Goal: Task Accomplishment & Management: Complete application form

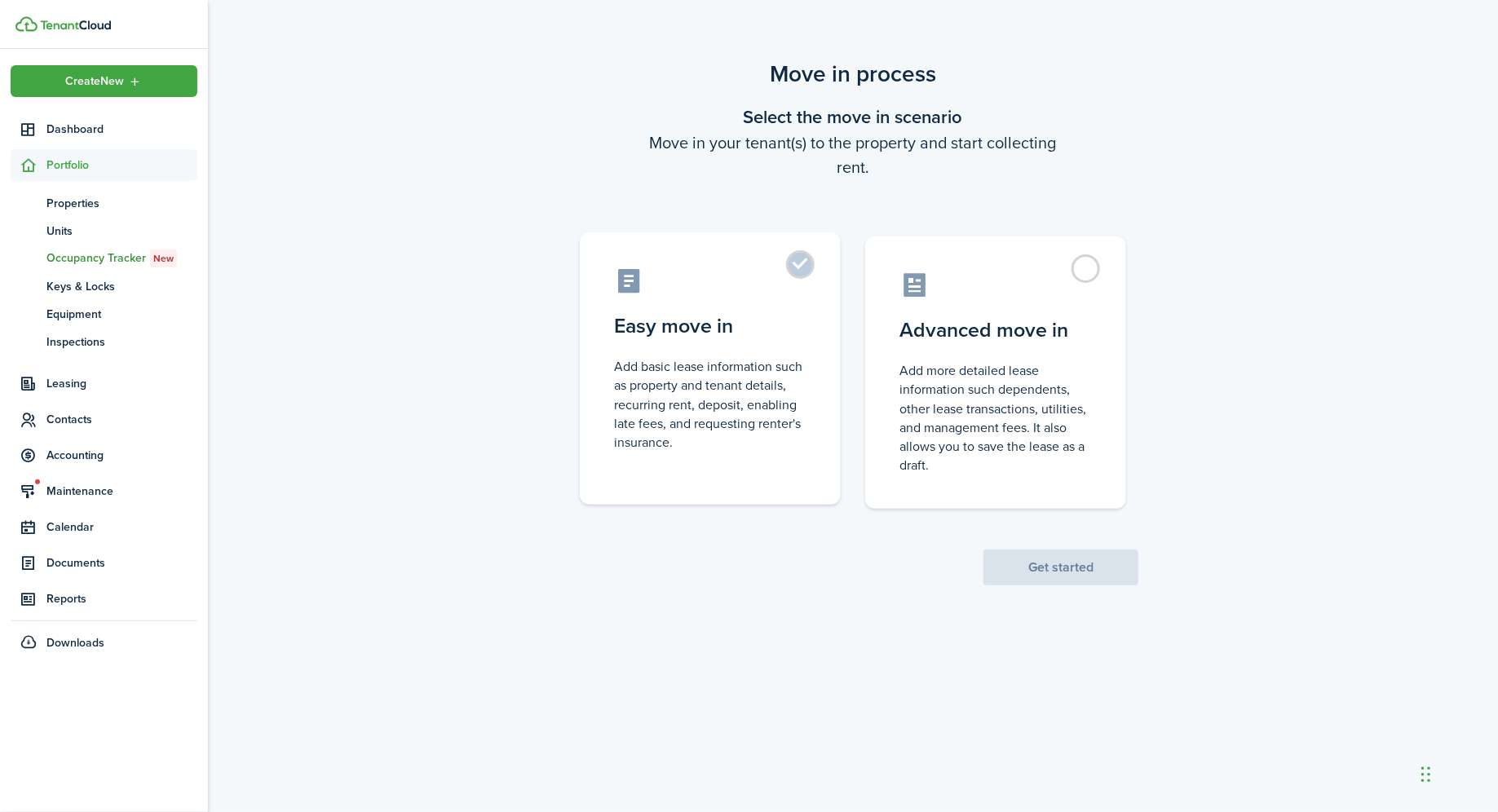
click at [804, 265] on label "Easy move in Add basic lease information such as property and tenant details, r…" at bounding box center [710, 368] width 261 height 273
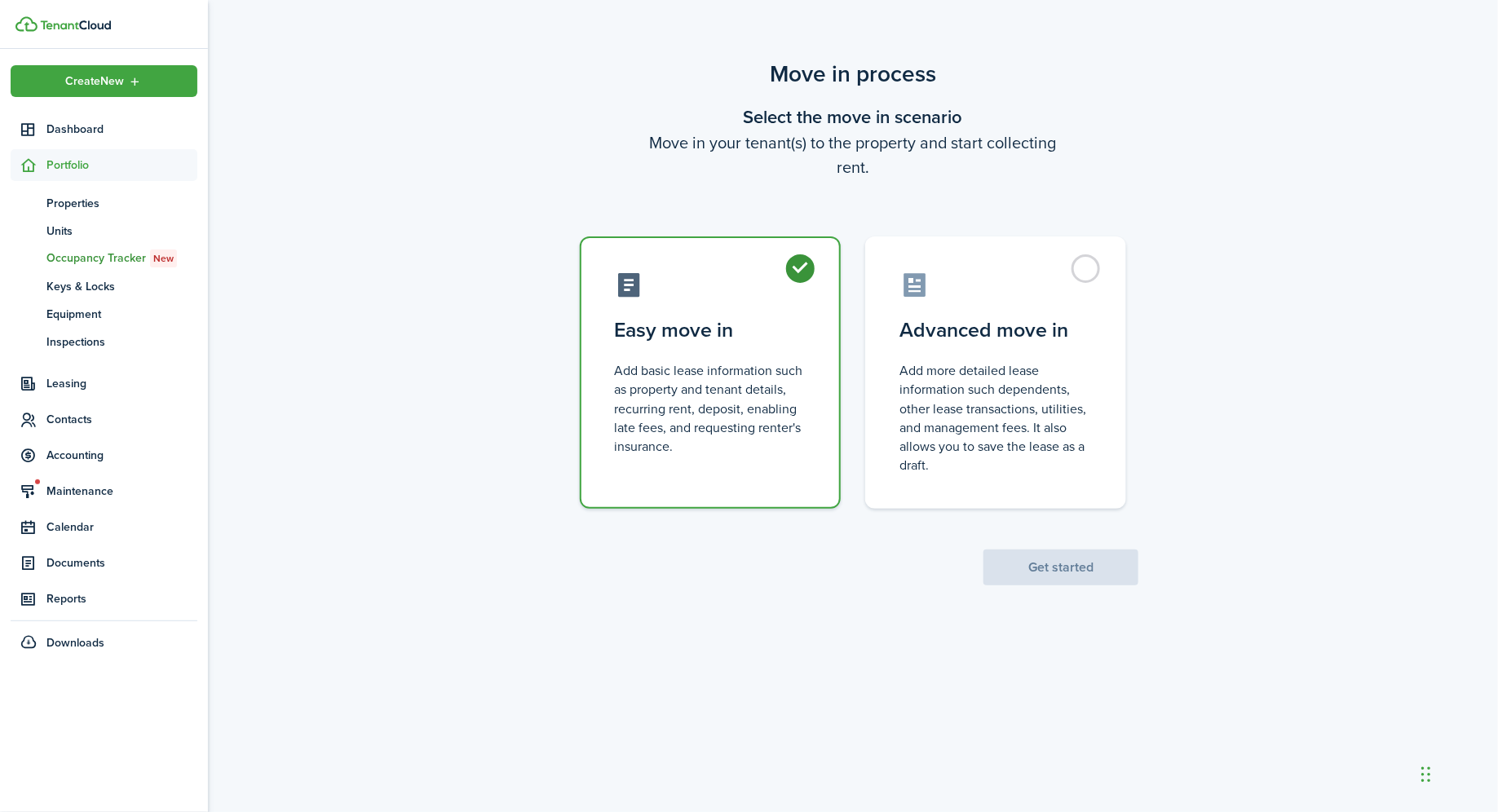
radio input "true"
click at [1073, 562] on button "Get started" at bounding box center [1061, 567] width 155 height 36
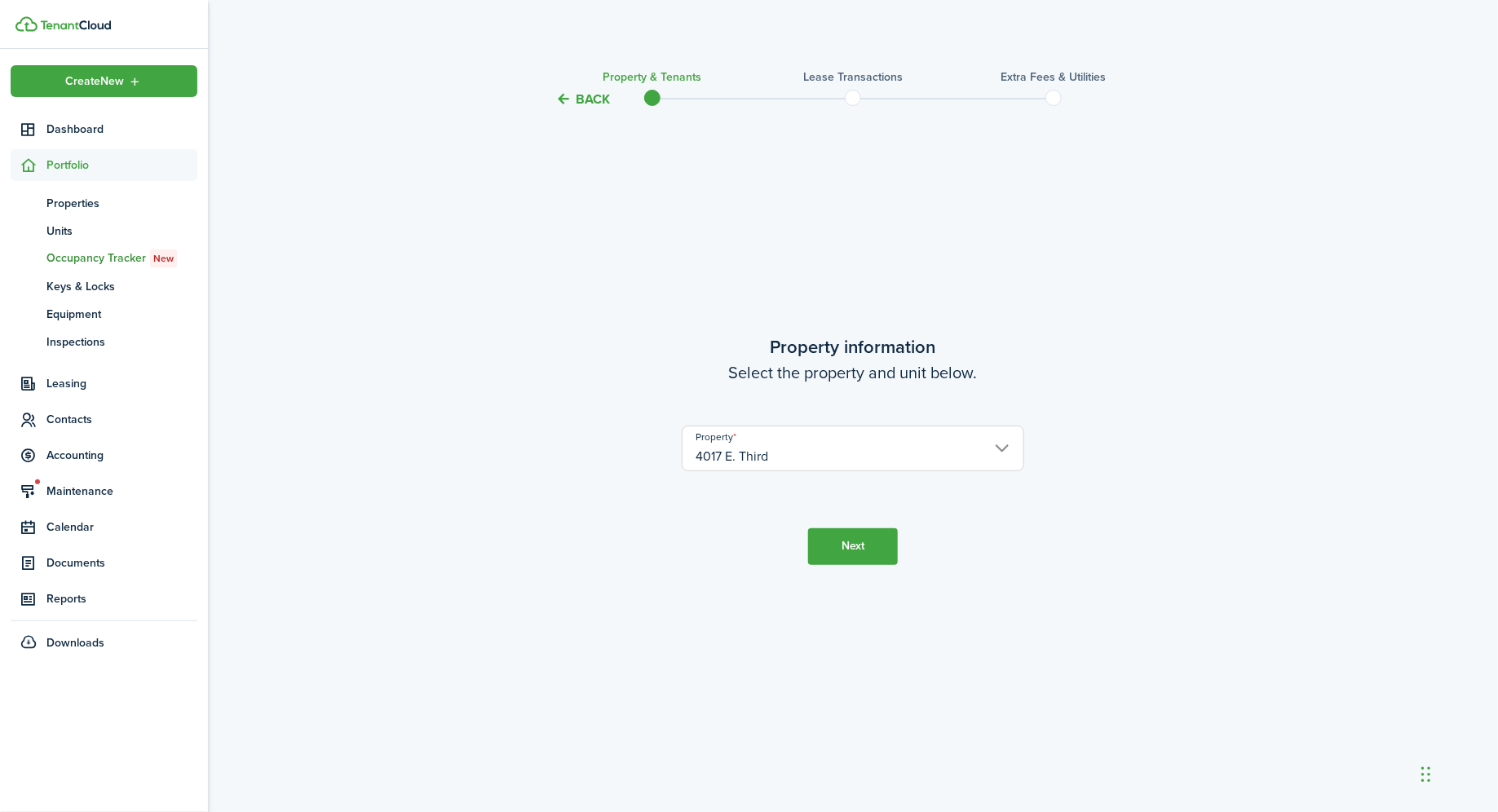
click at [839, 554] on button "Next" at bounding box center [853, 547] width 90 height 37
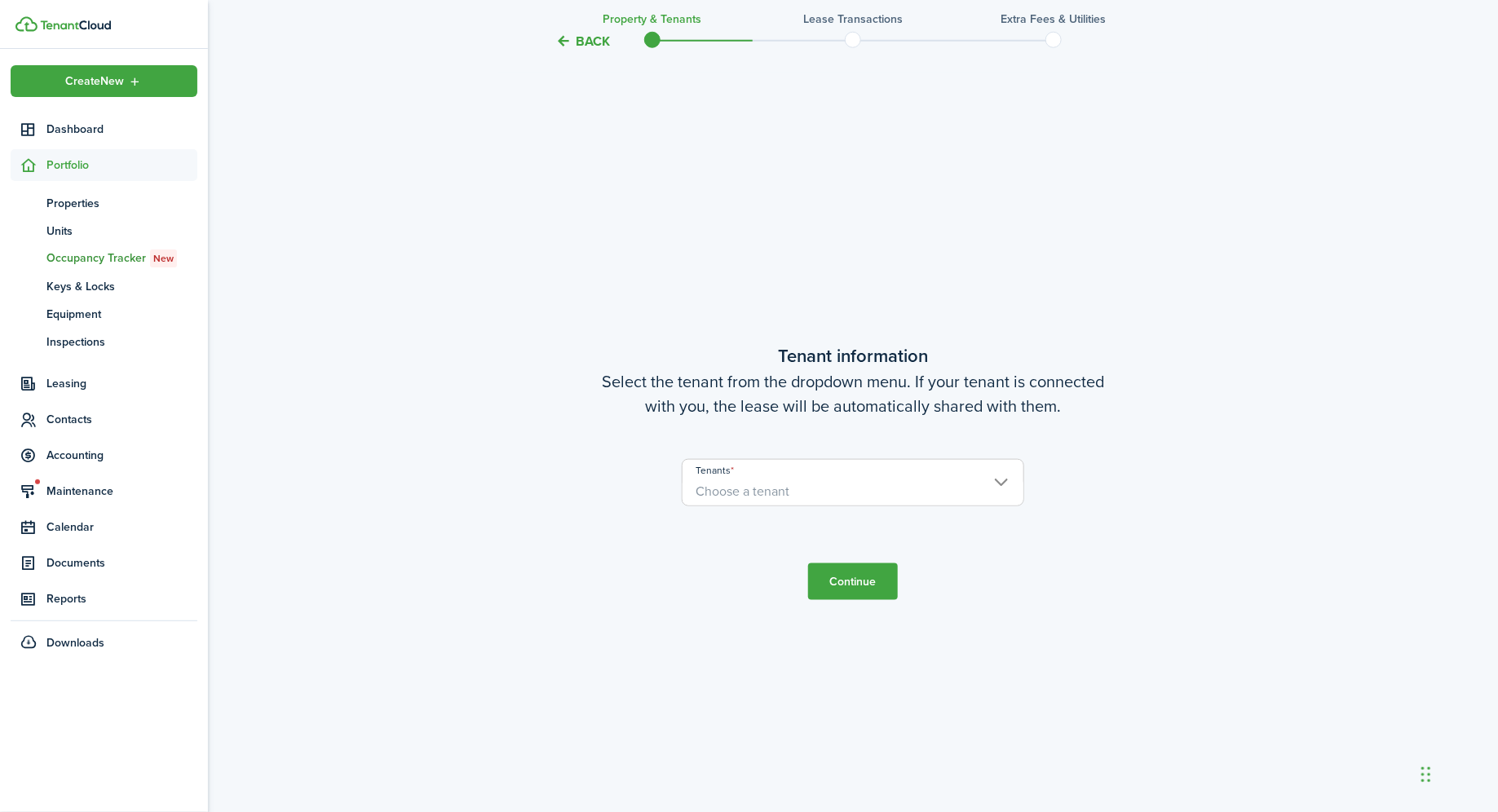
scroll to position [703, 0]
click at [766, 505] on user-client-select "Tenants Choose a tenant" at bounding box center [853, 490] width 342 height 64
click at [780, 483] on span "Choose a tenant" at bounding box center [743, 490] width 94 height 18
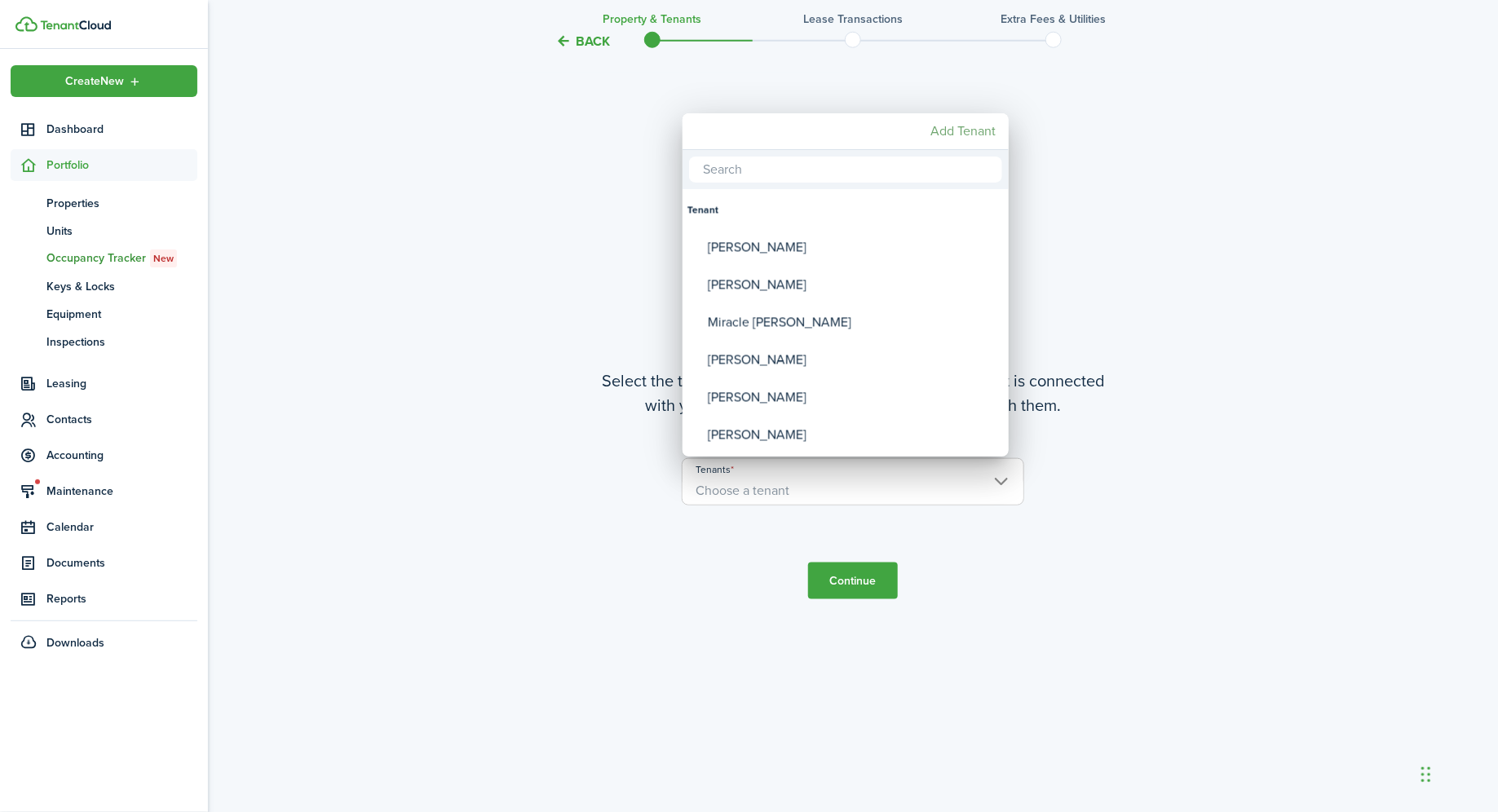
click at [961, 134] on mbsc-button "Add Tenant" at bounding box center [963, 131] width 78 height 29
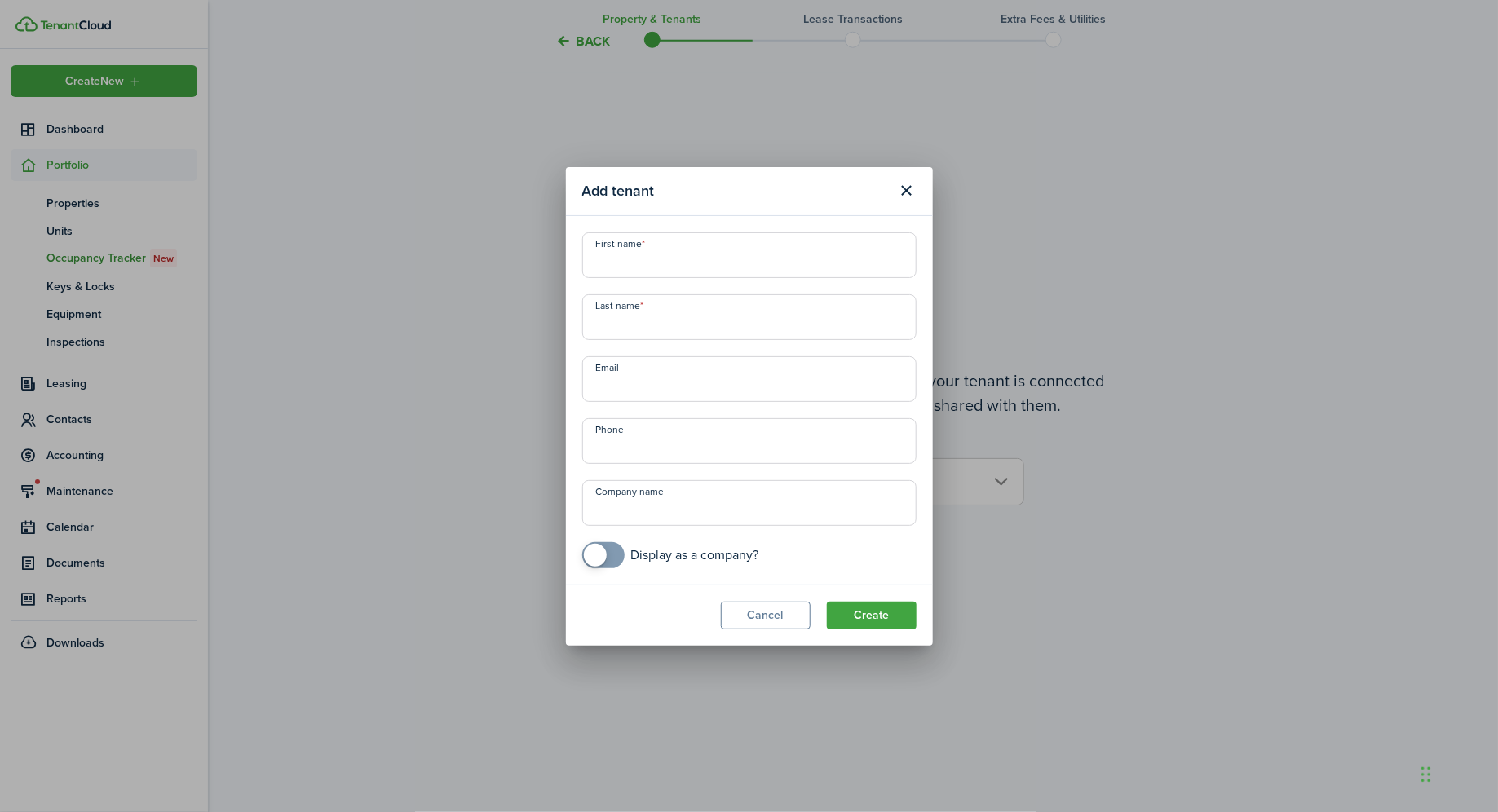
click at [666, 258] on input "First name" at bounding box center [749, 255] width 334 height 45
type input "[PERSON_NAME]"
type input "King"
paste input "[EMAIL_ADDRESS][DOMAIN_NAME]"
type input "[EMAIL_ADDRESS][DOMAIN_NAME]"
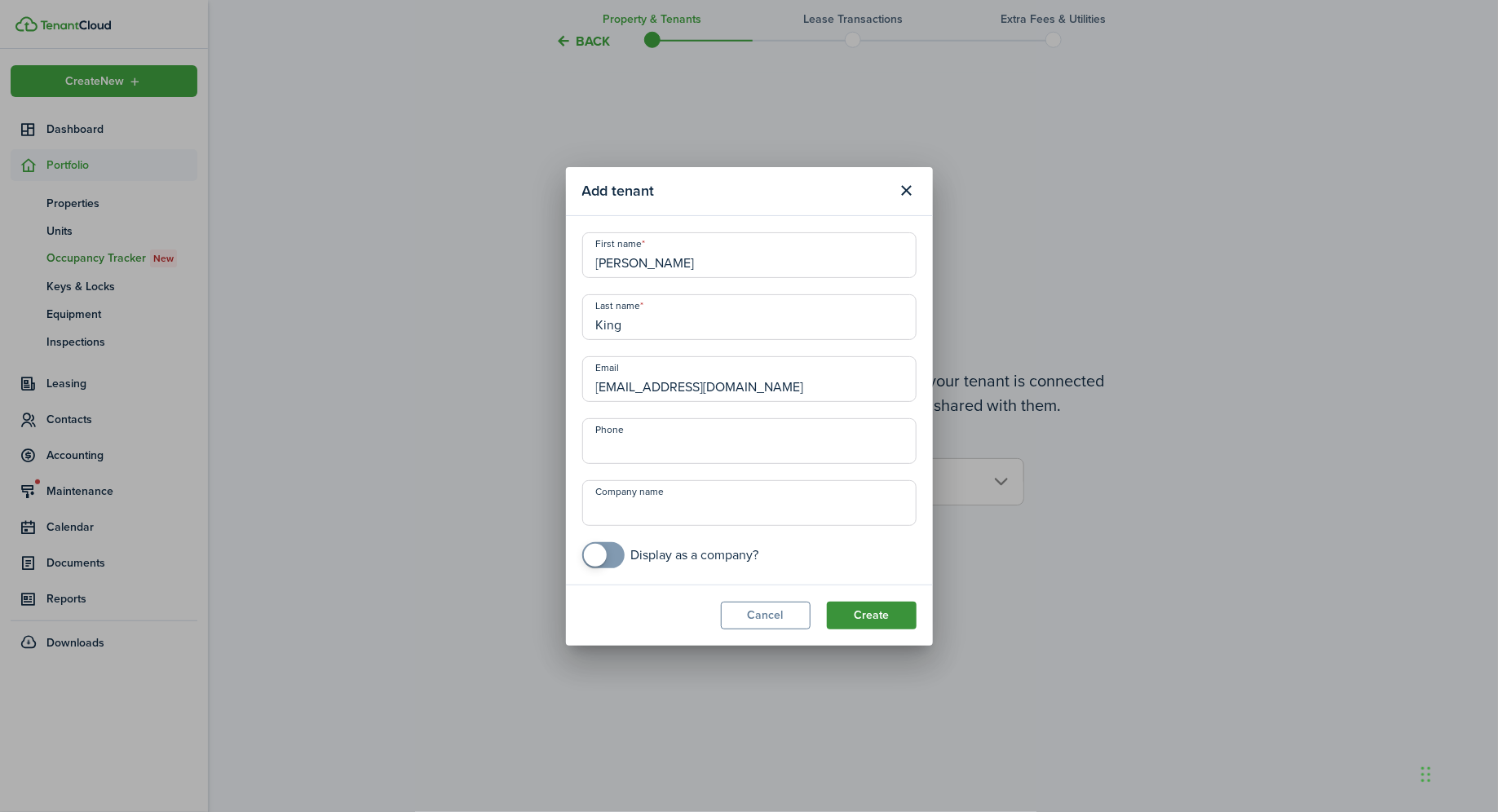
click at [864, 607] on button "Create" at bounding box center [871, 615] width 90 height 28
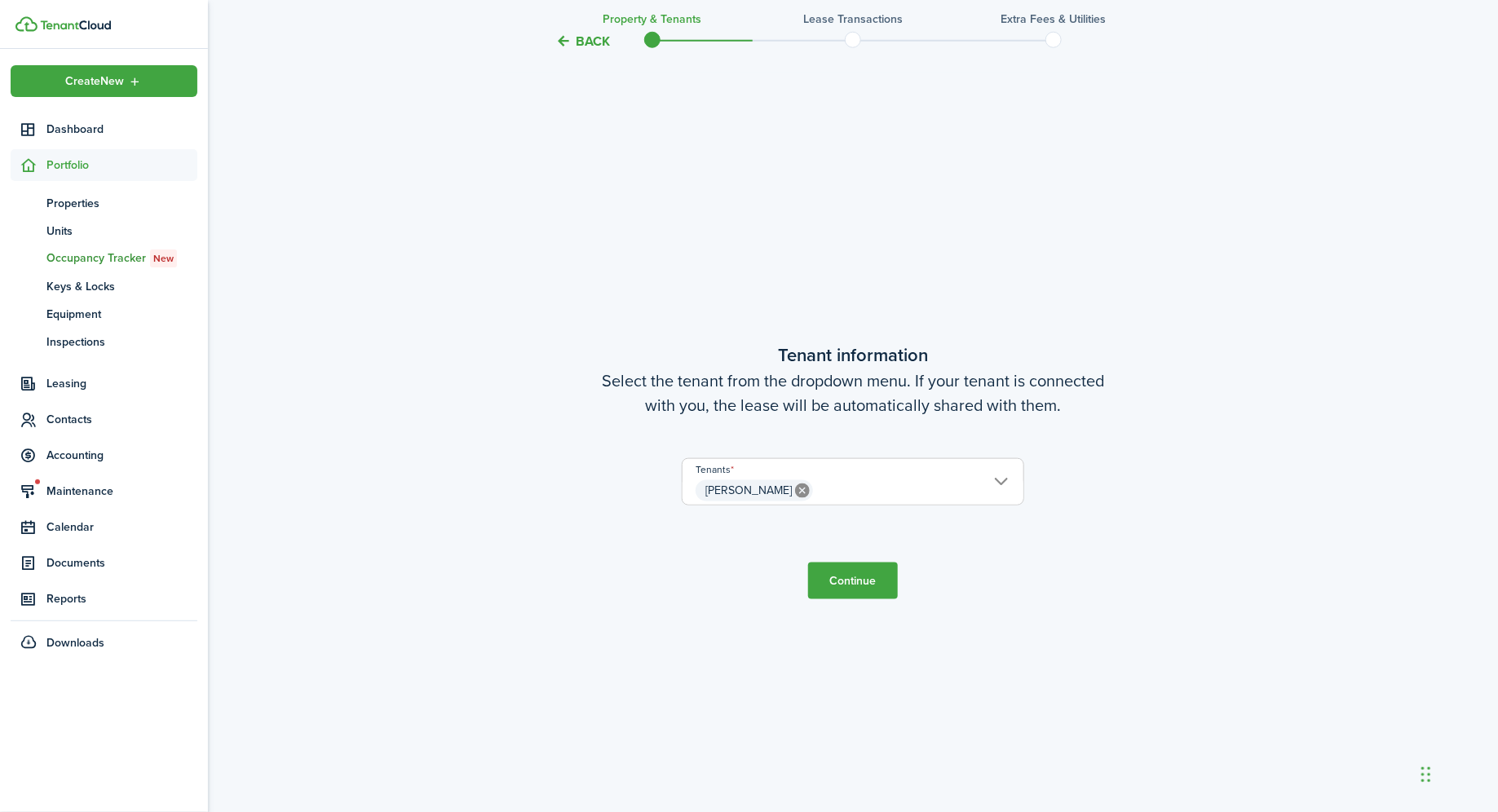
click at [894, 483] on span "[PERSON_NAME]" at bounding box center [853, 490] width 341 height 28
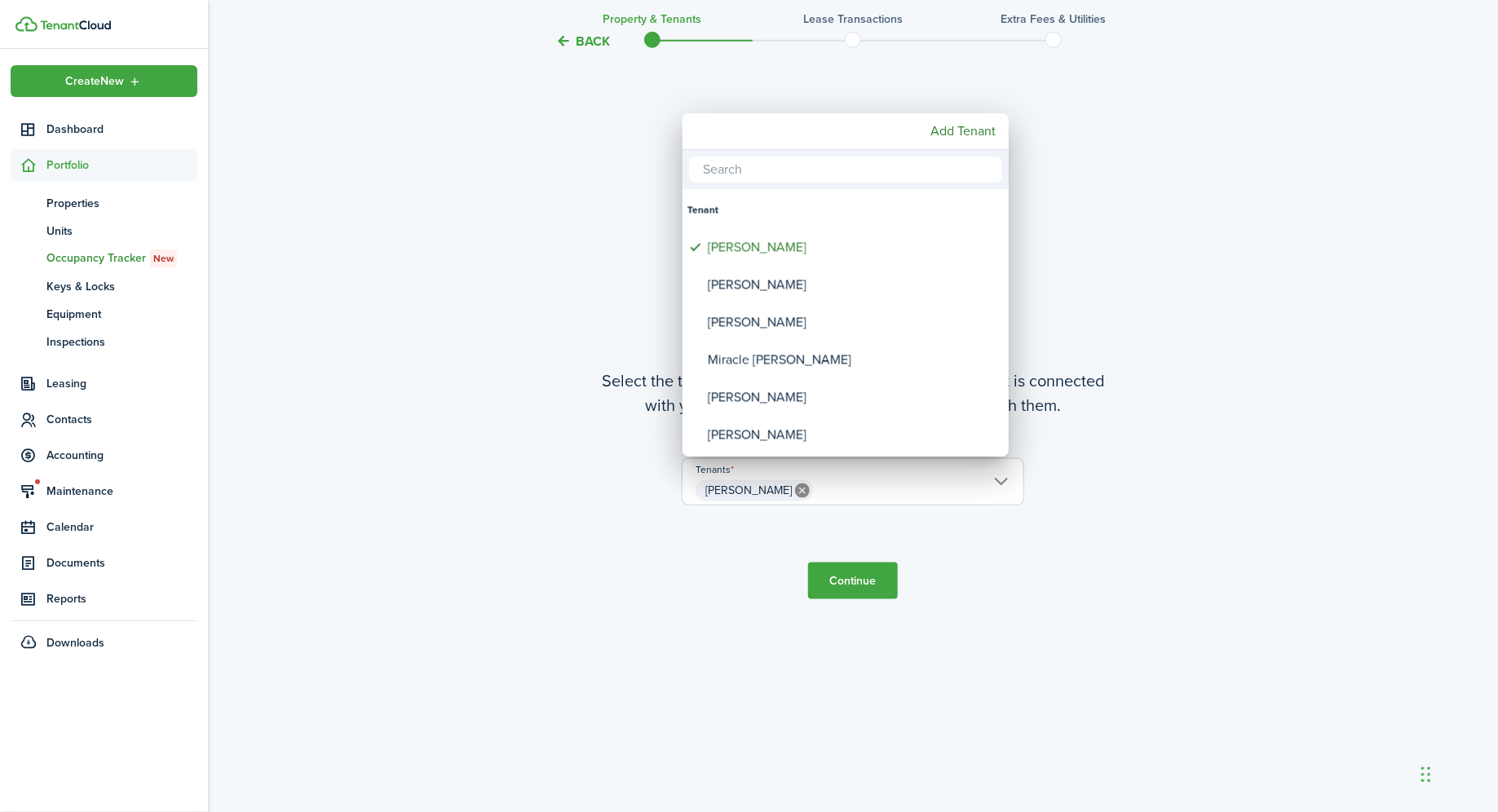
click at [1103, 323] on div at bounding box center [749, 406] width 1759 height 1073
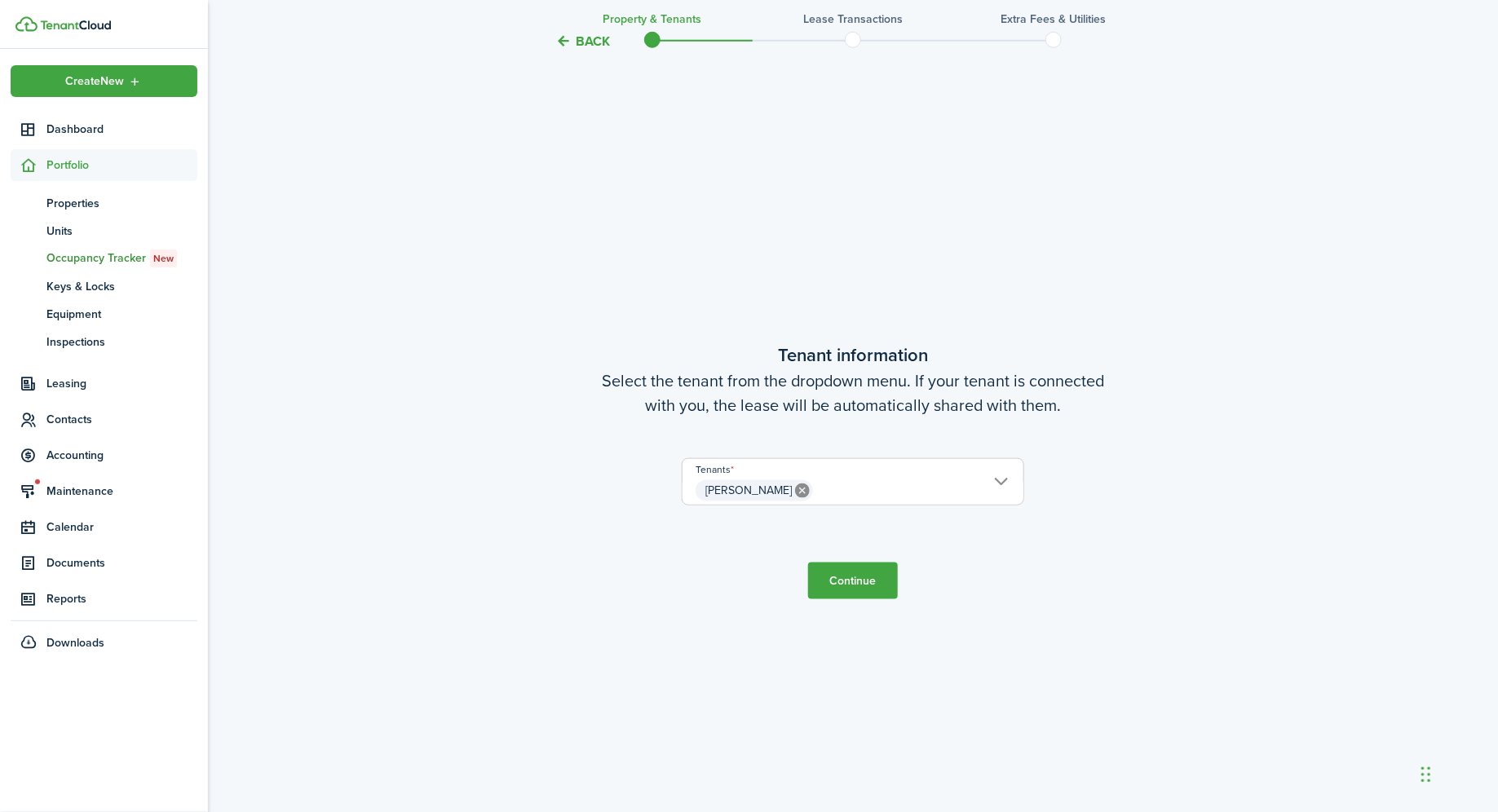
click at [846, 582] on button "Continue" at bounding box center [853, 580] width 90 height 37
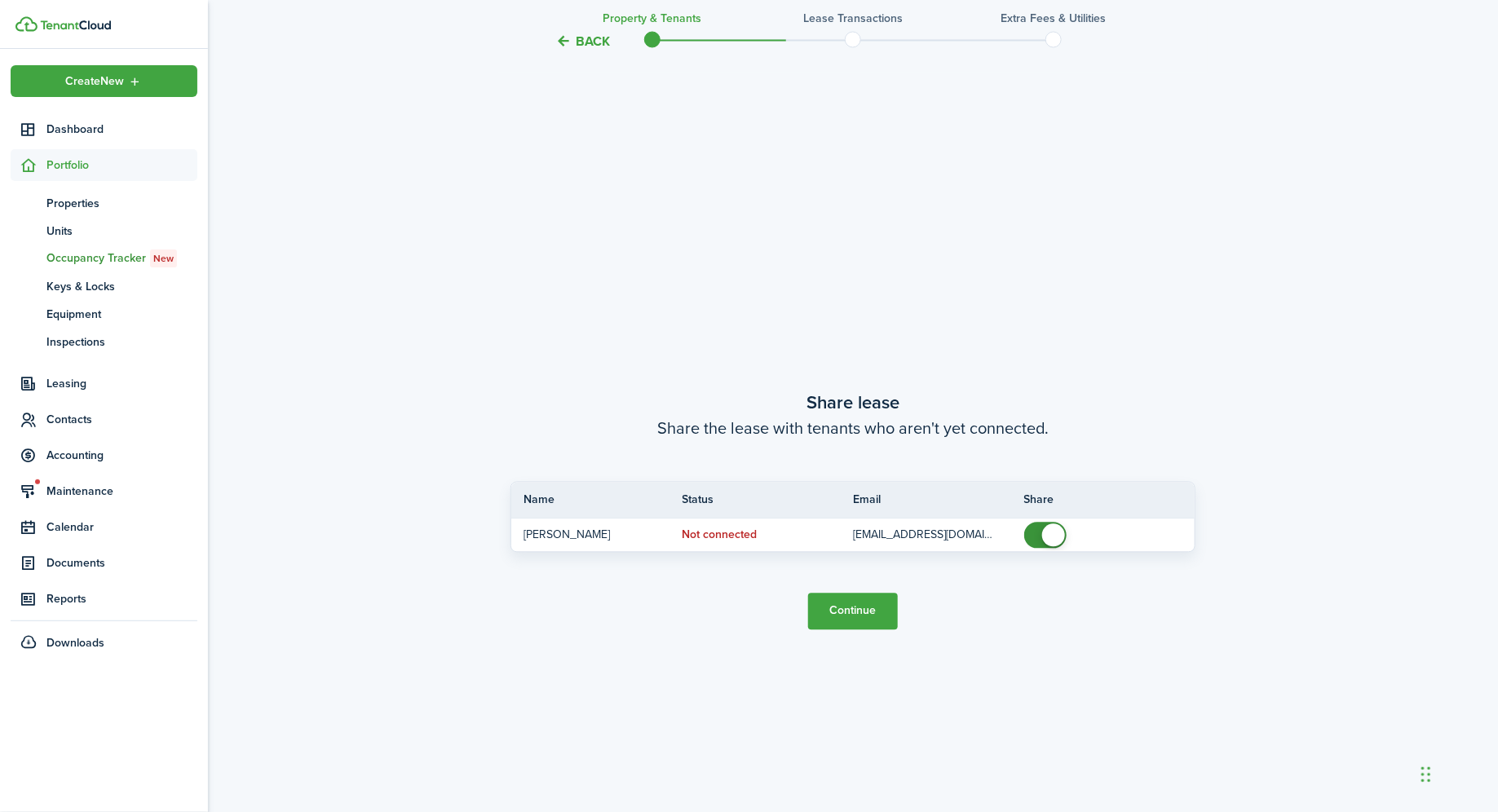
scroll to position [1624, 0]
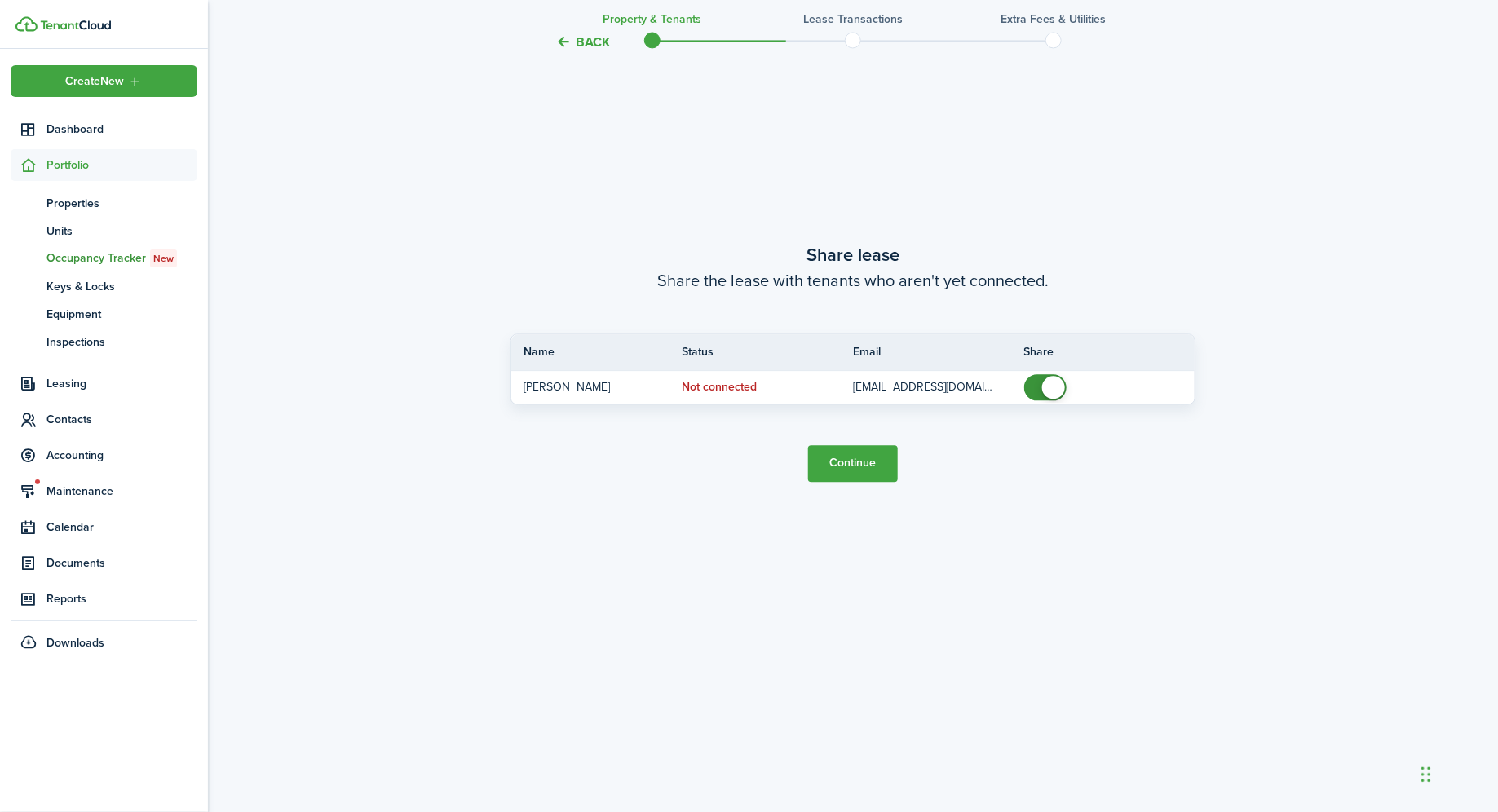
click at [584, 45] on button "Back" at bounding box center [582, 41] width 55 height 17
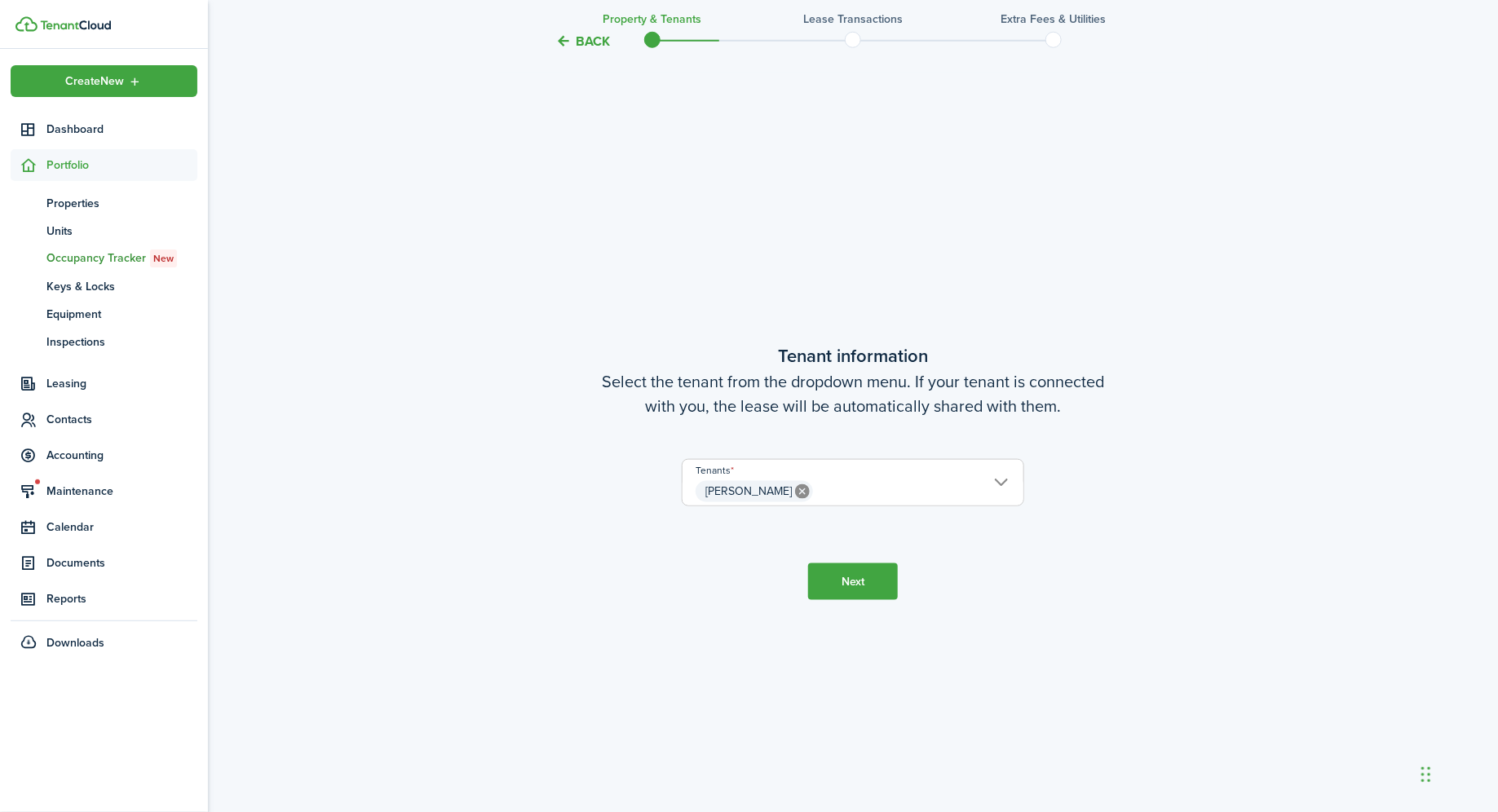
scroll to position [703, 0]
click at [795, 486] on icon at bounding box center [801, 490] width 14 height 14
click at [785, 482] on span "Choose a tenant" at bounding box center [743, 490] width 94 height 18
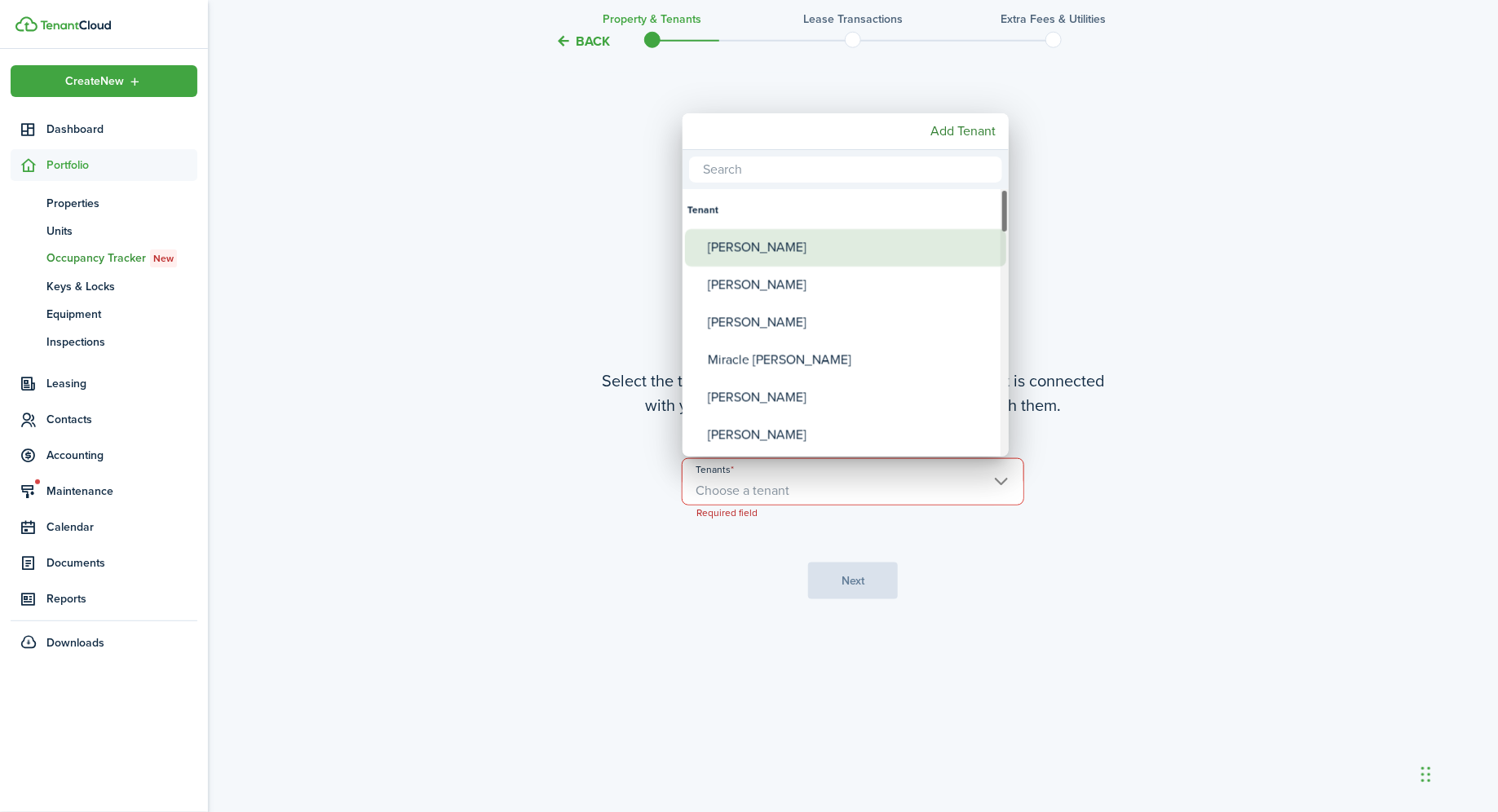
click at [782, 261] on div "[PERSON_NAME]" at bounding box center [852, 247] width 289 height 38
type input "[PERSON_NAME]"
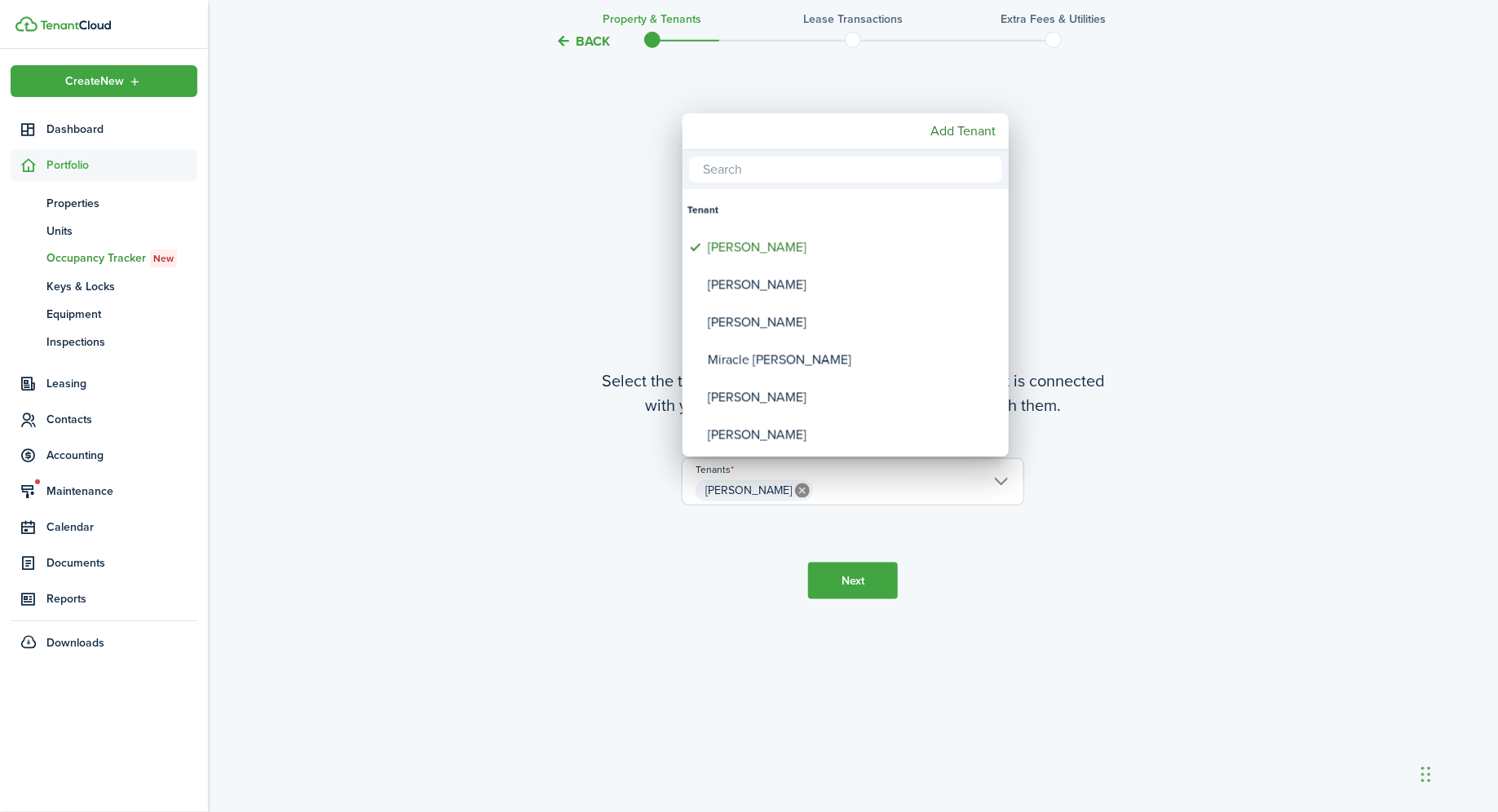
click at [703, 582] on div at bounding box center [749, 406] width 1759 height 1073
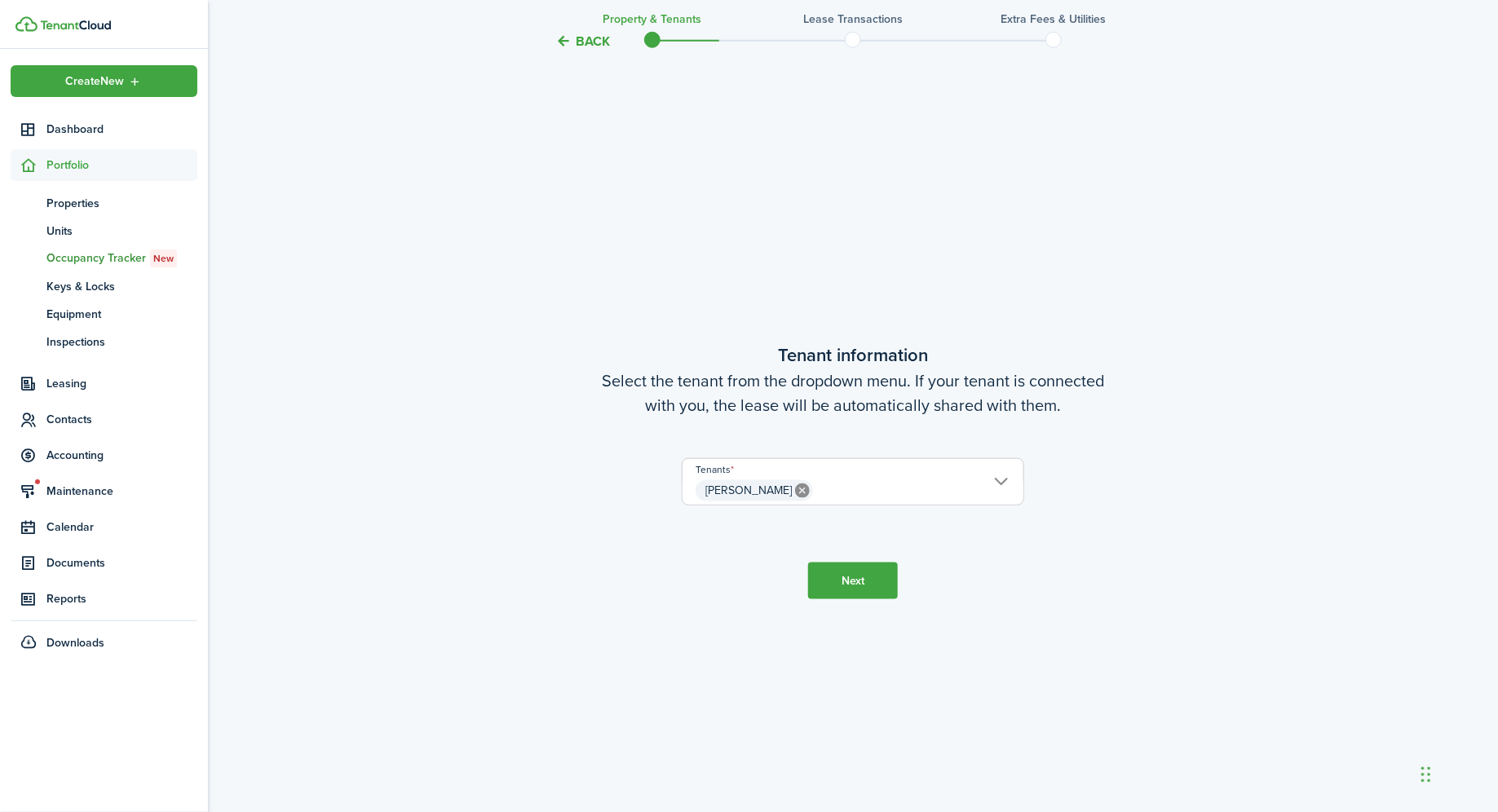
click at [876, 485] on span "[PERSON_NAME]" at bounding box center [853, 490] width 341 height 28
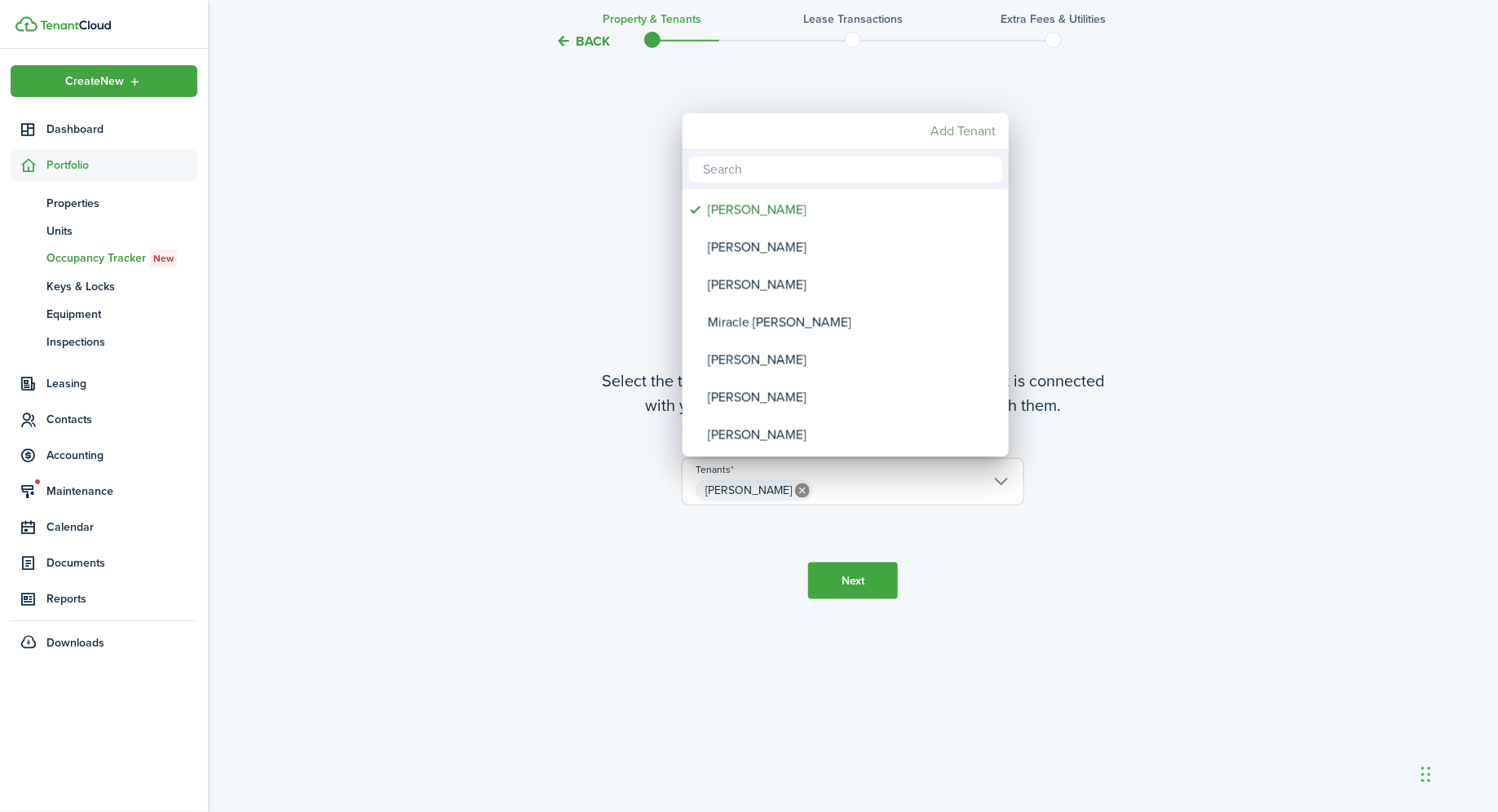
click at [963, 130] on mbsc-button "Add Tenant" at bounding box center [963, 131] width 78 height 29
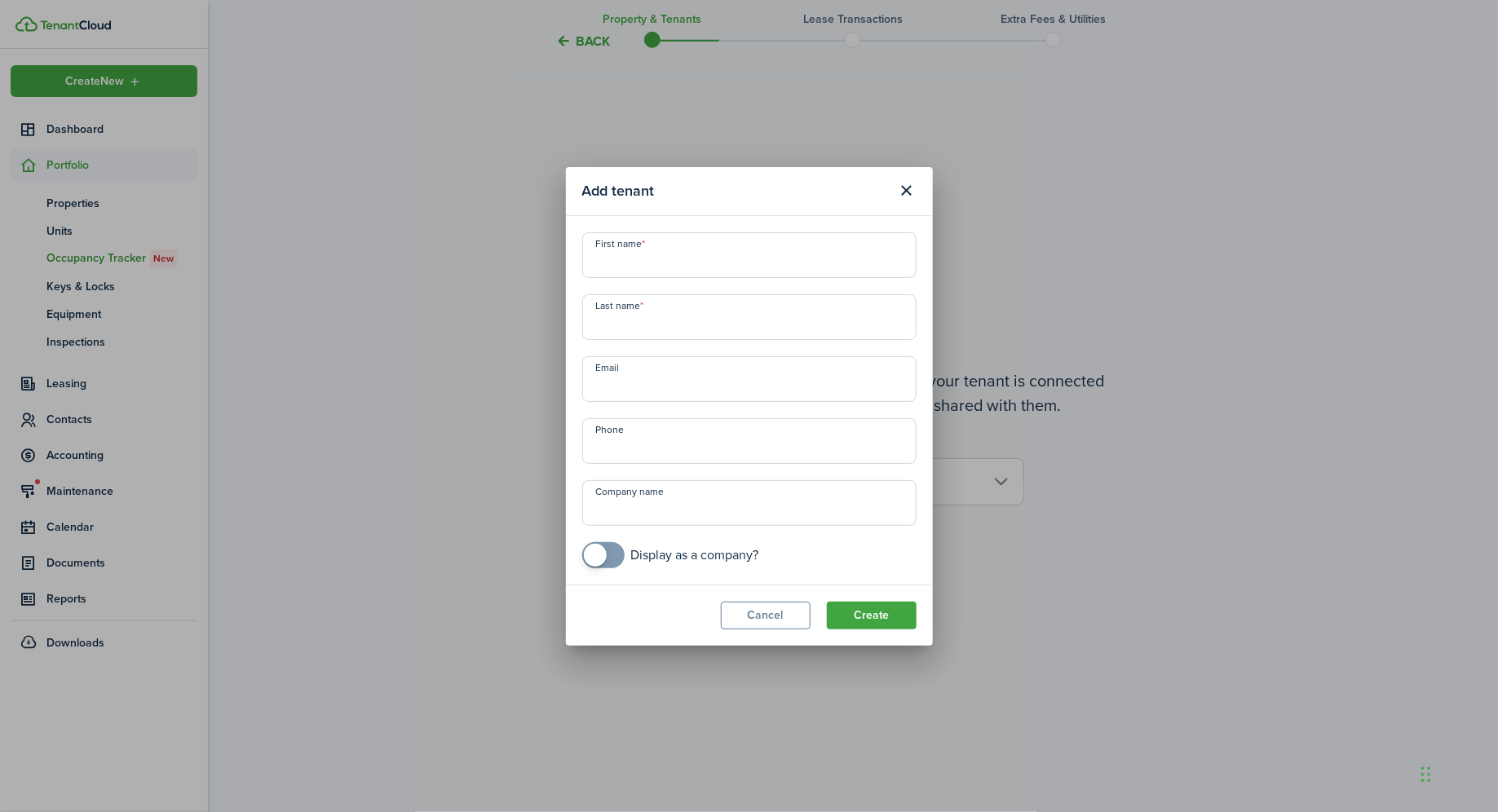
click at [731, 266] on input "First name" at bounding box center [749, 255] width 334 height 45
type input "[PERSON_NAME]"
type input "+1"
paste input "[EMAIL_ADDRESS][DOMAIN_NAME]"
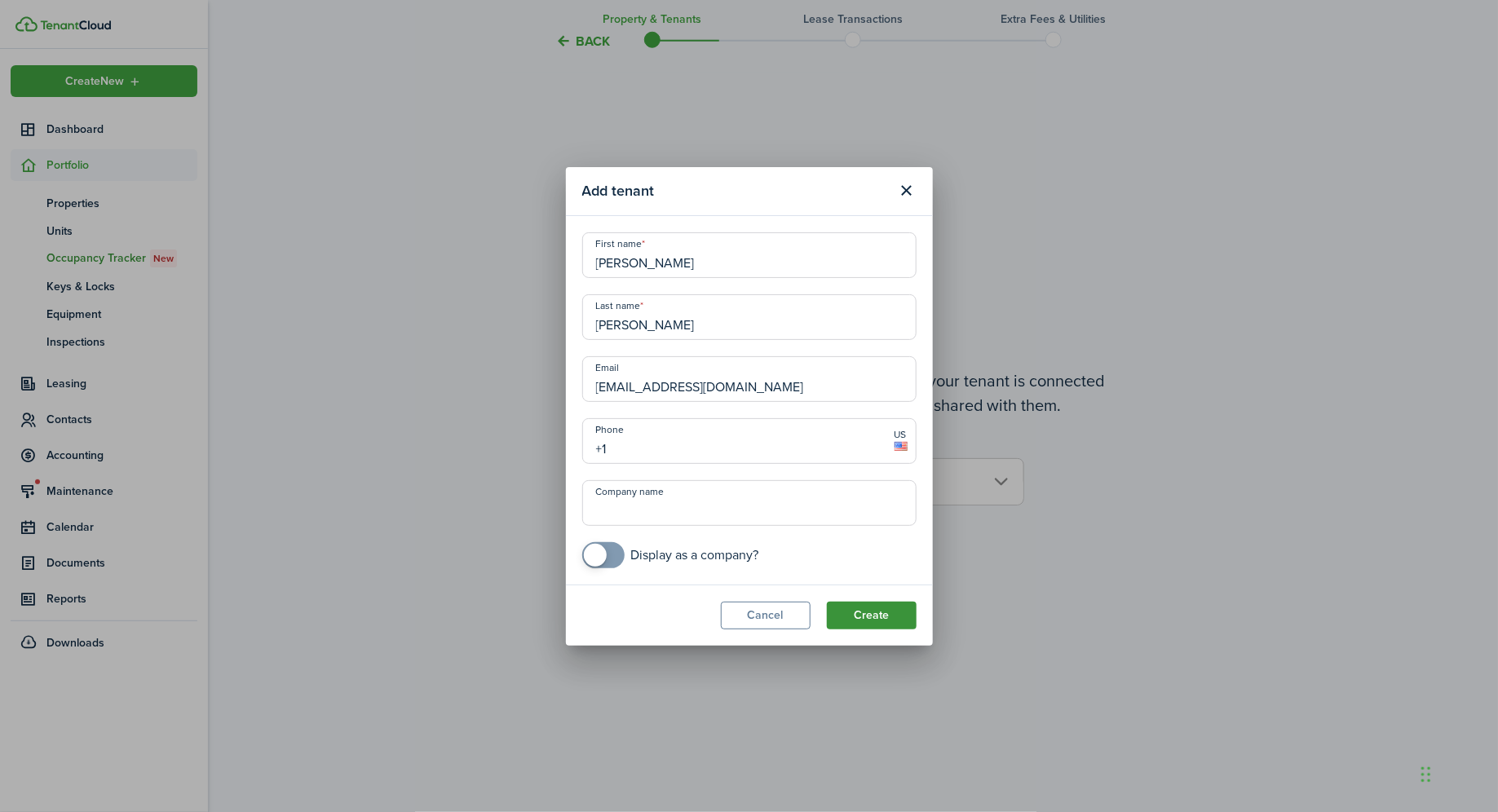
type input "[EMAIL_ADDRESS][DOMAIN_NAME]"
click at [879, 610] on button "Create" at bounding box center [871, 615] width 90 height 28
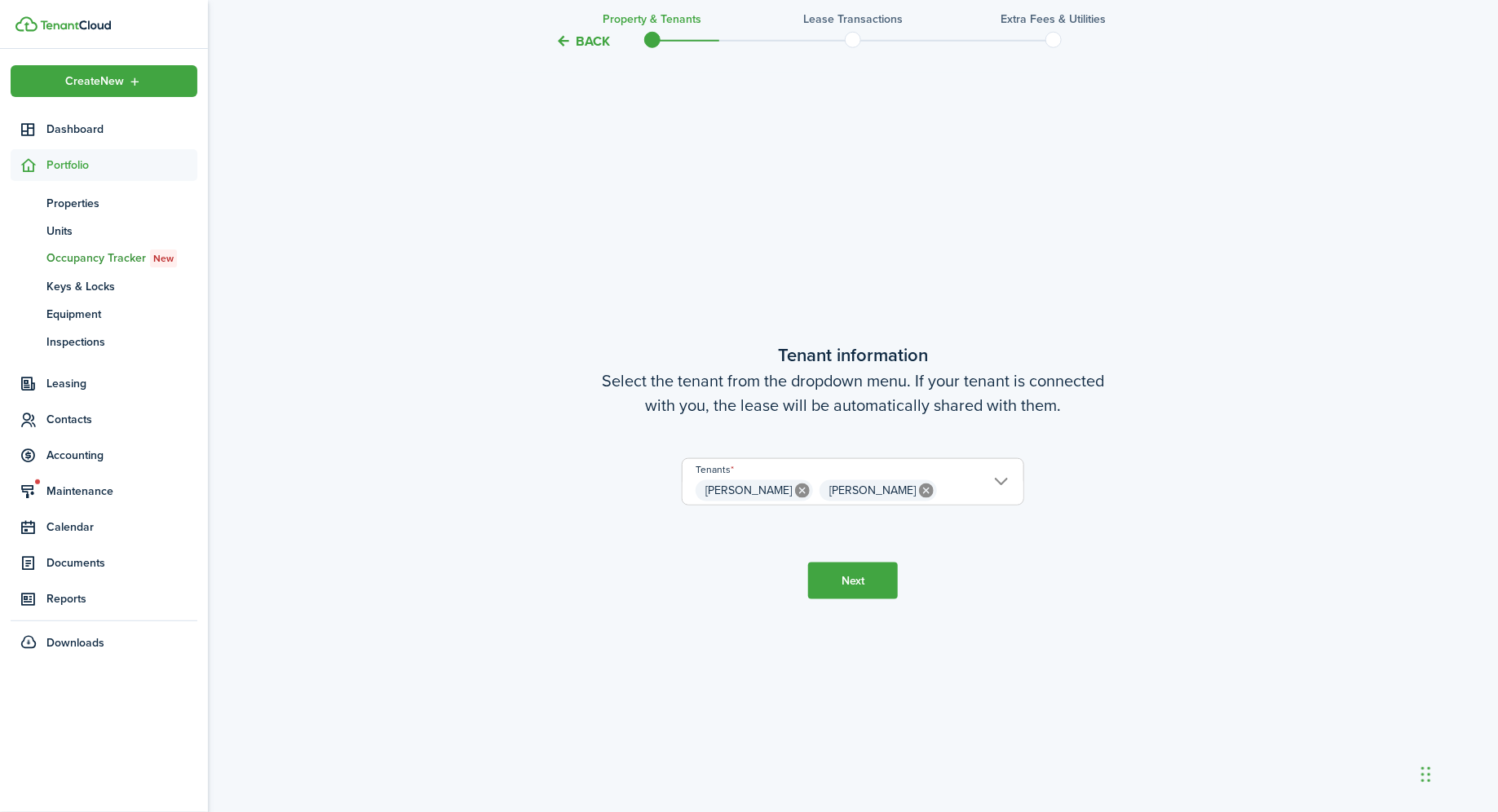
click at [933, 479] on span "[PERSON_NAME] [PERSON_NAME]" at bounding box center [853, 490] width 341 height 28
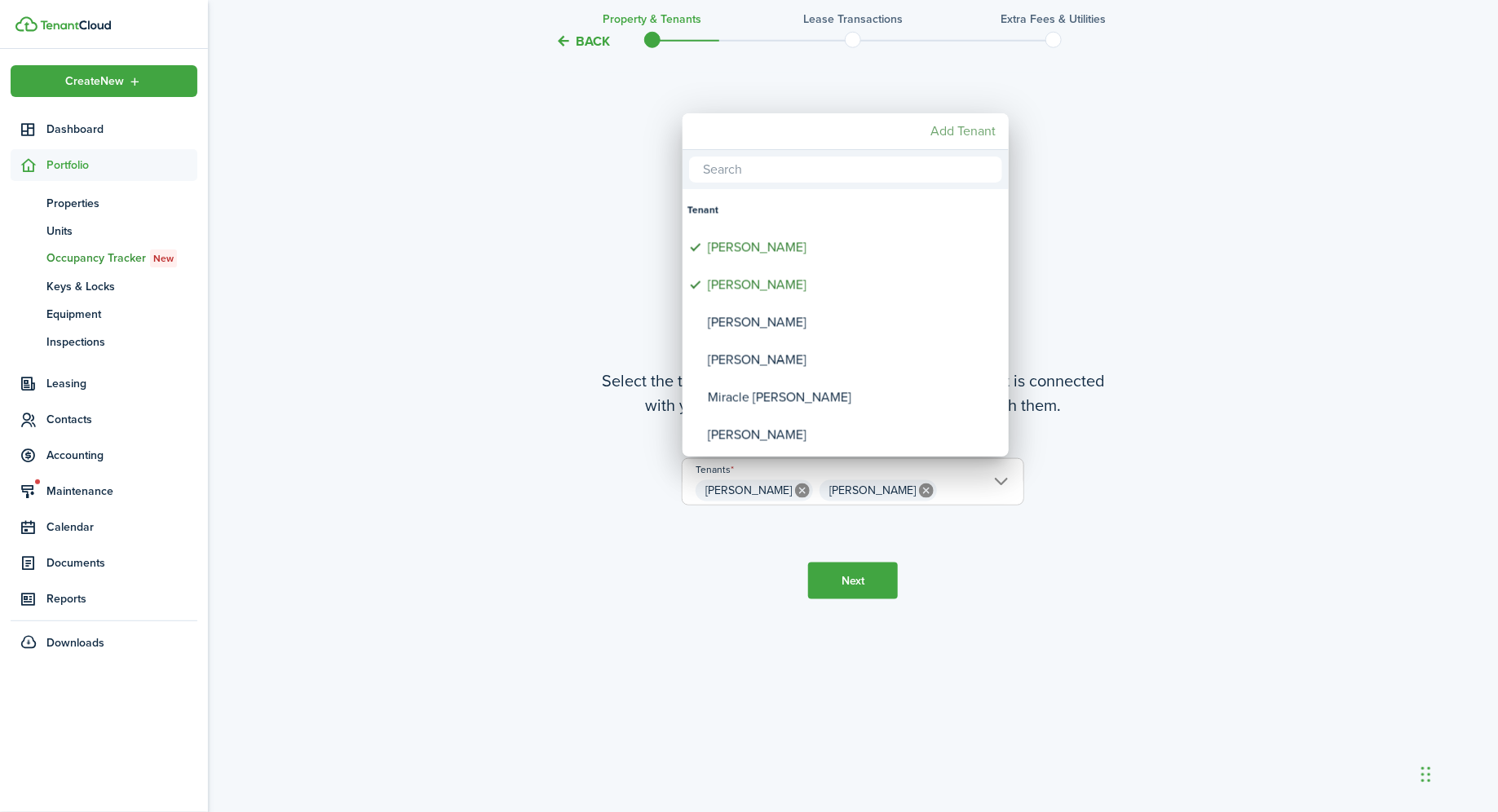
click at [952, 128] on mbsc-button "Add Tenant" at bounding box center [963, 131] width 78 height 29
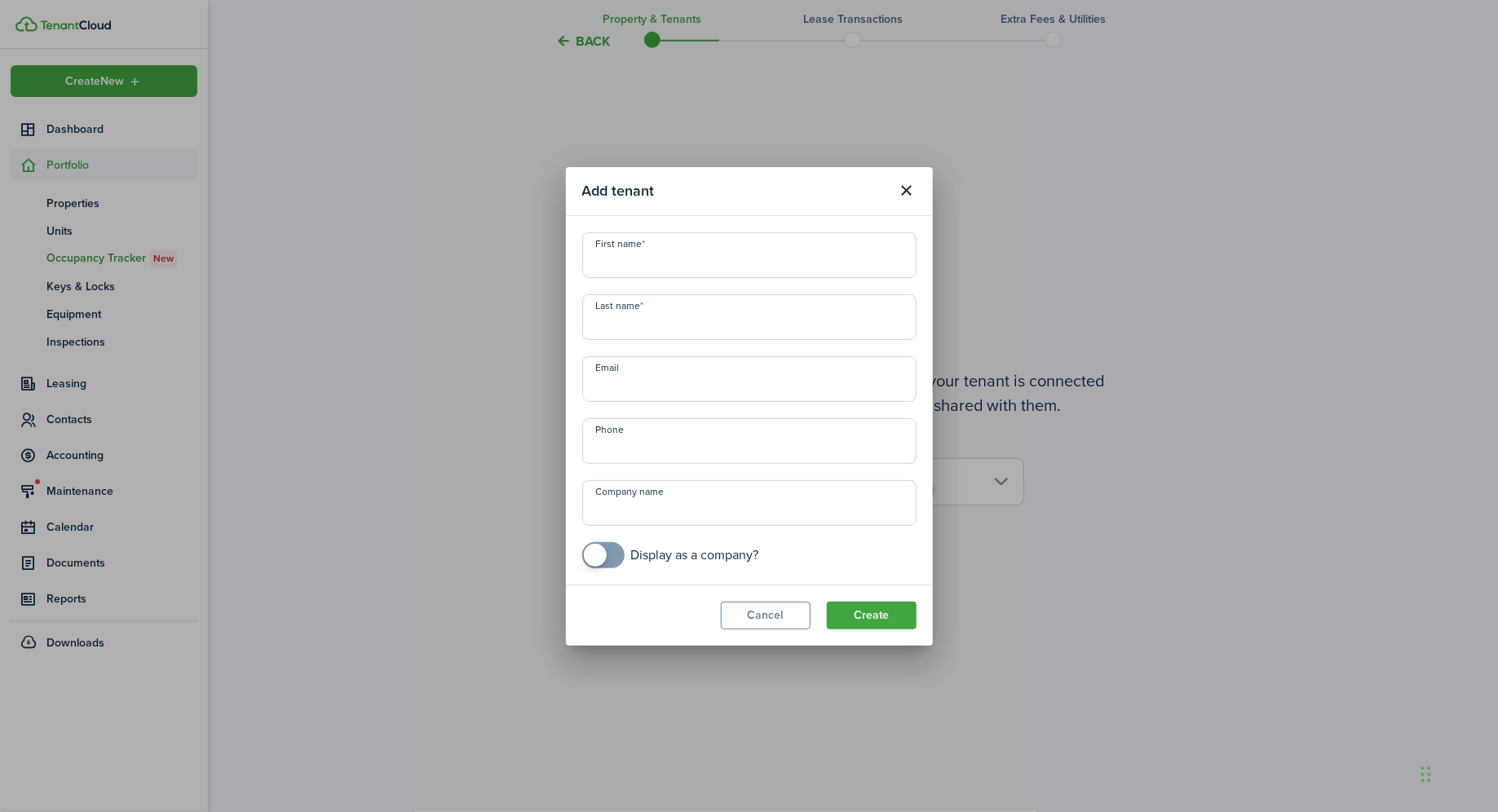
click at [733, 265] on input "First name" at bounding box center [749, 255] width 334 height 45
type input "E"
type input "[PERSON_NAME]"
paste input "[EMAIL_ADDRESS][DOMAIN_NAME]"
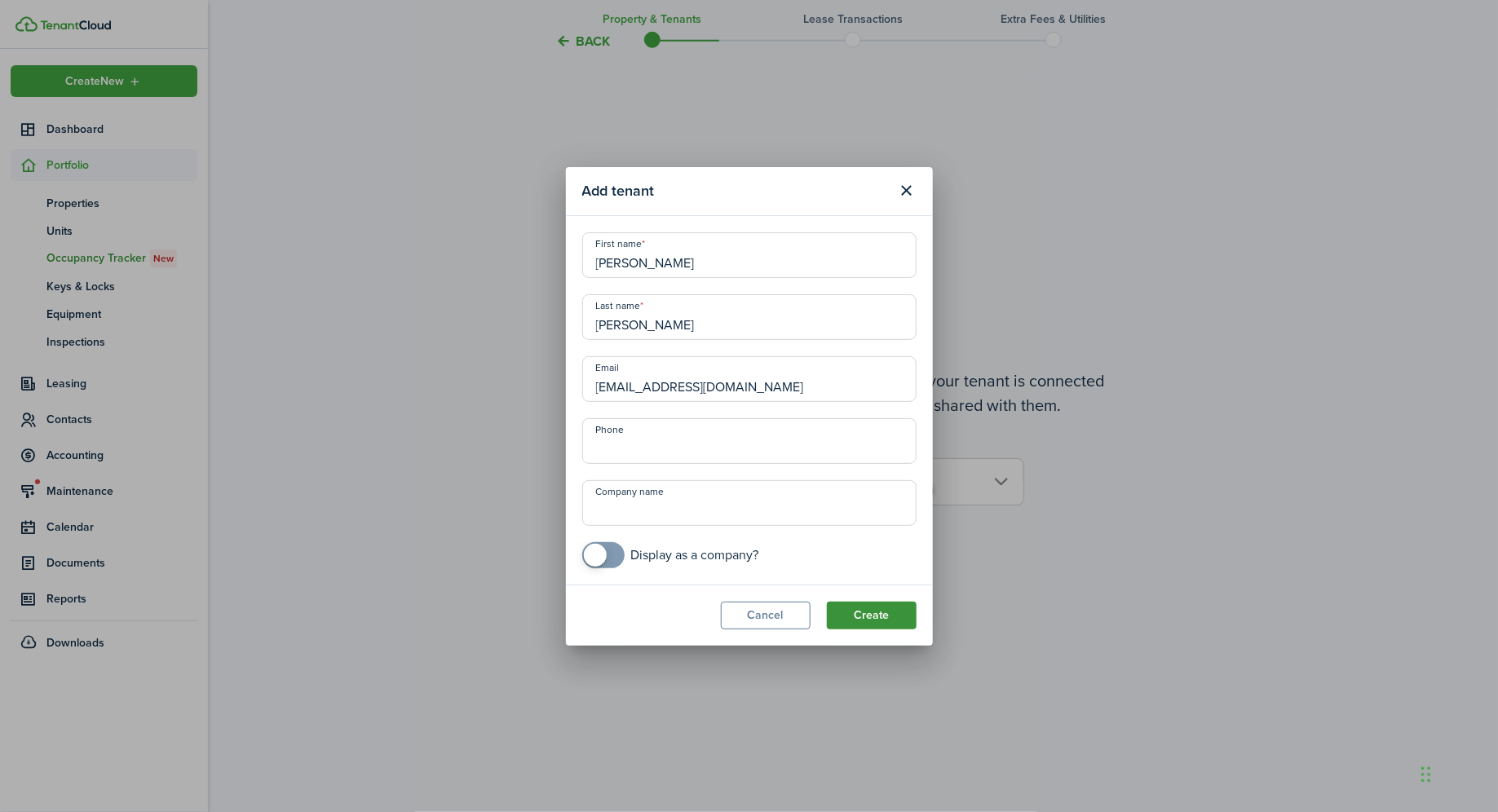
type input "[EMAIL_ADDRESS][DOMAIN_NAME]"
click at [859, 615] on button "Create" at bounding box center [871, 615] width 90 height 28
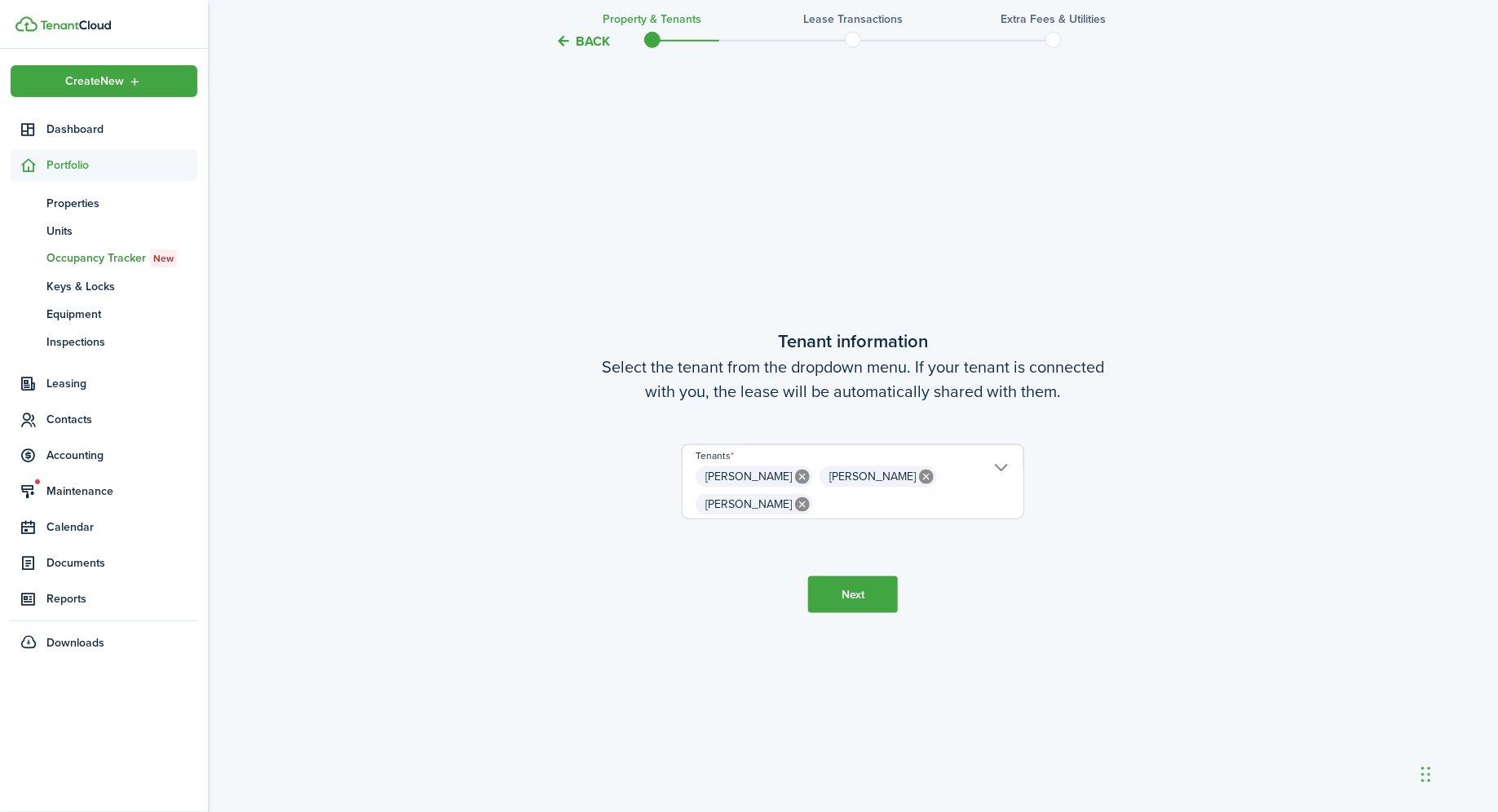
click at [864, 582] on button "Next" at bounding box center [853, 595] width 90 height 37
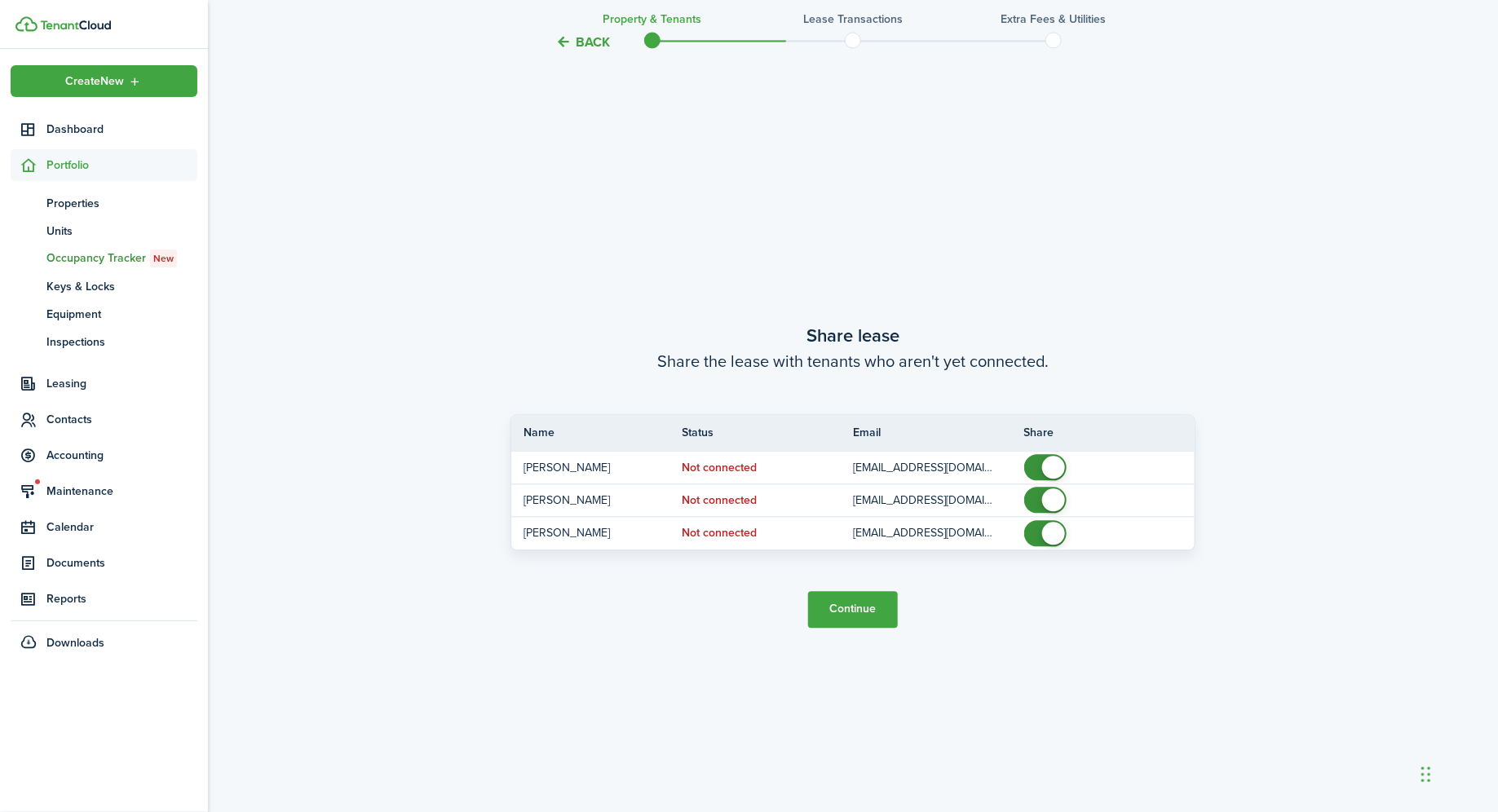
scroll to position [1514, 0]
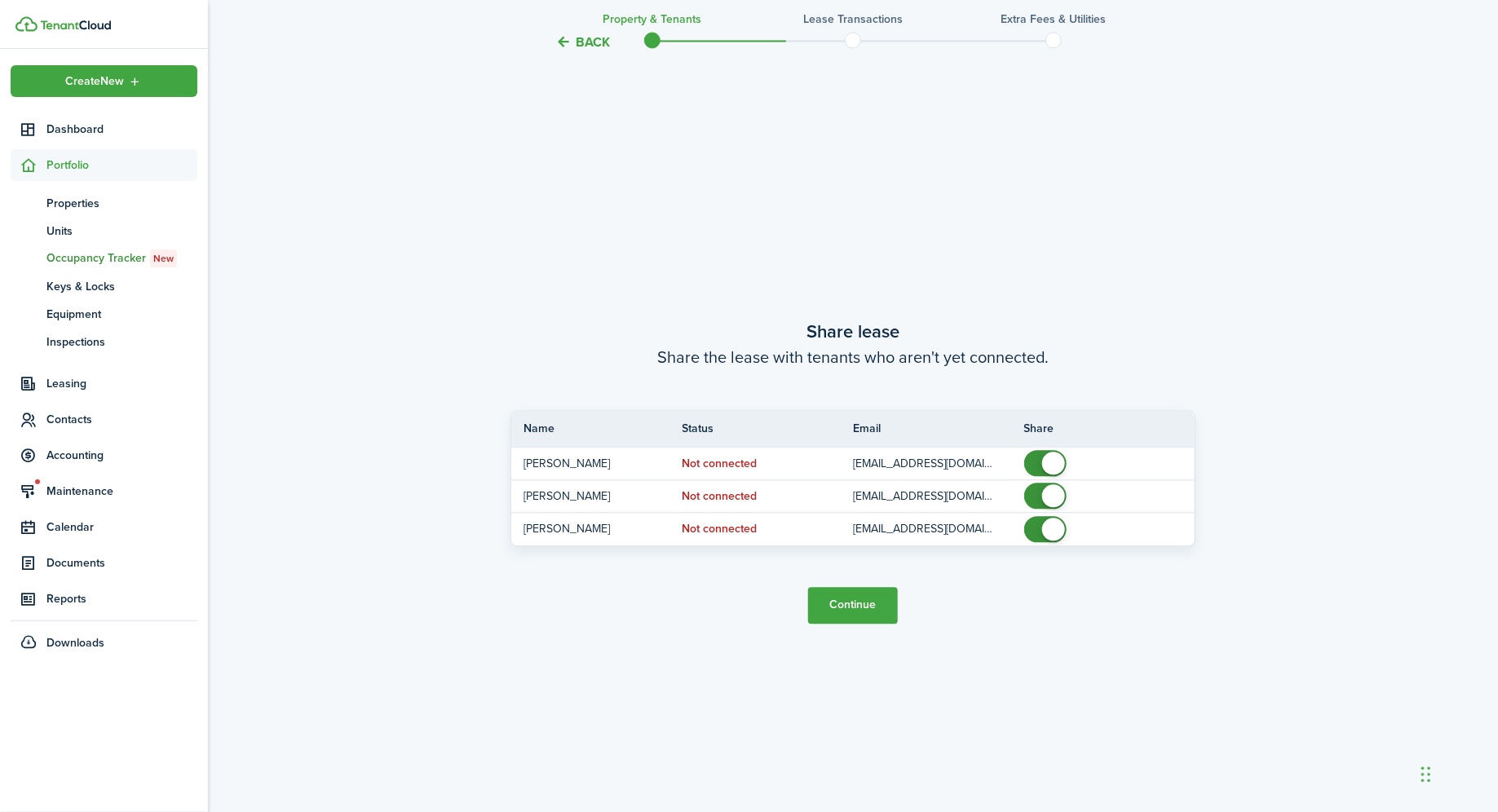
click at [852, 607] on button "Continue" at bounding box center [853, 606] width 90 height 37
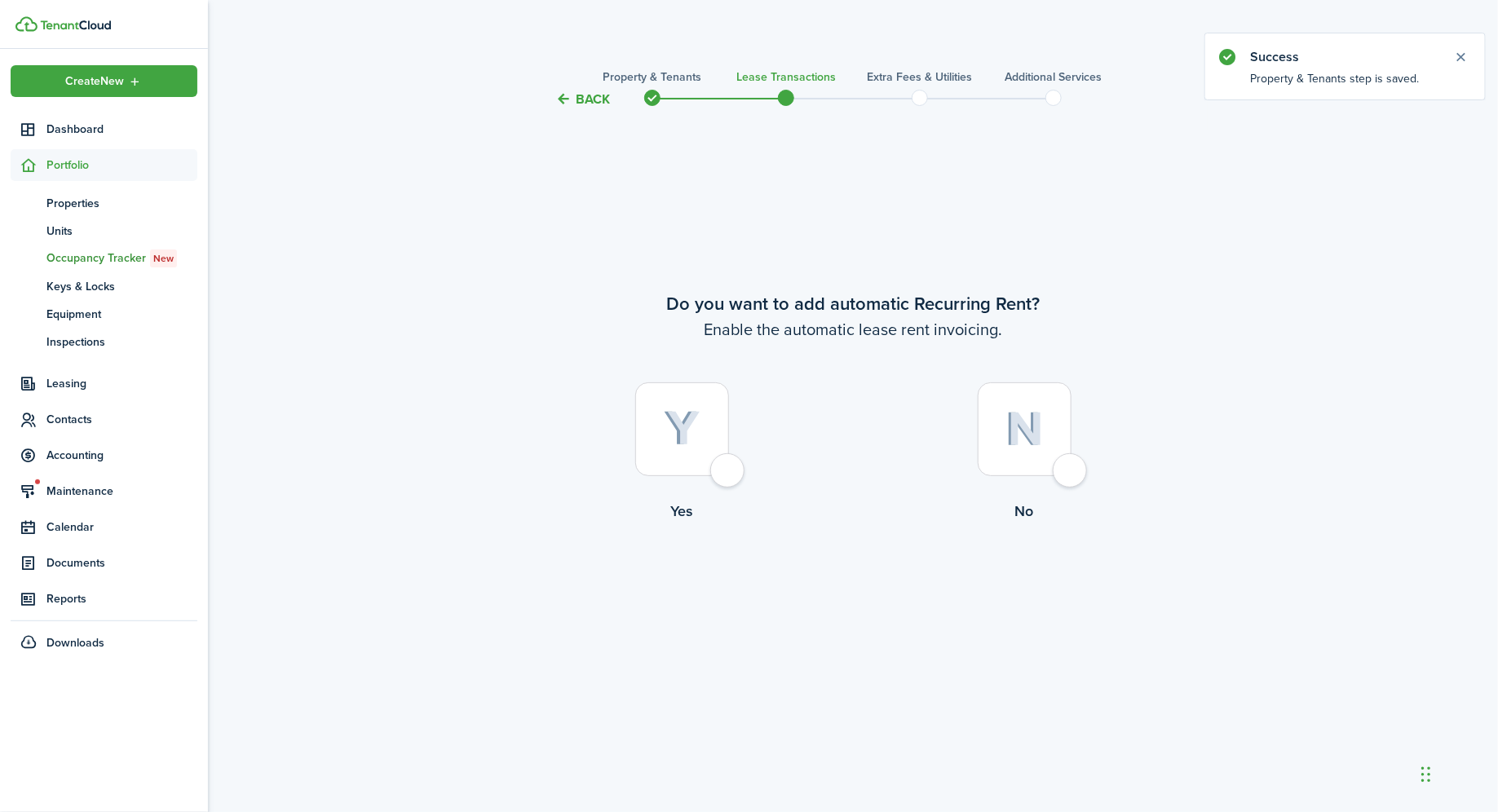
click at [713, 469] on div at bounding box center [682, 429] width 94 height 94
radio input "true"
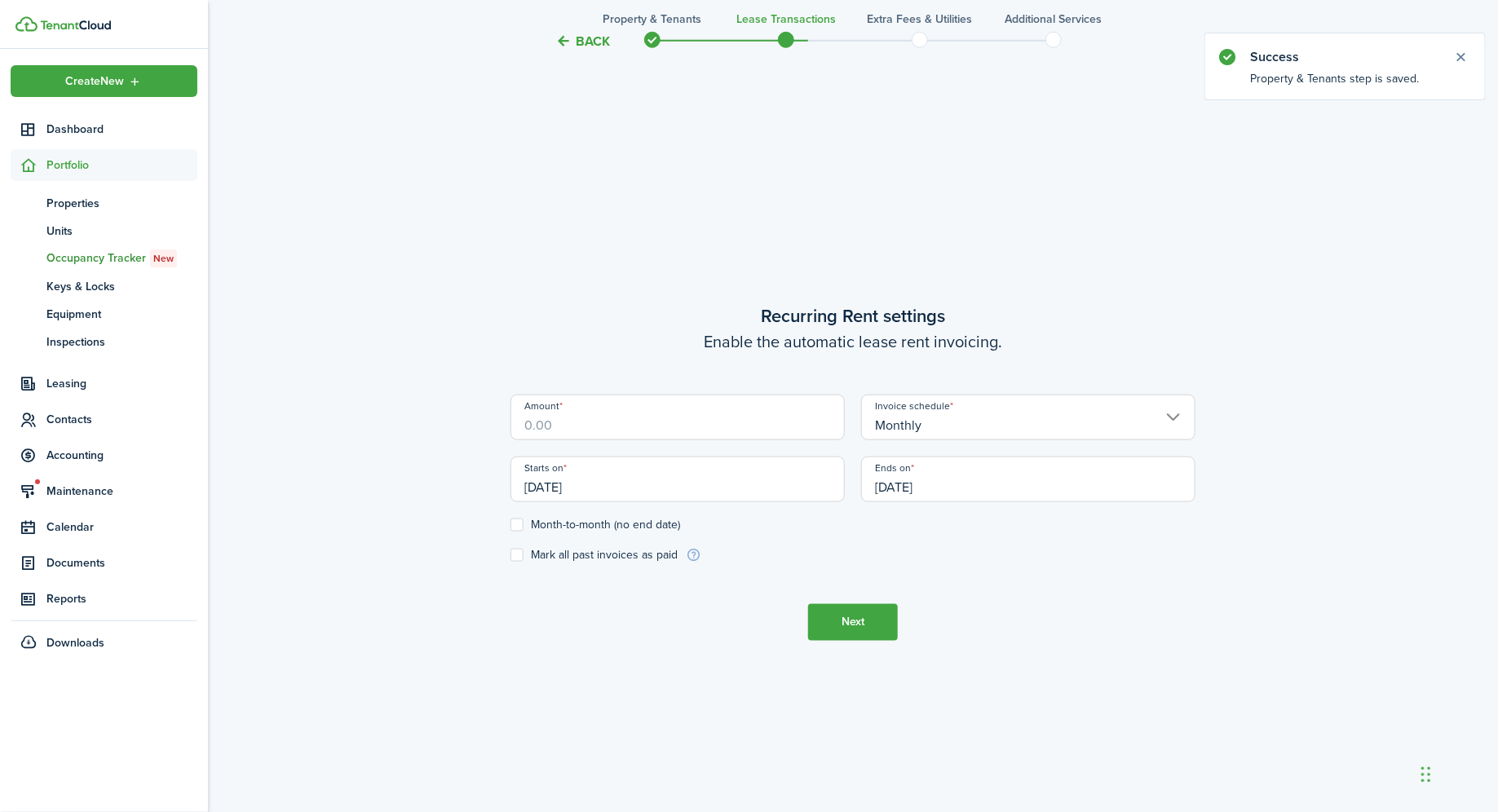
scroll to position [703, 0]
click at [677, 428] on input "Amount" at bounding box center [677, 416] width 334 height 45
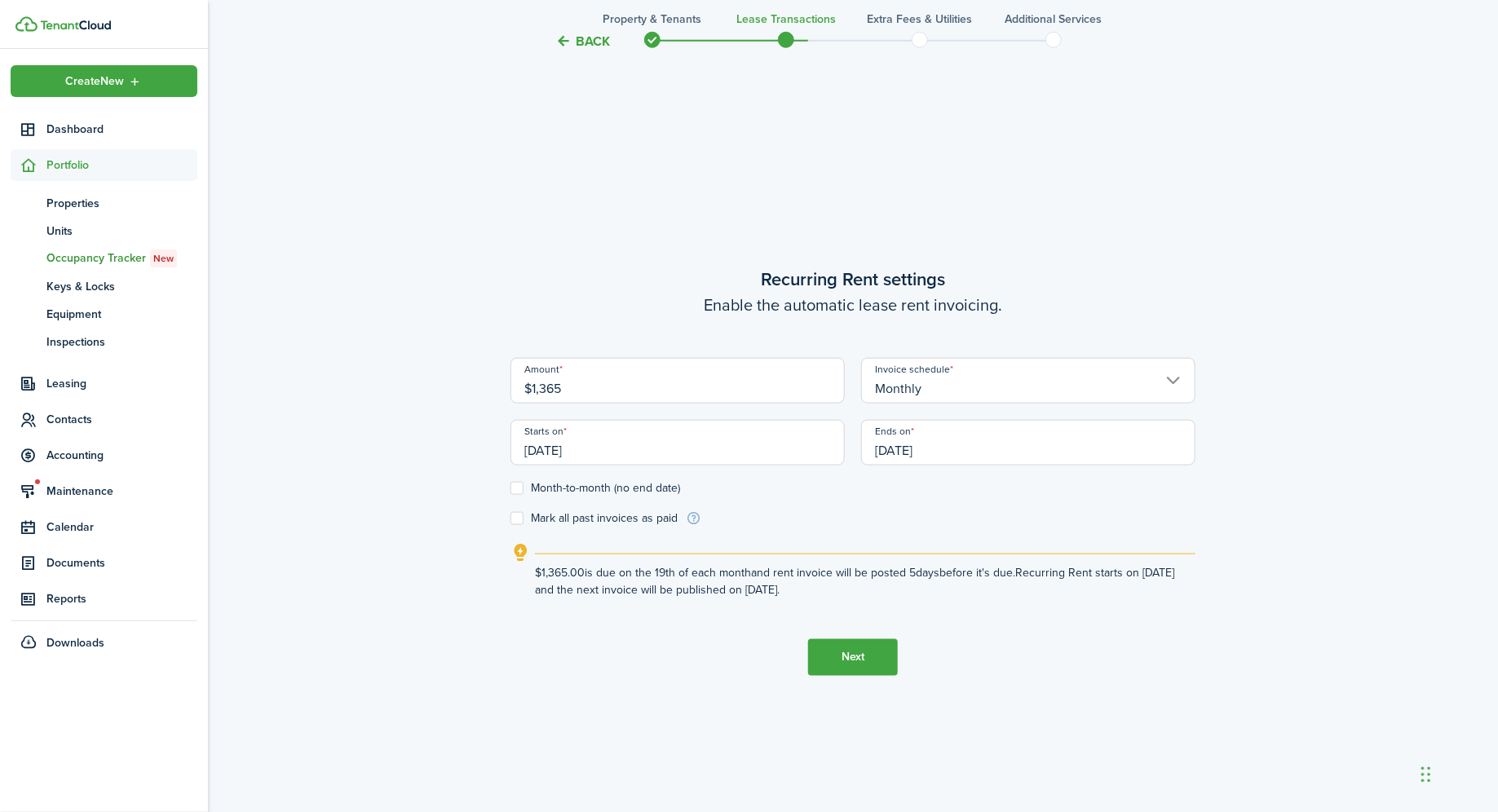
click at [710, 450] on input "[DATE]" at bounding box center [677, 442] width 334 height 45
type input "$1,365.00"
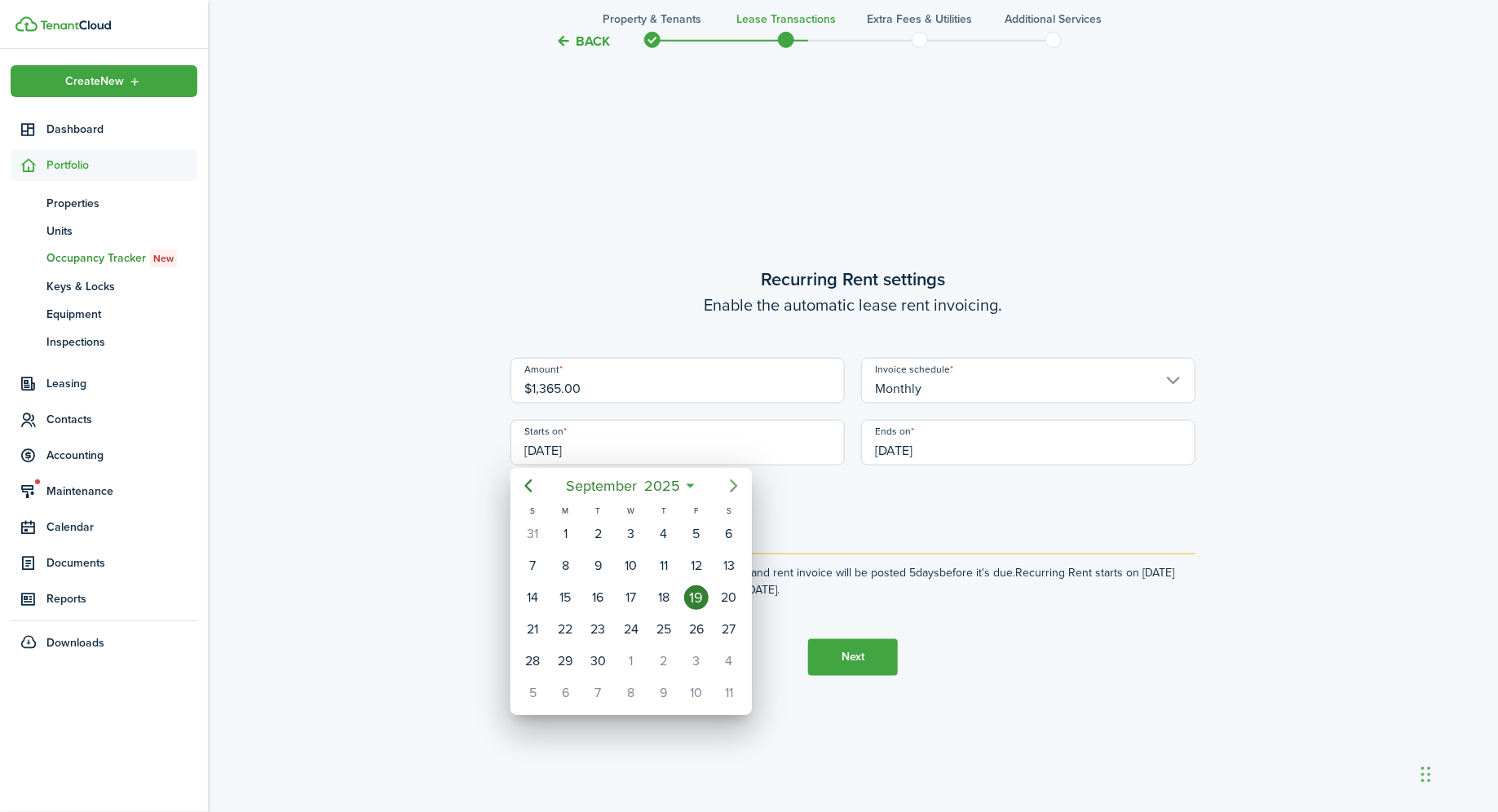
click at [731, 483] on icon "Next page" at bounding box center [733, 485] width 19 height 19
click at [734, 487] on icon "Next page" at bounding box center [734, 486] width 8 height 13
click at [738, 482] on icon "Next page" at bounding box center [733, 485] width 19 height 19
click at [726, 532] on div "1" at bounding box center [728, 534] width 24 height 24
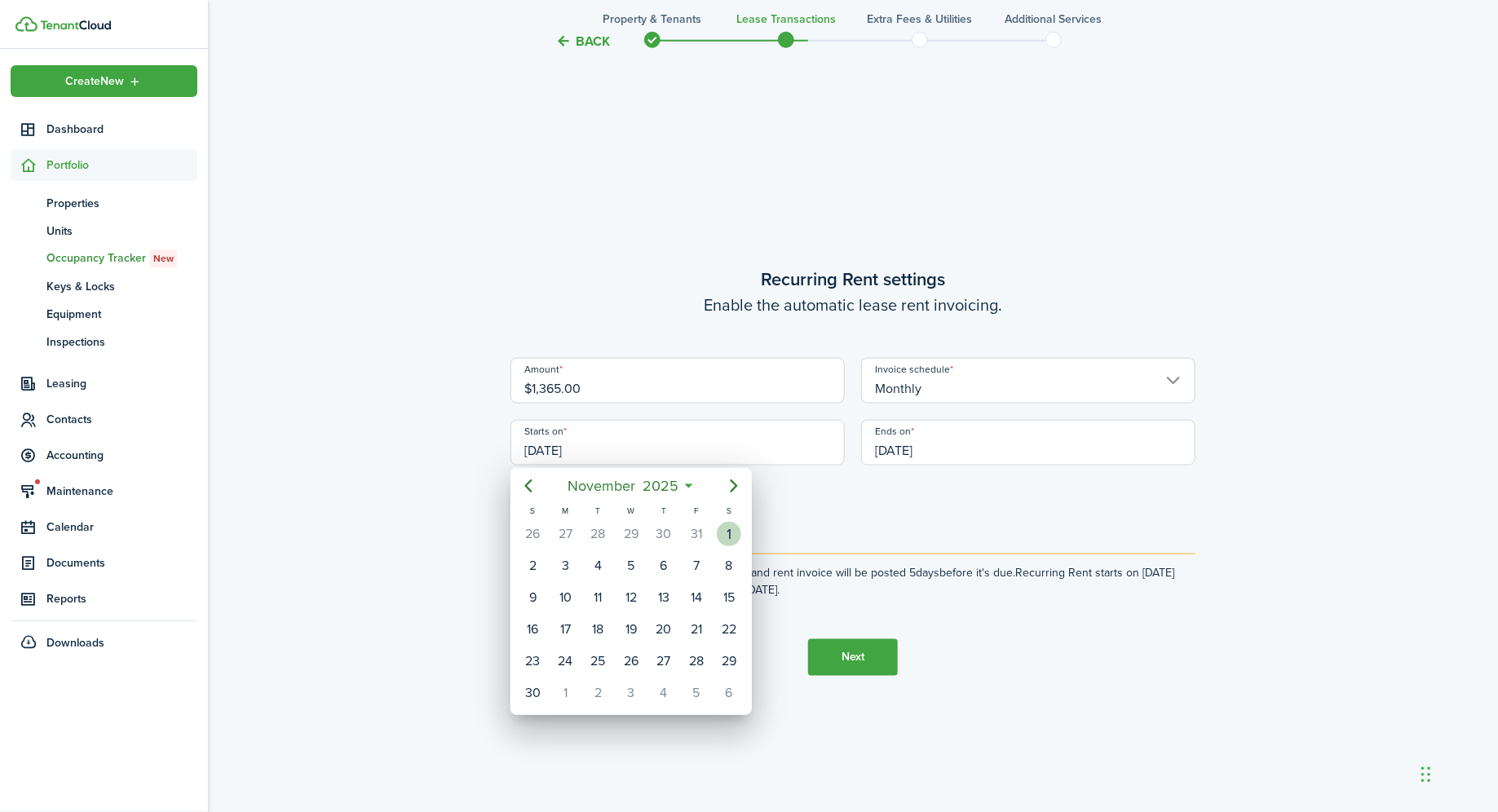
type input "[DATE]"
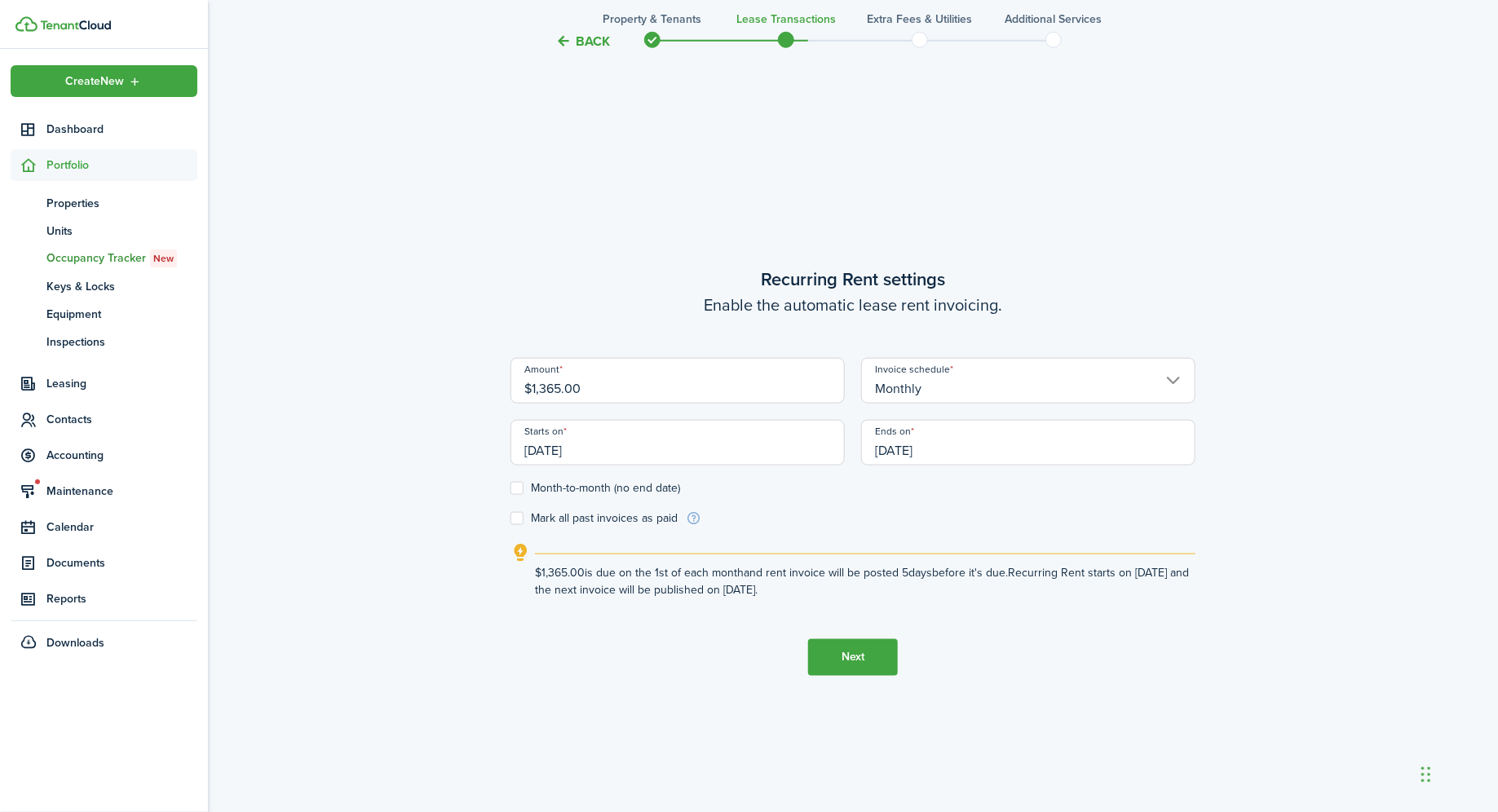
click at [954, 444] on input "[DATE]" at bounding box center [1028, 442] width 334 height 45
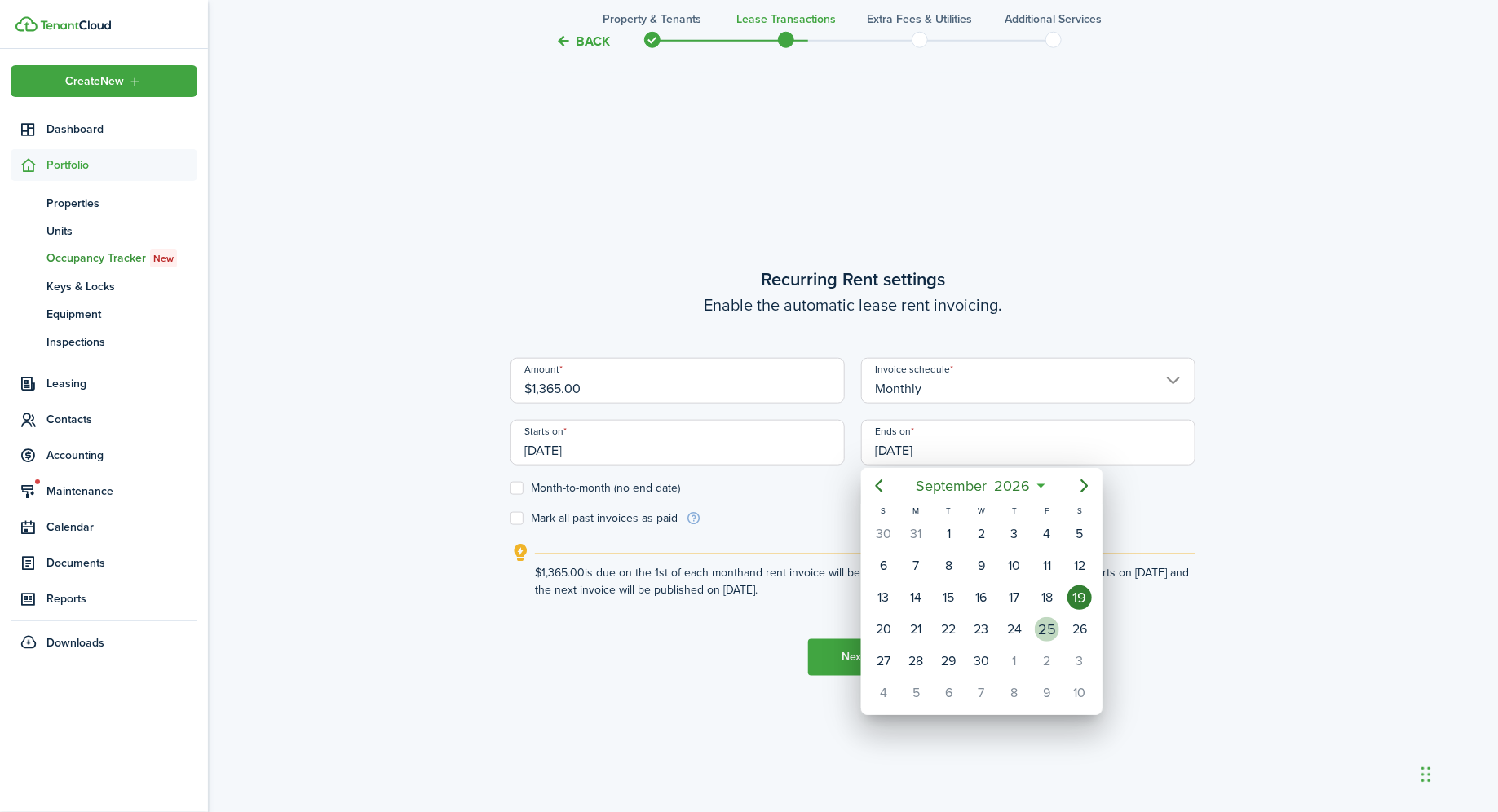
click at [1053, 627] on div "25" at bounding box center [1047, 629] width 24 height 24
type input "[DATE]"
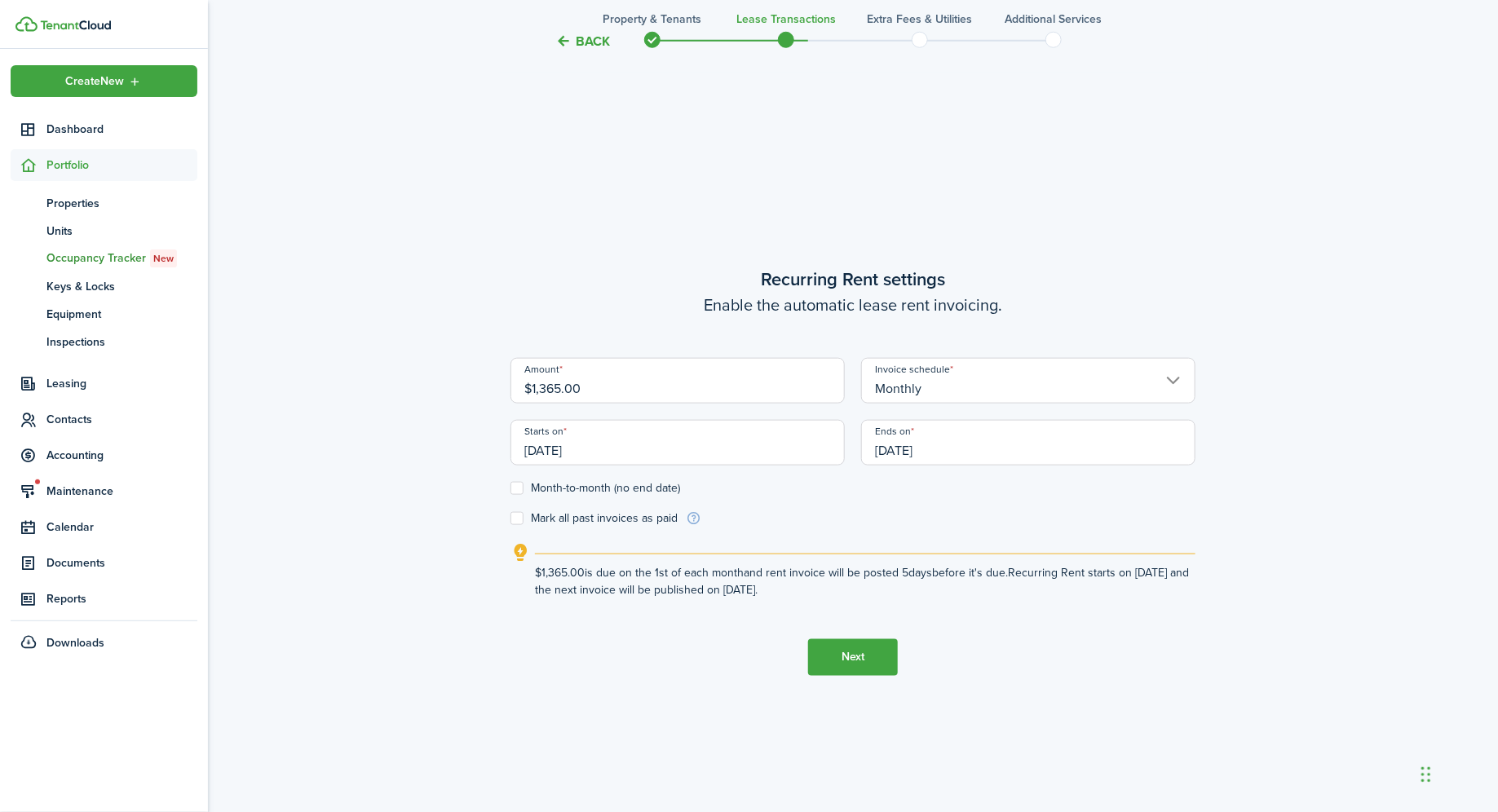
click at [861, 650] on button "Next" at bounding box center [853, 658] width 90 height 37
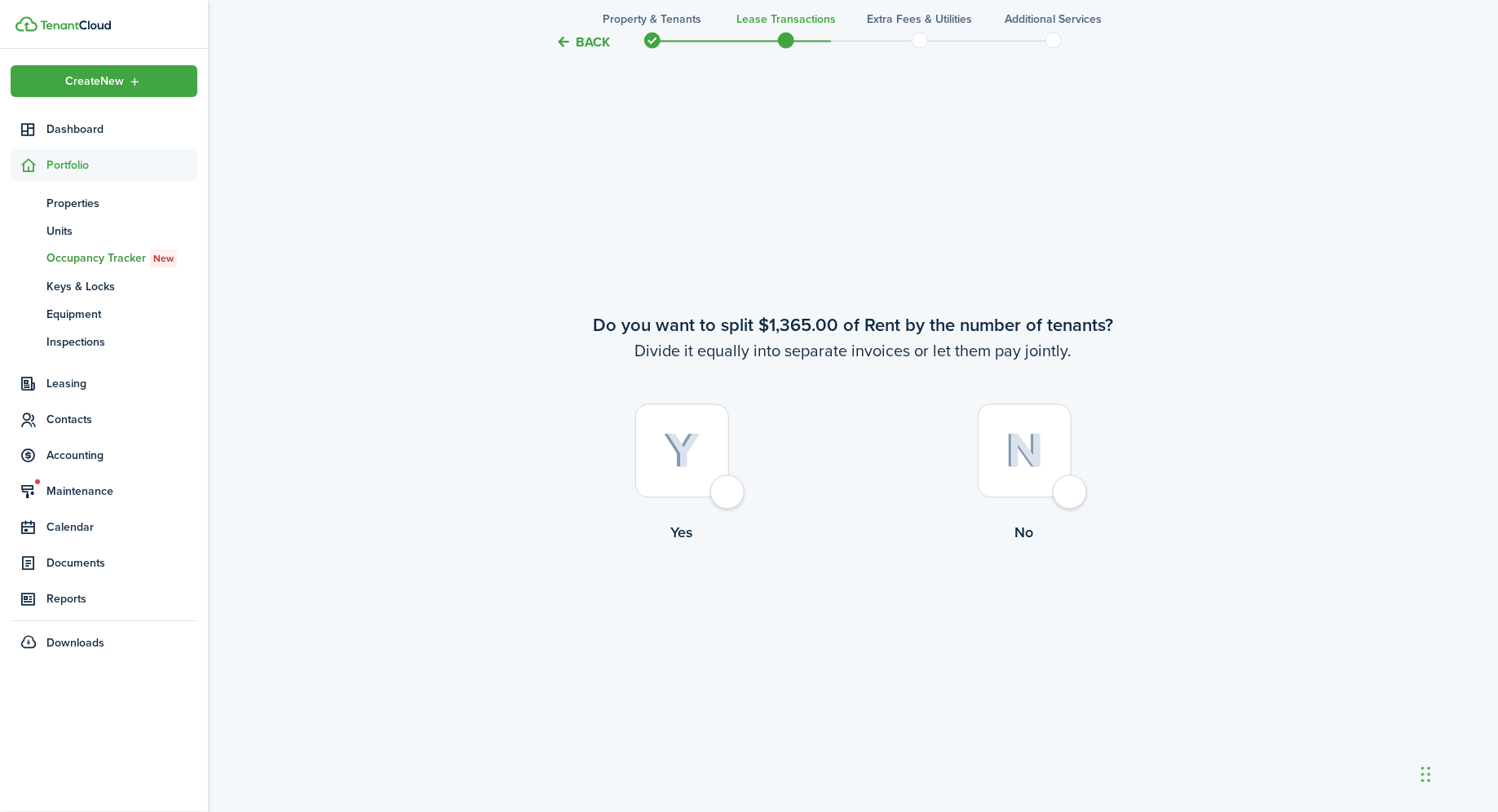
scroll to position [1514, 0]
click at [1056, 492] on div at bounding box center [1025, 450] width 94 height 94
radio input "true"
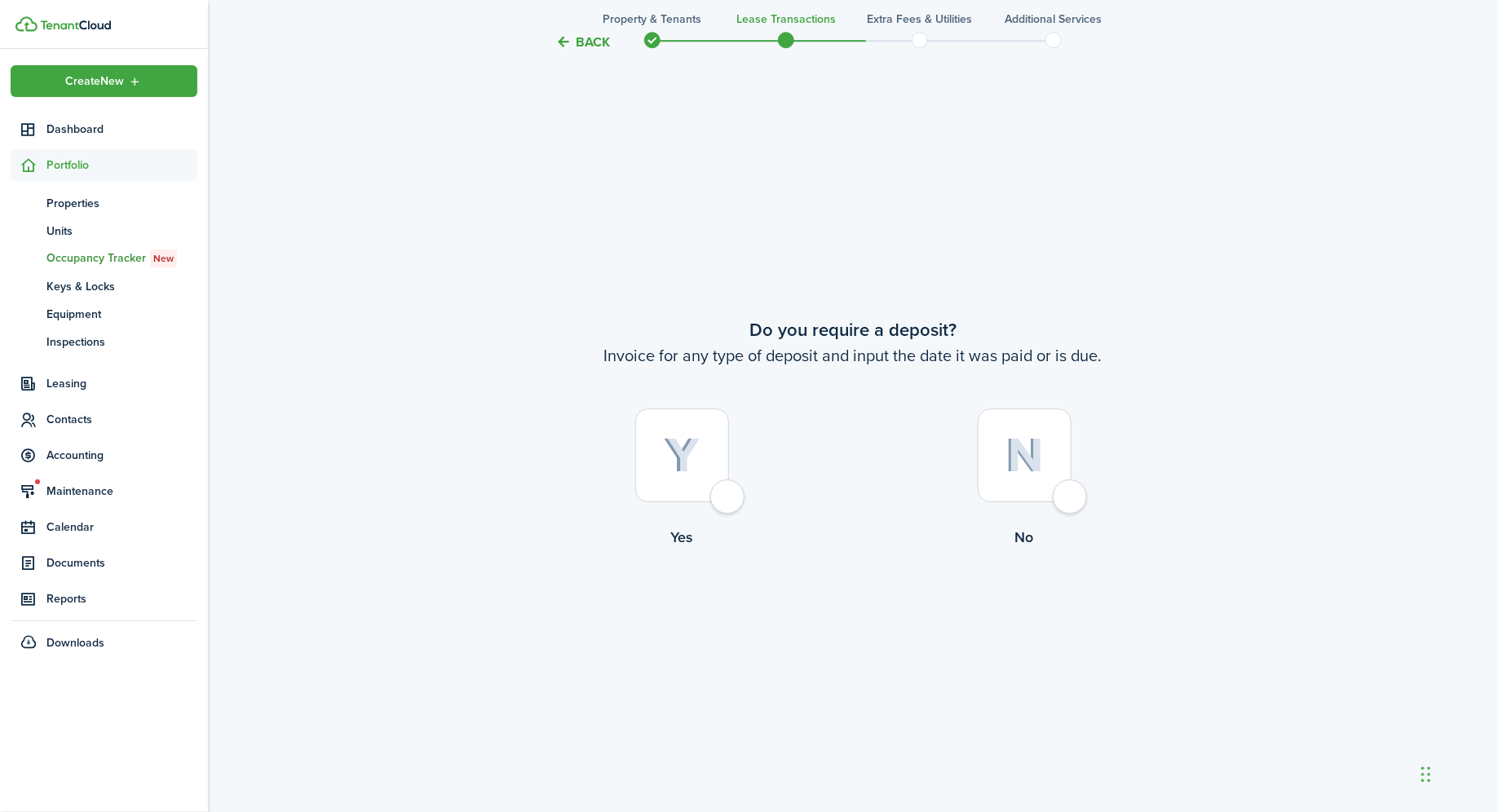
scroll to position [2327, 0]
click at [717, 496] on div at bounding box center [682, 450] width 94 height 94
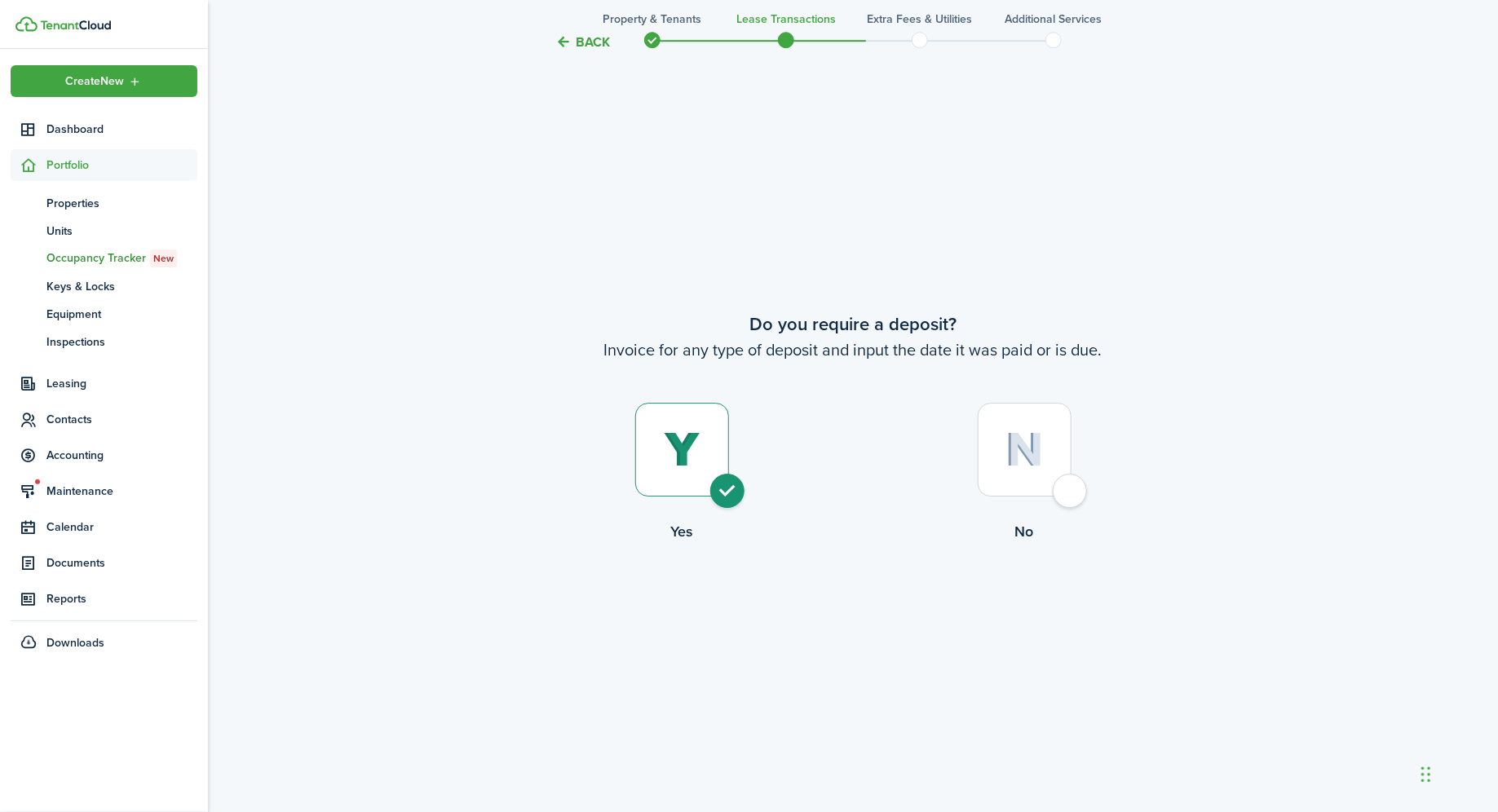
radio input "true"
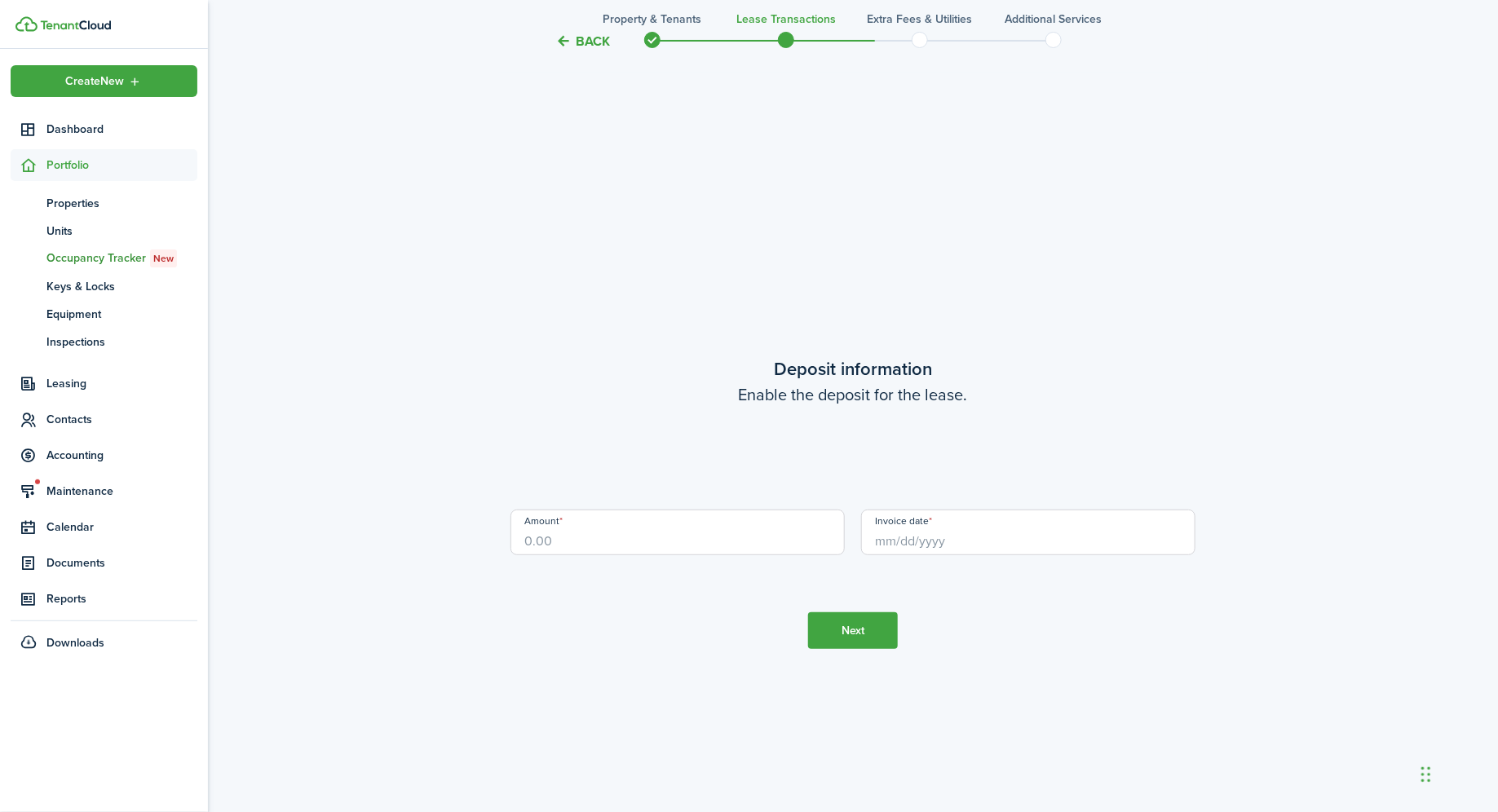
scroll to position [3139, 0]
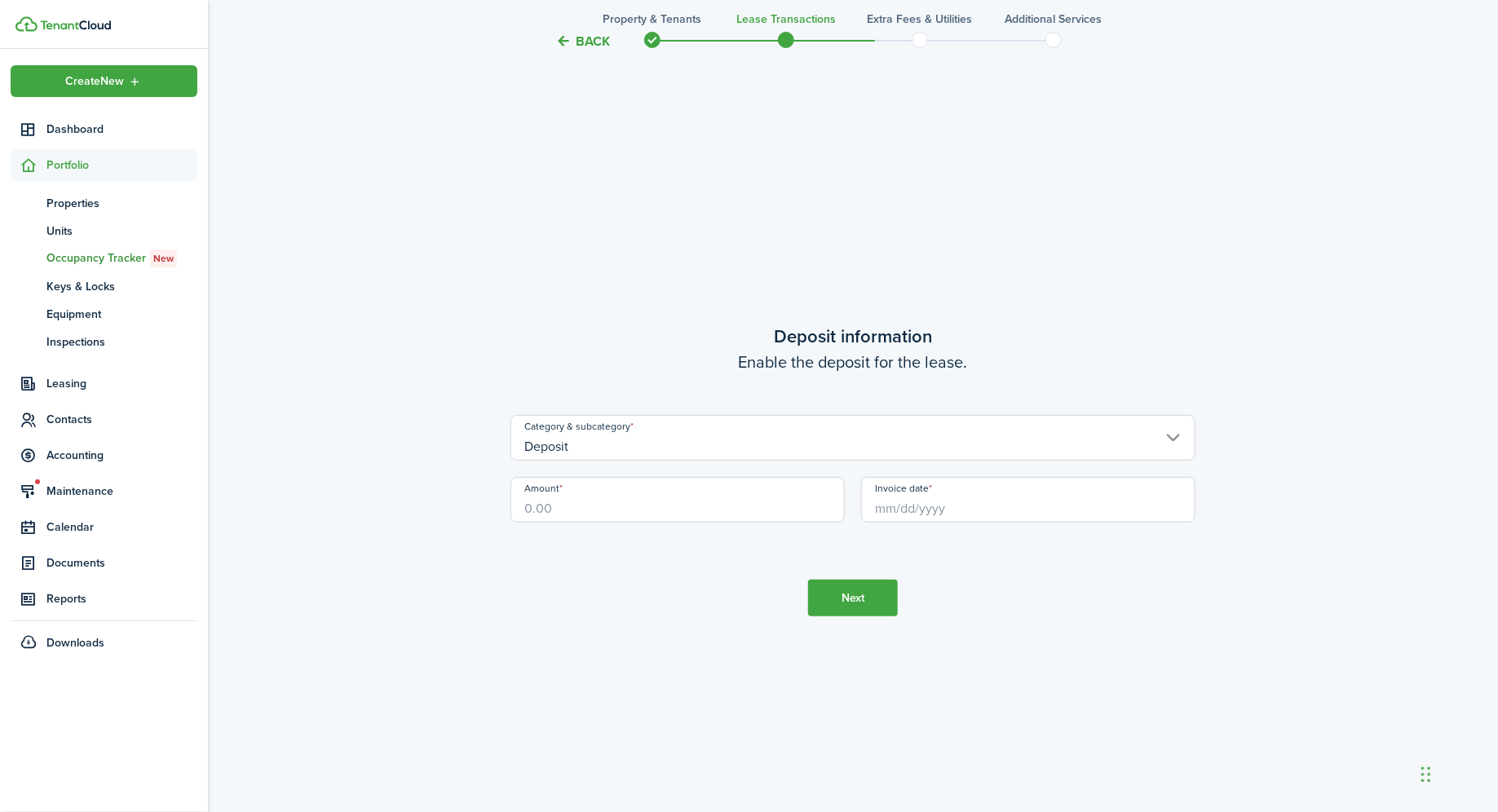
click at [658, 510] on input "Amount" at bounding box center [677, 499] width 334 height 45
click at [925, 502] on input "Invoice date" at bounding box center [1028, 499] width 334 height 45
type input "$1,295.00"
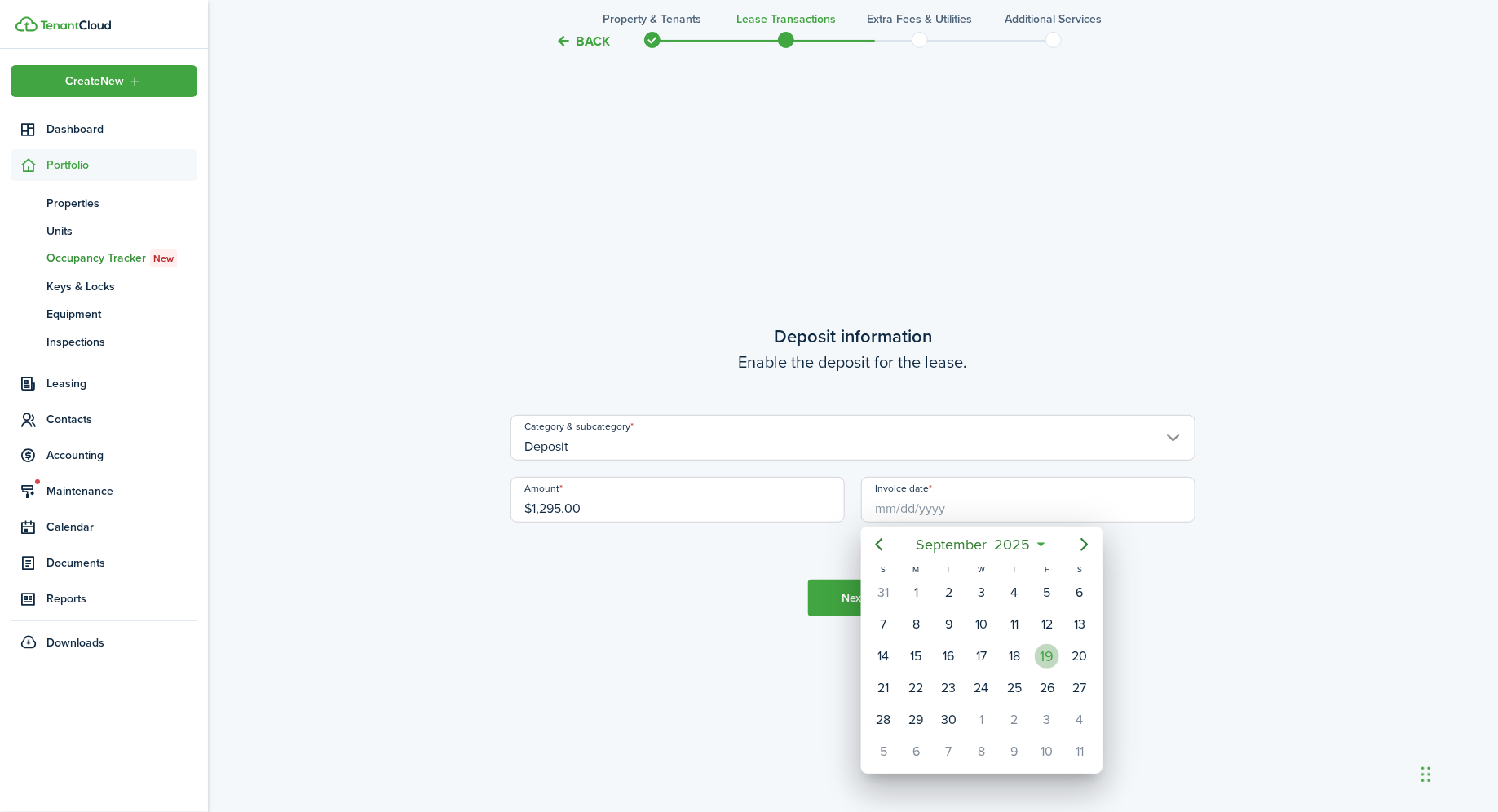
click at [1048, 655] on div "19" at bounding box center [1047, 656] width 24 height 24
type input "[DATE]"
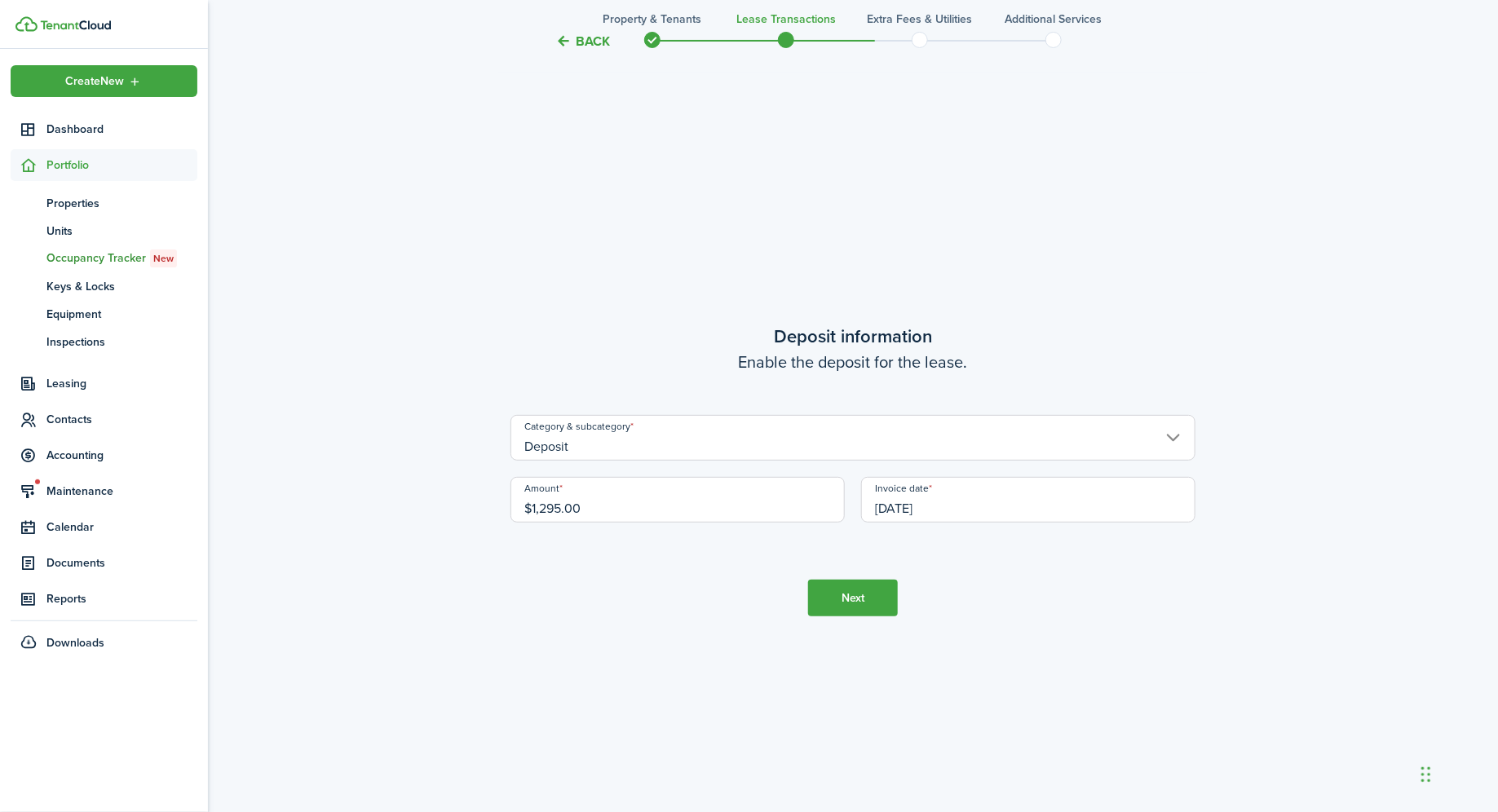
click at [845, 598] on button "Next" at bounding box center [853, 598] width 90 height 37
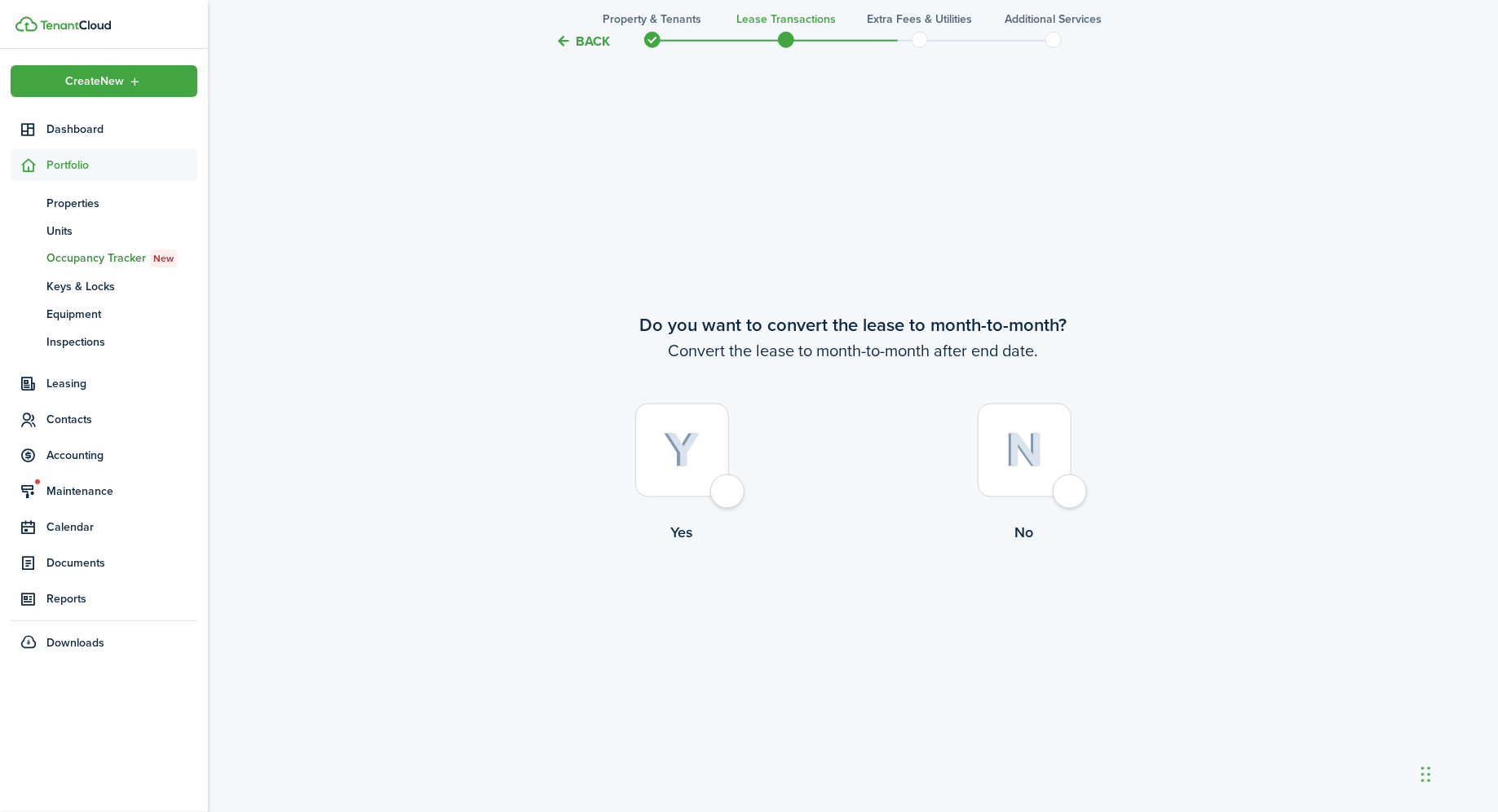
scroll to position [3951, 0]
click at [728, 497] on div at bounding box center [682, 450] width 94 height 94
radio input "true"
click at [856, 615] on button "Continue" at bounding box center [853, 610] width 90 height 37
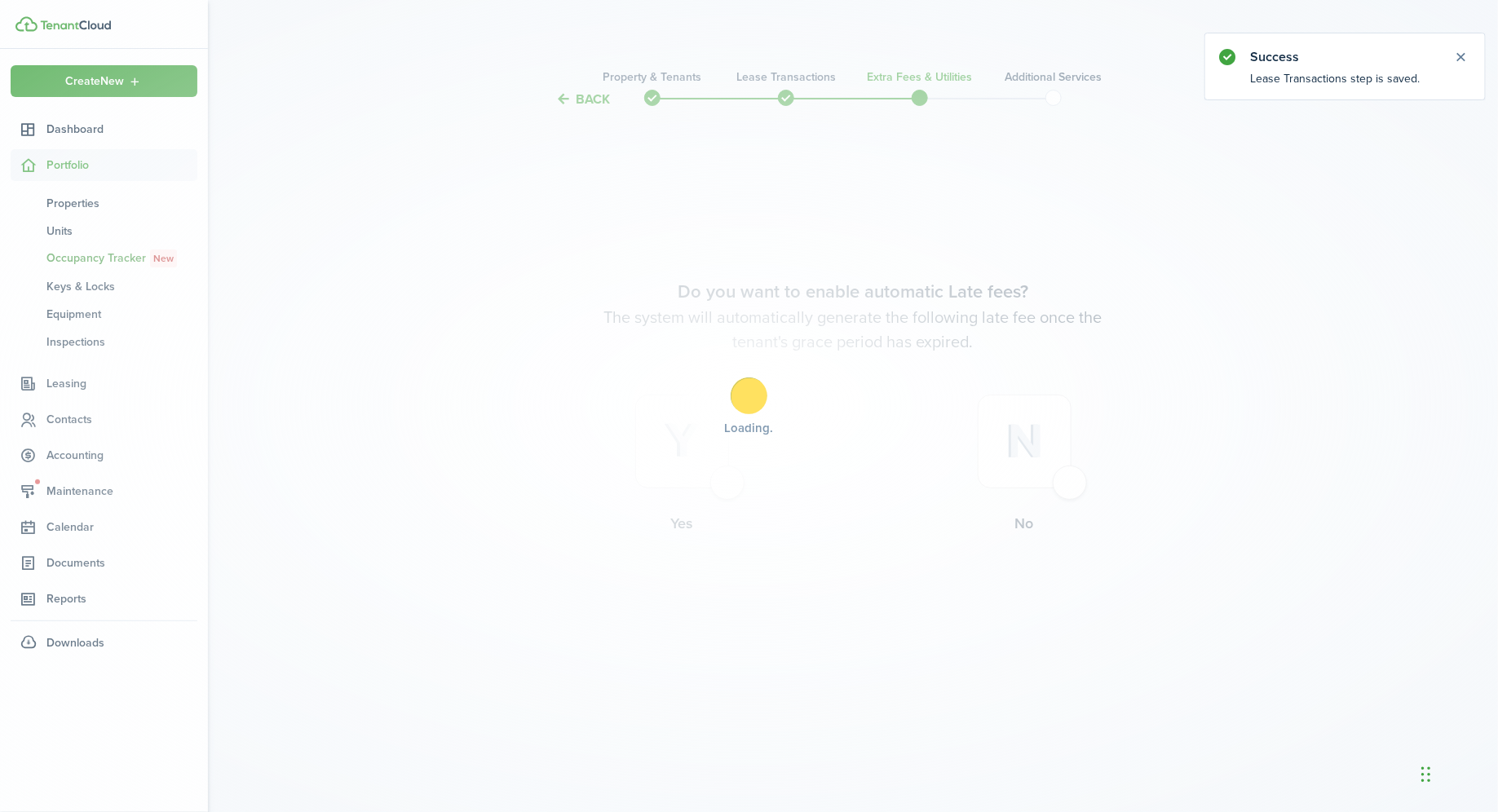
scroll to position [0, 0]
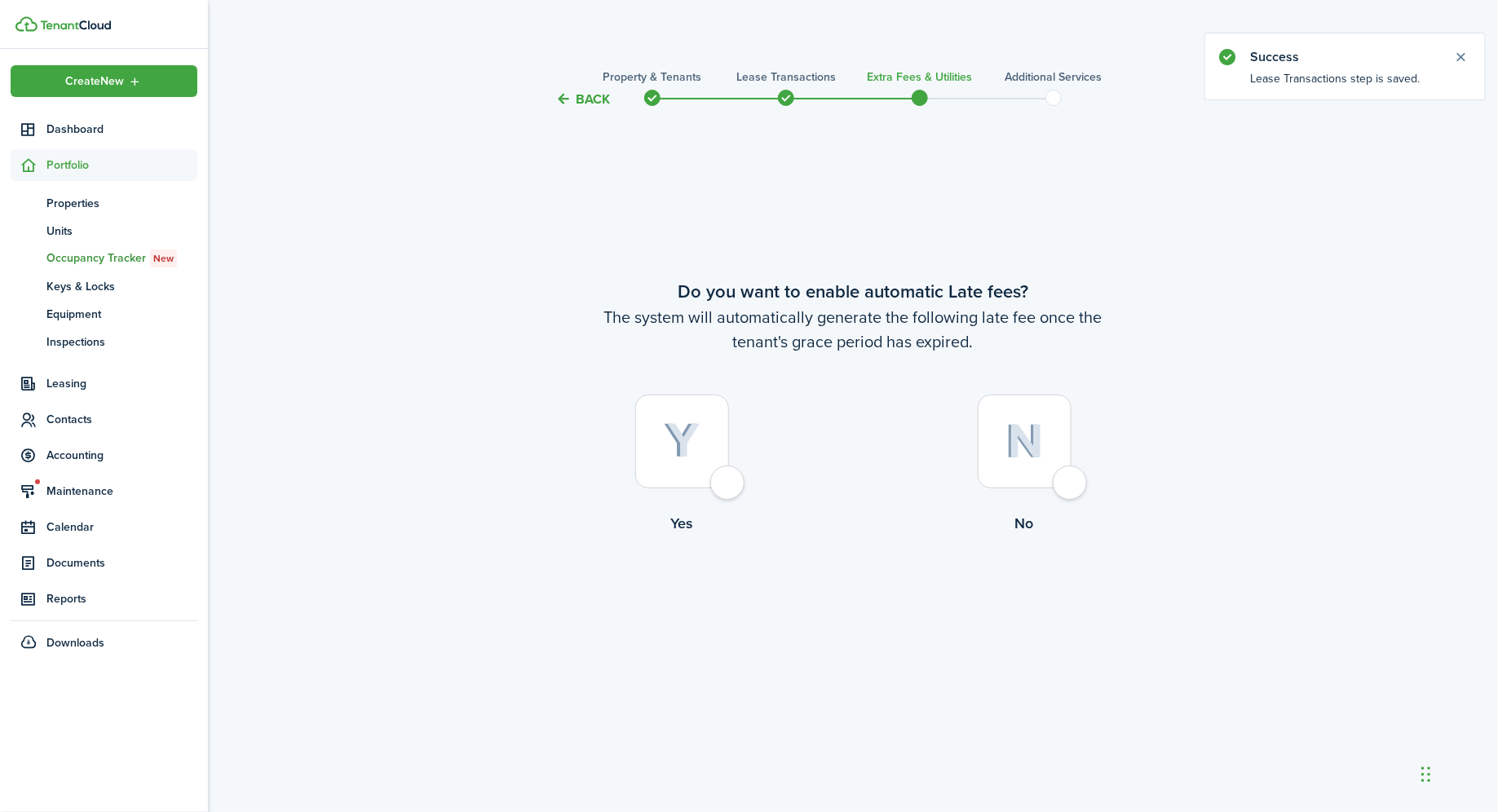
click at [723, 469] on div at bounding box center [682, 441] width 94 height 94
radio input "true"
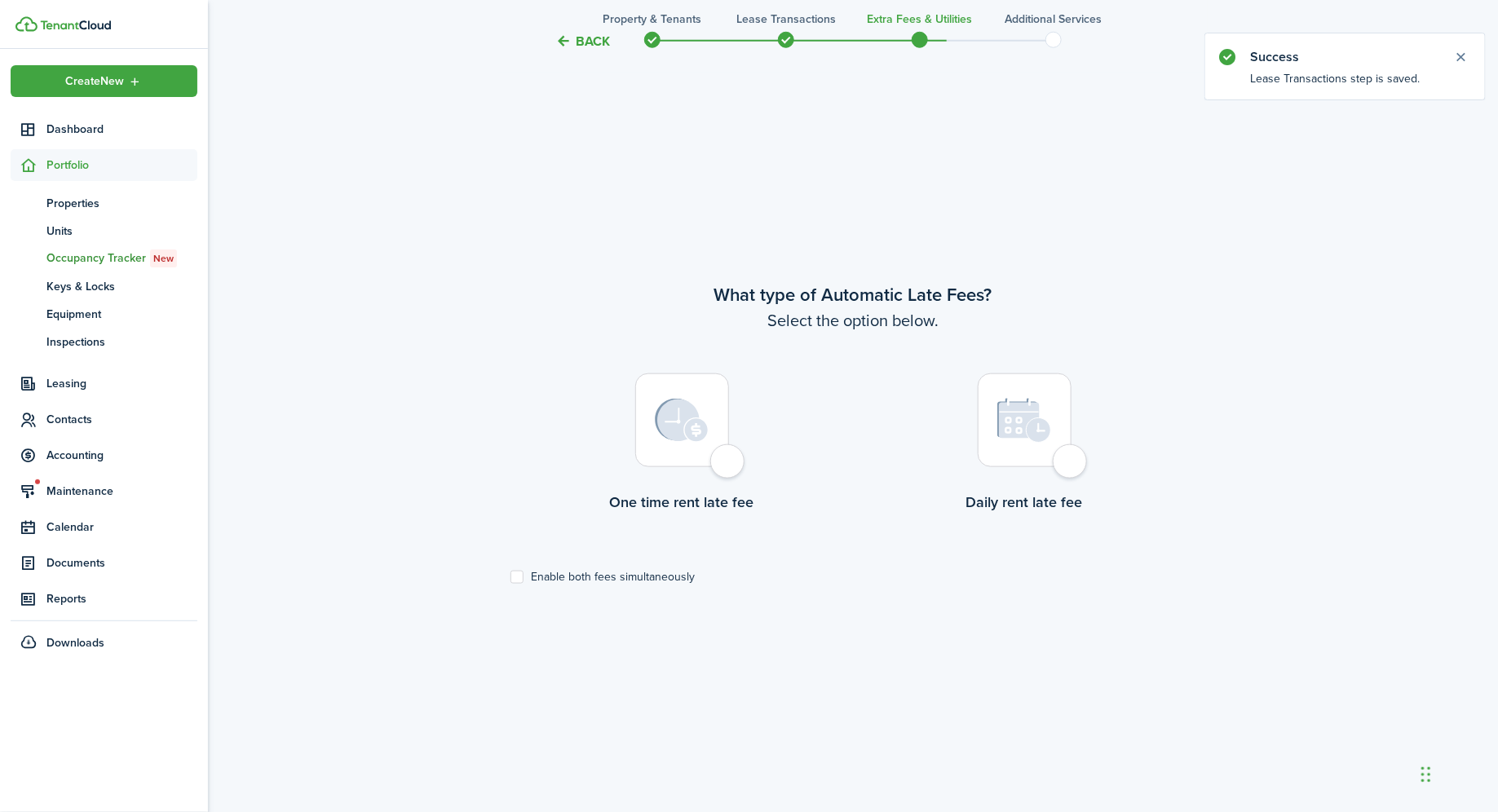
scroll to position [703, 0]
click at [601, 566] on lease-wizard-late-fee-type-choice "What type of Automatic Late Fees? Select the option below. One time rent late f…" at bounding box center [853, 431] width 685 height 302
click at [573, 576] on label "Enable both fees simultaneously" at bounding box center [603, 576] width 185 height 13
click at [510, 576] on input "Enable both fees simultaneously" at bounding box center [509, 575] width 1 height 1
checkbox input "true"
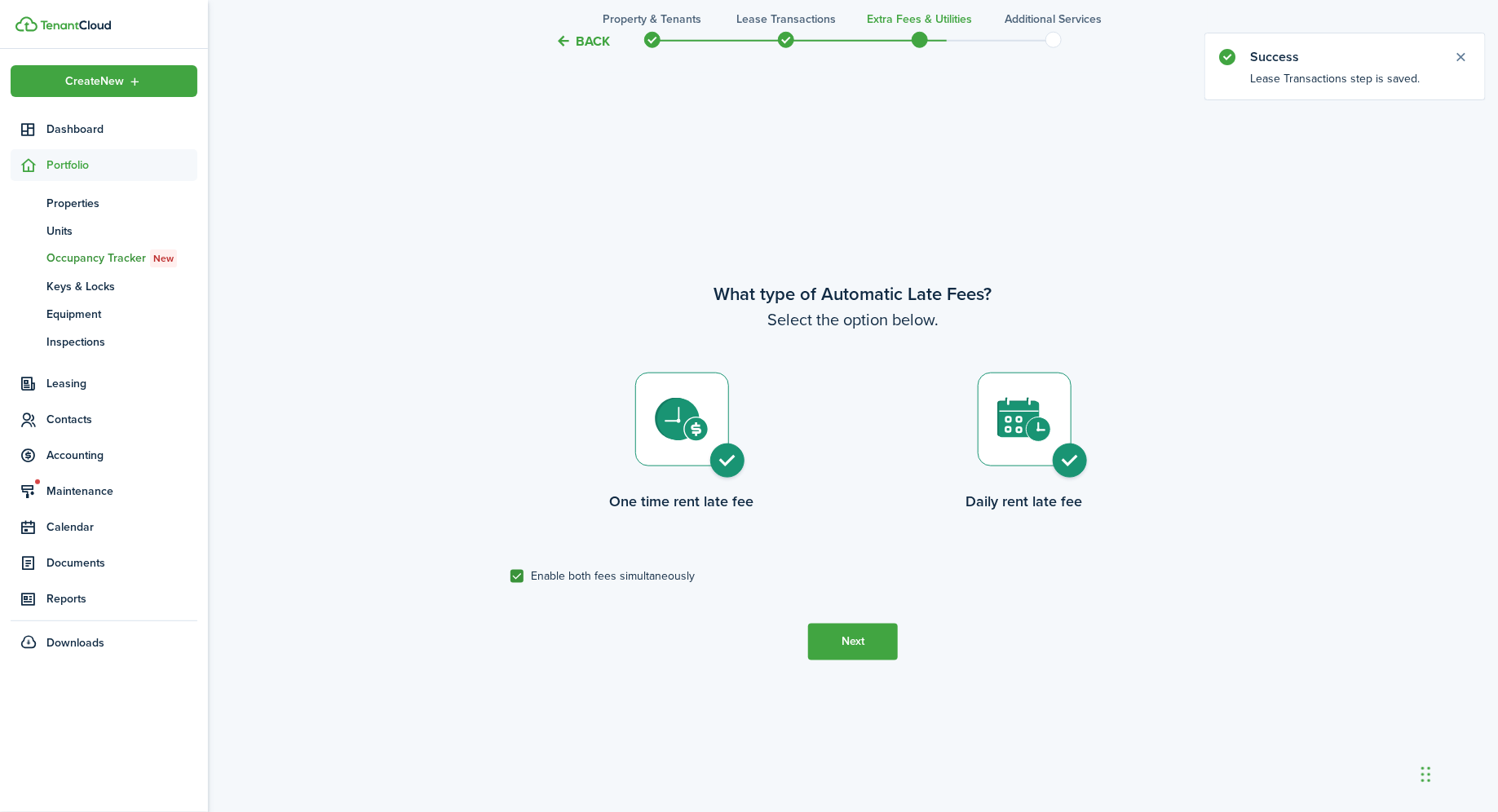
click at [861, 646] on button "Next" at bounding box center [853, 642] width 90 height 37
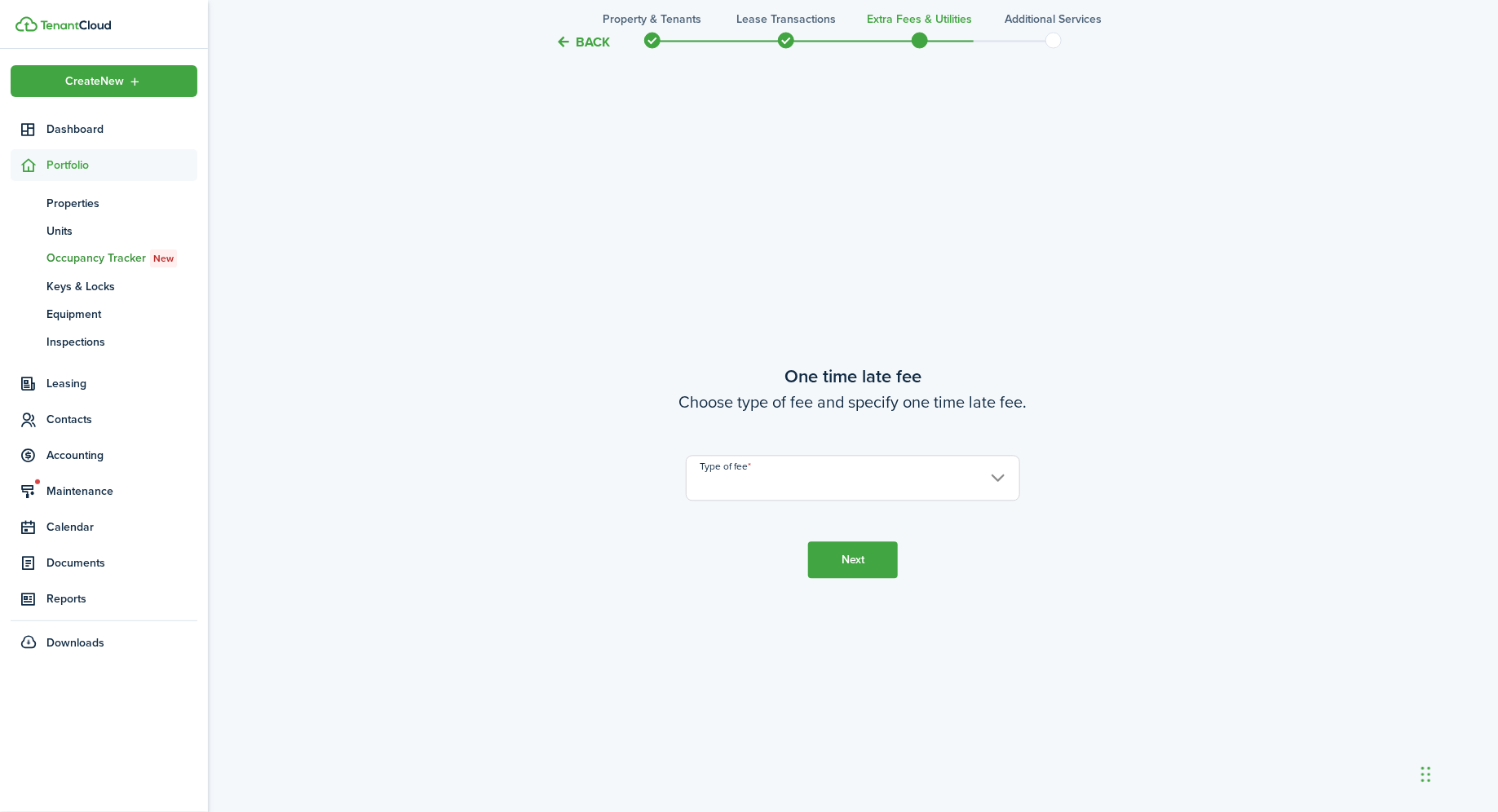
scroll to position [1514, 0]
click at [767, 481] on input "Type of fee" at bounding box center [853, 477] width 334 height 45
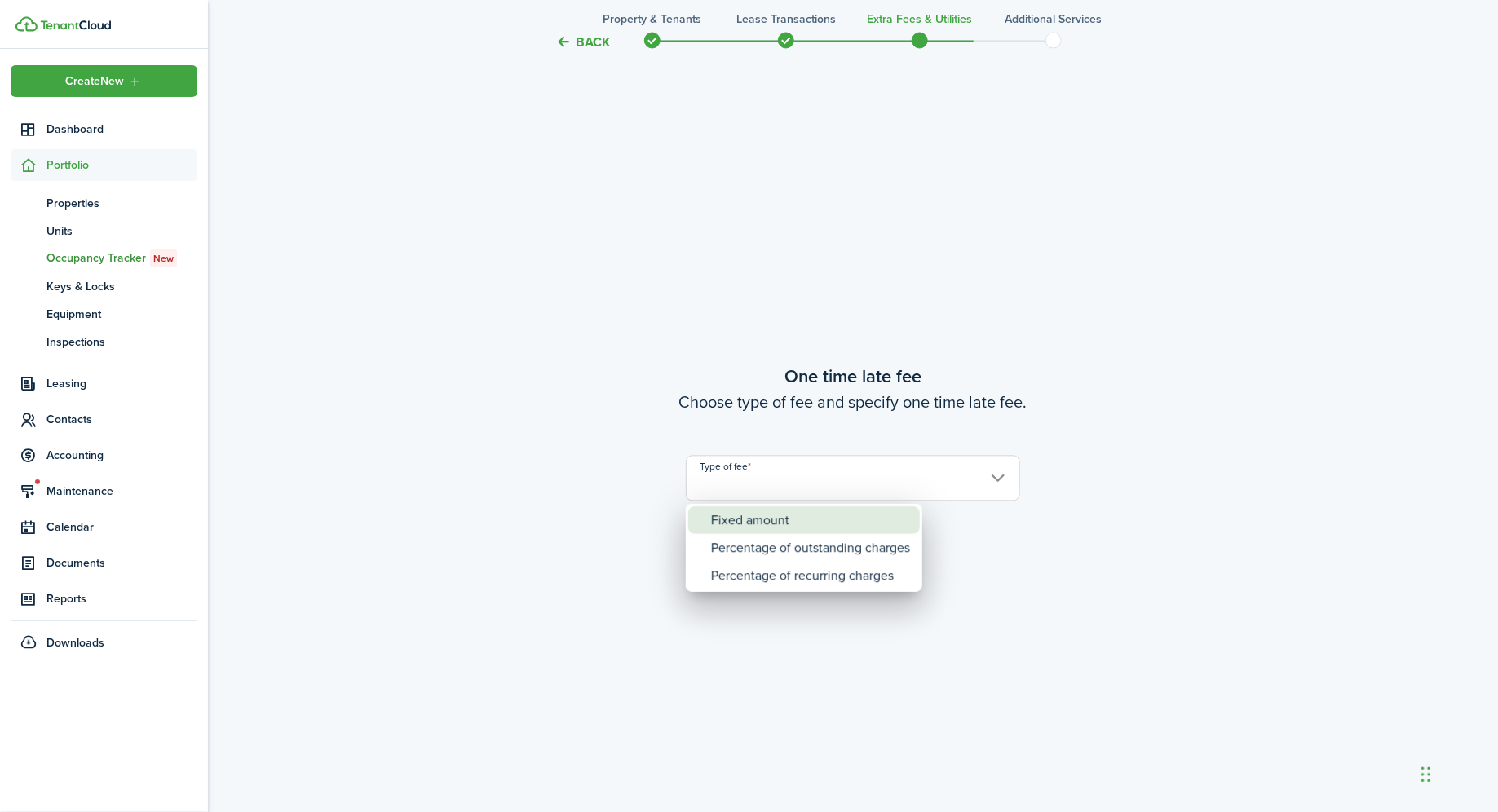
click at [760, 520] on div "Fixed amount" at bounding box center [810, 519] width 199 height 28
type input "Fixed amount"
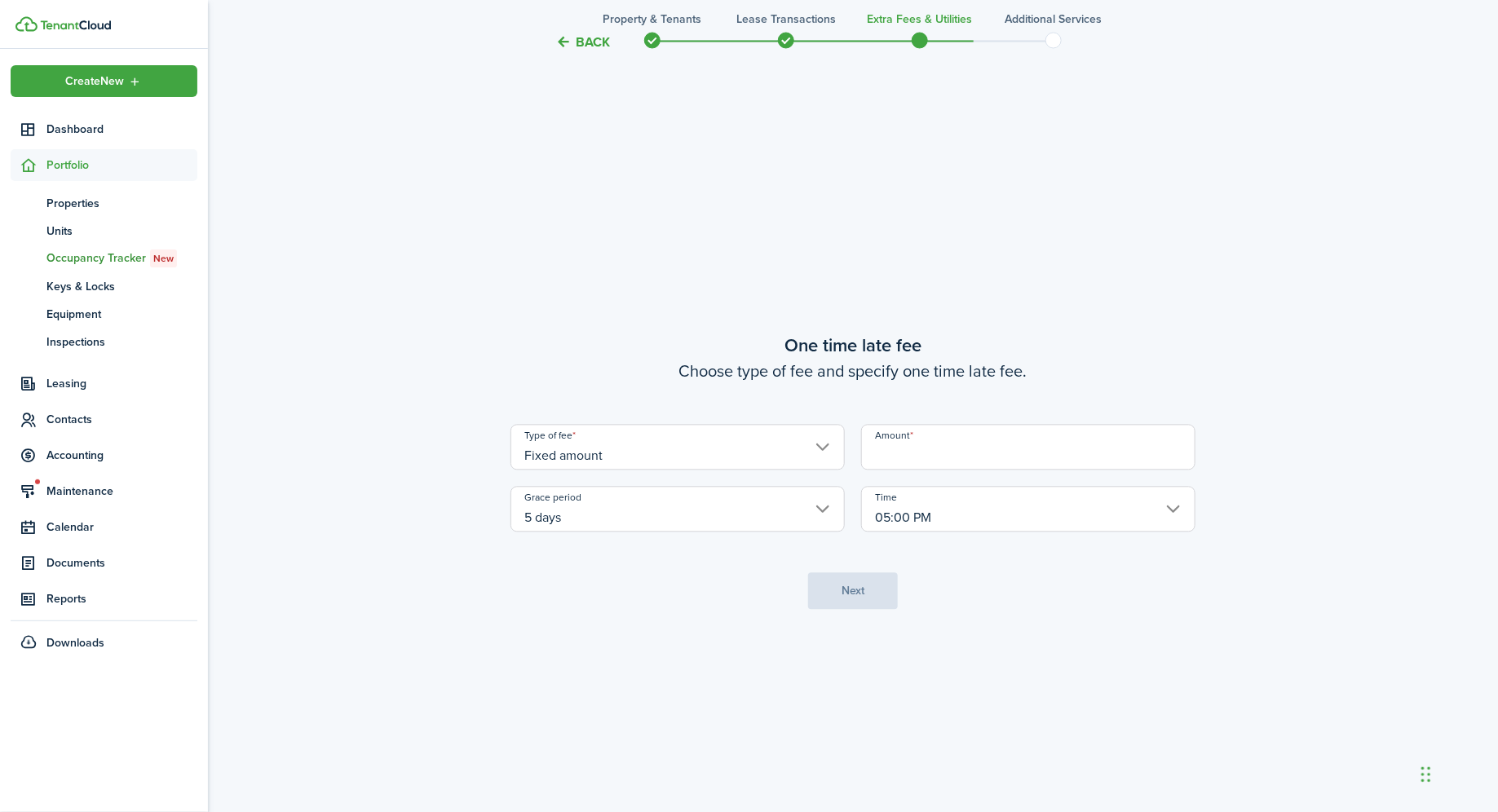
click at [954, 456] on input "Amount" at bounding box center [1028, 446] width 334 height 45
type input "$75.00"
click at [822, 523] on input "5 days" at bounding box center [677, 508] width 334 height 45
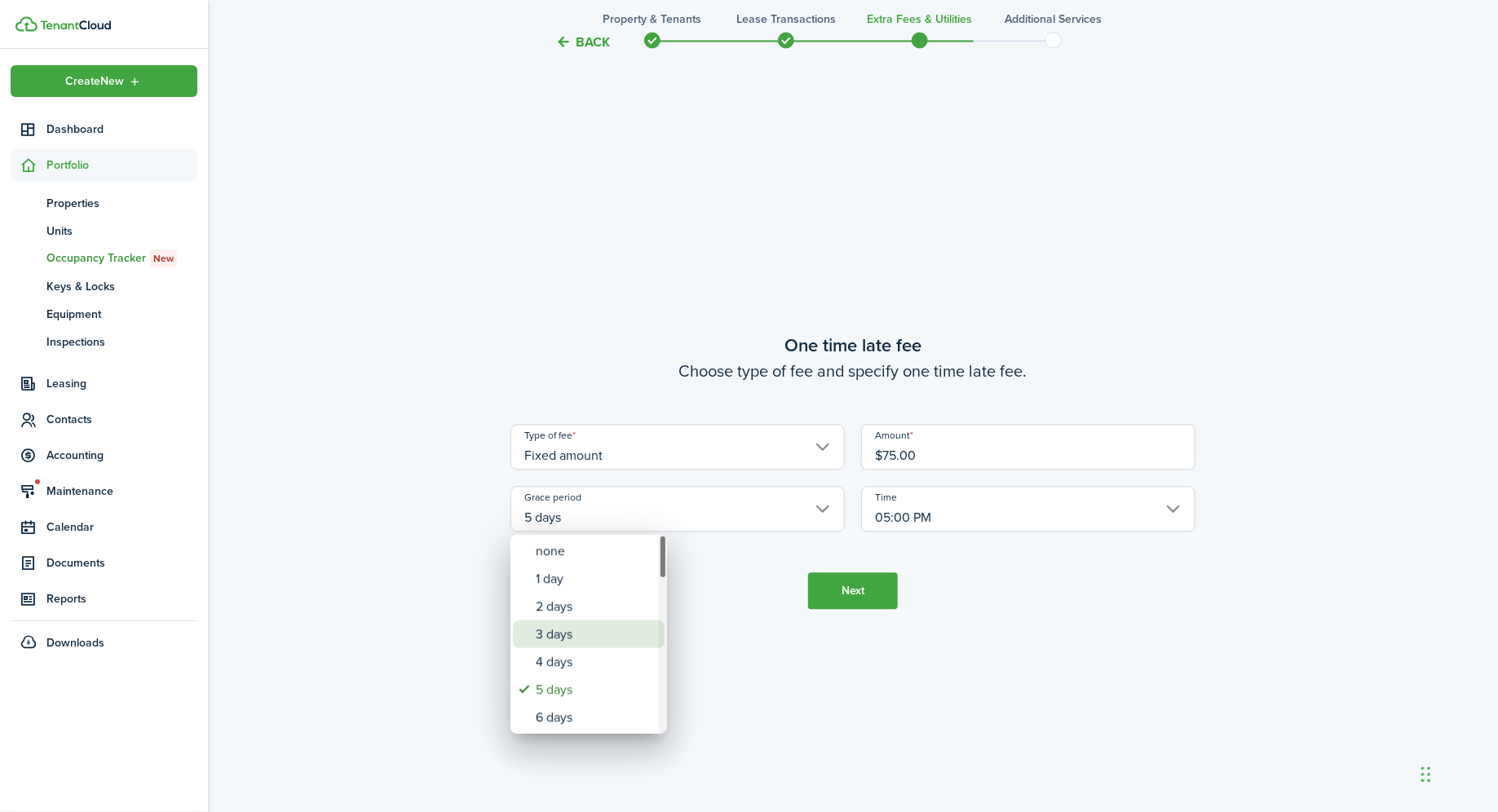
click at [555, 639] on div "3 days" at bounding box center [595, 633] width 119 height 28
type input "3 days"
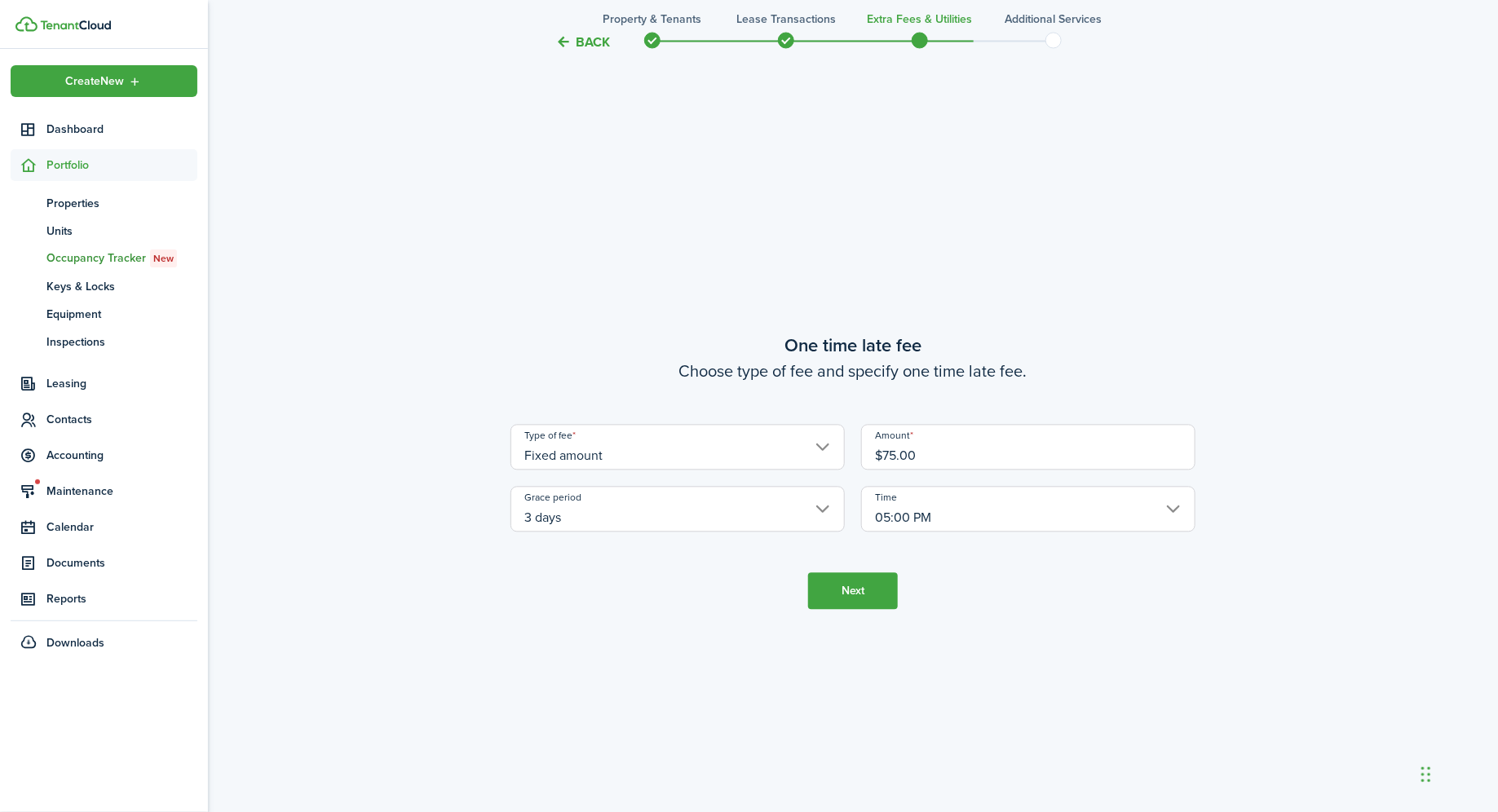
click at [858, 584] on button "Next" at bounding box center [853, 591] width 90 height 37
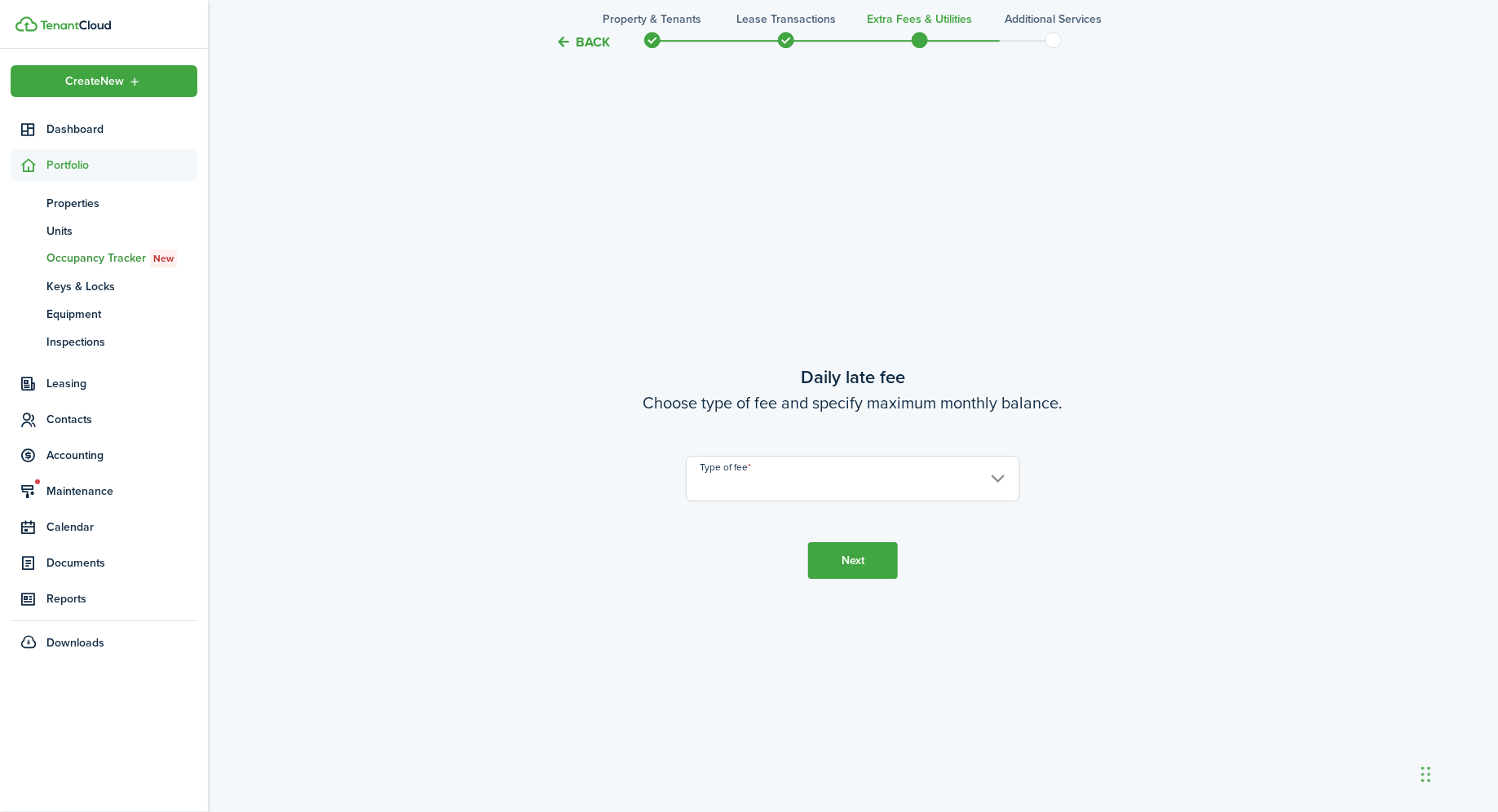
scroll to position [2327, 0]
click at [768, 471] on input "Type of fee" at bounding box center [853, 476] width 334 height 45
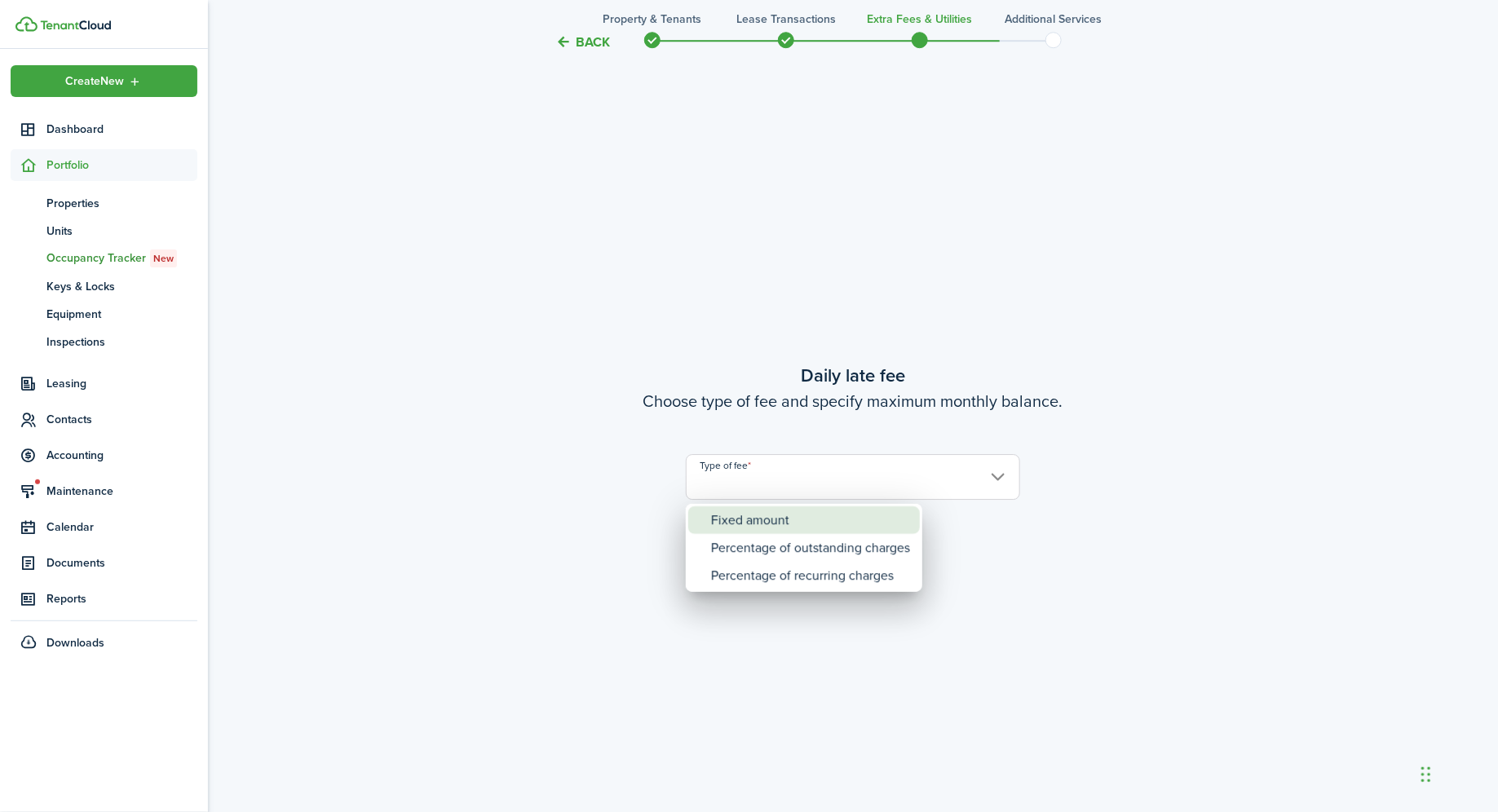
click at [759, 517] on div "Fixed amount" at bounding box center [810, 519] width 199 height 28
type input "Fixed amount"
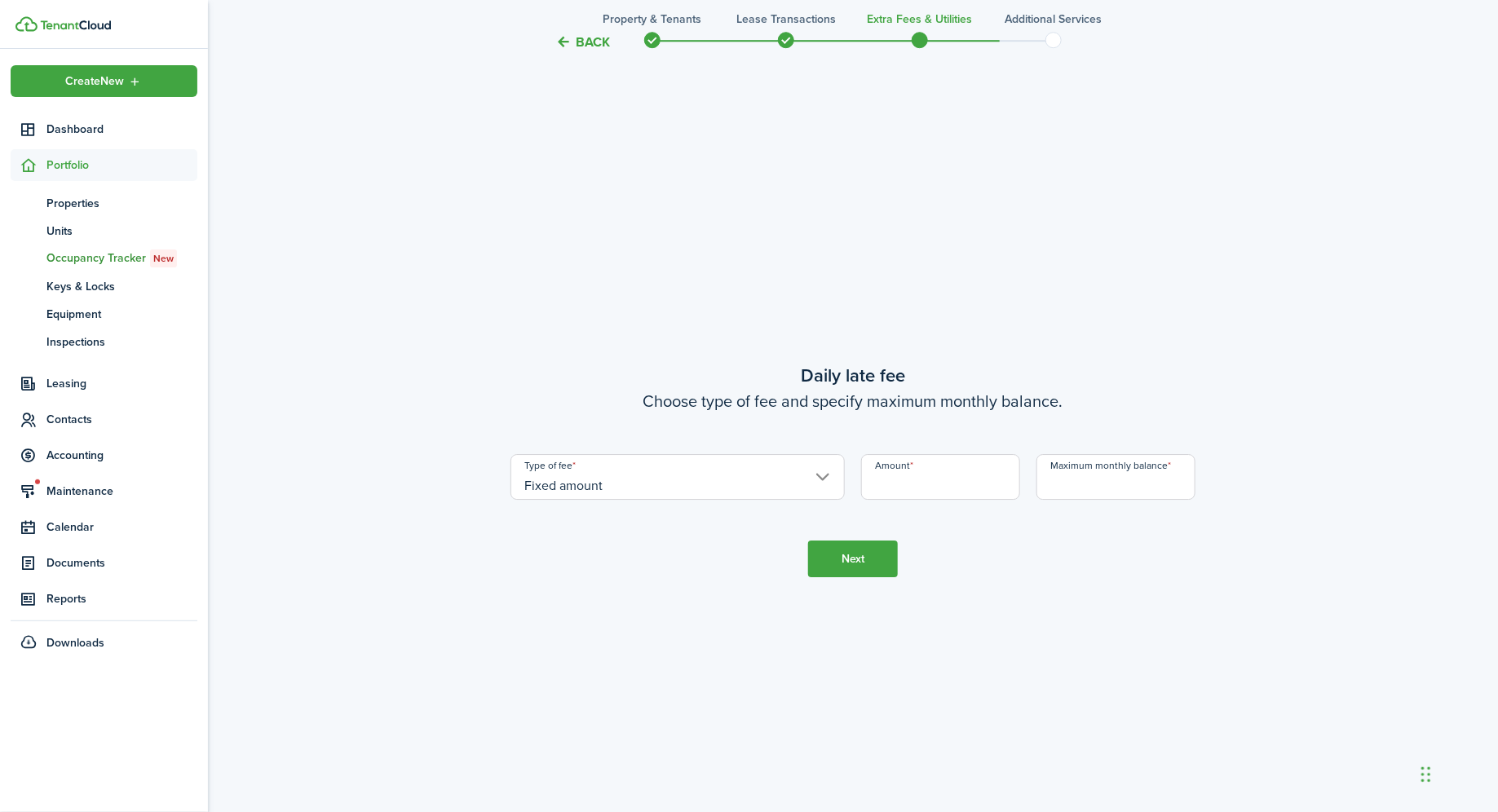
click at [933, 492] on input "Amount" at bounding box center [940, 476] width 159 height 45
type input "$25.00"
click at [1125, 478] on input "Maximum monthly balance" at bounding box center [1115, 476] width 159 height 45
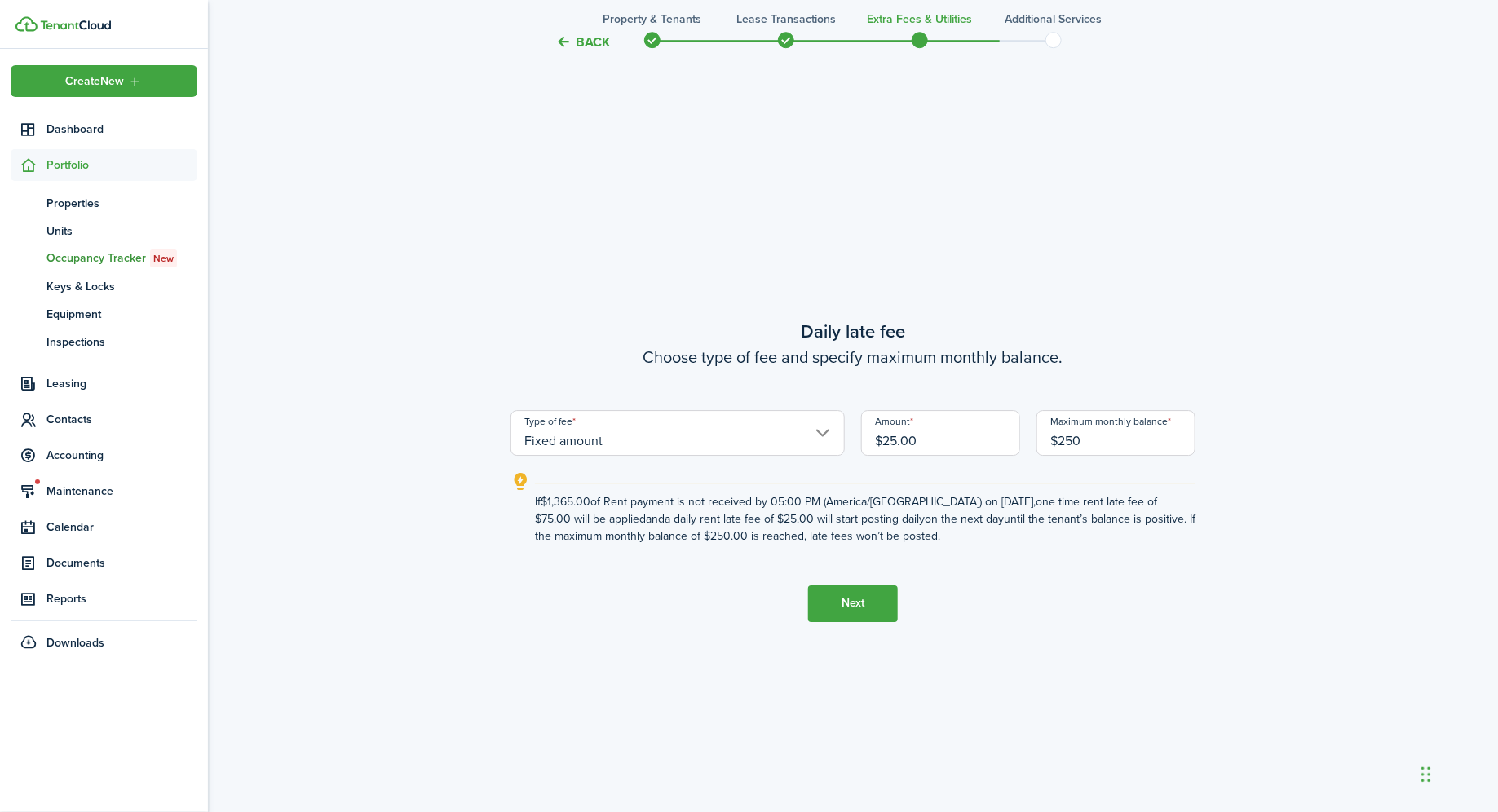
type input "$250.00"
click at [869, 607] on button "Next" at bounding box center [853, 604] width 90 height 37
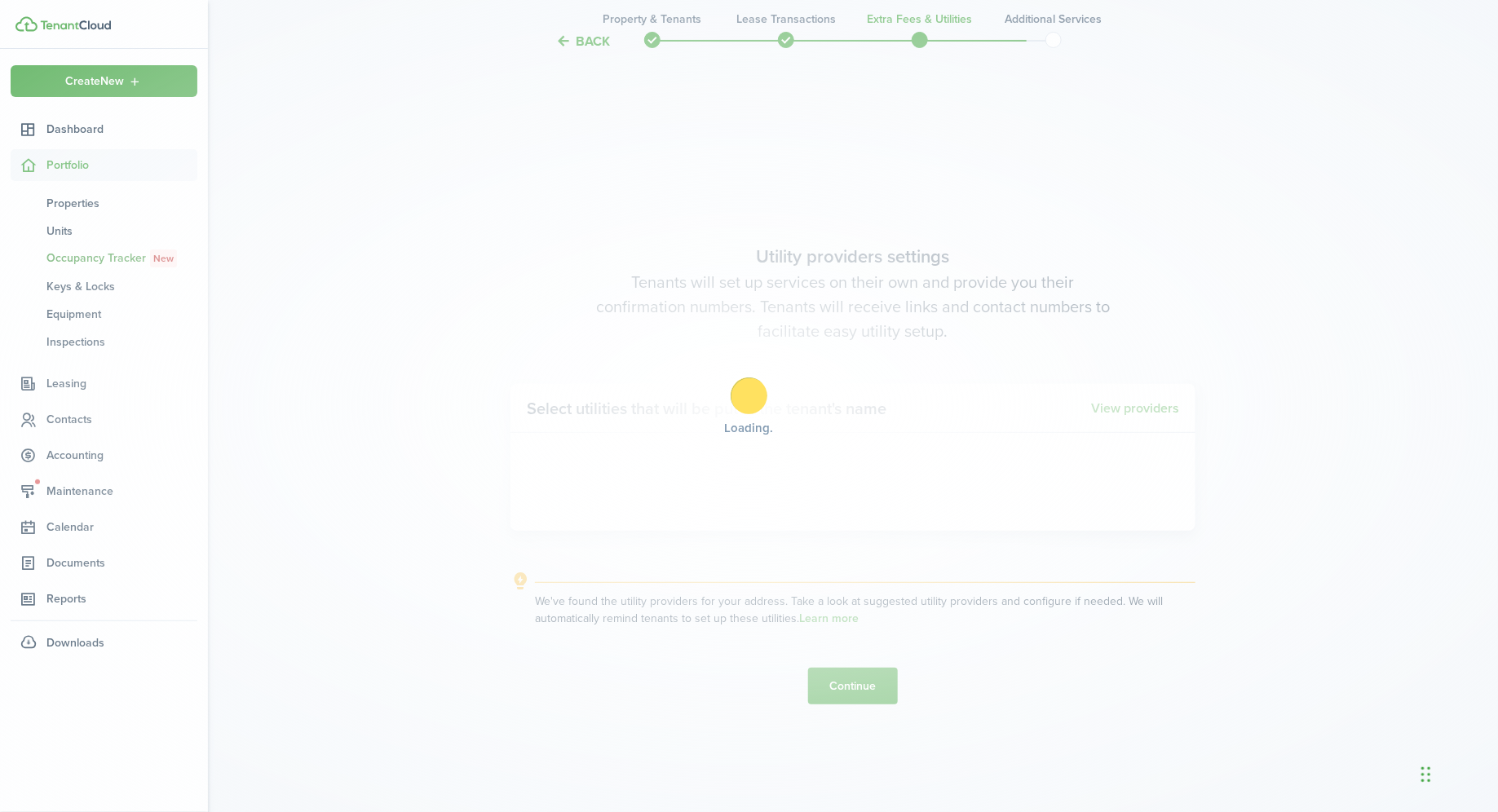
scroll to position [3139, 0]
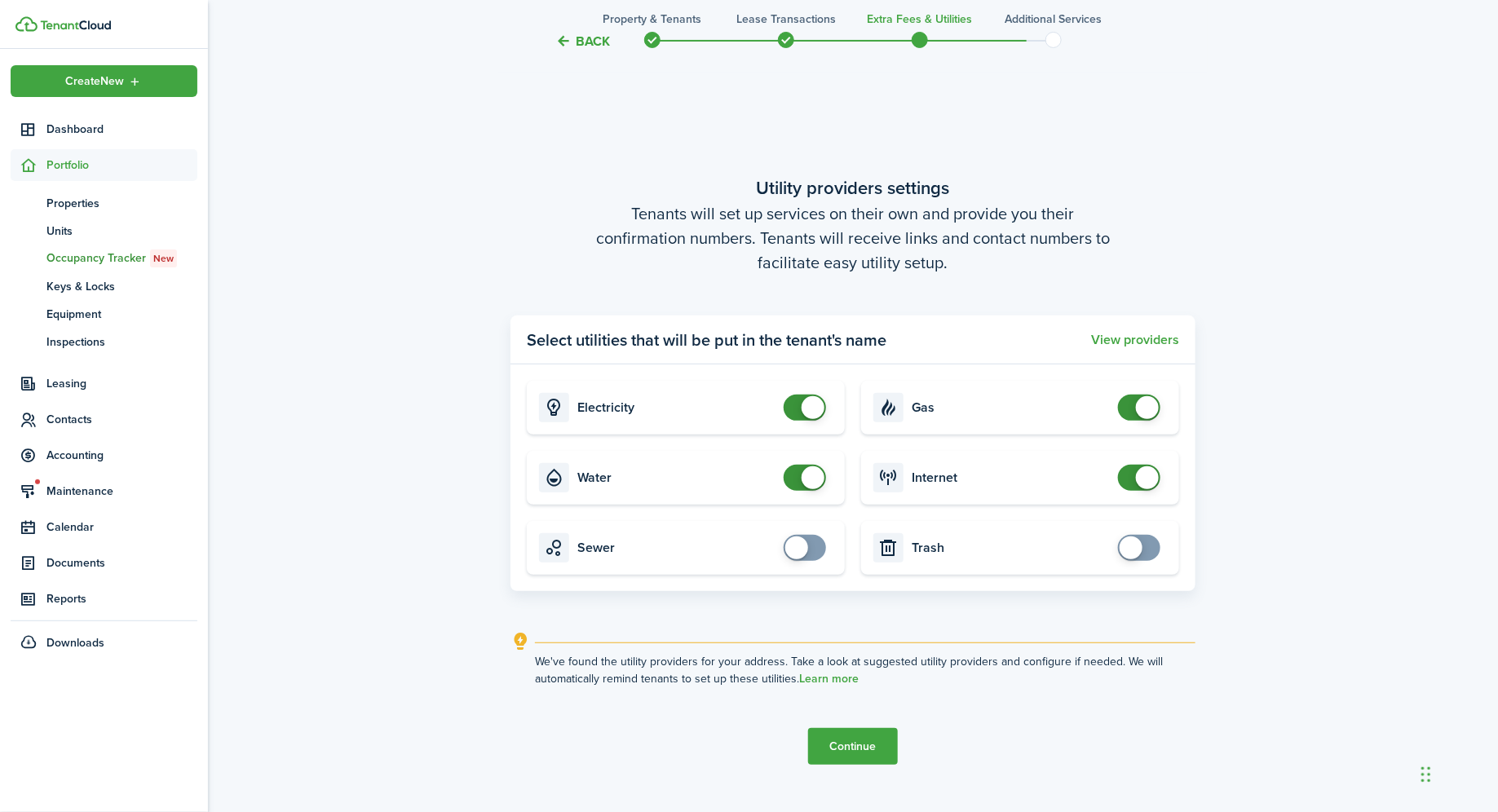
checkbox input "true"
click at [1125, 545] on span at bounding box center [1130, 547] width 23 height 23
checkbox input "true"
click at [813, 555] on span at bounding box center [804, 547] width 16 height 26
click at [848, 742] on button "Continue" at bounding box center [853, 747] width 90 height 37
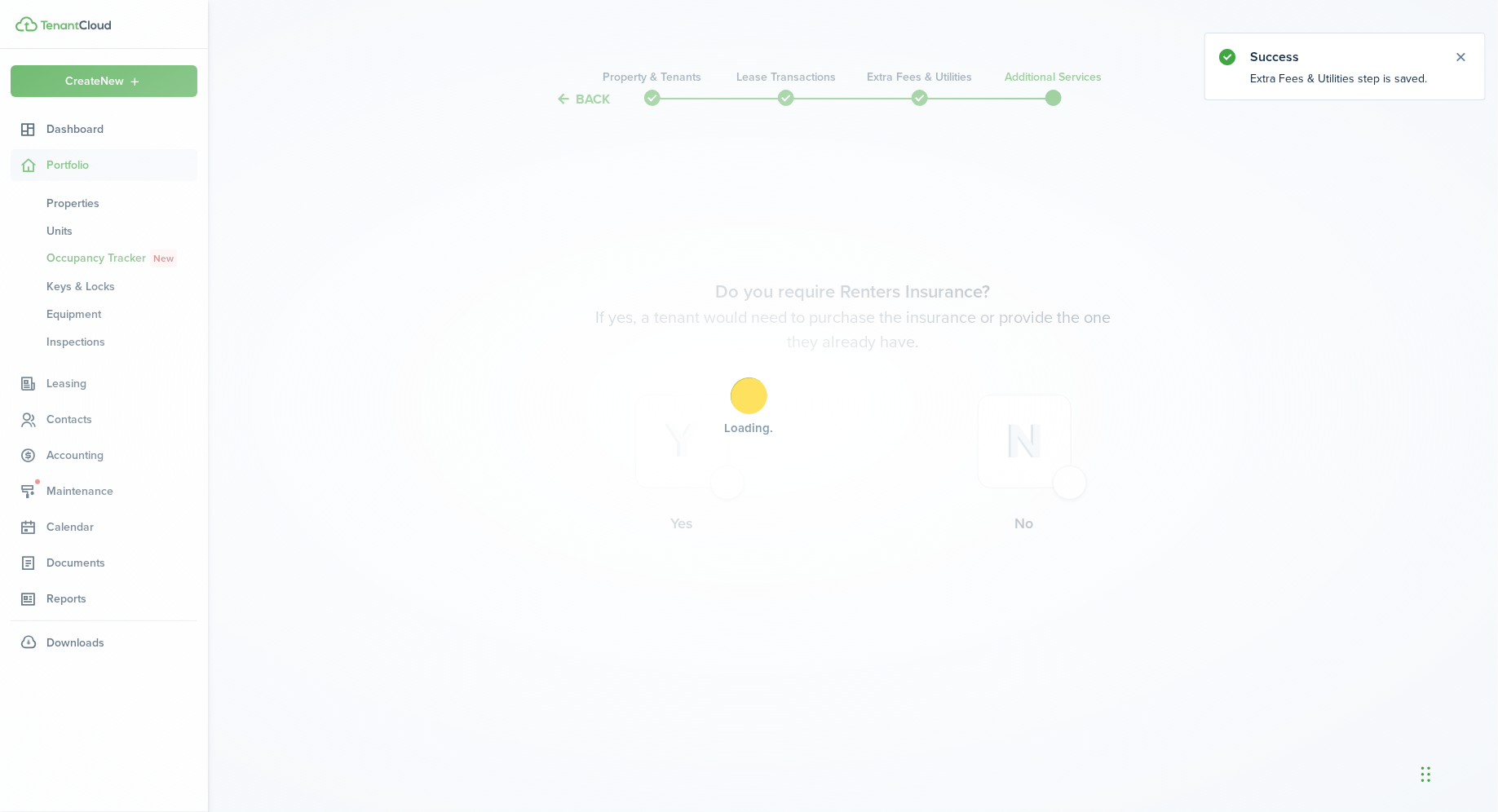
scroll to position [0, 0]
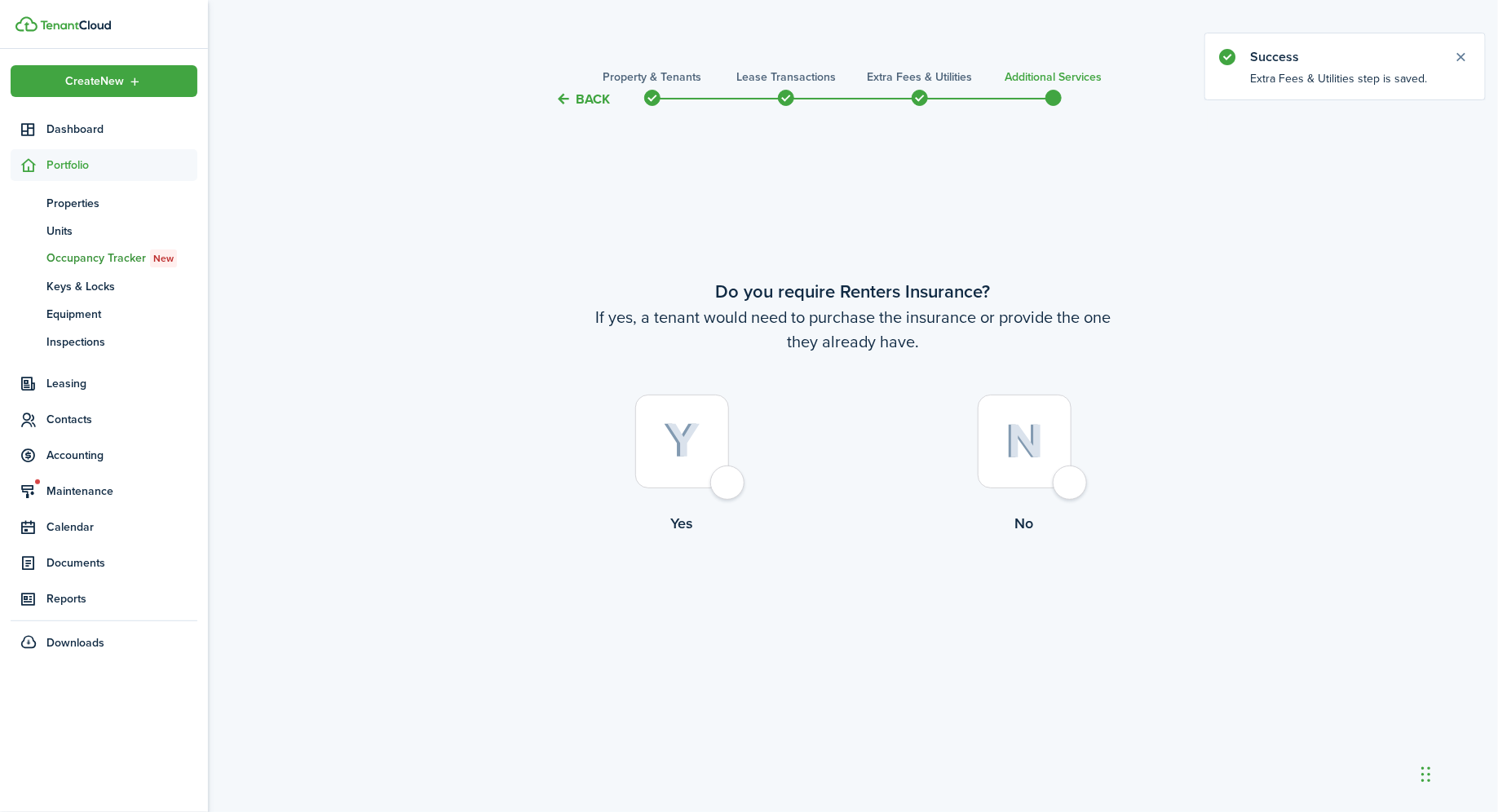
click at [728, 488] on div at bounding box center [682, 441] width 94 height 94
radio input "true"
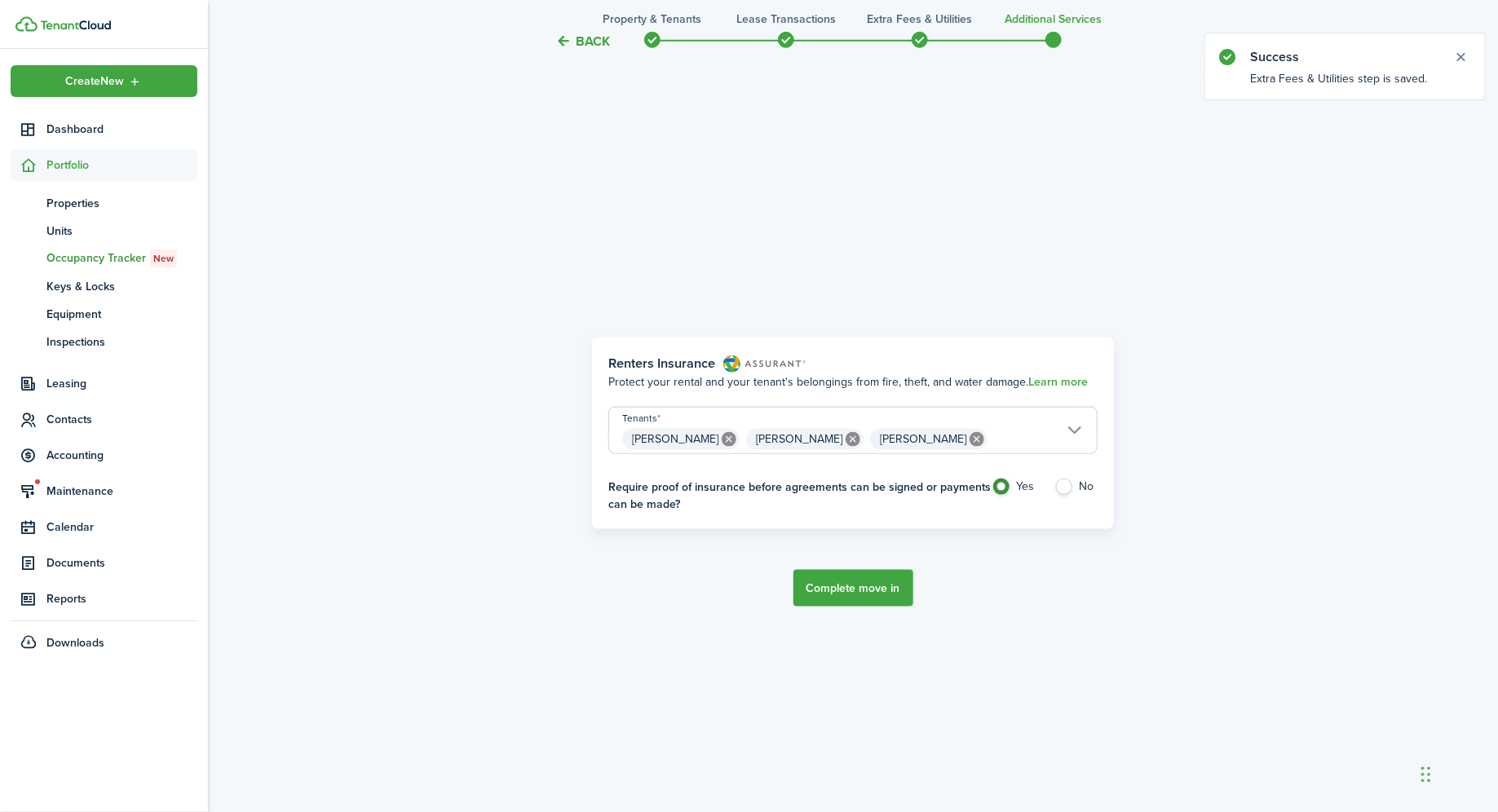
scroll to position [703, 0]
click at [1062, 486] on label "No" at bounding box center [1076, 488] width 44 height 24
radio input "false"
radio input "true"
click at [867, 587] on button "Complete move in" at bounding box center [853, 586] width 120 height 37
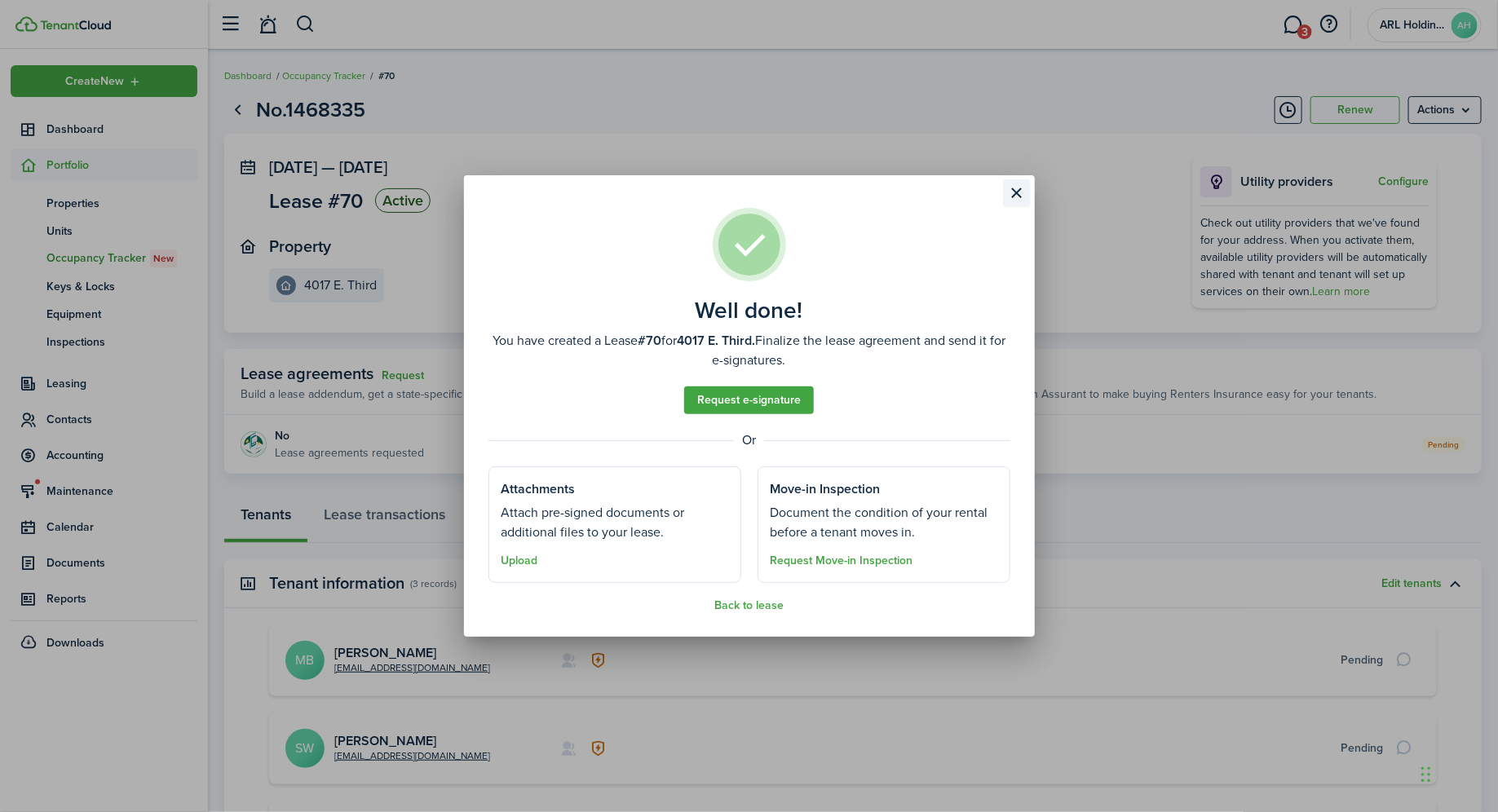
click at [1008, 195] on button "Close modal" at bounding box center [1016, 193] width 28 height 28
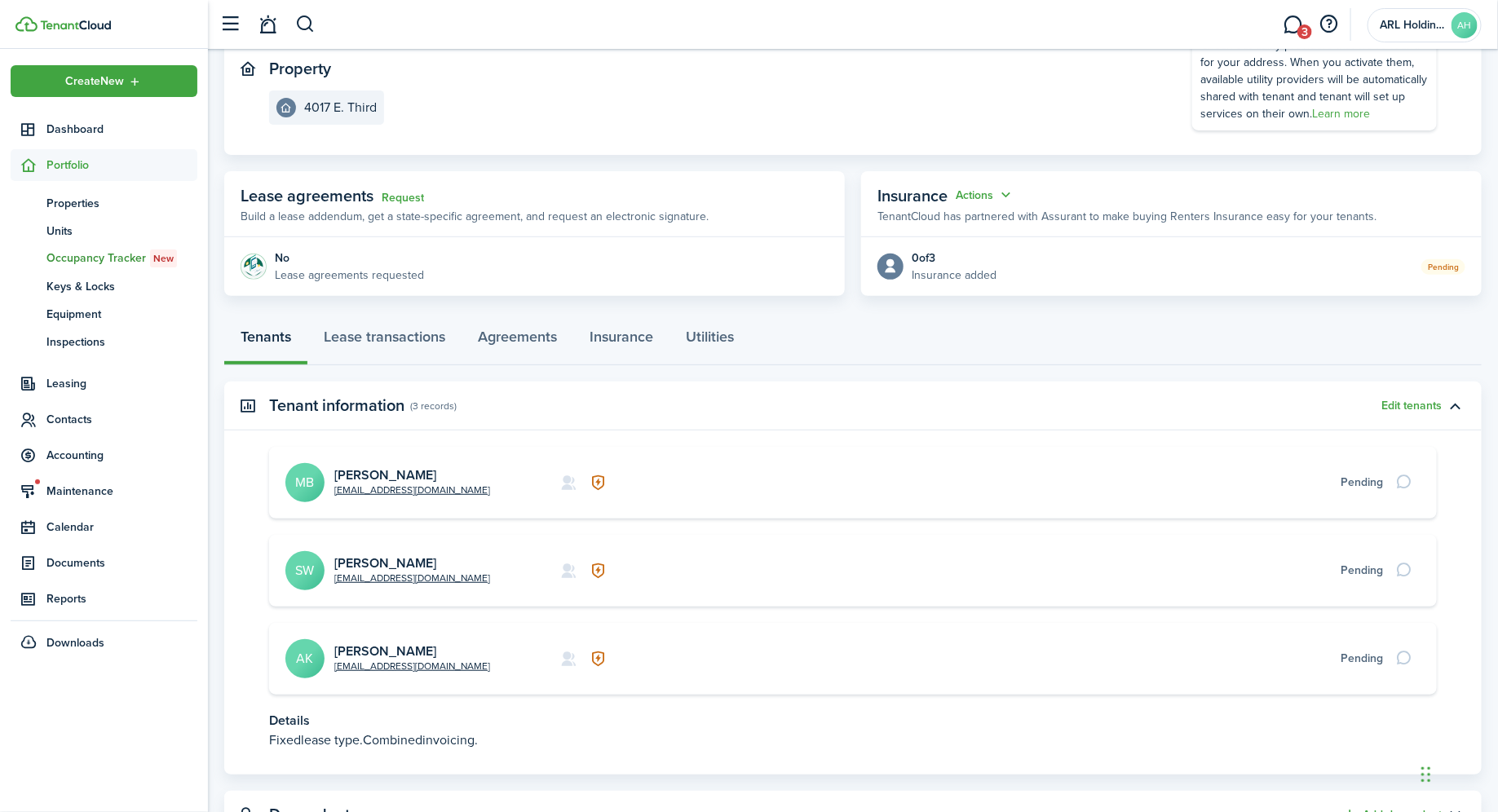
scroll to position [248, 0]
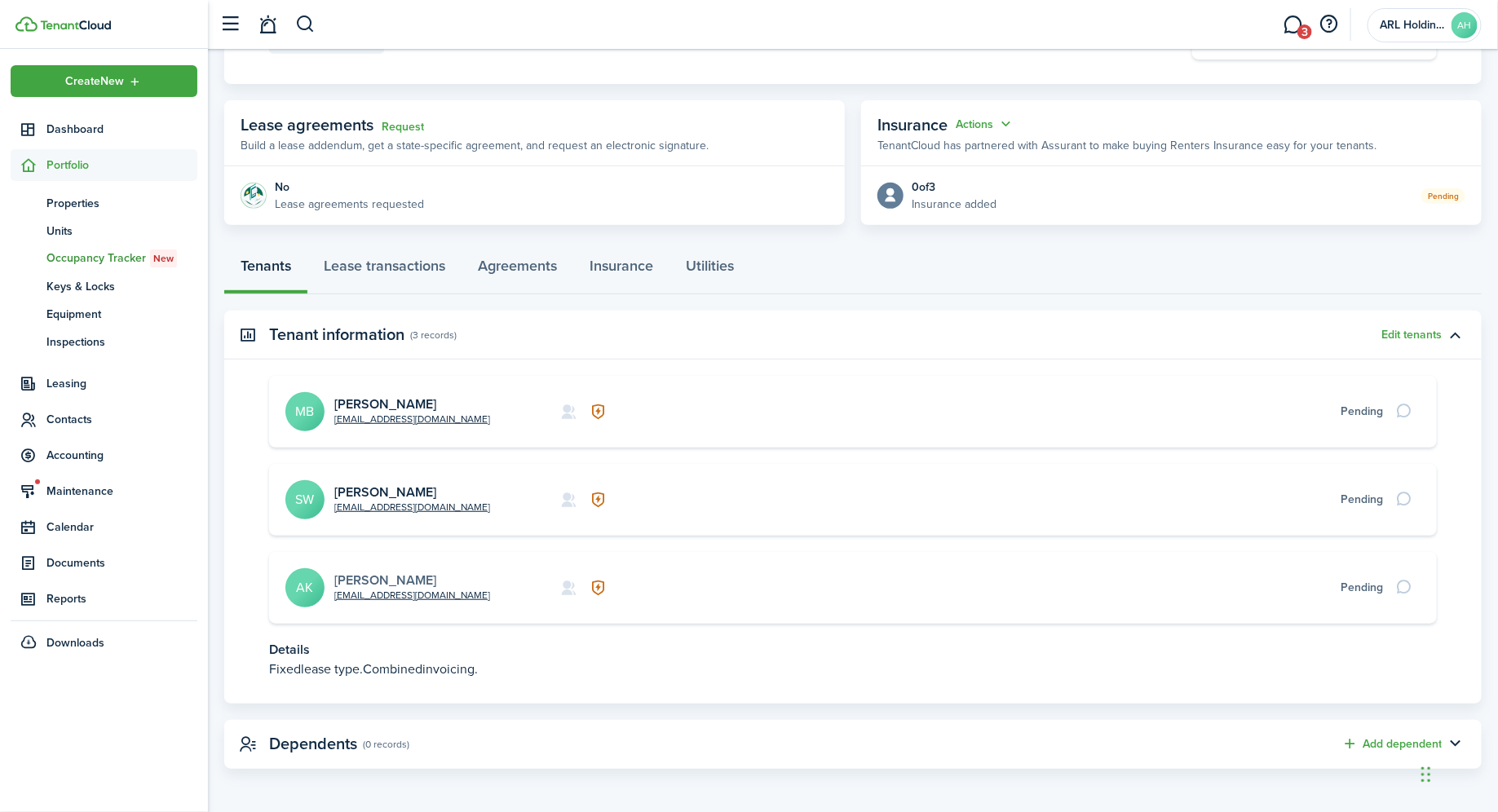
click at [391, 575] on link "[PERSON_NAME]" at bounding box center [384, 580] width 102 height 18
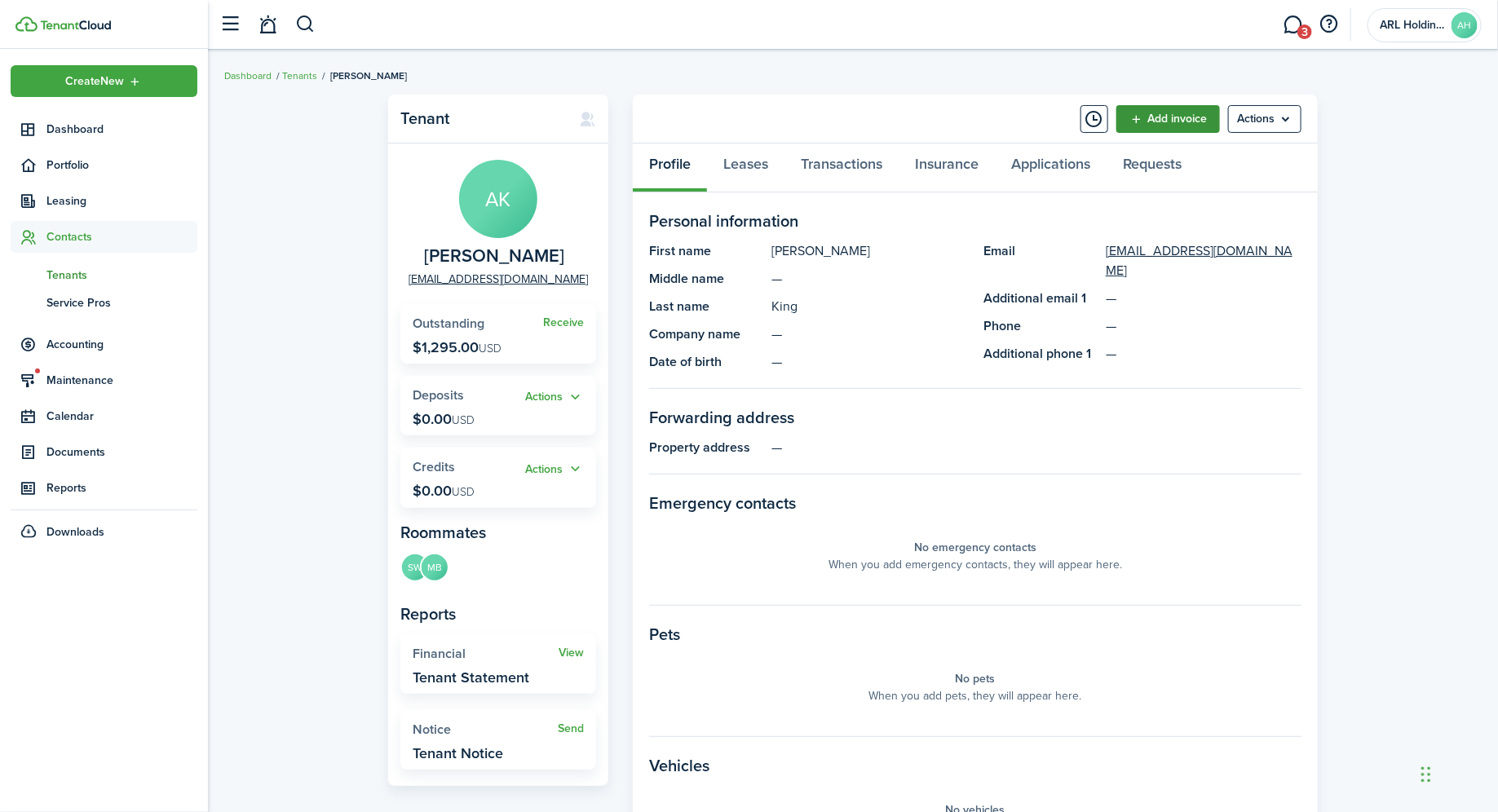
click at [1166, 122] on link "Add invoice" at bounding box center [1167, 118] width 103 height 28
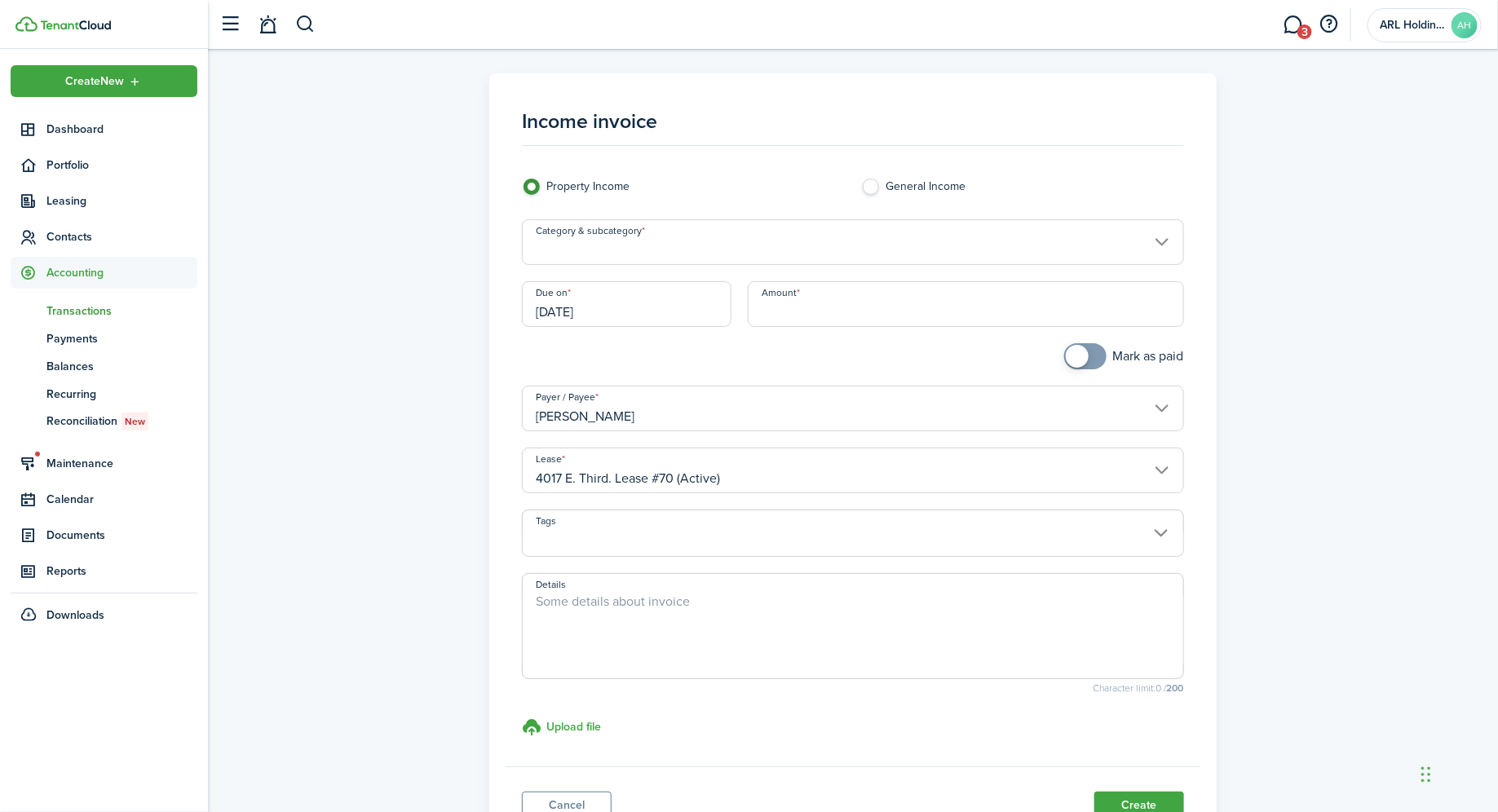
click at [626, 318] on input "[DATE]" at bounding box center [627, 304] width 210 height 45
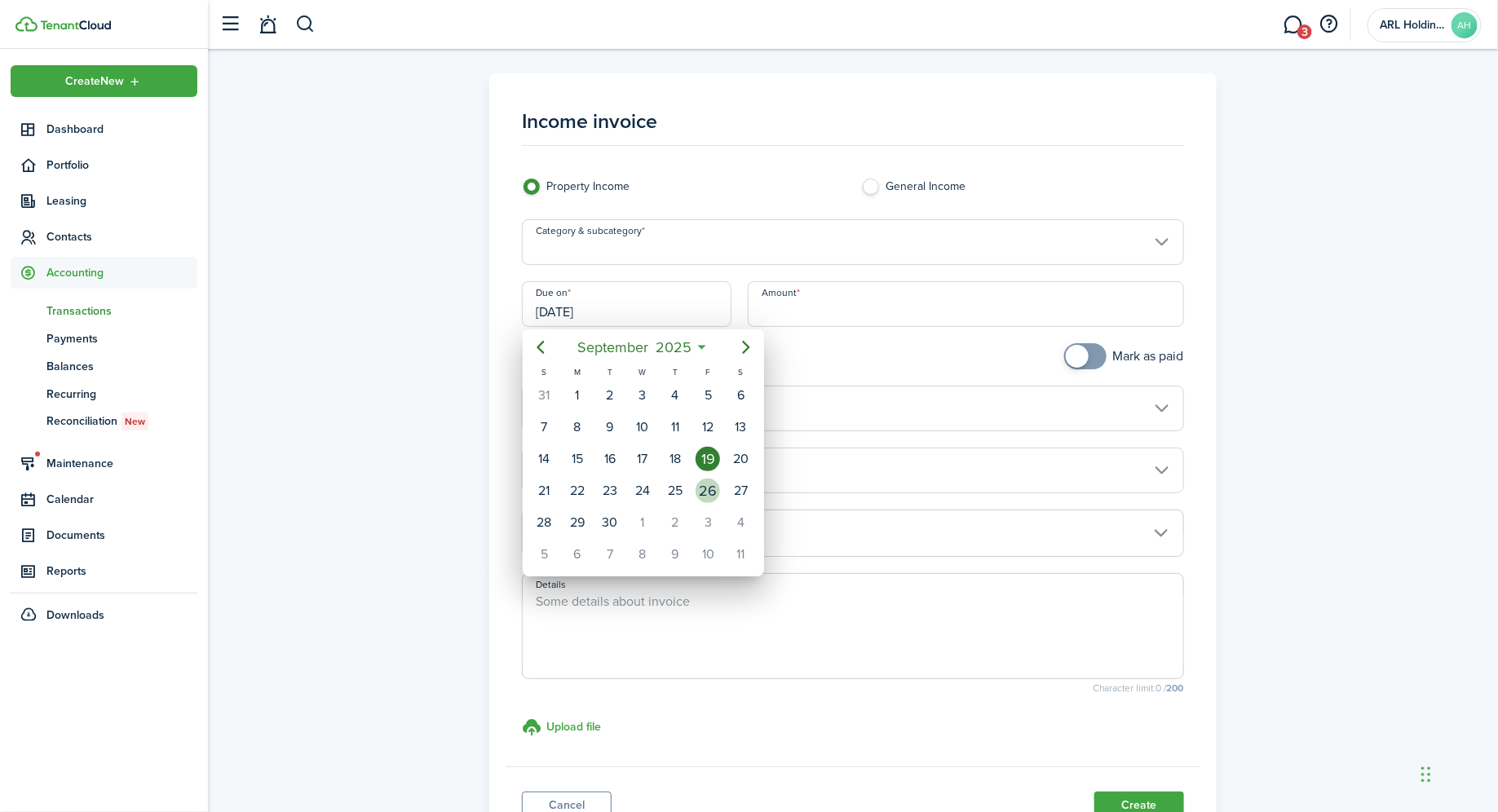
click at [709, 481] on div "26" at bounding box center [707, 490] width 24 height 24
type input "[DATE]"
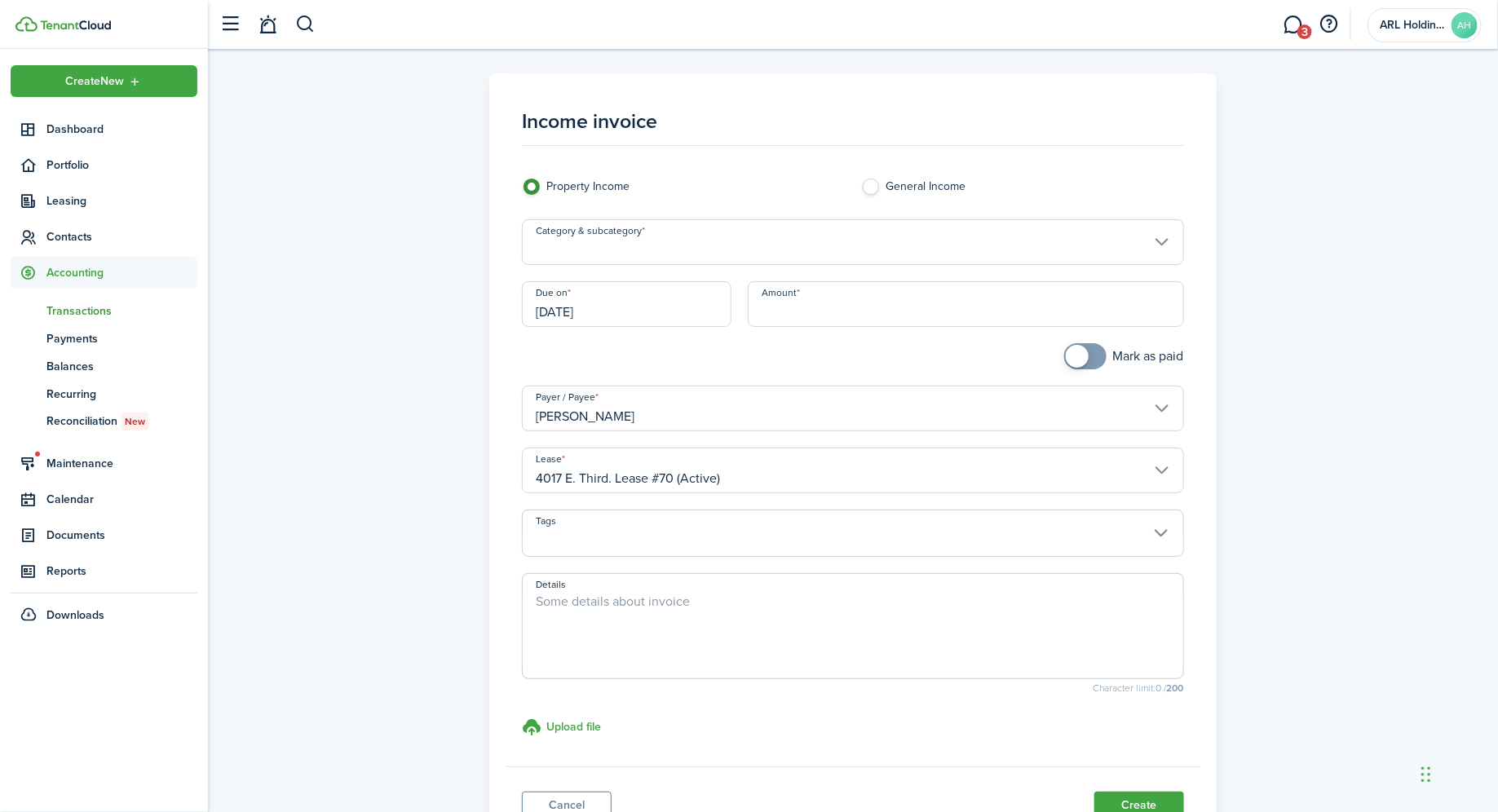
click at [843, 287] on input "Amount" at bounding box center [965, 304] width 436 height 45
click at [662, 242] on input "Category & subcategory" at bounding box center [853, 242] width 661 height 45
type input "$300.00"
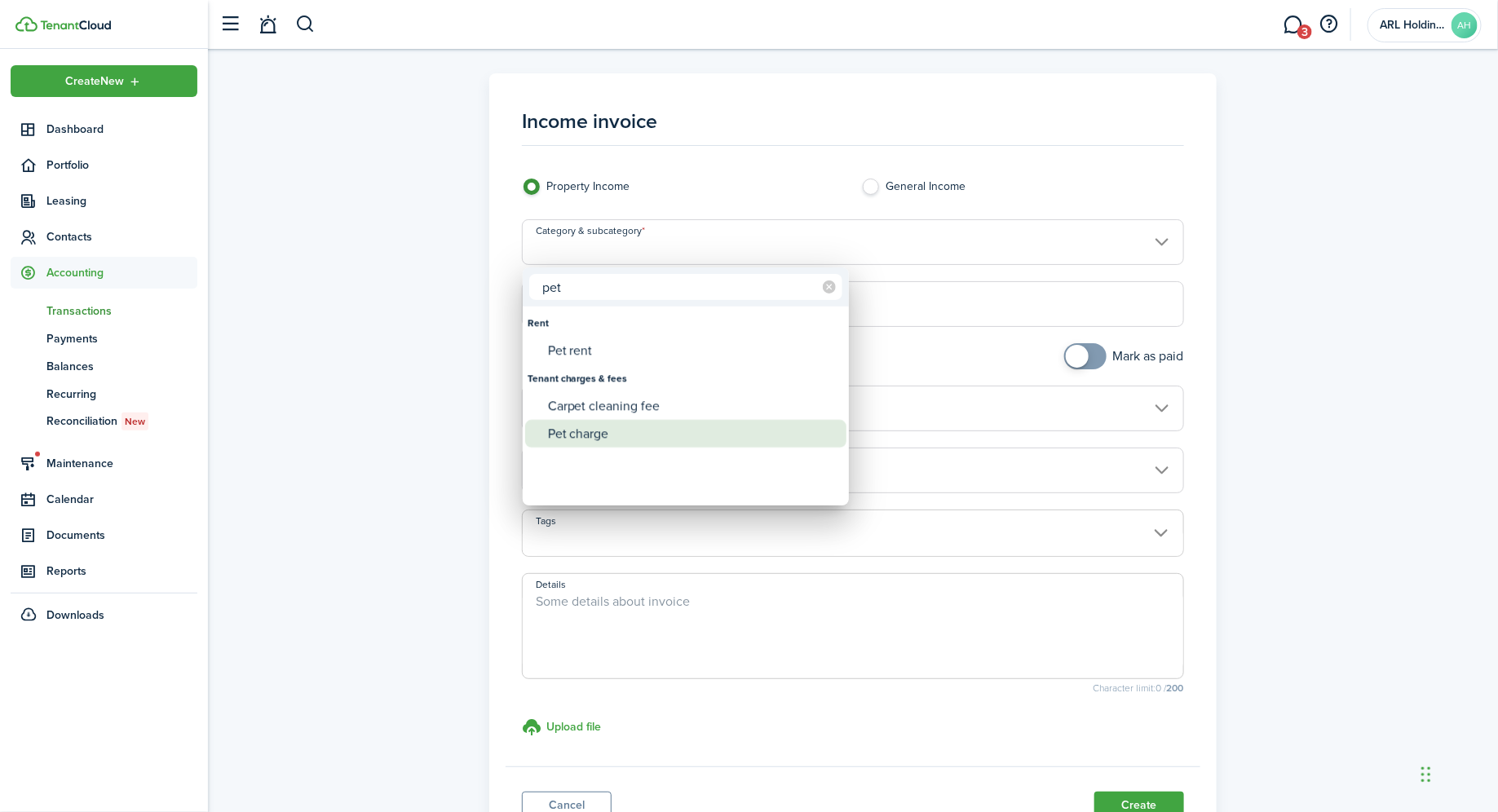
type input "pet"
click at [611, 435] on div "Pet charge" at bounding box center [692, 433] width 289 height 28
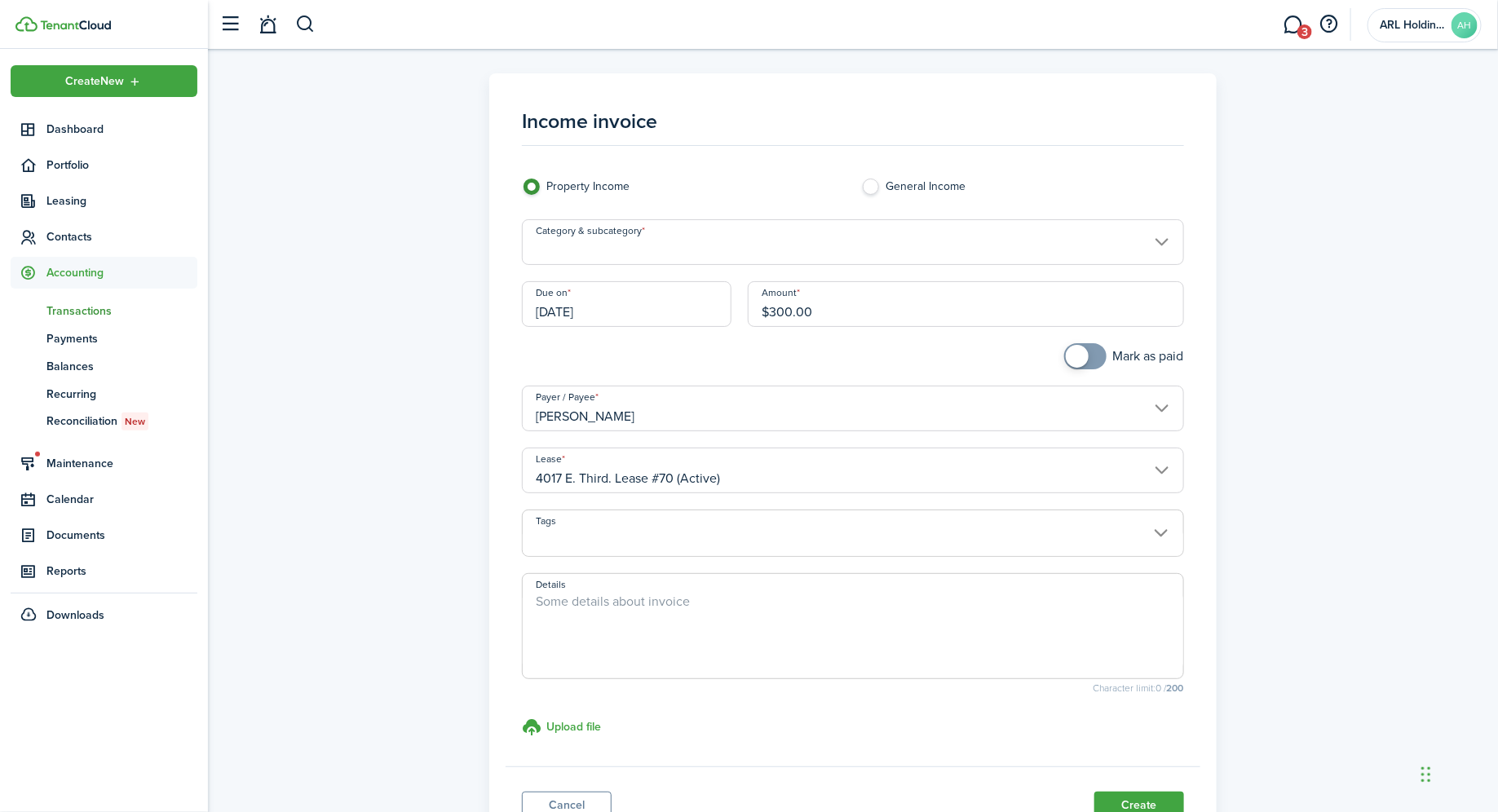
type input "Tenant charges & fees / Pet charge"
click at [605, 624] on textarea "Details" at bounding box center [853, 630] width 660 height 78
type textarea "one time pet surcharge"
click at [1411, 549] on div "Income invoice Property Income General Income Category & subcategory Tenant cha…" at bounding box center [853, 462] width 1274 height 778
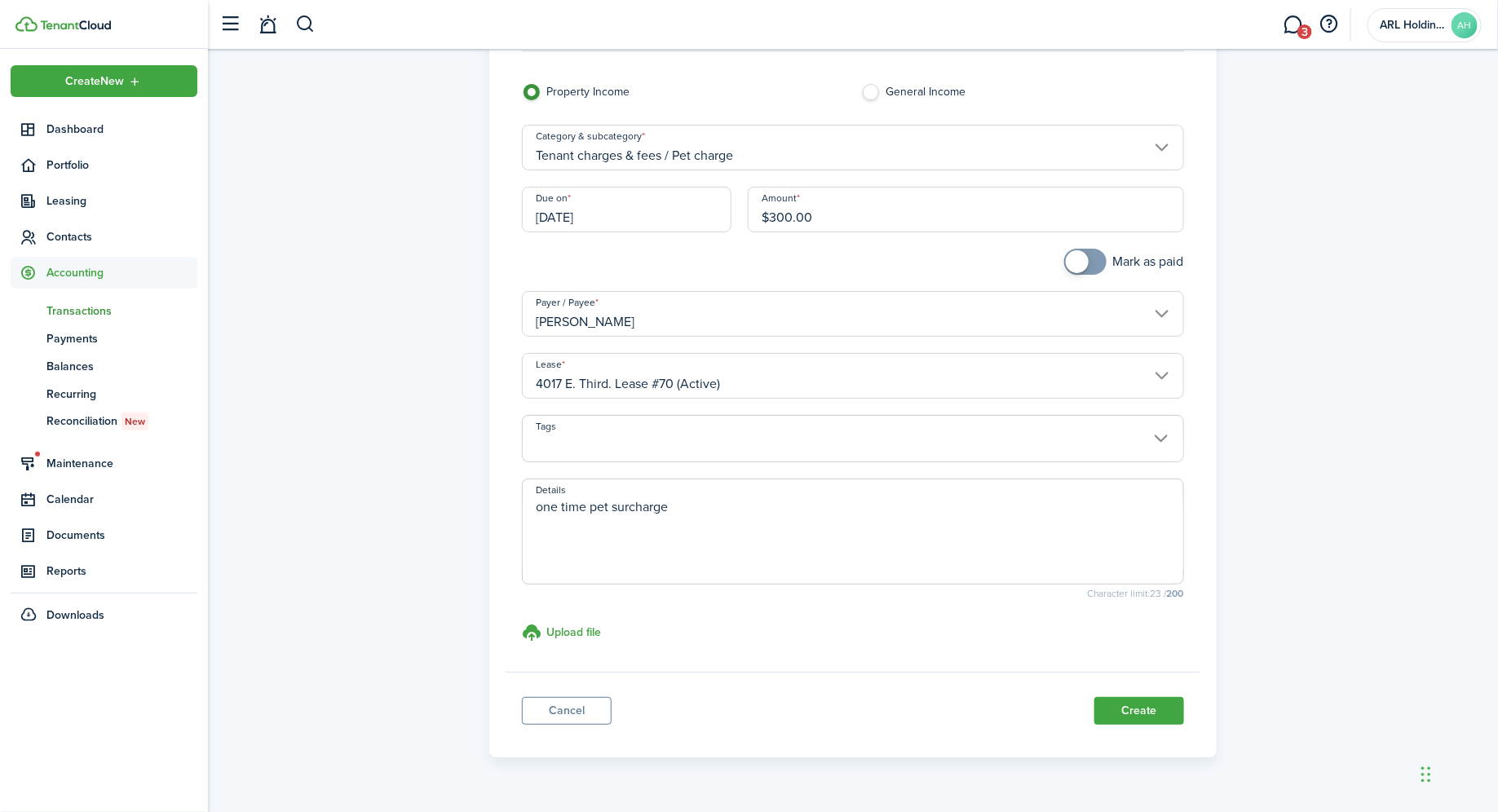
scroll to position [99, 0]
click at [1162, 707] on button "Create" at bounding box center [1139, 706] width 90 height 28
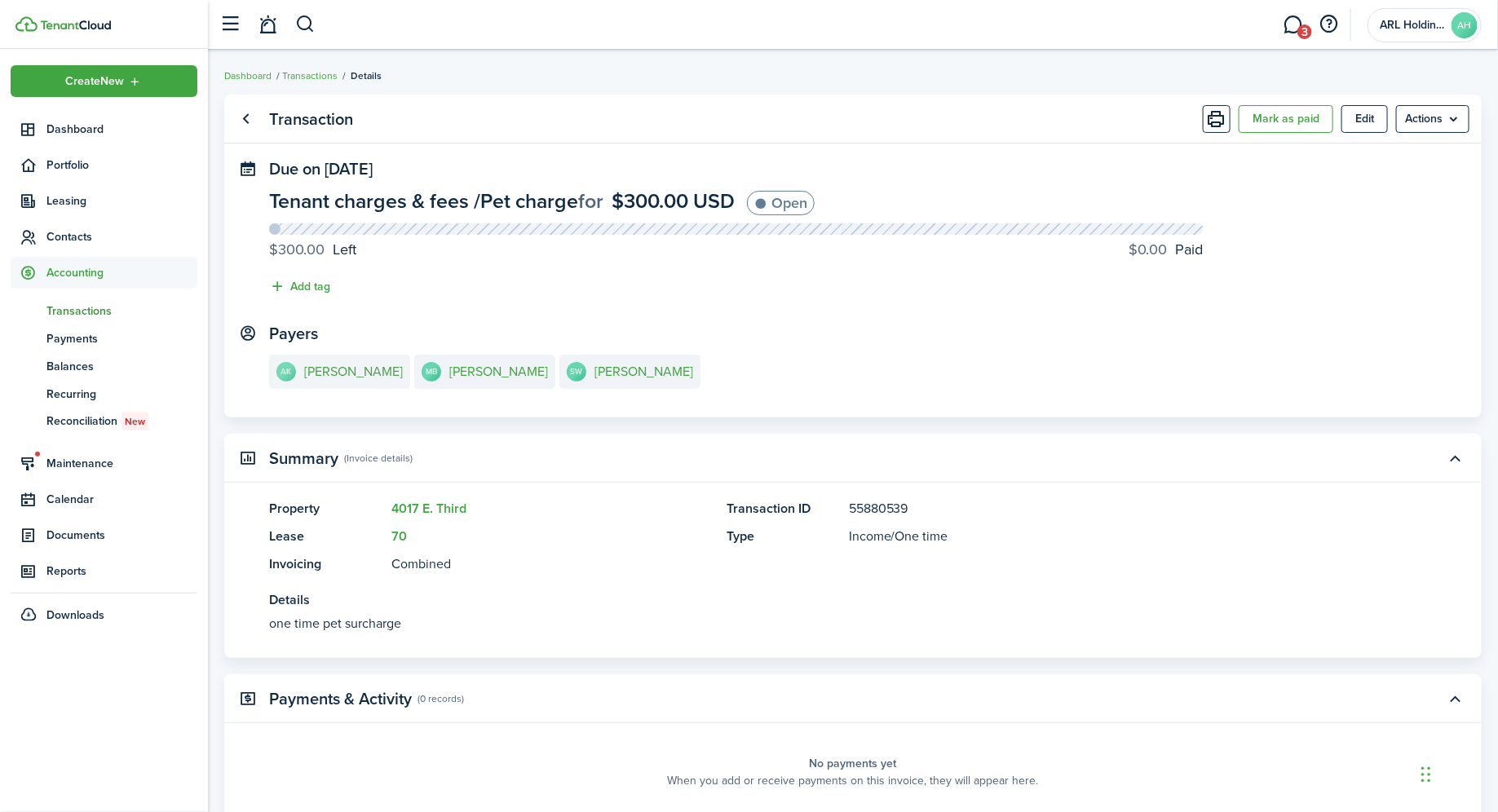
click at [342, 377] on e-details-info-title "[PERSON_NAME]" at bounding box center [353, 371] width 99 height 14
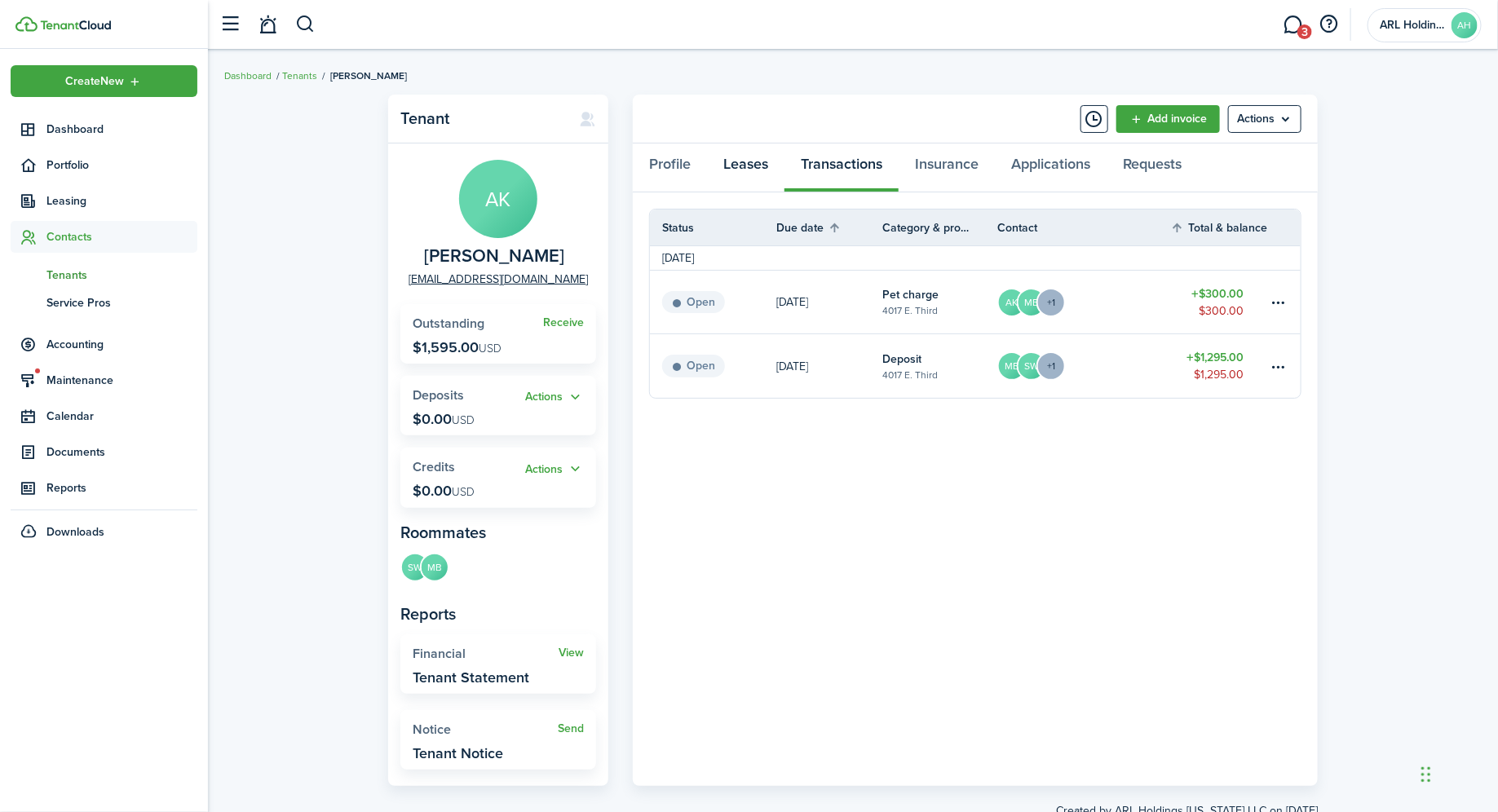
click at [750, 164] on link "Leases" at bounding box center [745, 168] width 77 height 49
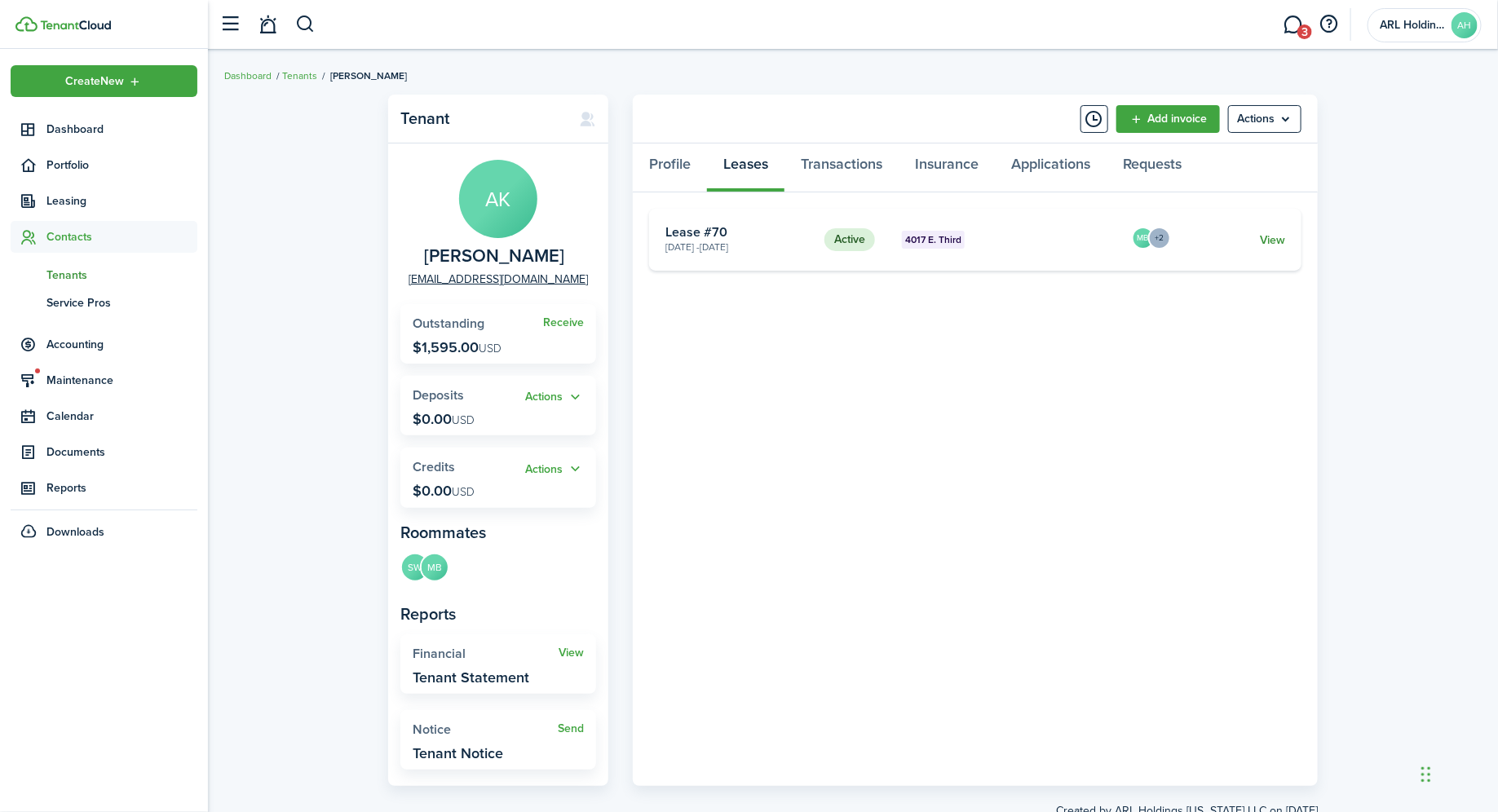
click at [1274, 242] on link "View" at bounding box center [1272, 240] width 25 height 17
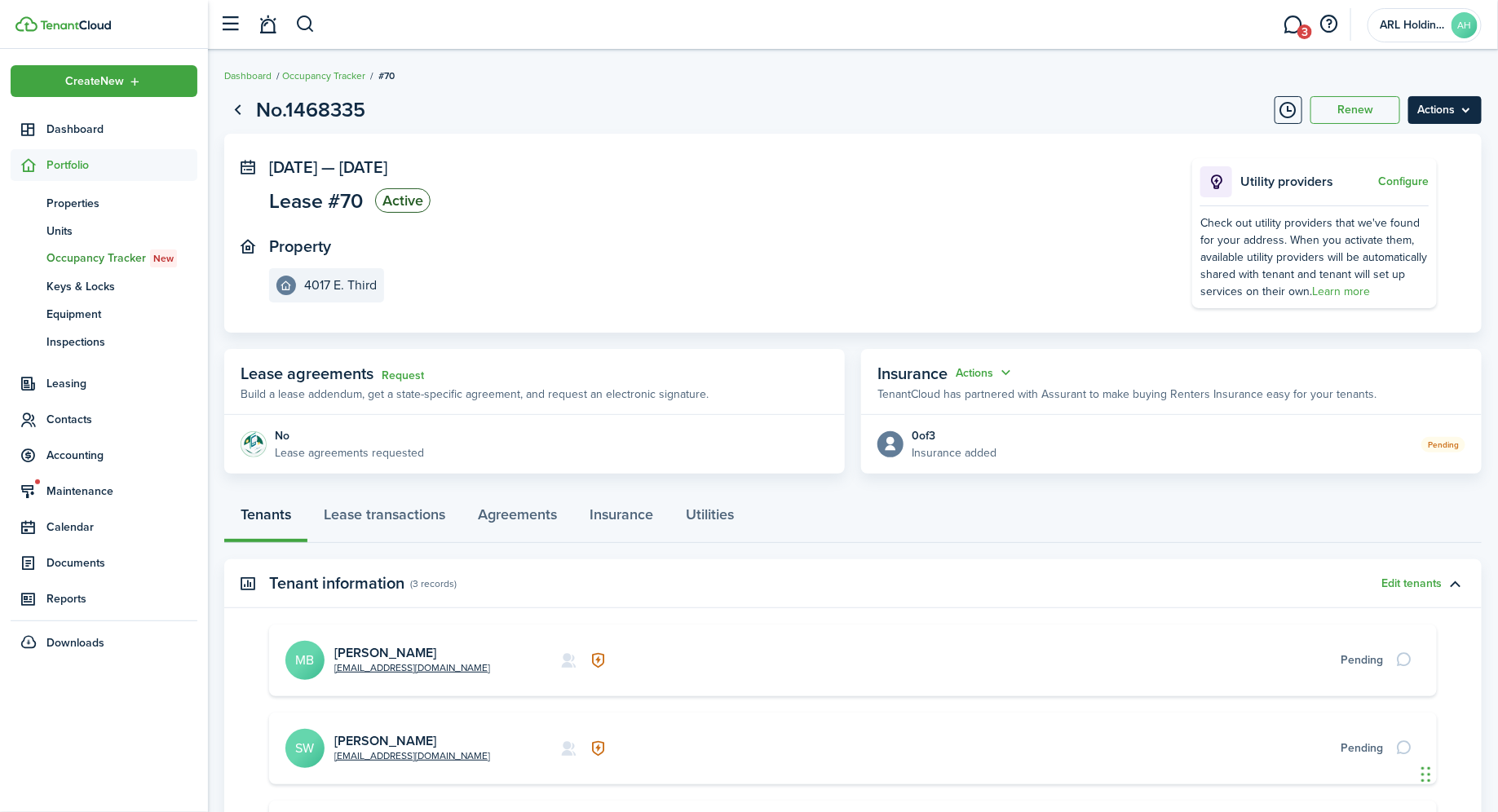
click at [1438, 115] on menu-btn "Actions" at bounding box center [1444, 110] width 73 height 28
click at [900, 219] on panel-main-inner "[DATE] — [DATE] Lease #70 Active Property [STREET_ADDRESS]" at bounding box center [707, 231] width 874 height 144
click at [239, 103] on link "Go back" at bounding box center [237, 110] width 28 height 28
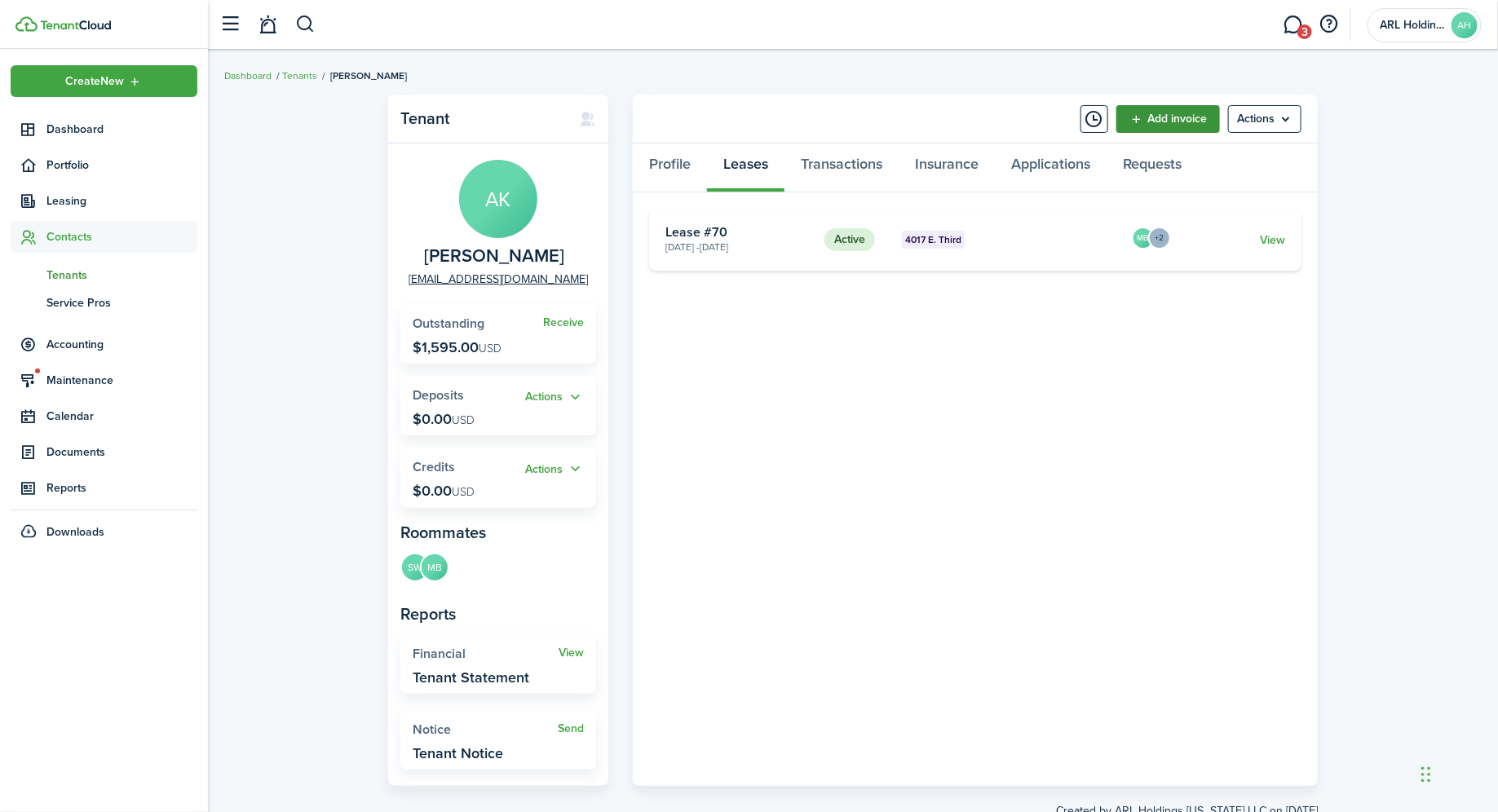
click at [1160, 125] on link "Add invoice" at bounding box center [1167, 118] width 103 height 28
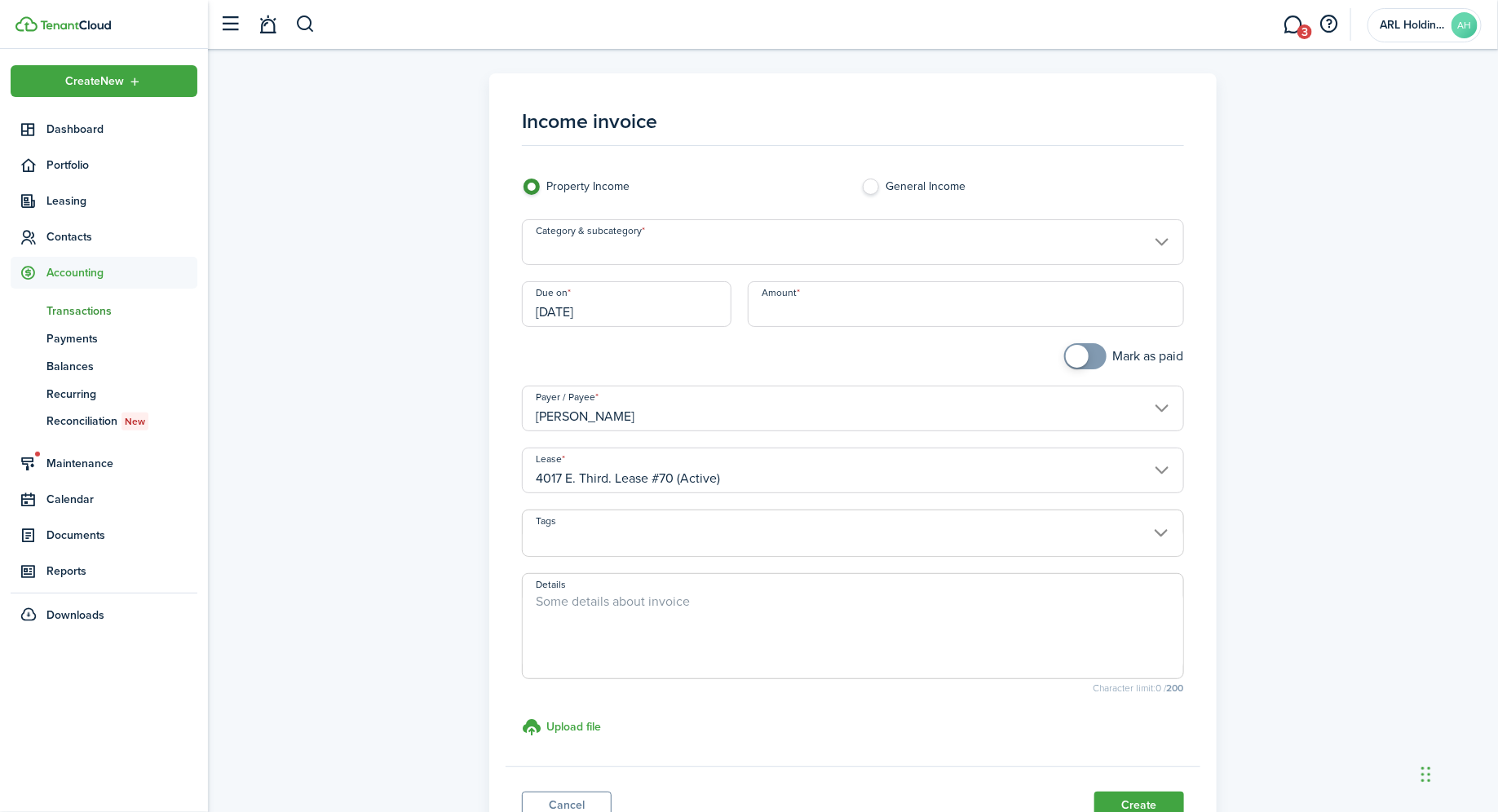
click at [703, 255] on input "Category & subcategory" at bounding box center [853, 242] width 661 height 45
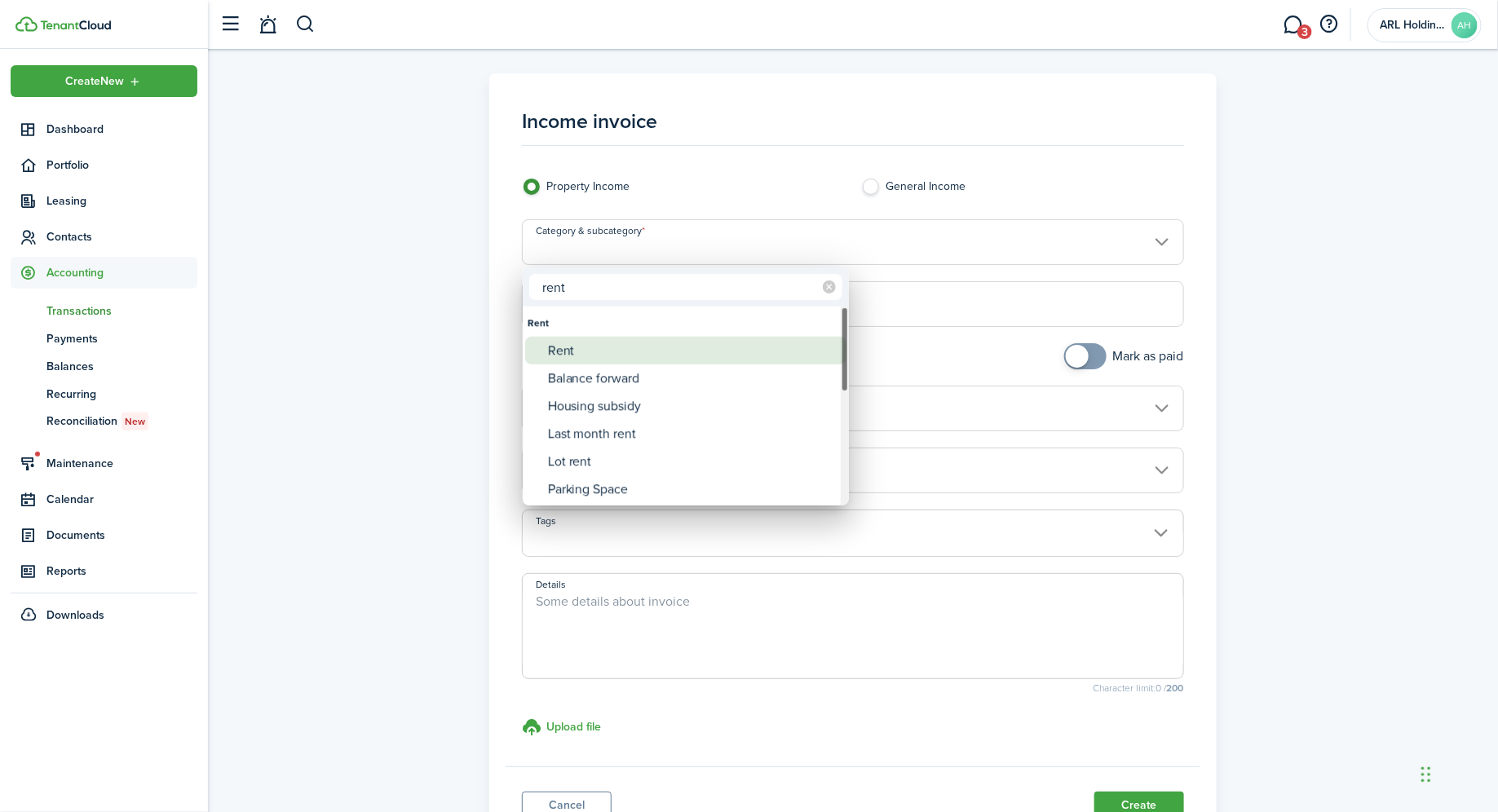
type input "rent"
click at [601, 356] on div "Rent" at bounding box center [692, 350] width 289 height 28
type input "Rent"
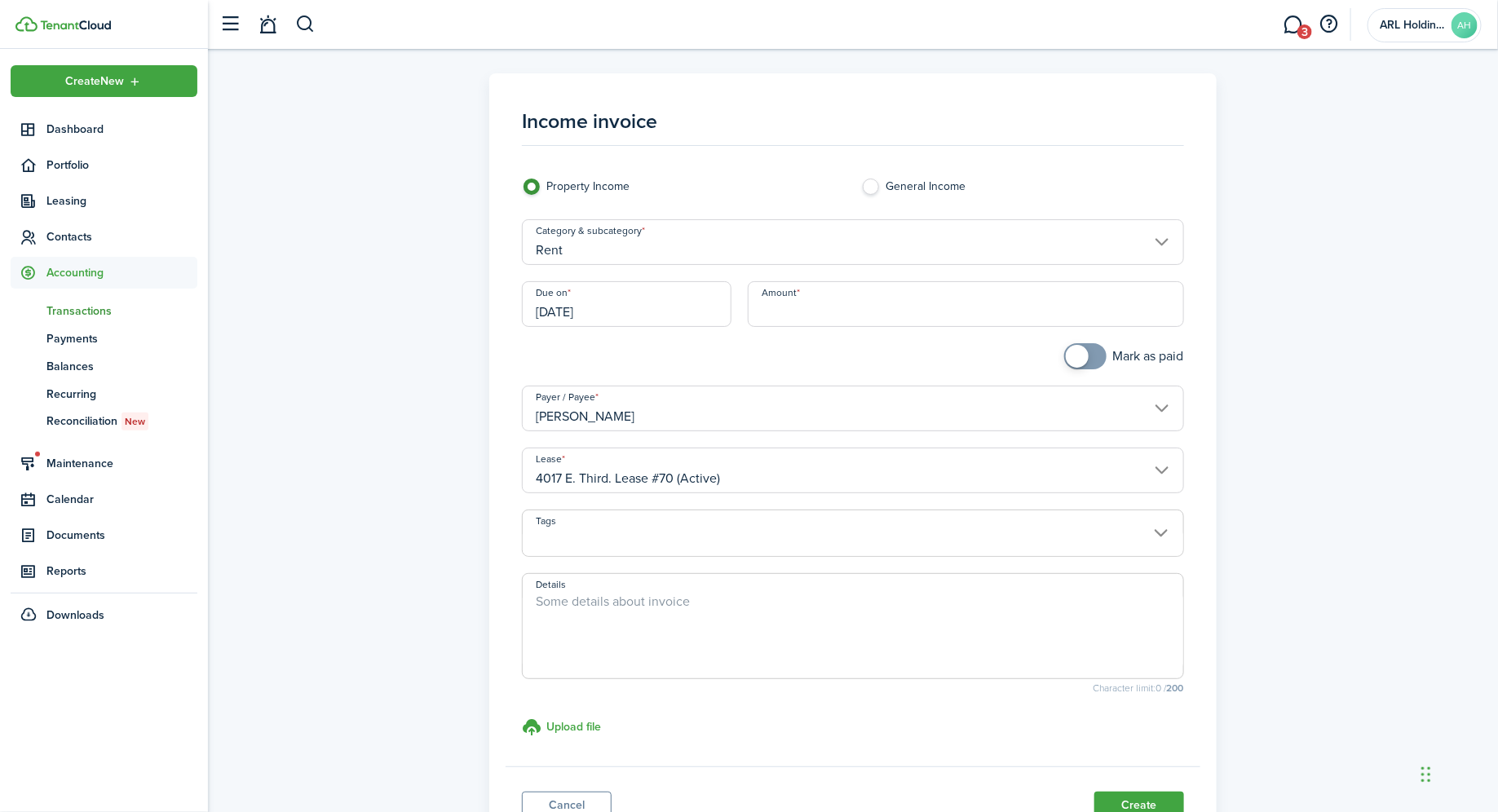
click at [810, 300] on input "Amount" at bounding box center [965, 304] width 436 height 45
click at [631, 622] on textarea "Details" at bounding box center [853, 630] width 660 height 78
type input "$1,365.00"
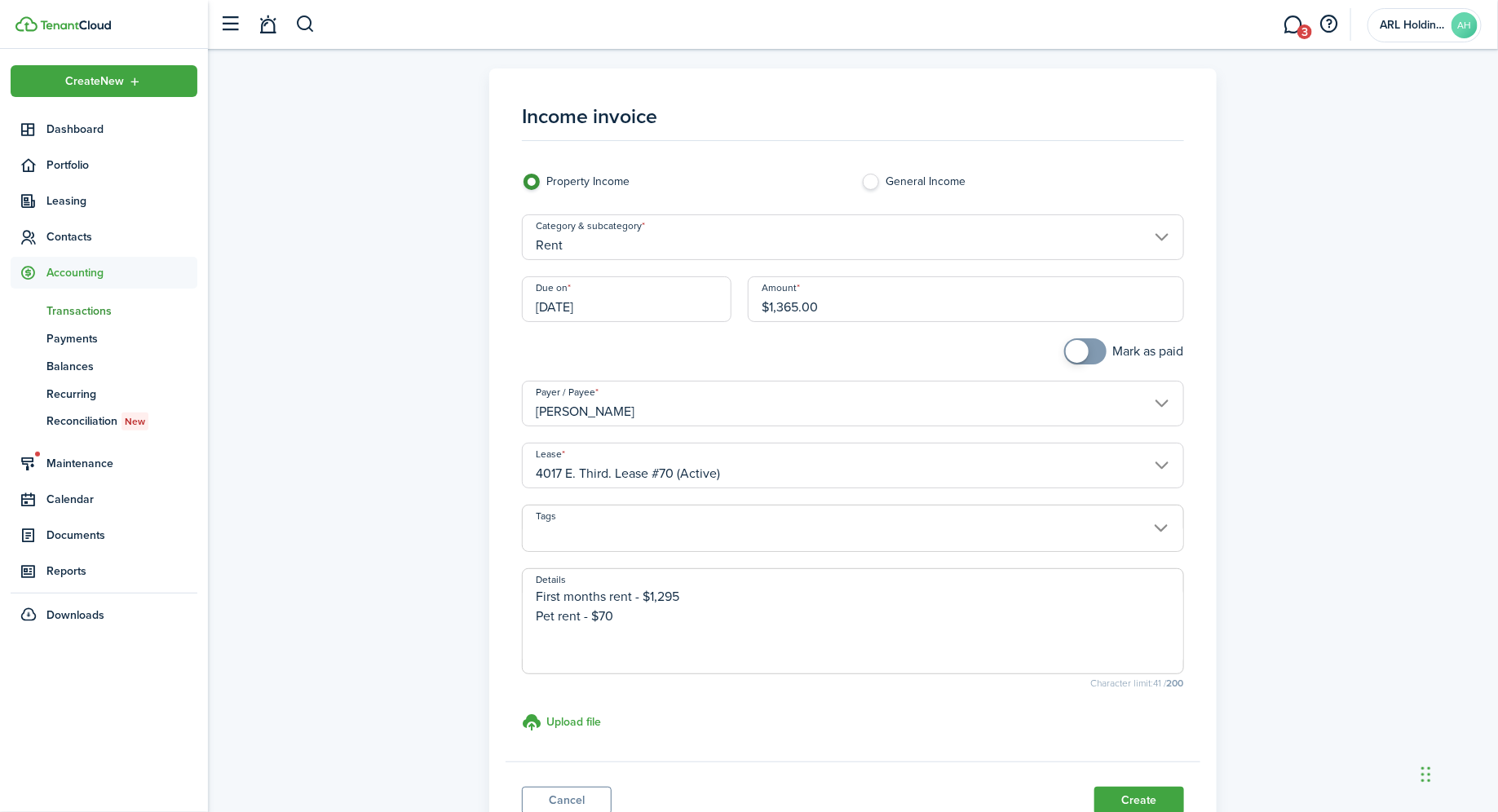
type textarea "First months rent - $1,295 Pet rent - $70"
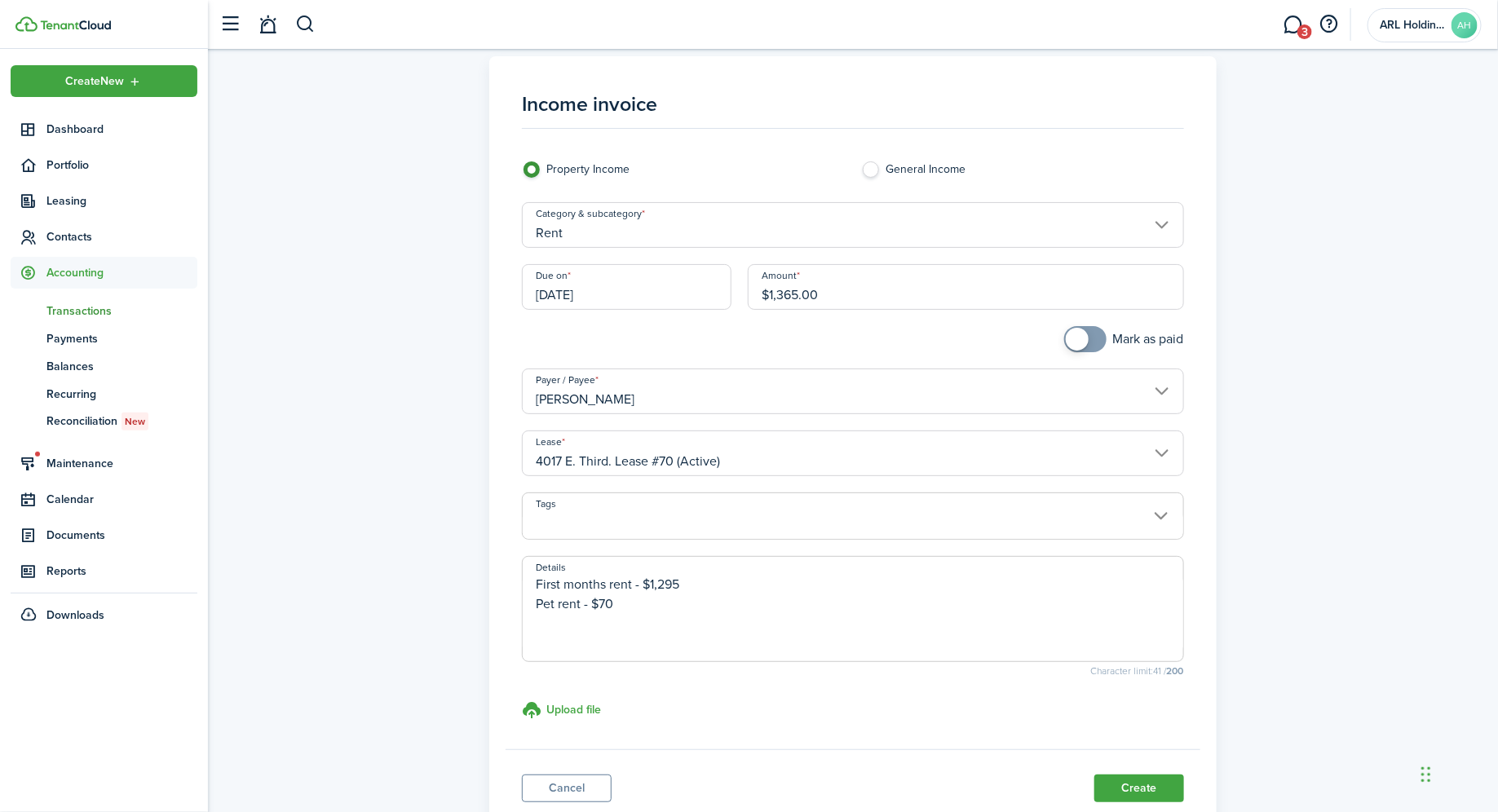
scroll to position [13, 0]
click at [637, 301] on input "[DATE]" at bounding box center [627, 291] width 210 height 45
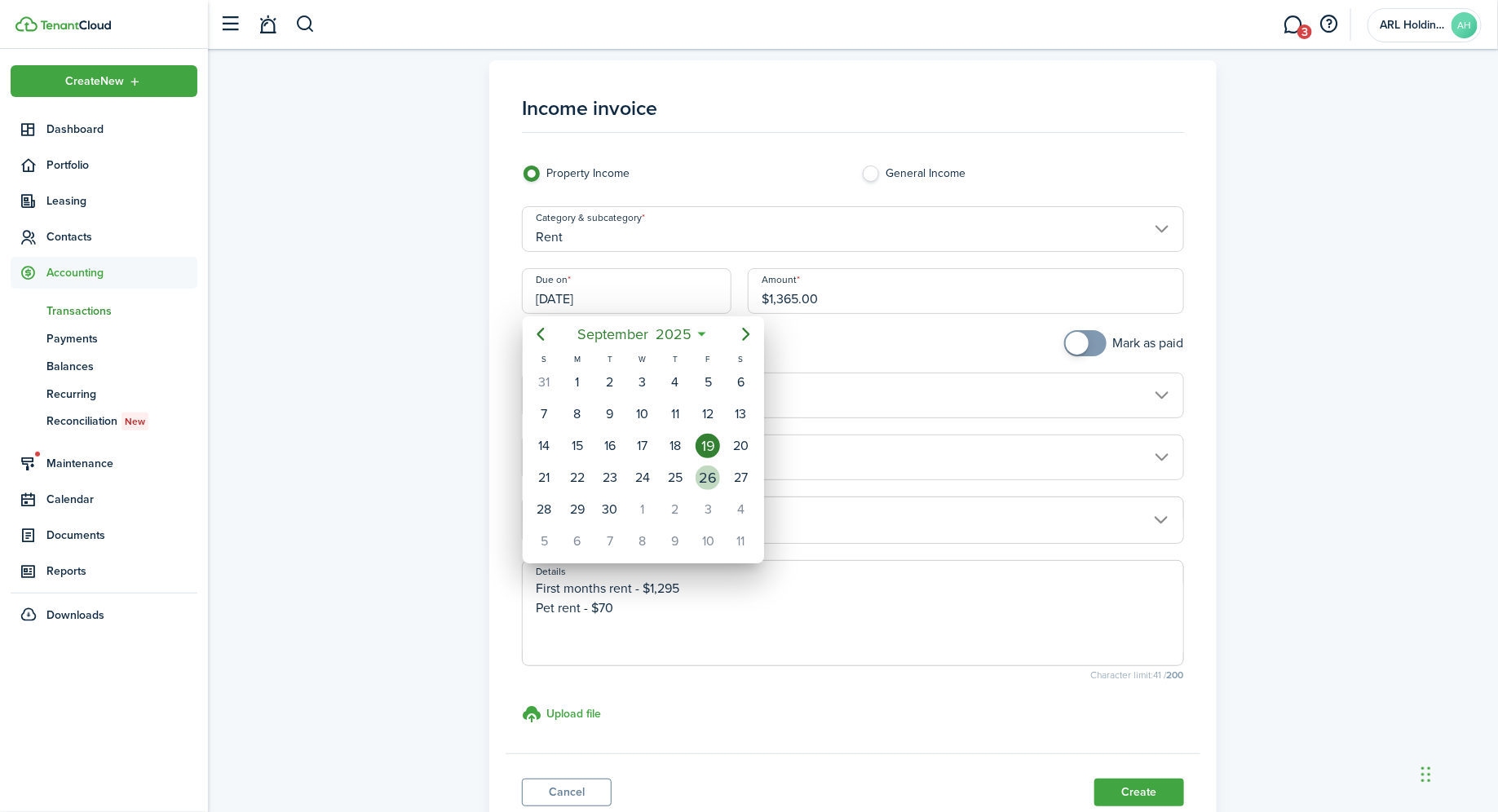
click at [704, 473] on div "26" at bounding box center [707, 477] width 24 height 24
type input "[DATE]"
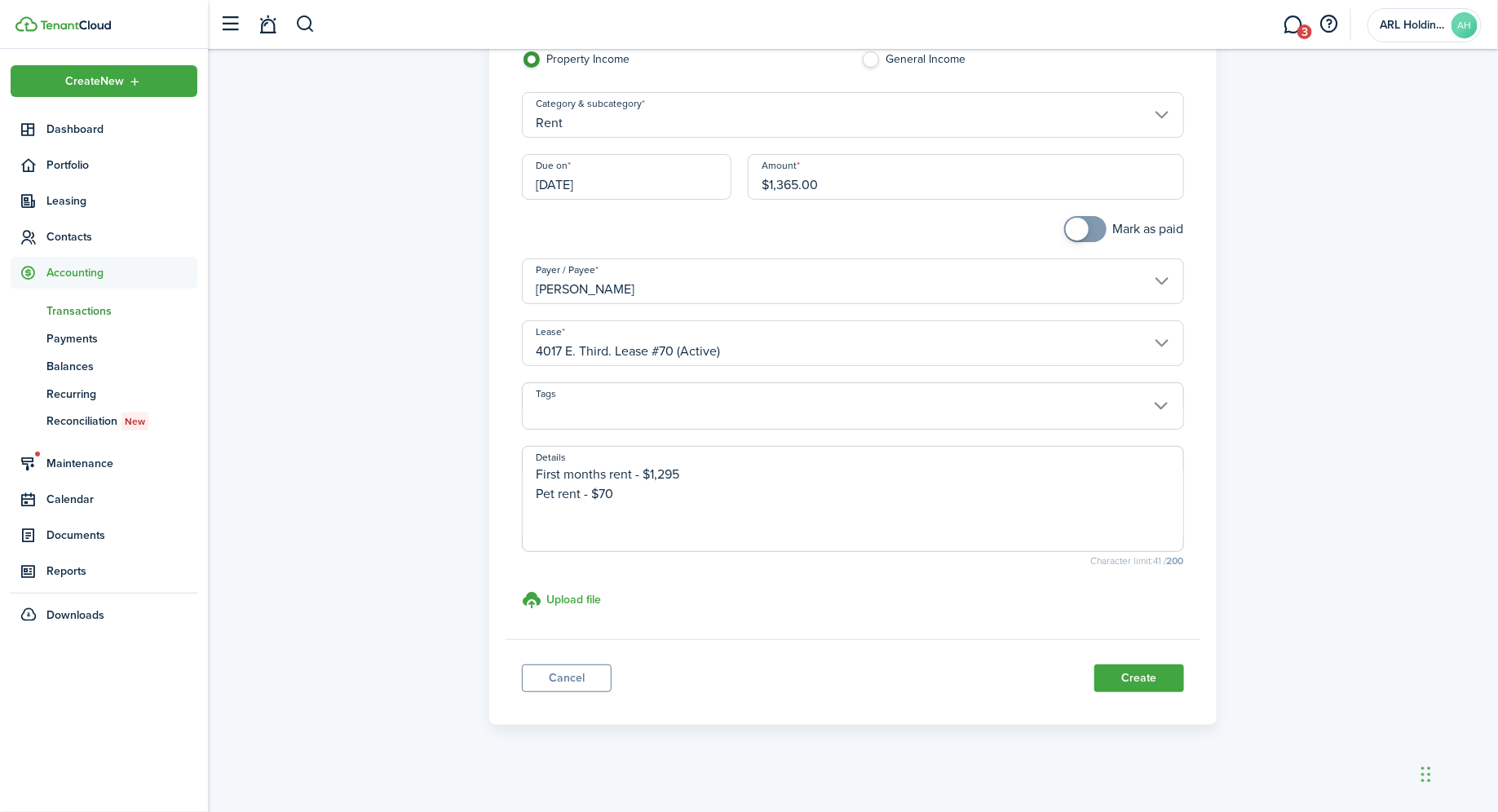
scroll to position [131, 0]
click at [1140, 673] on button "Create" at bounding box center [1139, 674] width 90 height 28
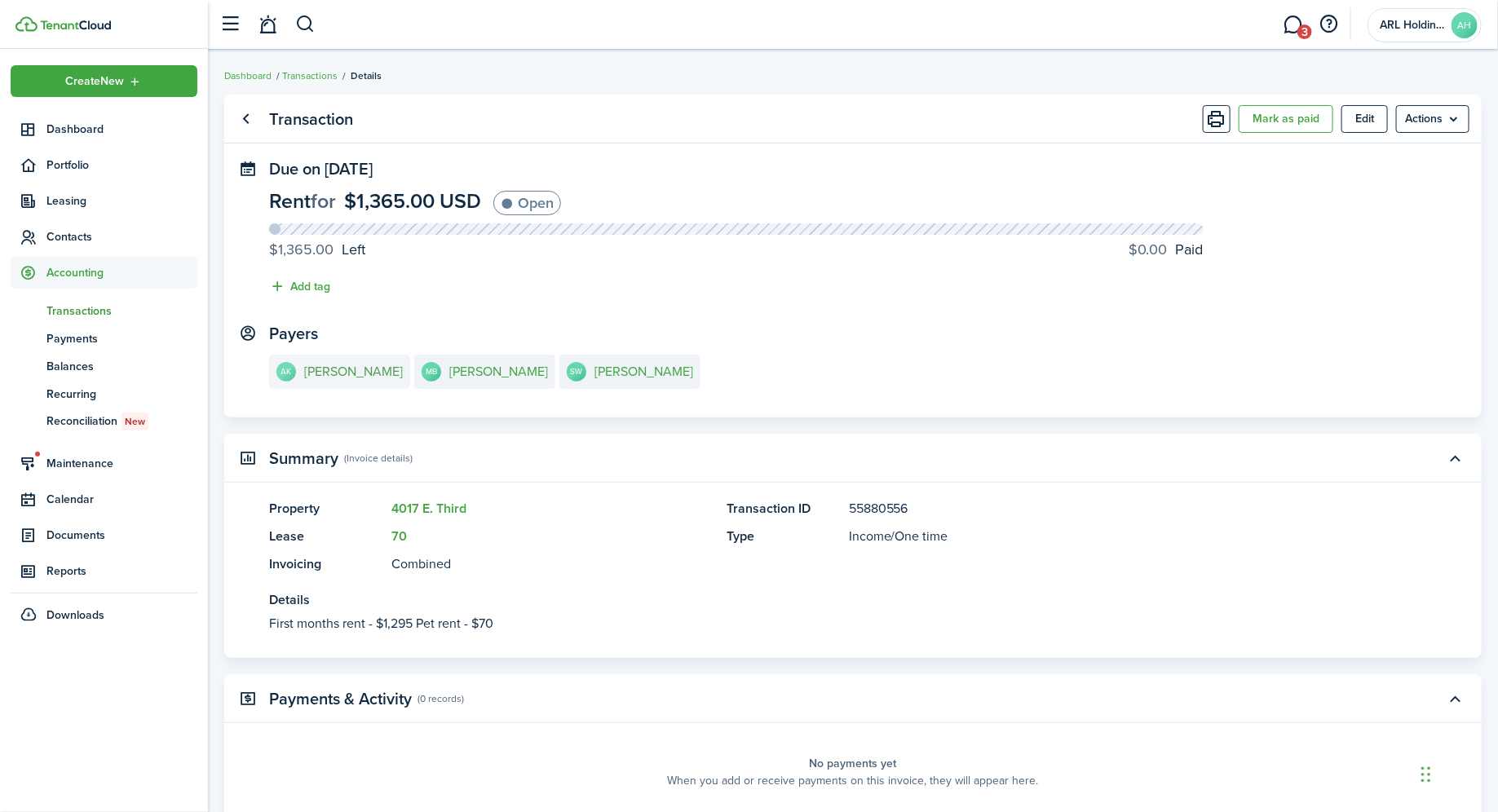
click at [312, 374] on e-details-info-title "[PERSON_NAME]" at bounding box center [353, 371] width 99 height 14
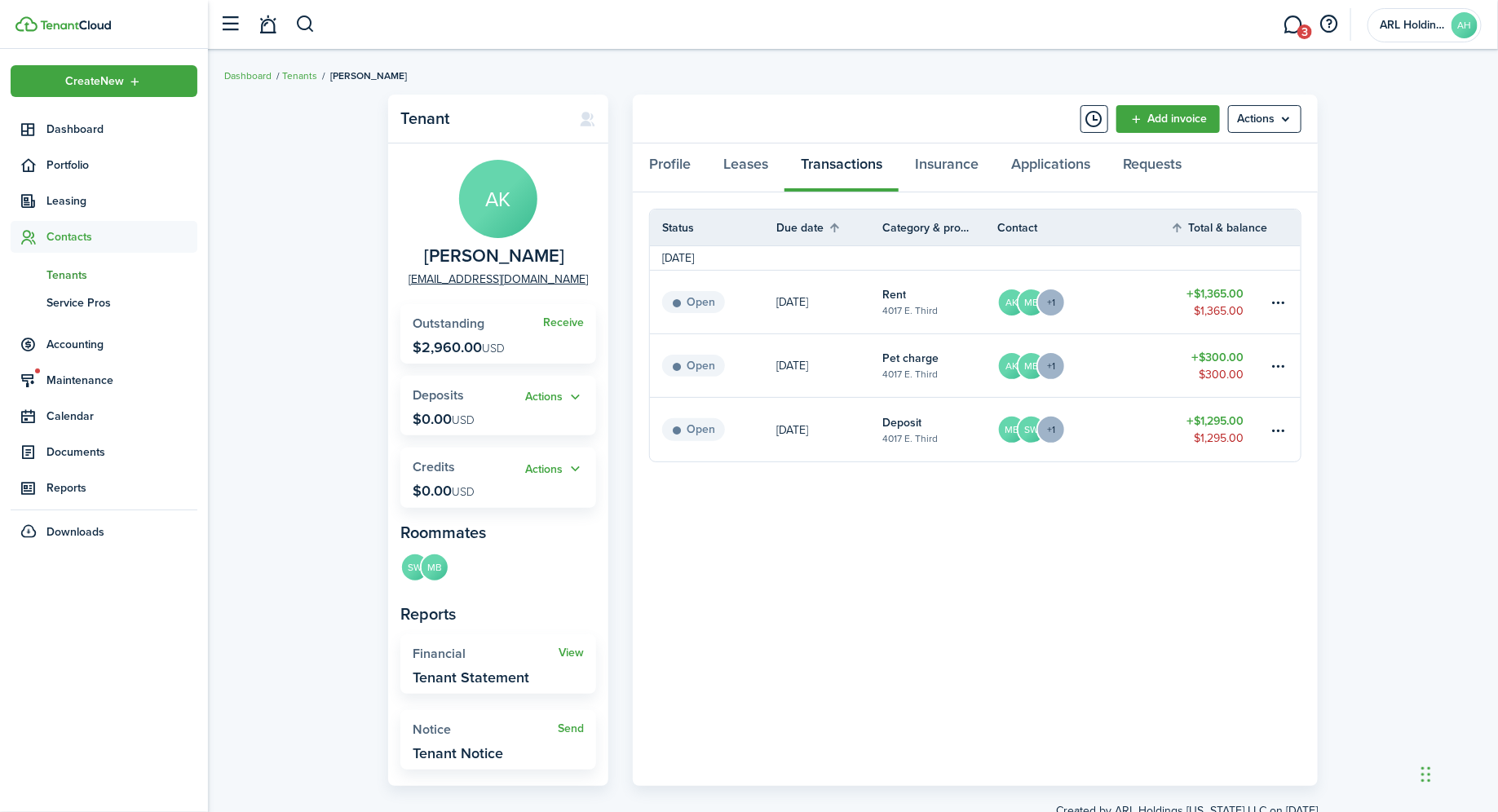
click at [1182, 102] on panel-main-header "Add invoice Actions" at bounding box center [975, 119] width 685 height 49
click at [1148, 121] on link "Add invoice" at bounding box center [1167, 118] width 103 height 28
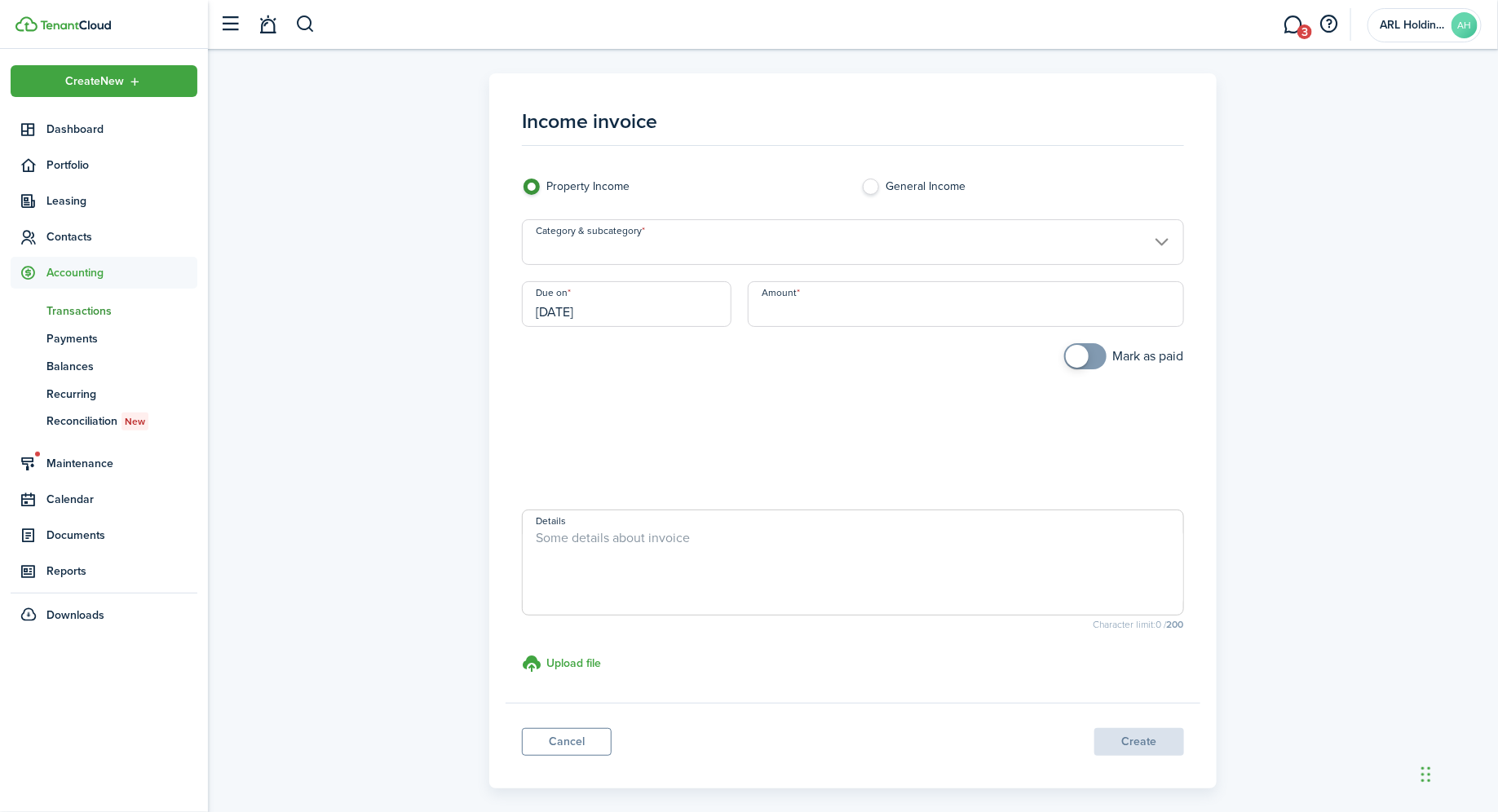
click at [803, 311] on input "Amount" at bounding box center [965, 304] width 436 height 45
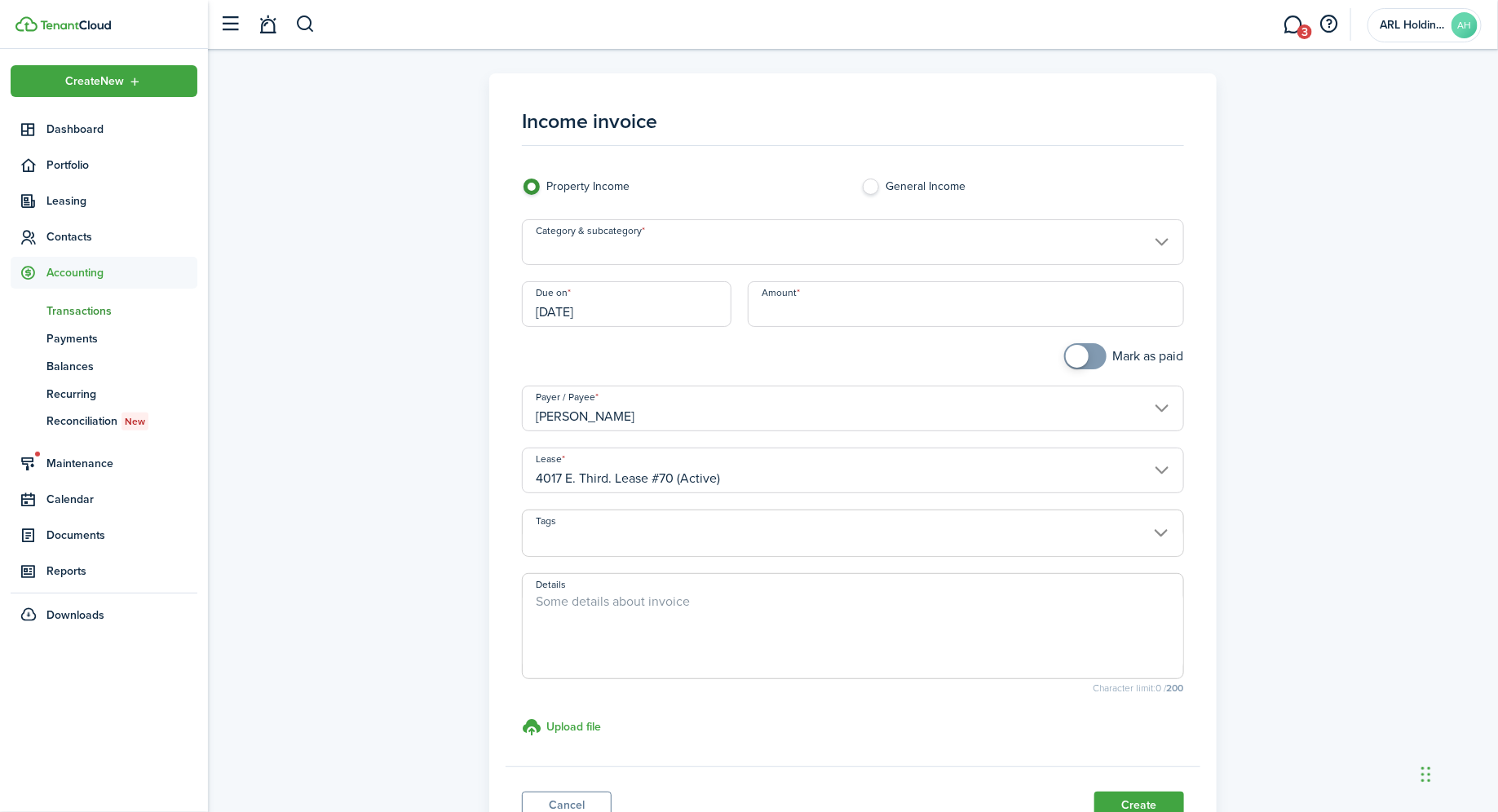
type input "$"
click at [675, 248] on input "Category & subcategory" at bounding box center [853, 242] width 661 height 45
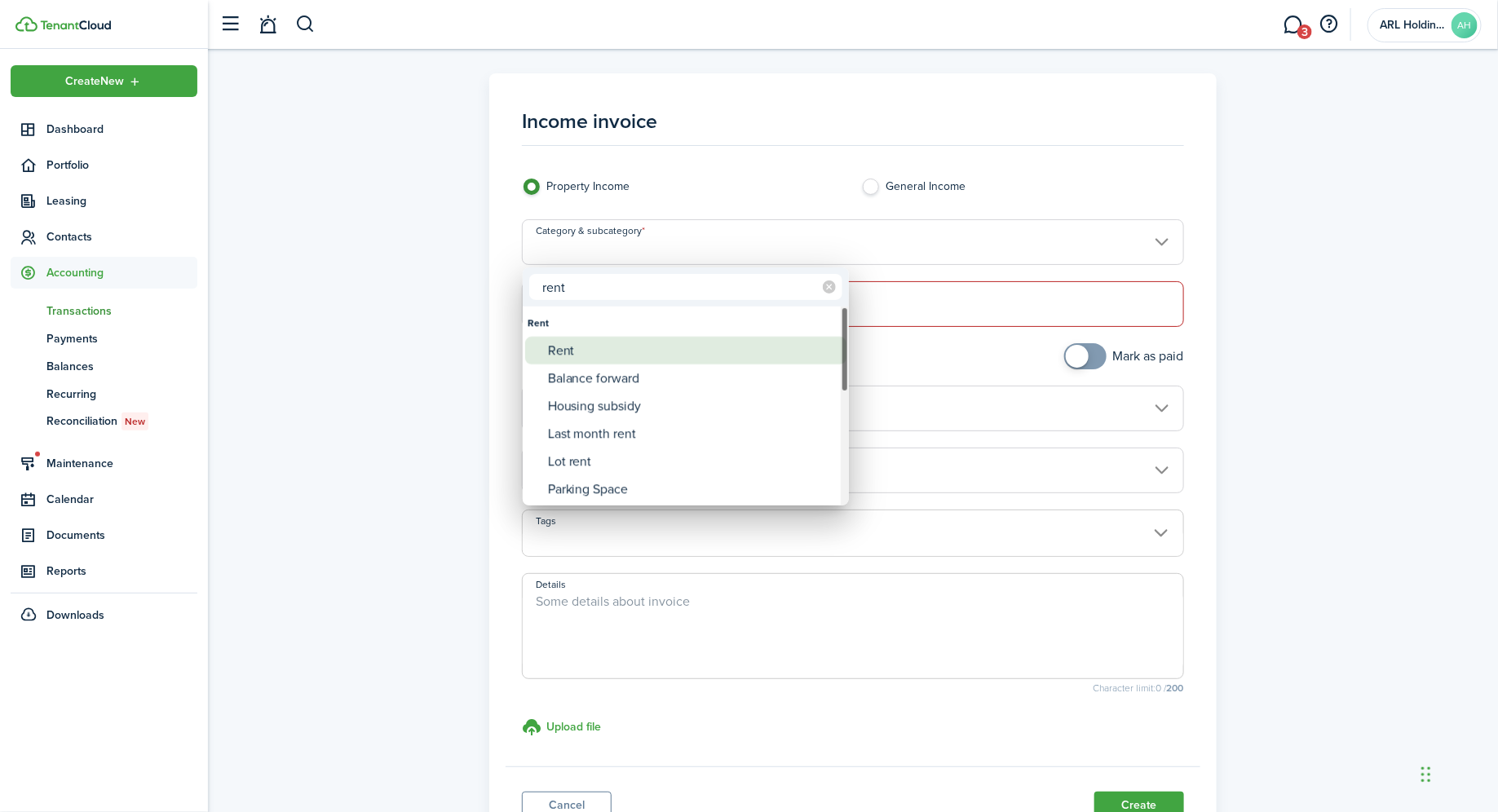
type input "rent"
click at [624, 351] on div "Rent" at bounding box center [692, 350] width 289 height 28
type input "Rent"
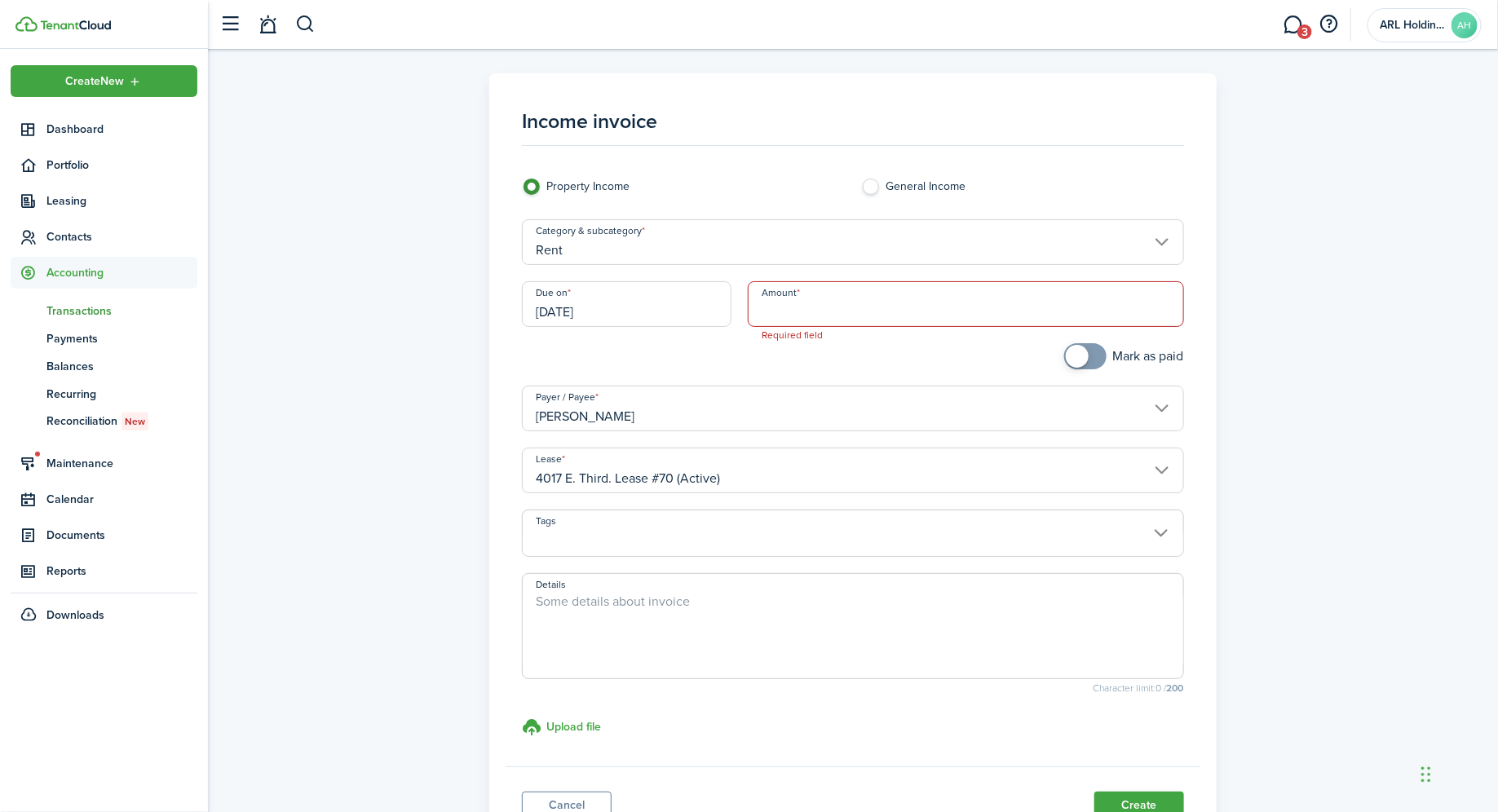
click at [868, 297] on input "Amount" at bounding box center [965, 304] width 436 height 45
type input "$224.38"
click at [681, 601] on textarea "Details" at bounding box center [853, 630] width 660 height 78
type textarea "Prorated 09/2025 rent"
click at [1398, 635] on div "Income invoice Property Income General Income Category & subcategory Rent Due o…" at bounding box center [853, 462] width 1274 height 778
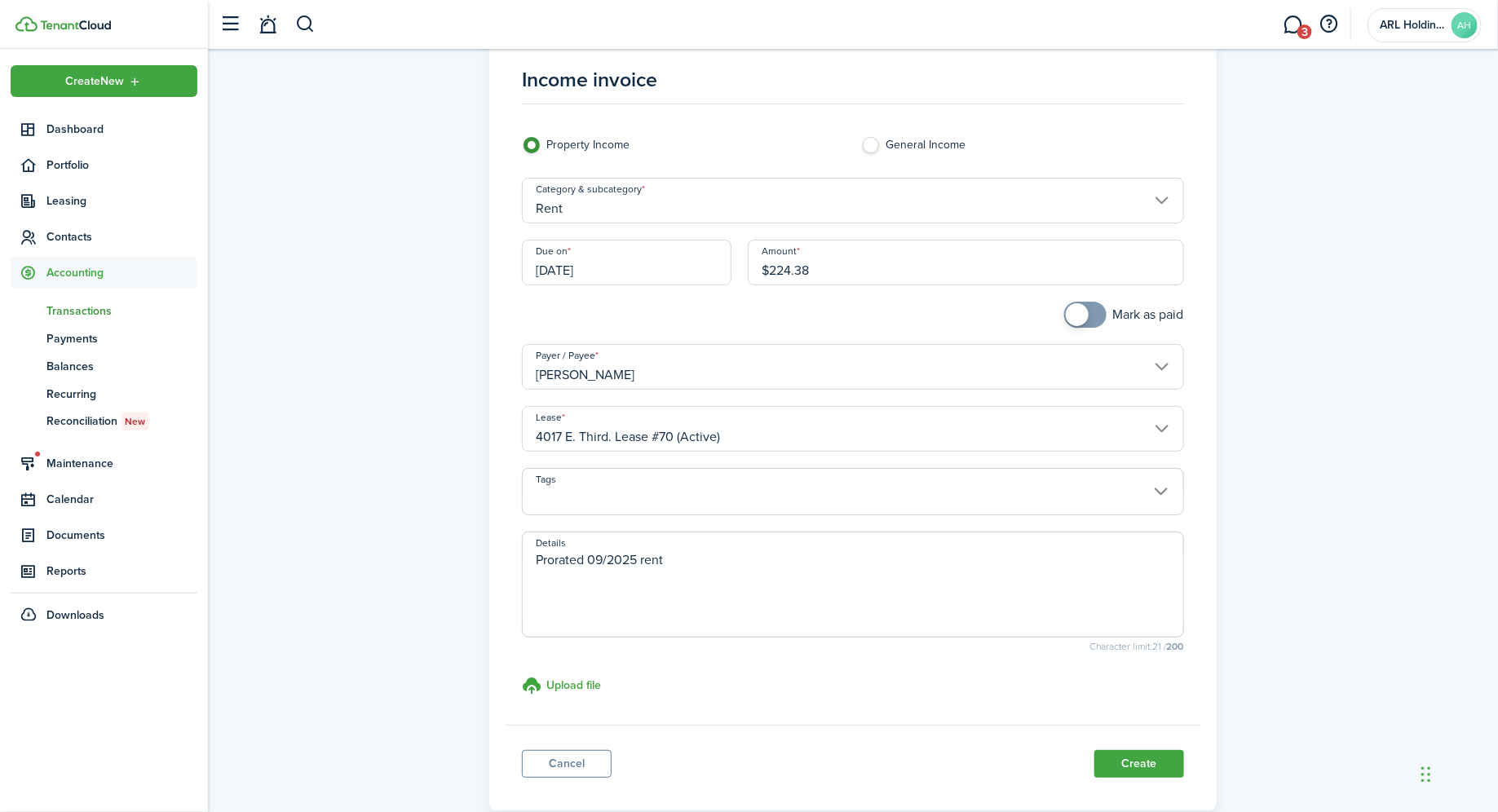
scroll to position [36, 0]
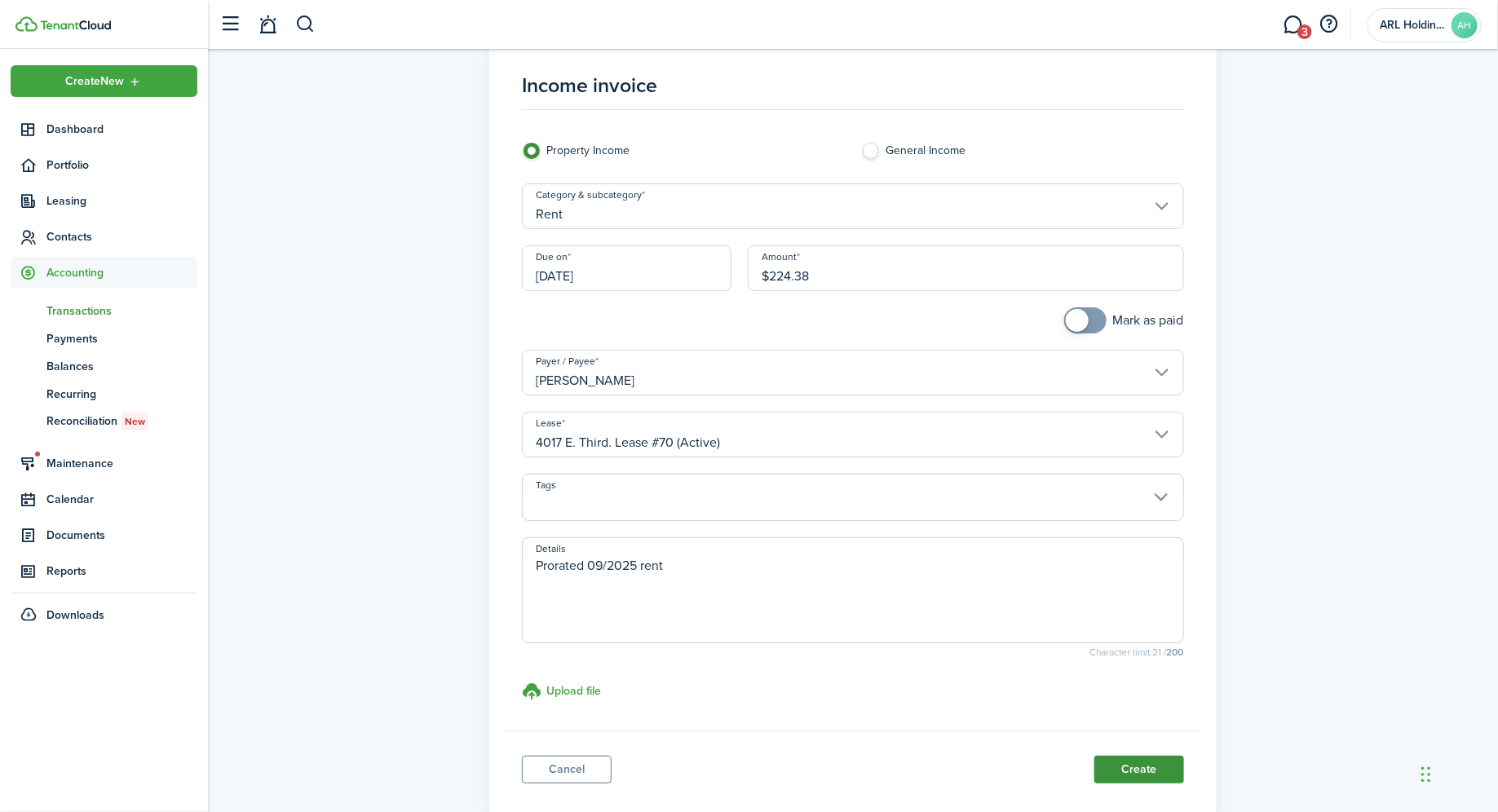
click at [1139, 761] on button "Create" at bounding box center [1139, 769] width 90 height 28
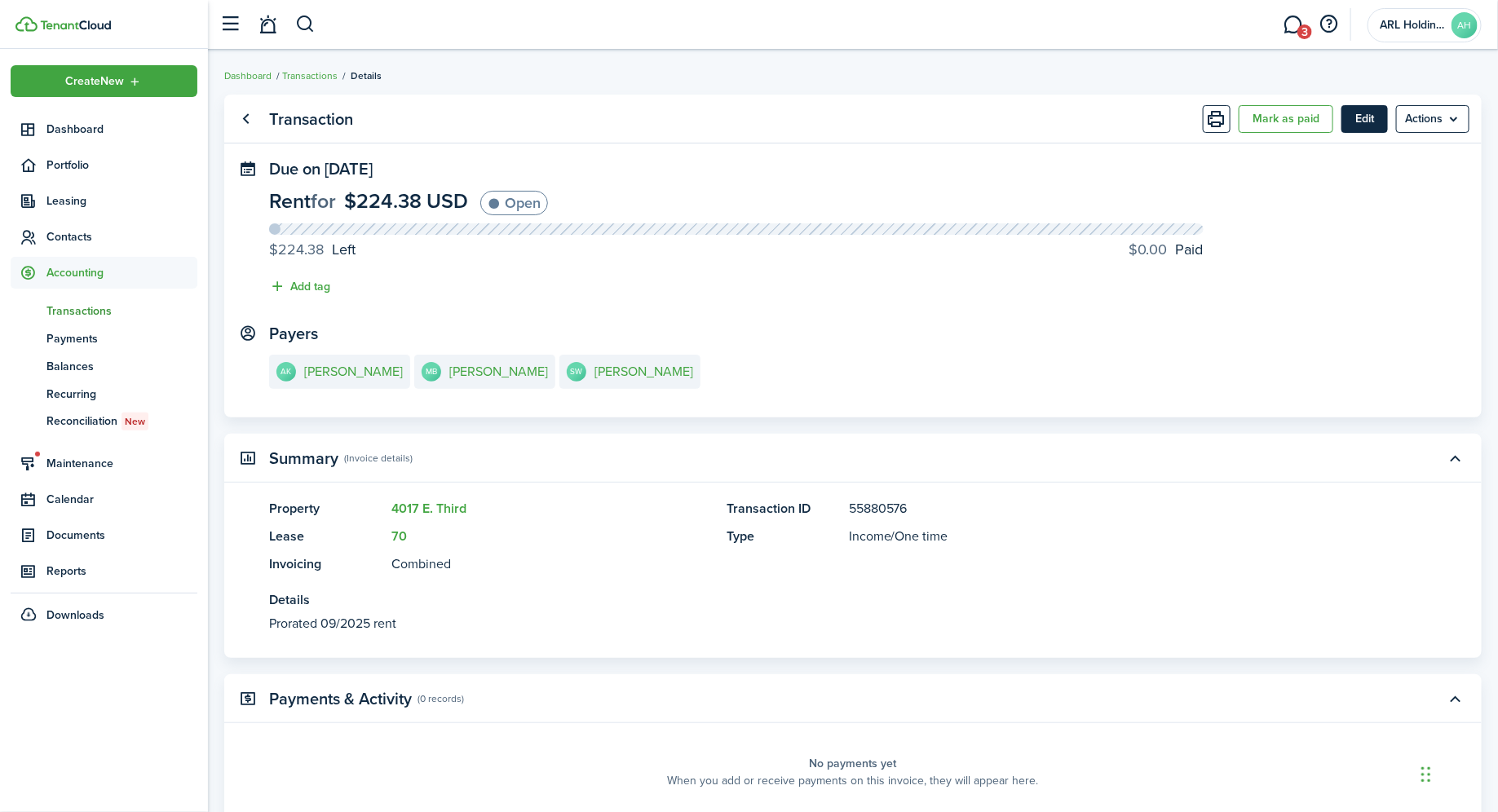
click at [1362, 121] on button "Edit" at bounding box center [1364, 118] width 46 height 28
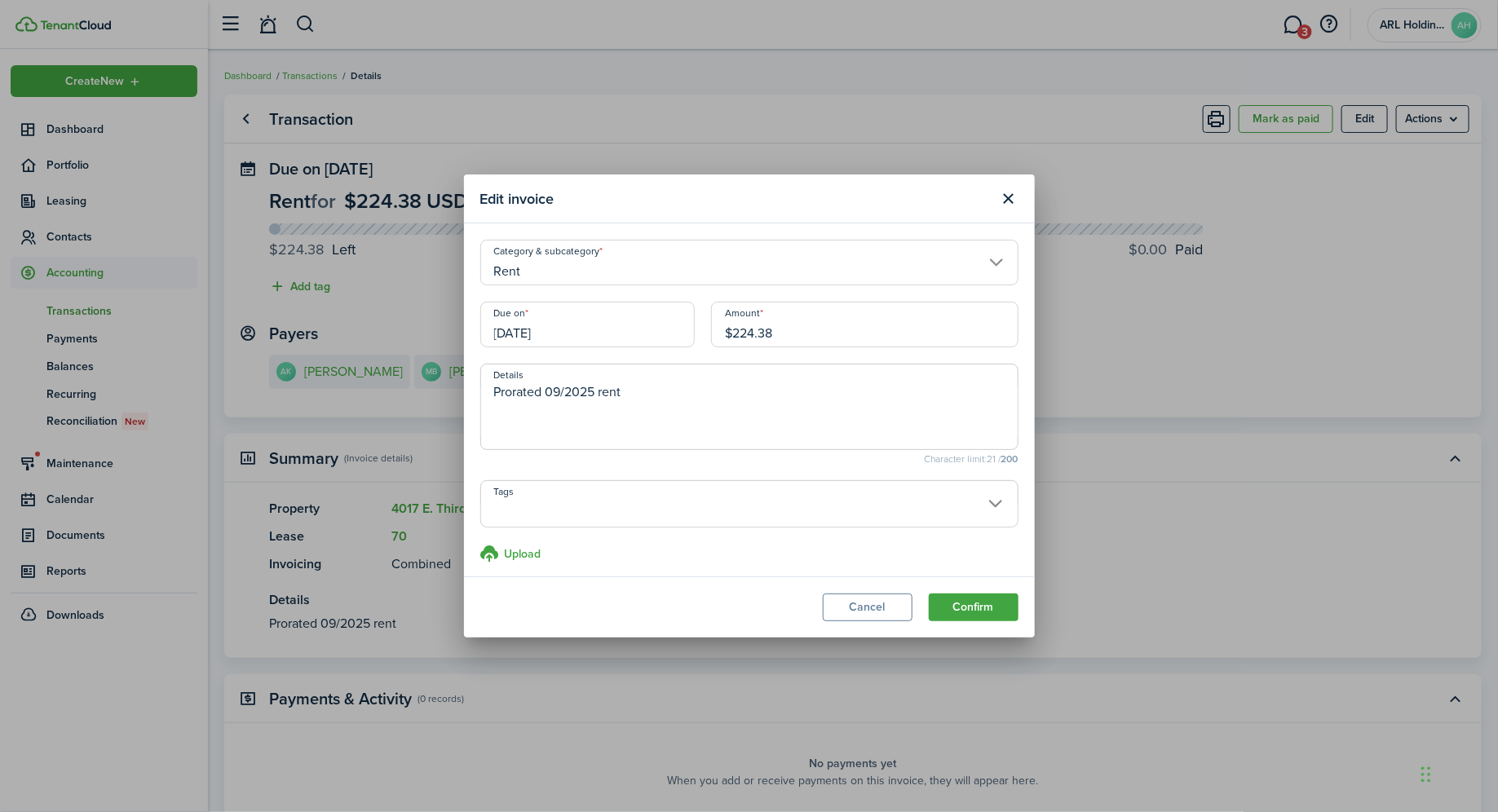
click at [620, 334] on input "[DATE]" at bounding box center [587, 325] width 215 height 45
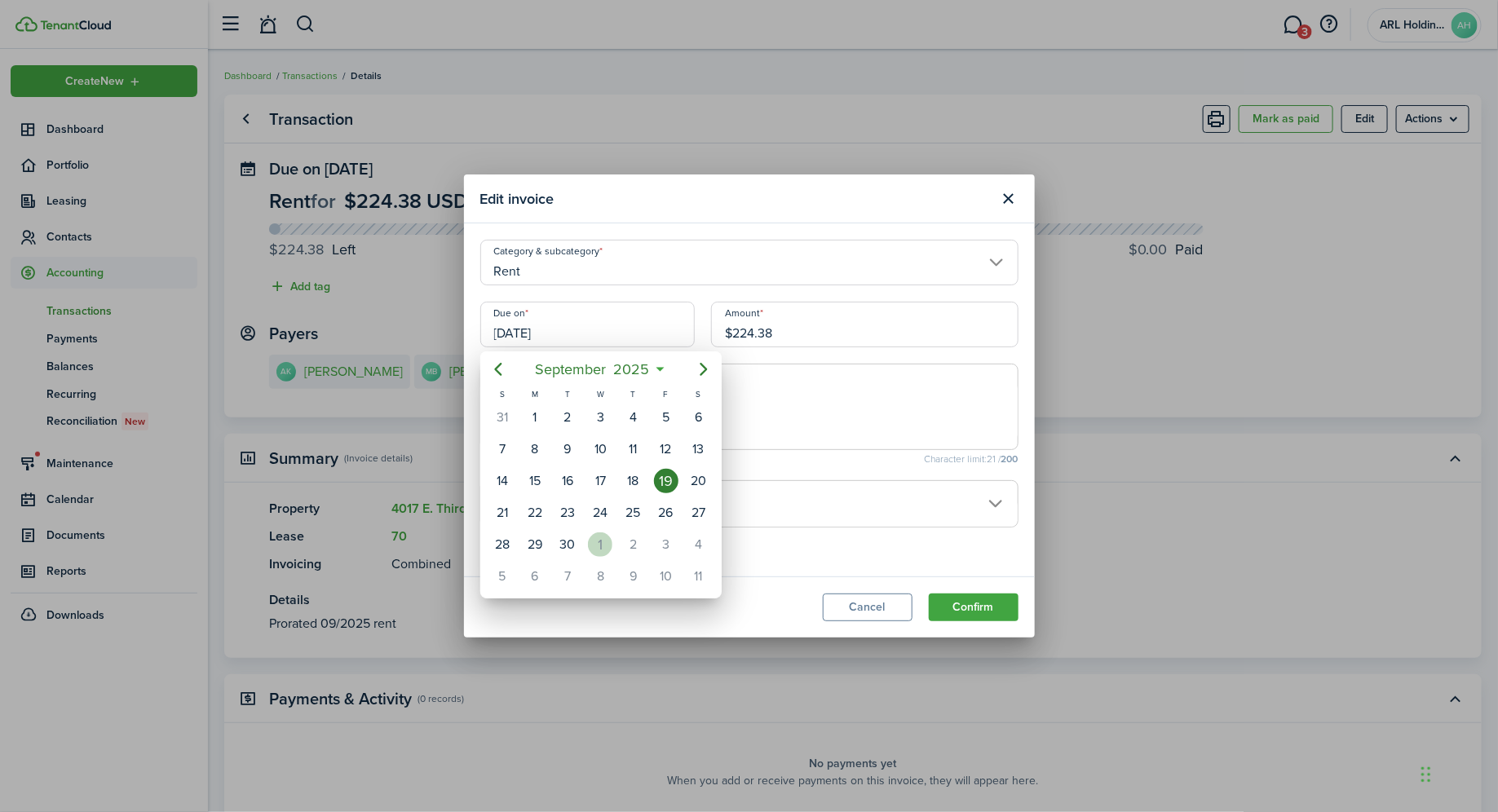
click at [602, 534] on div "1" at bounding box center [600, 544] width 24 height 24
type input "[DATE]"
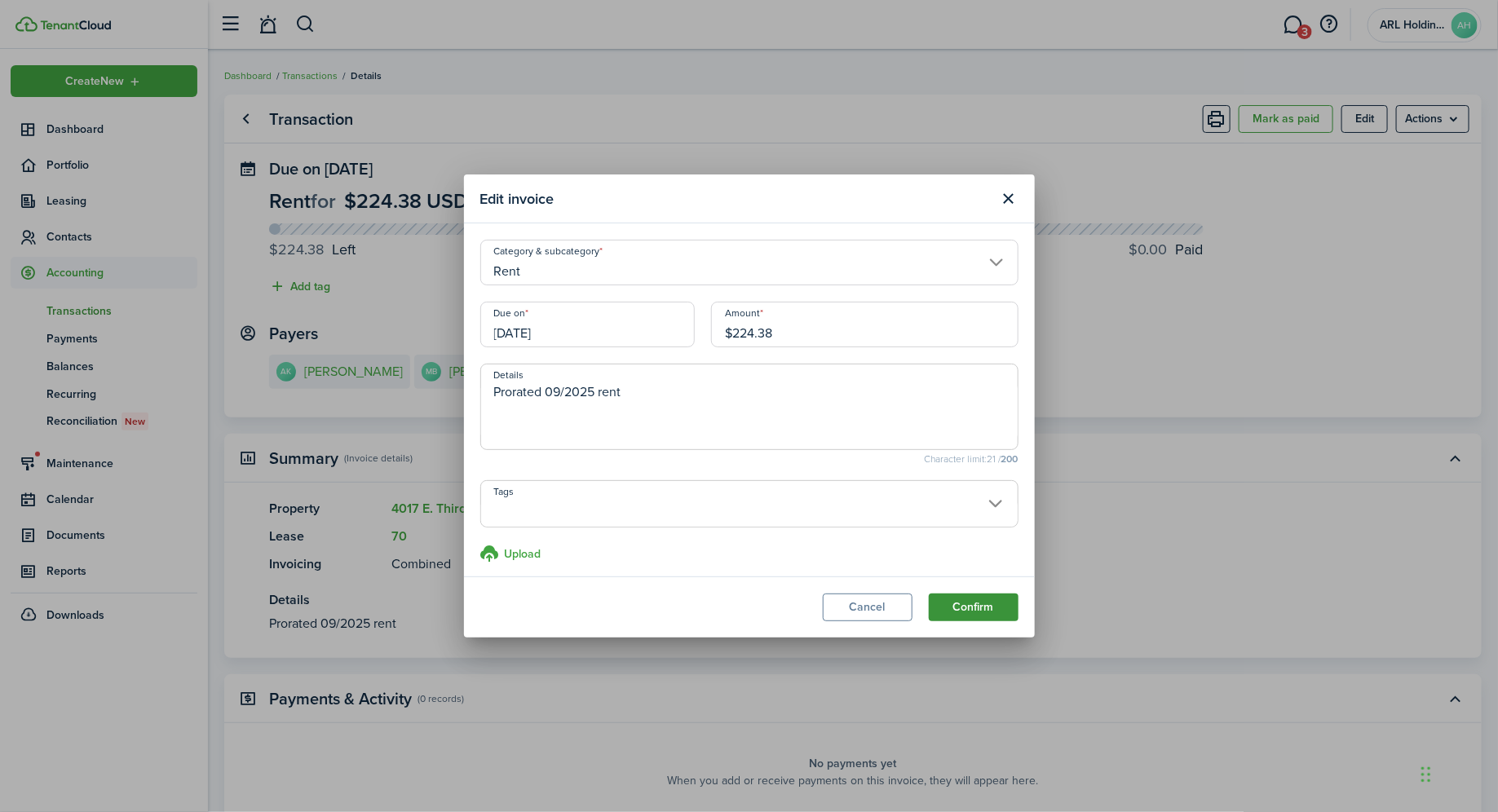
click at [976, 603] on button "Confirm" at bounding box center [973, 606] width 90 height 28
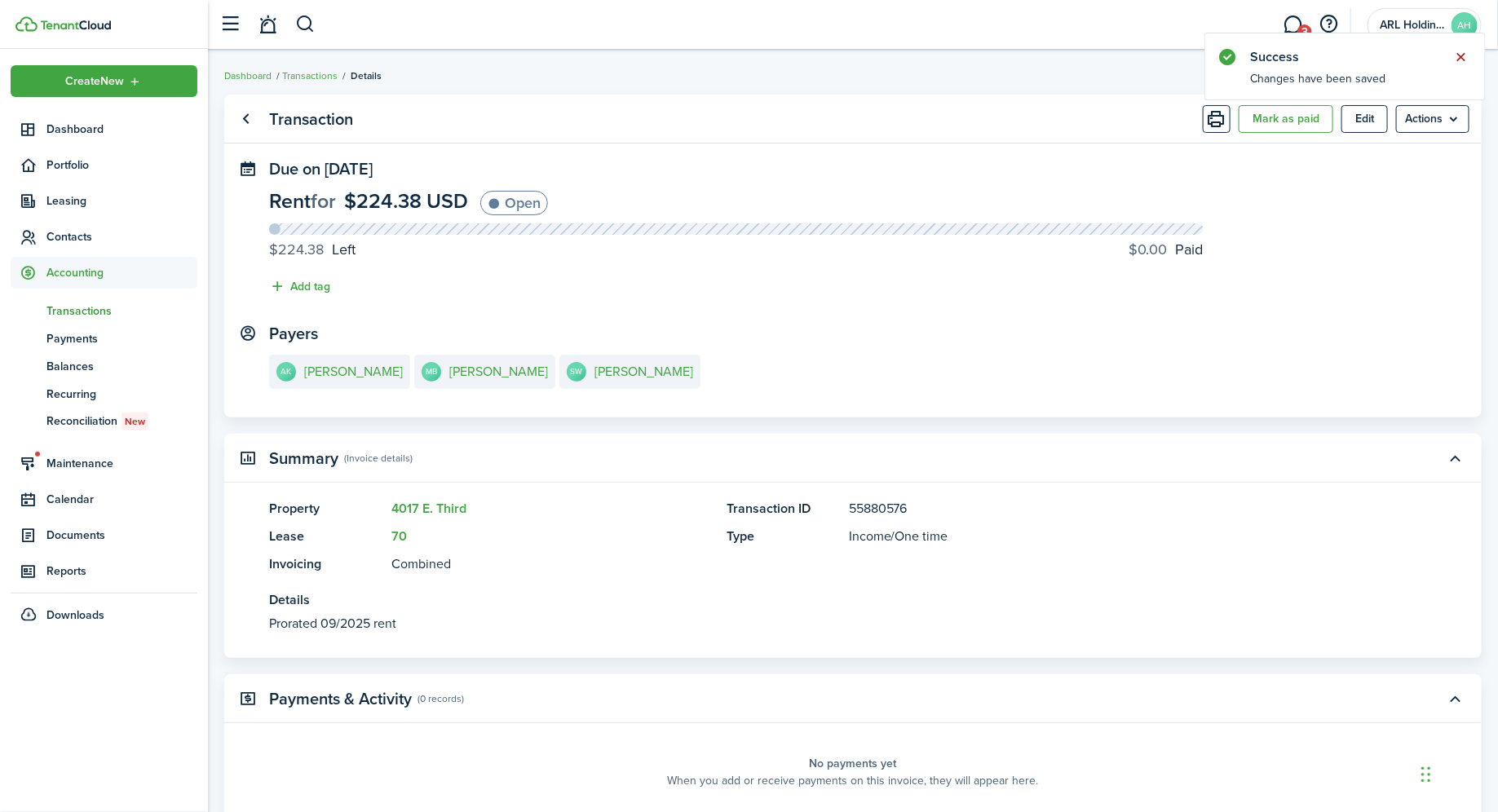
click at [1463, 51] on button "Close notify" at bounding box center [1461, 56] width 23 height 23
click at [302, 76] on link "Transactions" at bounding box center [310, 75] width 55 height 14
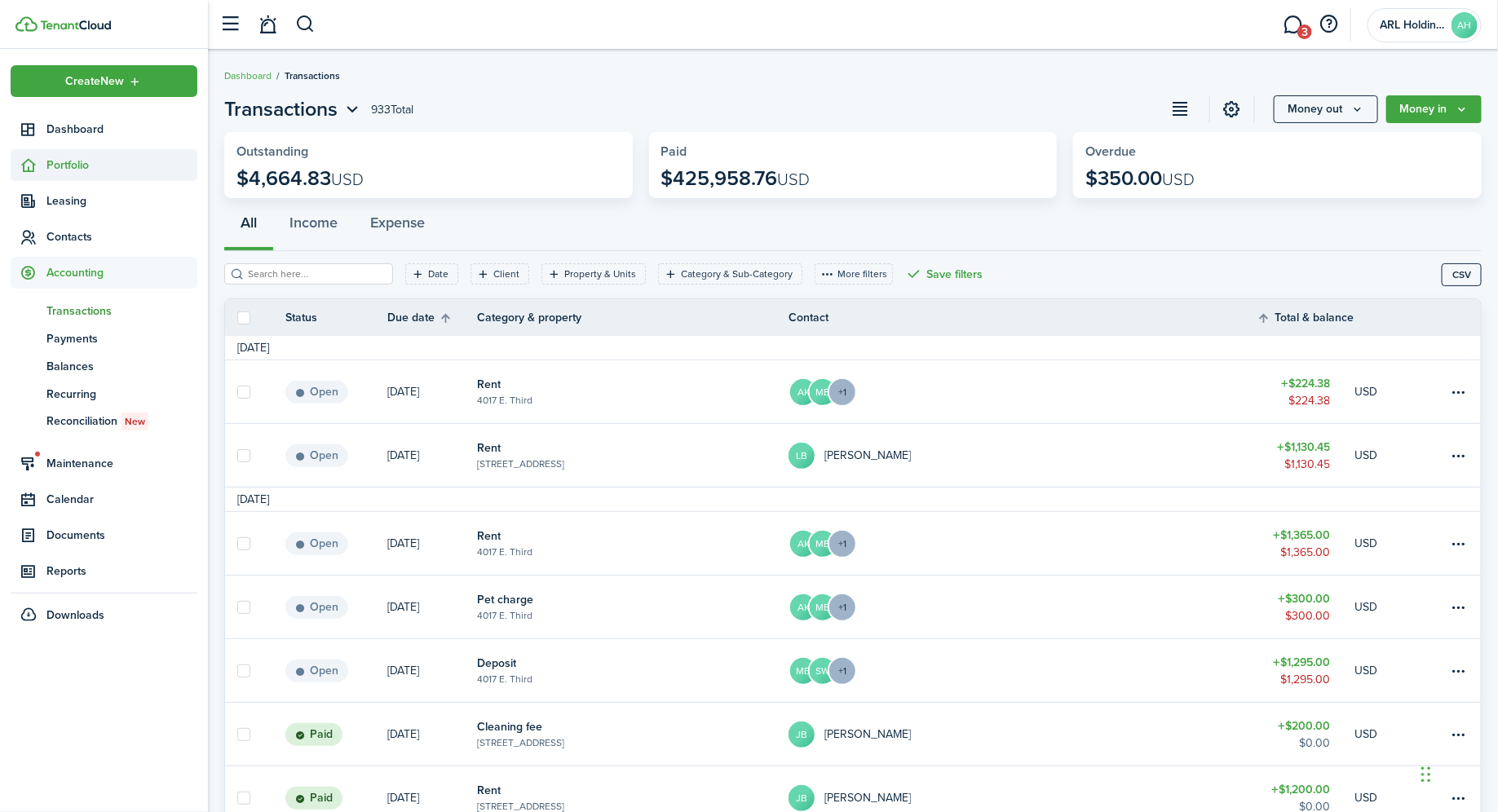
click at [79, 152] on span "Portfolio" at bounding box center [104, 165] width 187 height 32
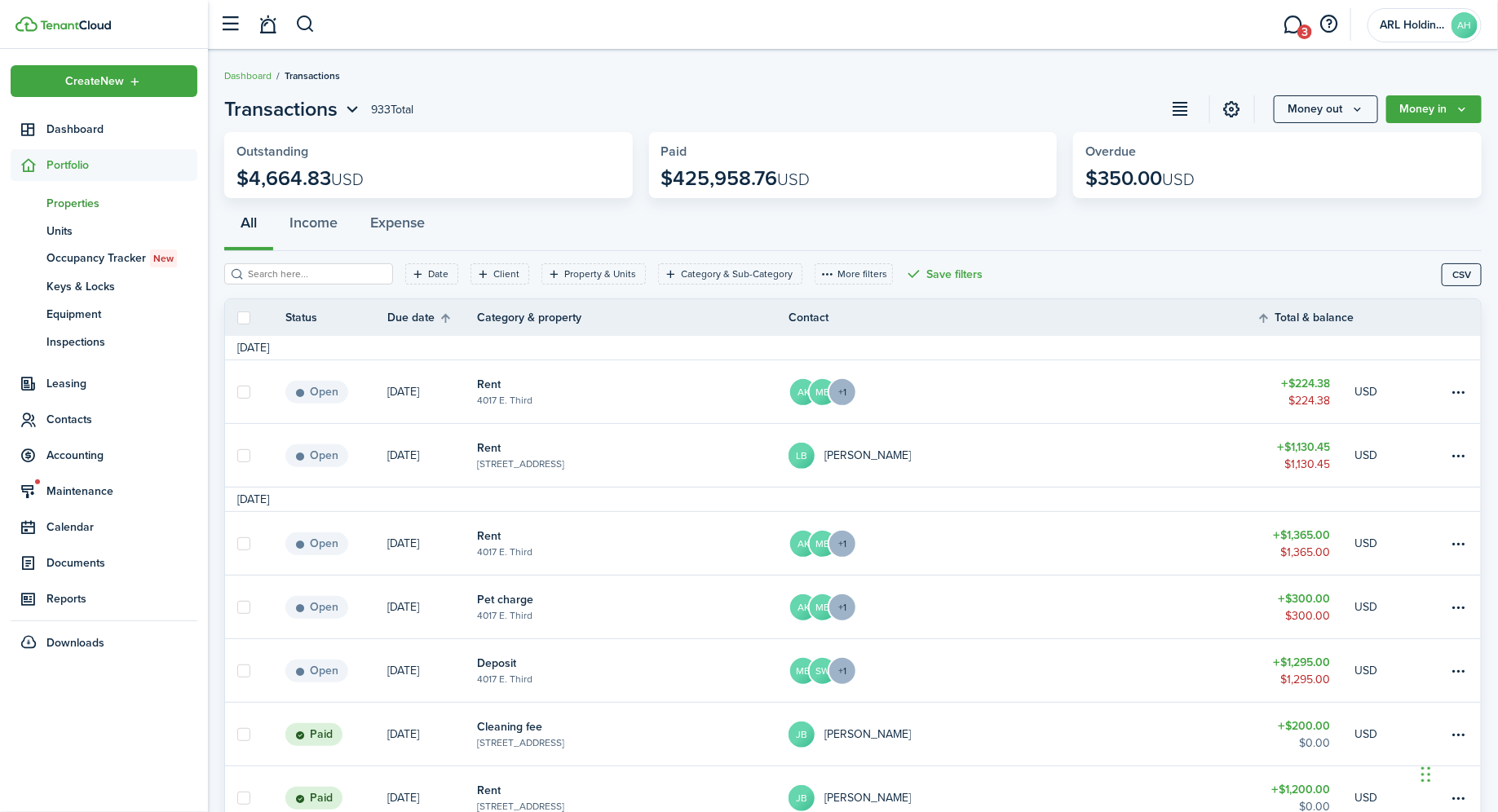
click at [79, 208] on span "Properties" at bounding box center [122, 203] width 151 height 17
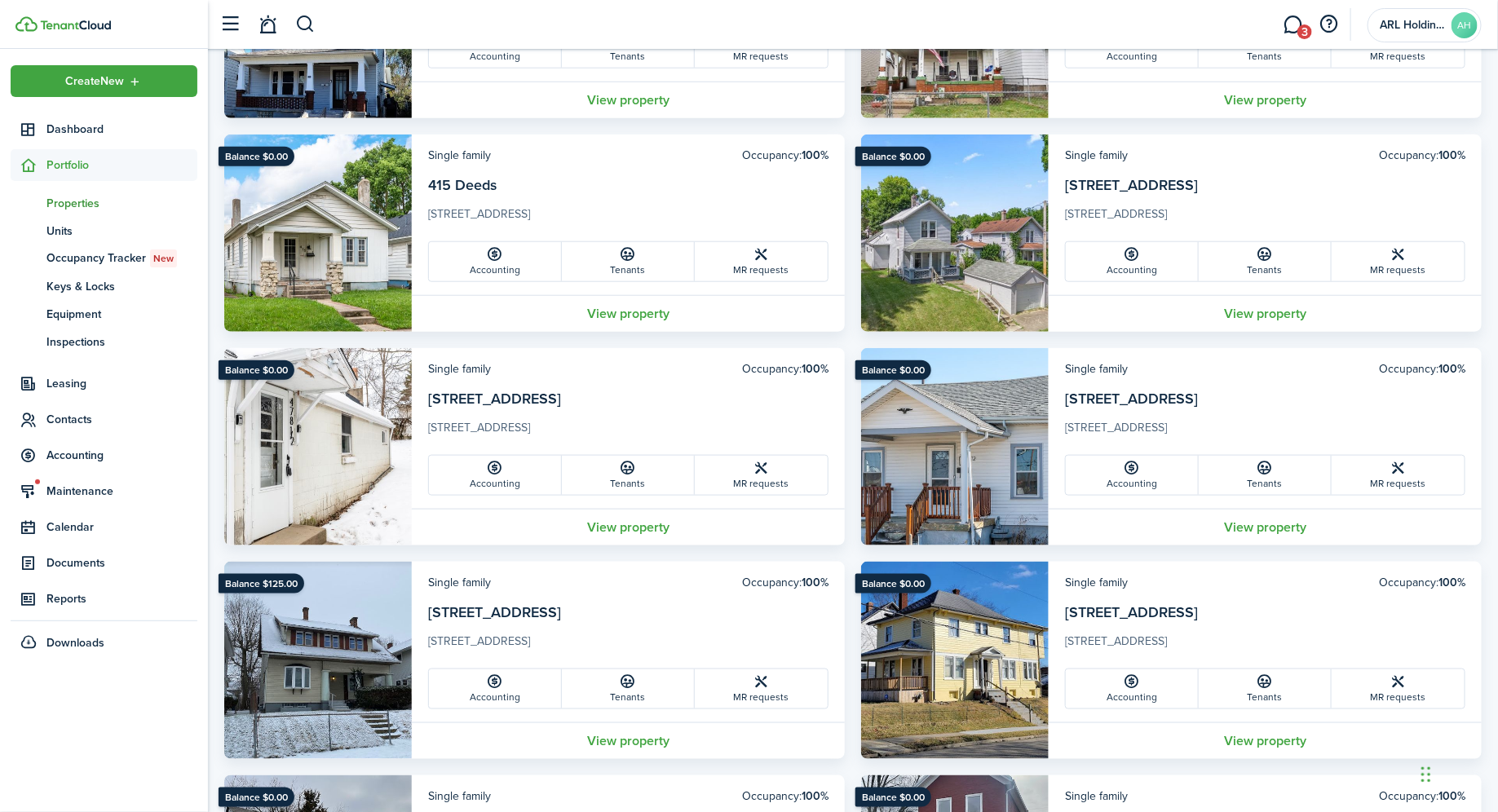
scroll to position [1961, 0]
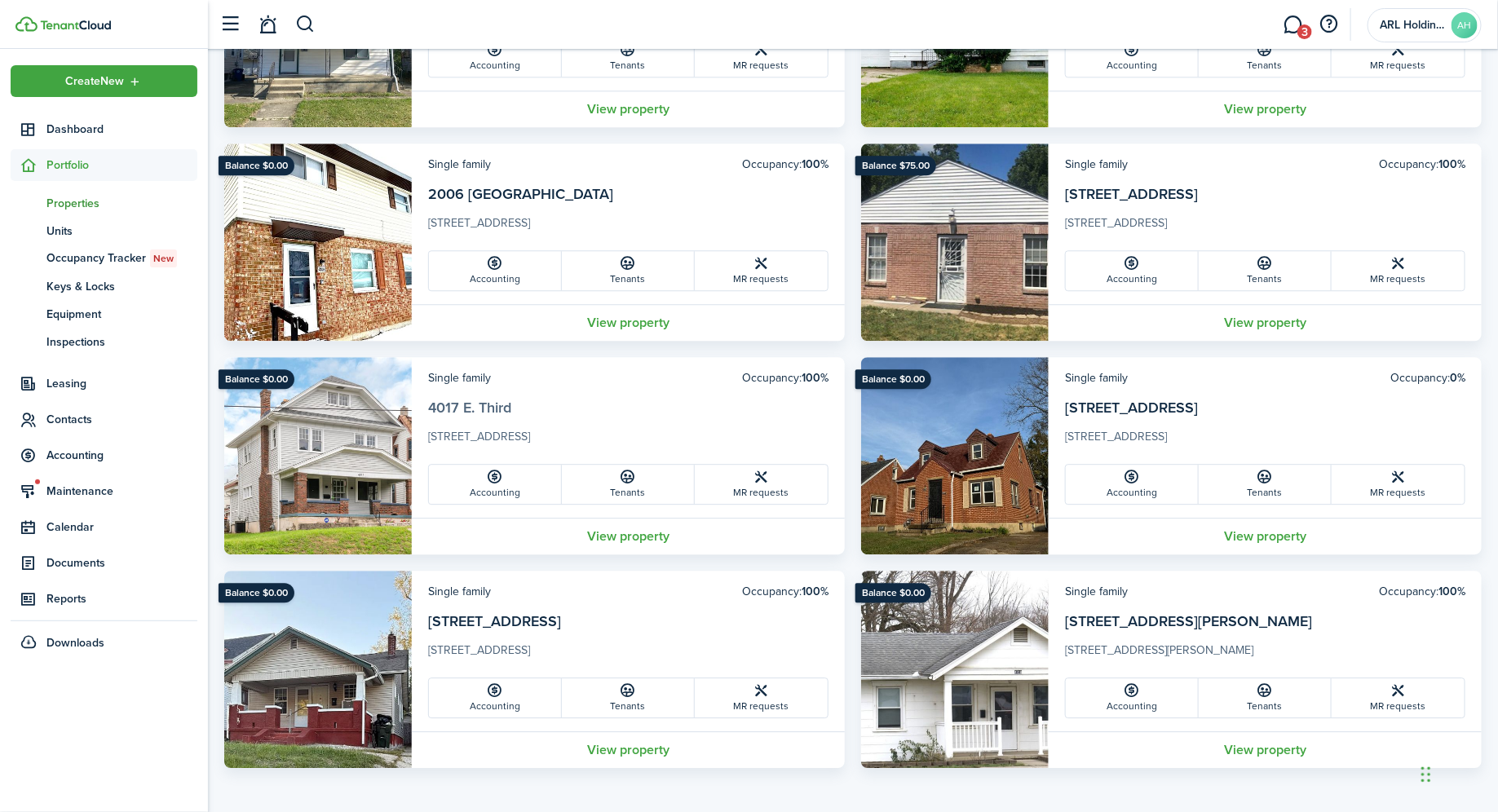
click at [477, 403] on link "4017 E. Third" at bounding box center [469, 407] width 83 height 21
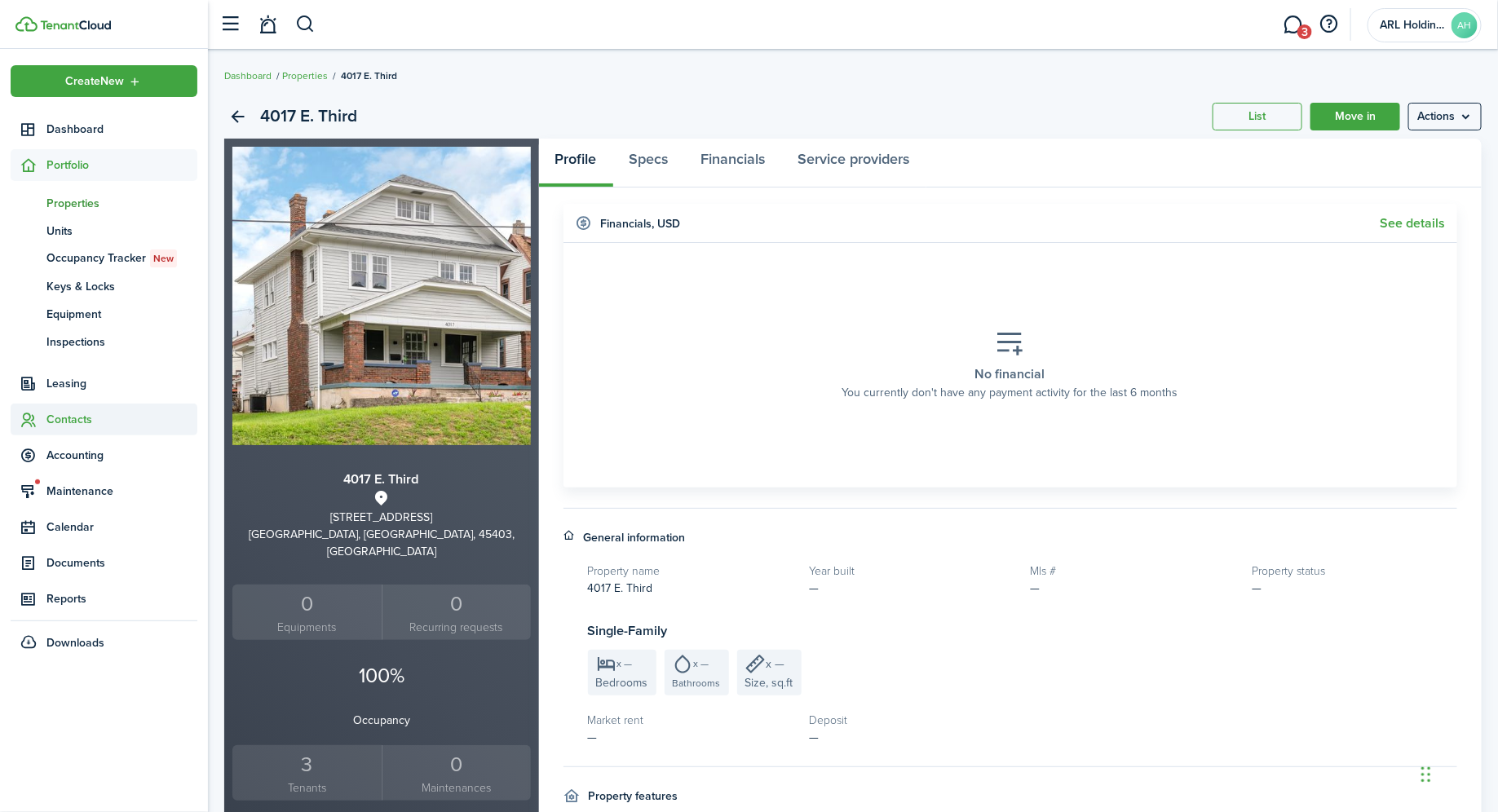
click at [69, 411] on span "Contacts" at bounding box center [122, 419] width 151 height 17
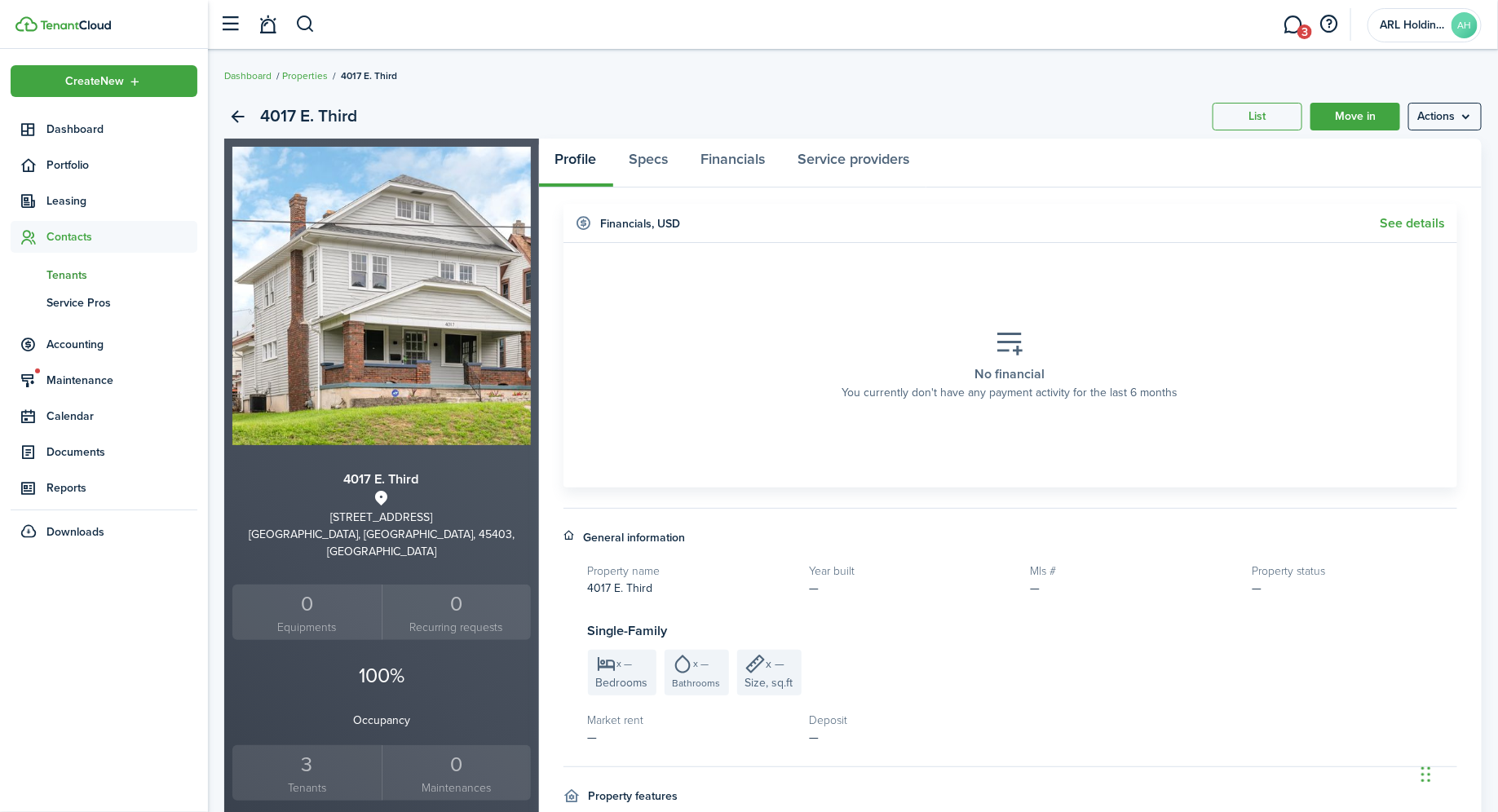
click at [72, 279] on span "Tenants" at bounding box center [122, 275] width 151 height 17
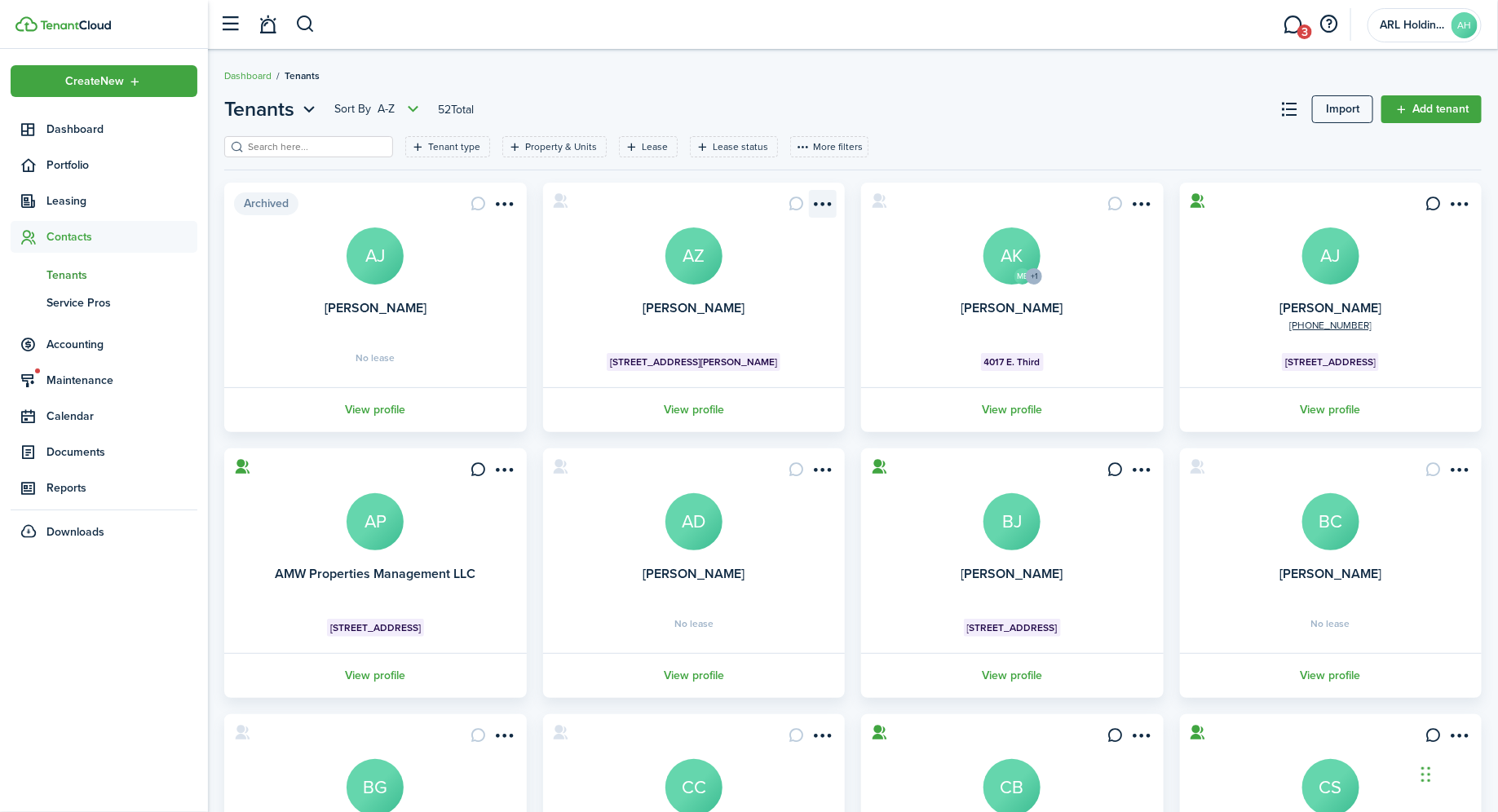
click at [817, 211] on menu-btn-icon "Open menu" at bounding box center [822, 203] width 28 height 28
click at [919, 116] on header-page "Tenants Sort by A-Z 52 Total Import Add tenant" at bounding box center [853, 116] width 1257 height 42
click at [1006, 409] on link "View profile" at bounding box center [1012, 409] width 307 height 44
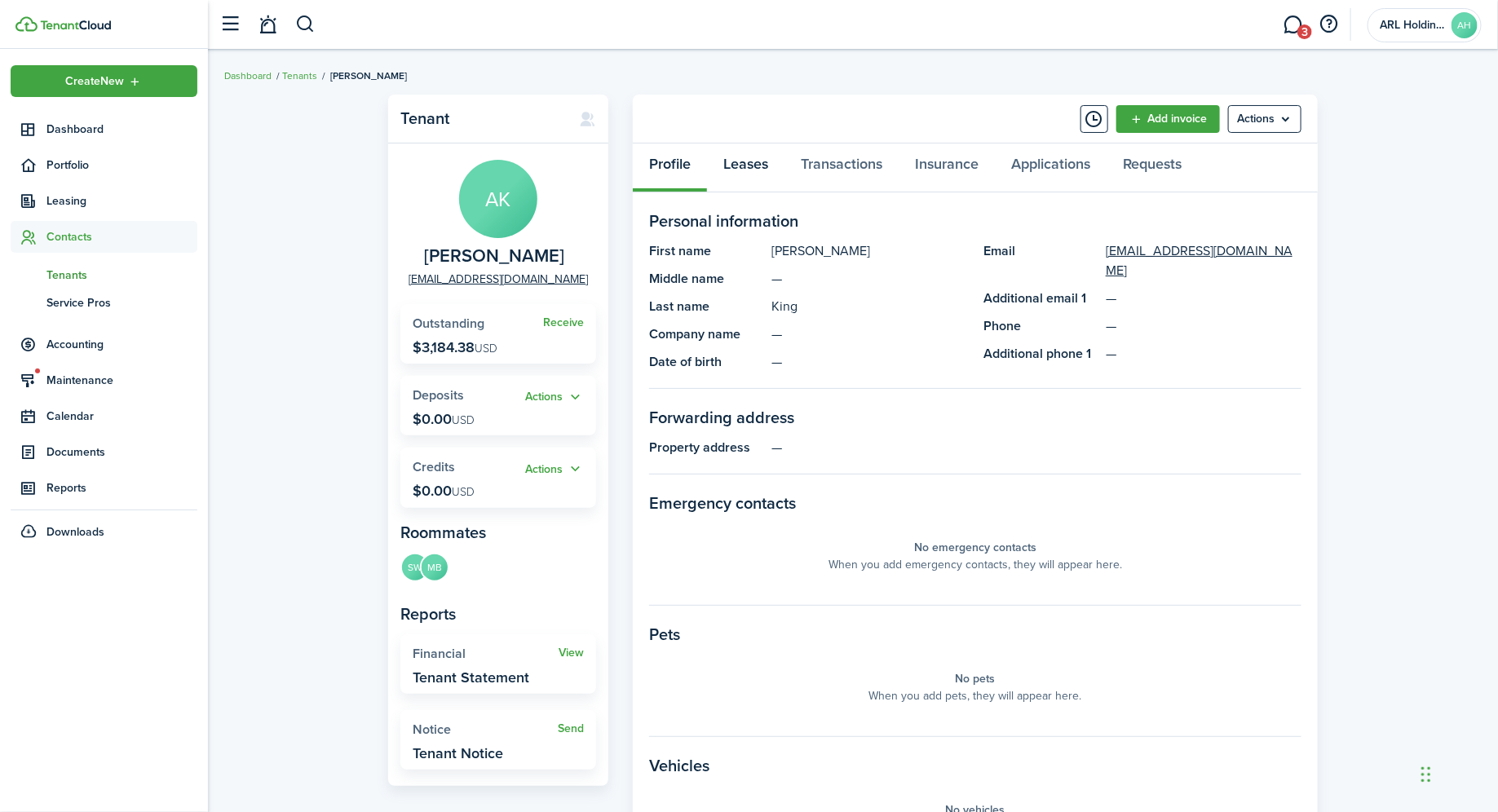
click at [738, 157] on link "Leases" at bounding box center [745, 168] width 77 height 49
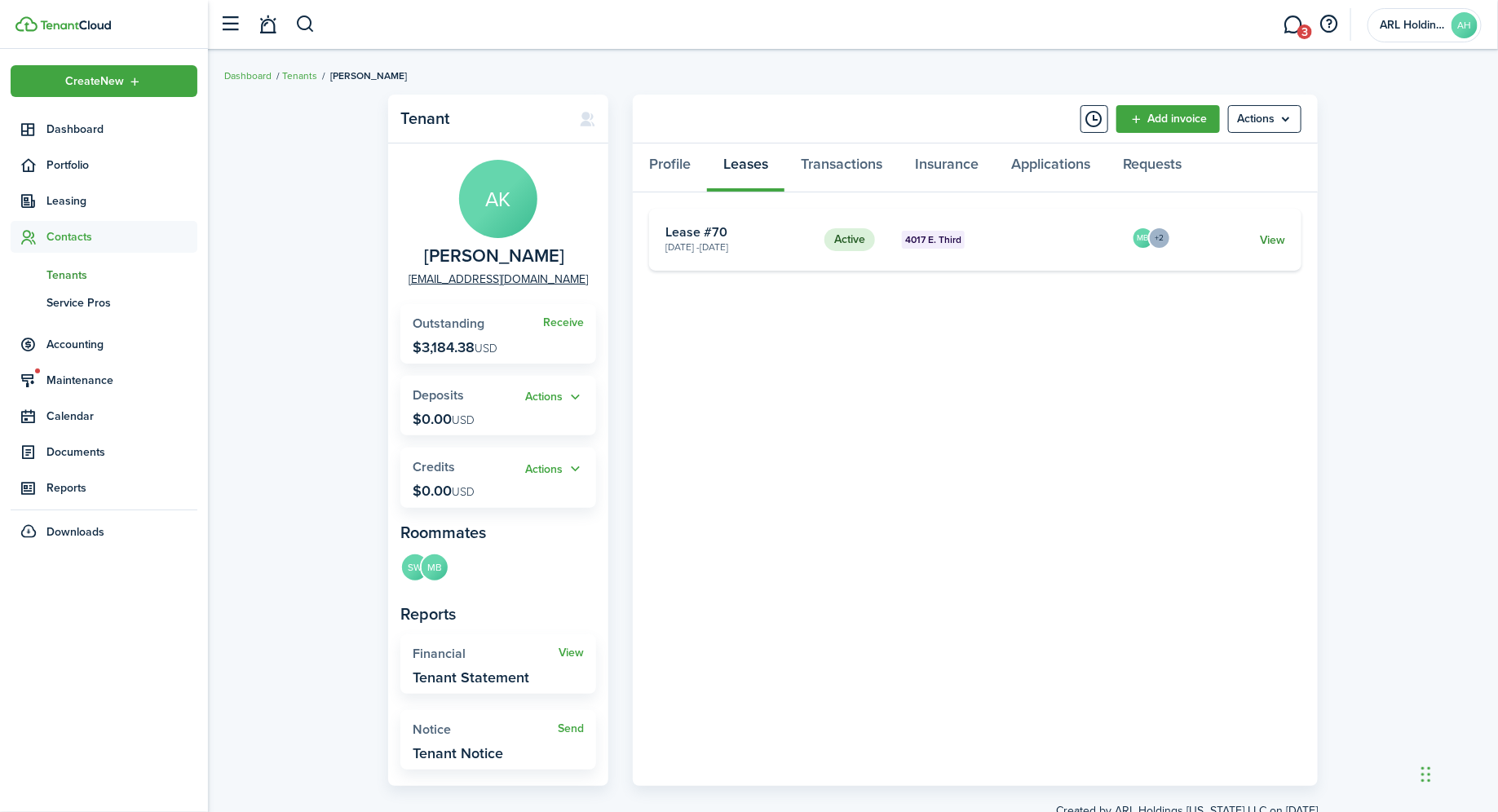
click at [1275, 235] on link "View" at bounding box center [1272, 240] width 25 height 17
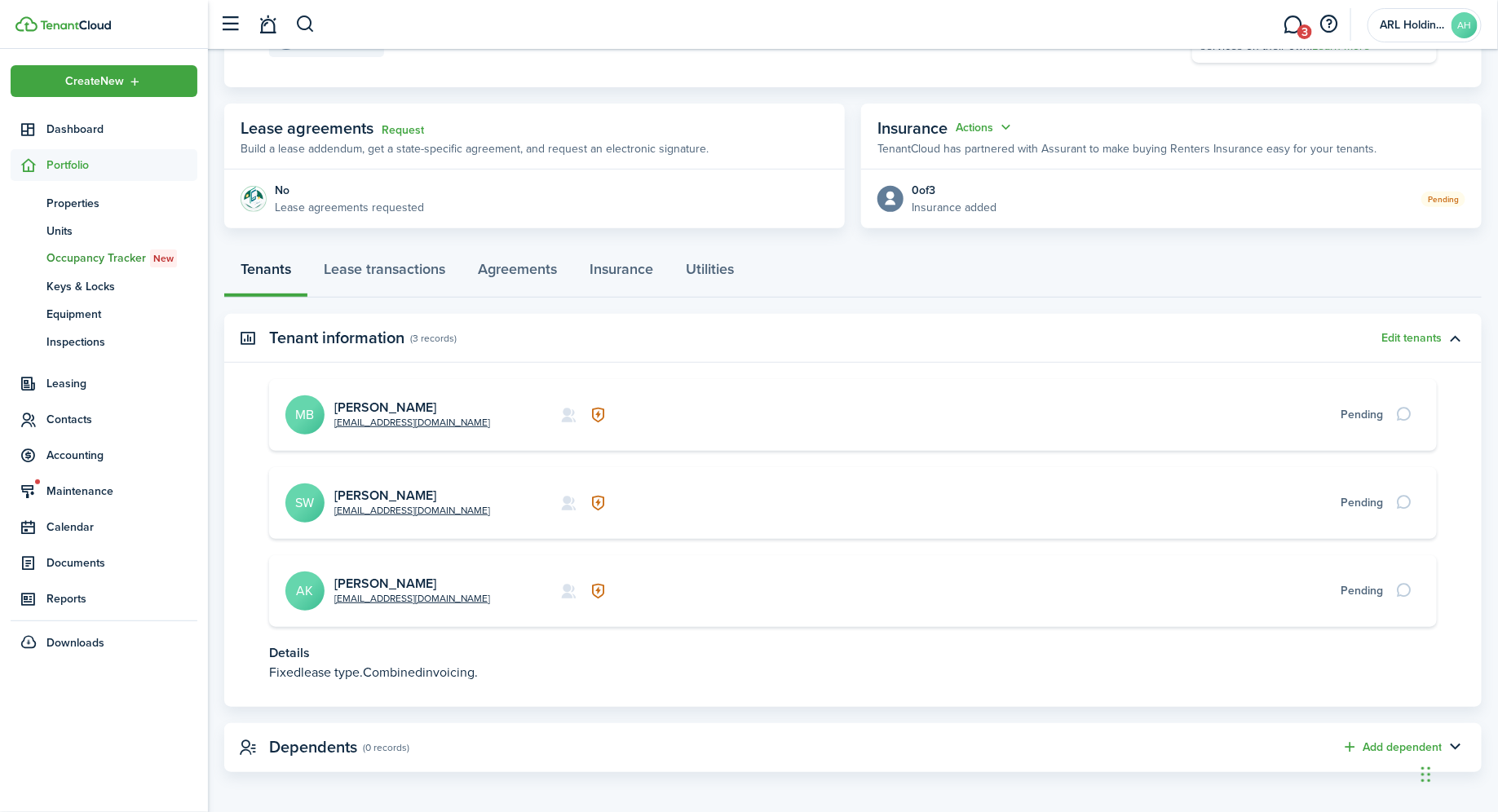
scroll to position [248, 0]
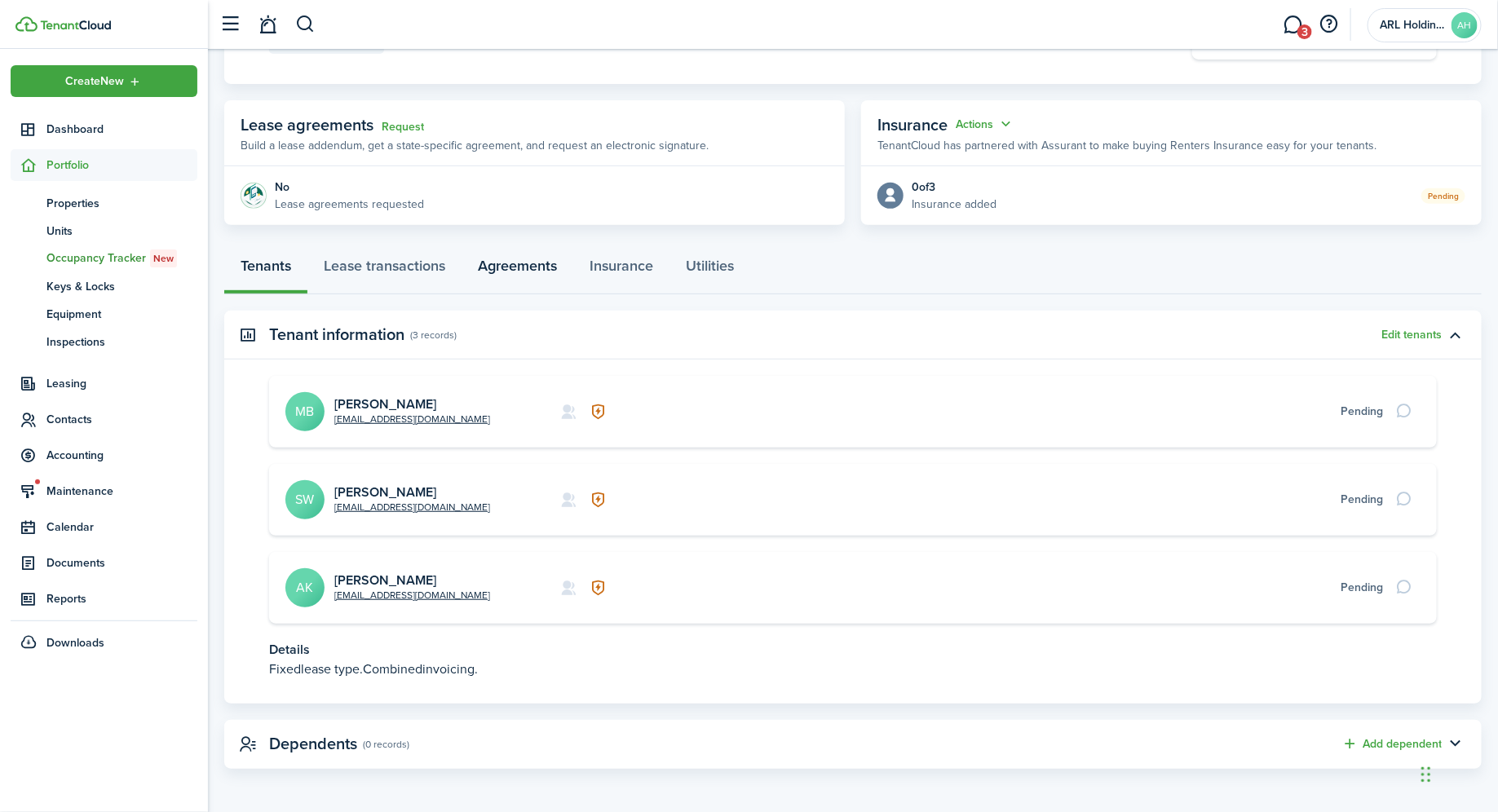
click at [530, 267] on link "Agreements" at bounding box center [517, 269] width 112 height 49
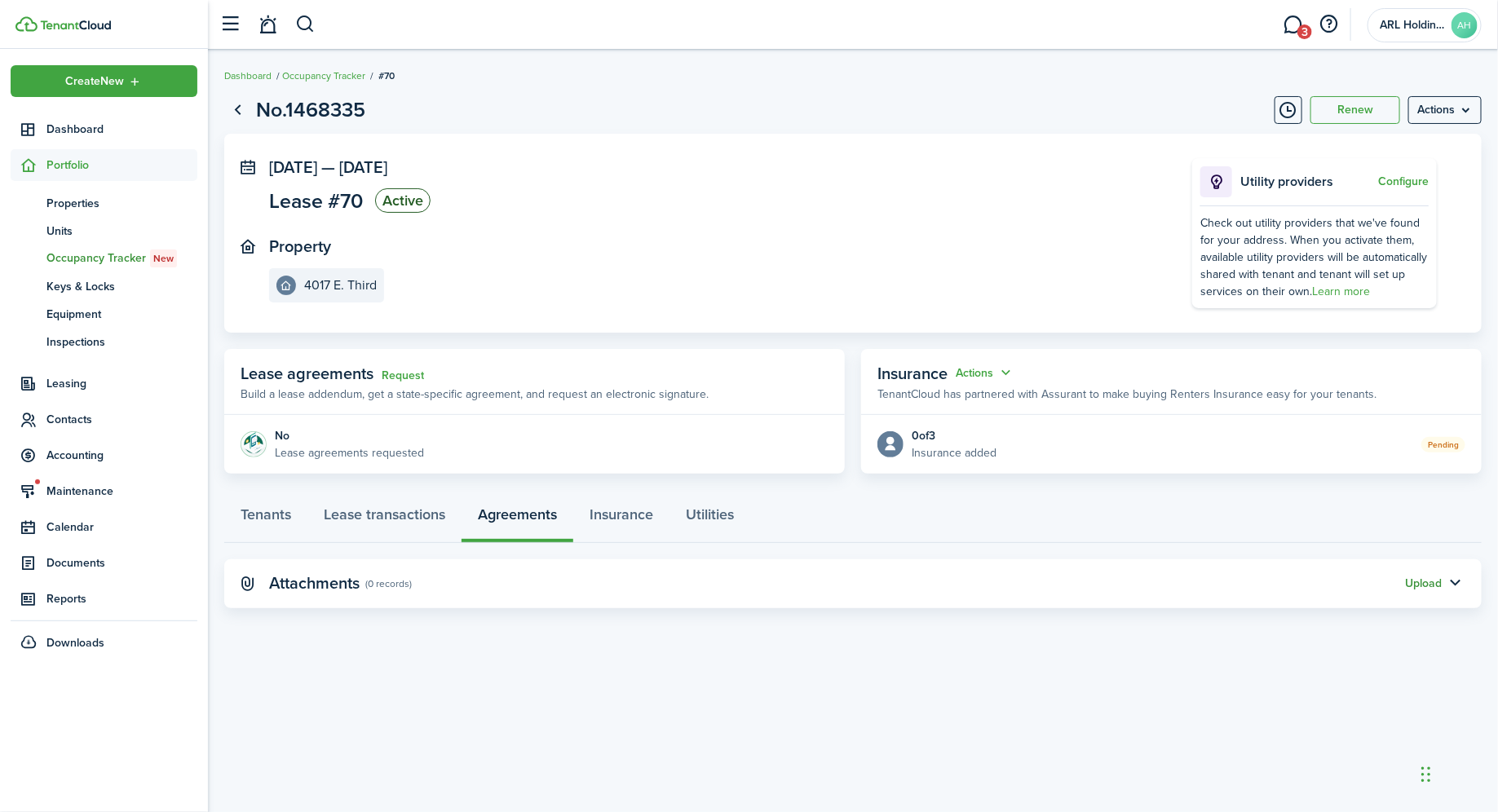
click at [1428, 580] on button "Upload" at bounding box center [1423, 584] width 37 height 13
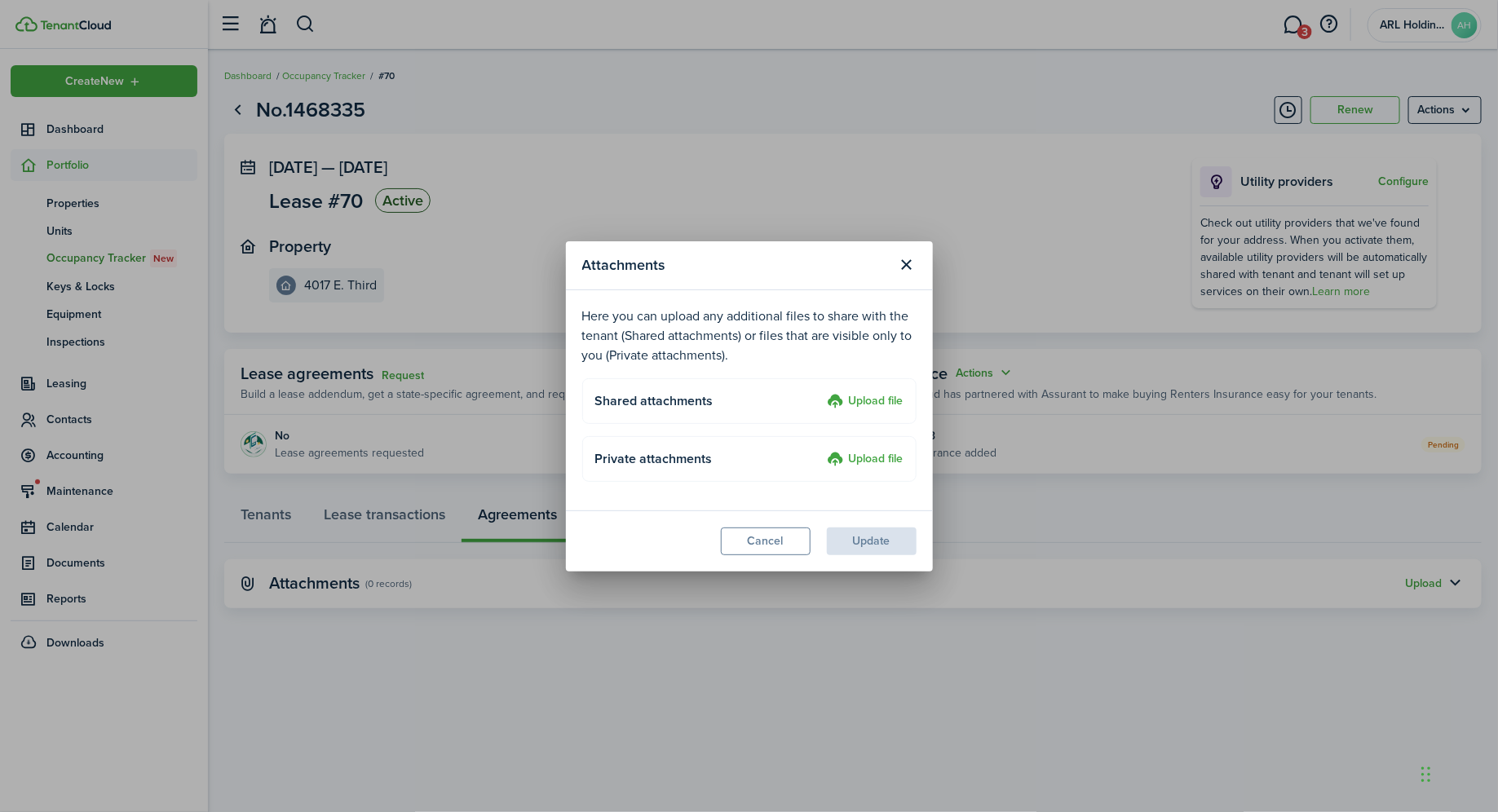
click at [869, 408] on label "Upload file" at bounding box center [865, 401] width 76 height 19
click at [822, 392] on input "Upload file" at bounding box center [822, 392] width 0 height 0
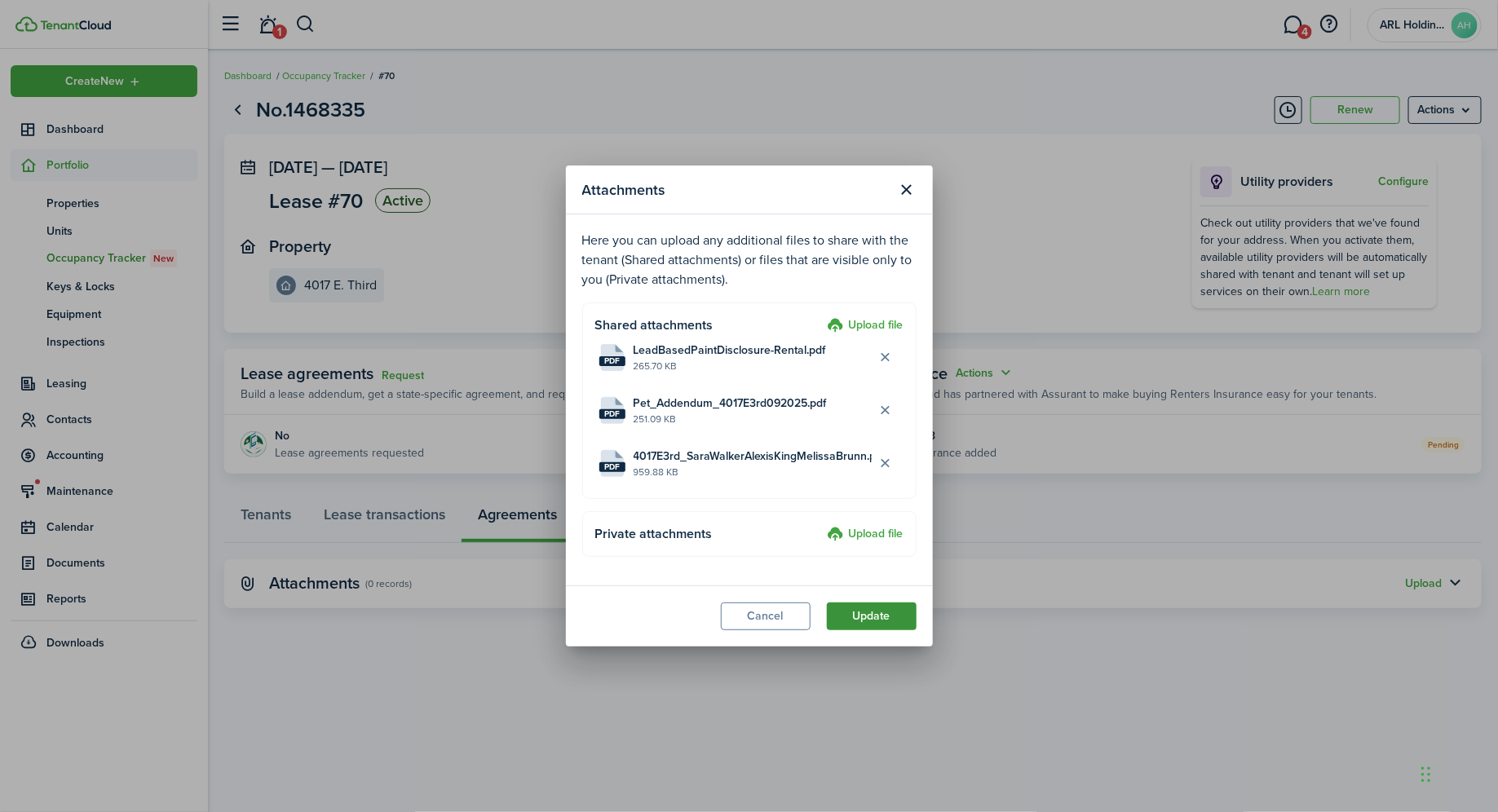
click at [887, 618] on button "Update" at bounding box center [871, 616] width 90 height 28
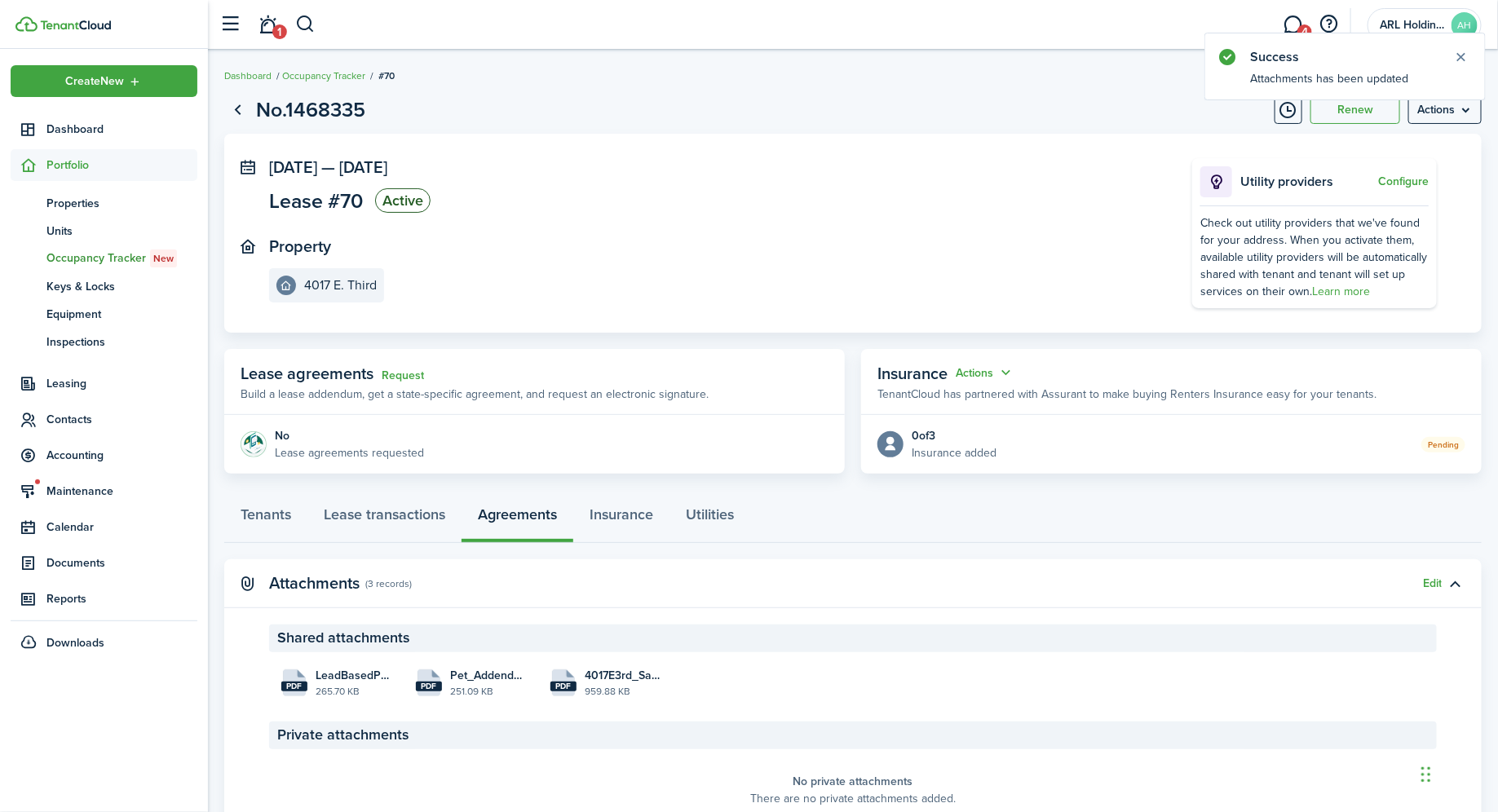
scroll to position [78, 0]
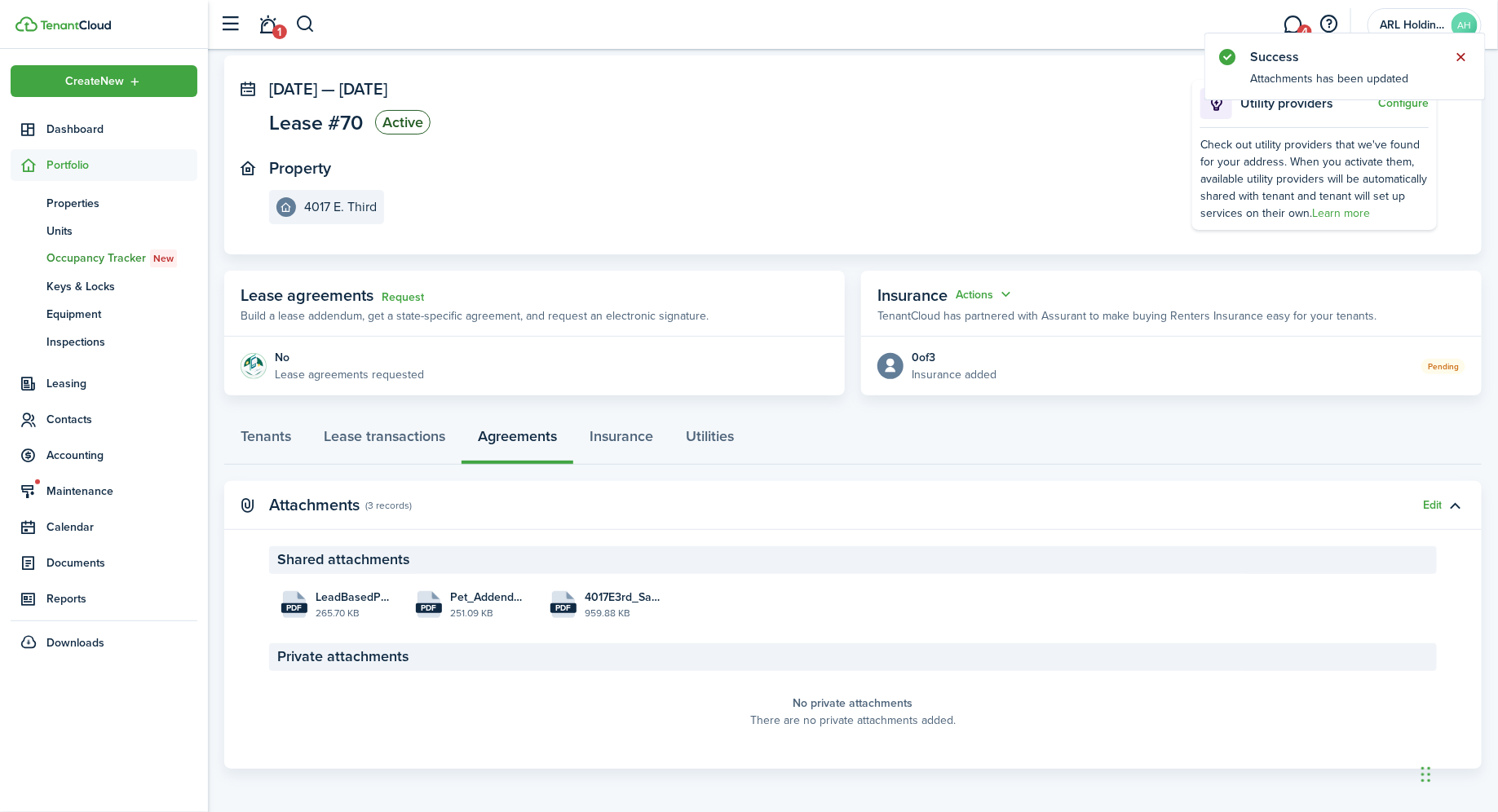
click at [1459, 55] on button "Close notify" at bounding box center [1461, 56] width 23 height 23
click at [1293, 29] on link "4" at bounding box center [1293, 25] width 31 height 42
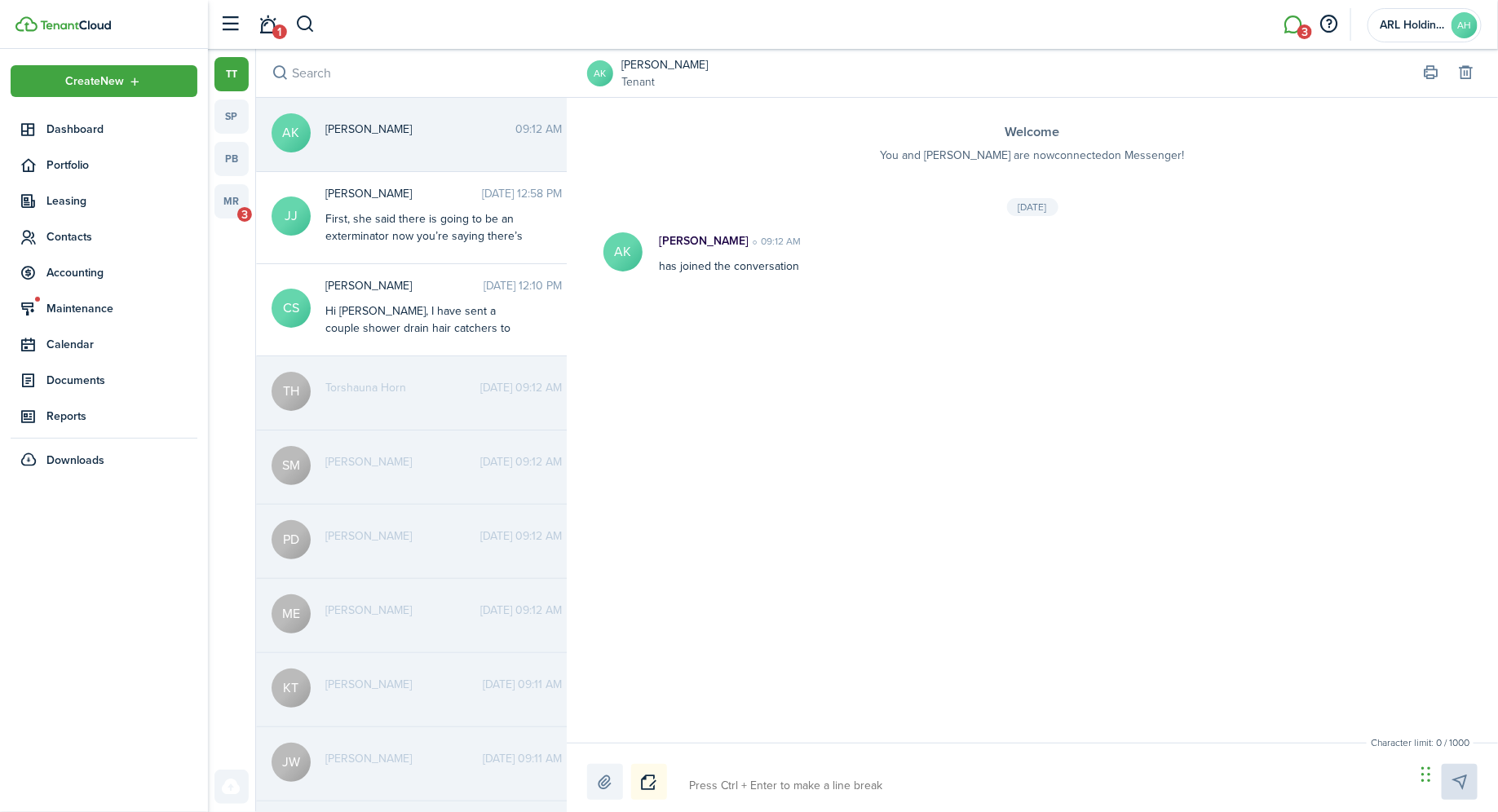
click at [739, 788] on textarea at bounding box center [1046, 785] width 726 height 28
type textarea "H"
type textarea "Hi"
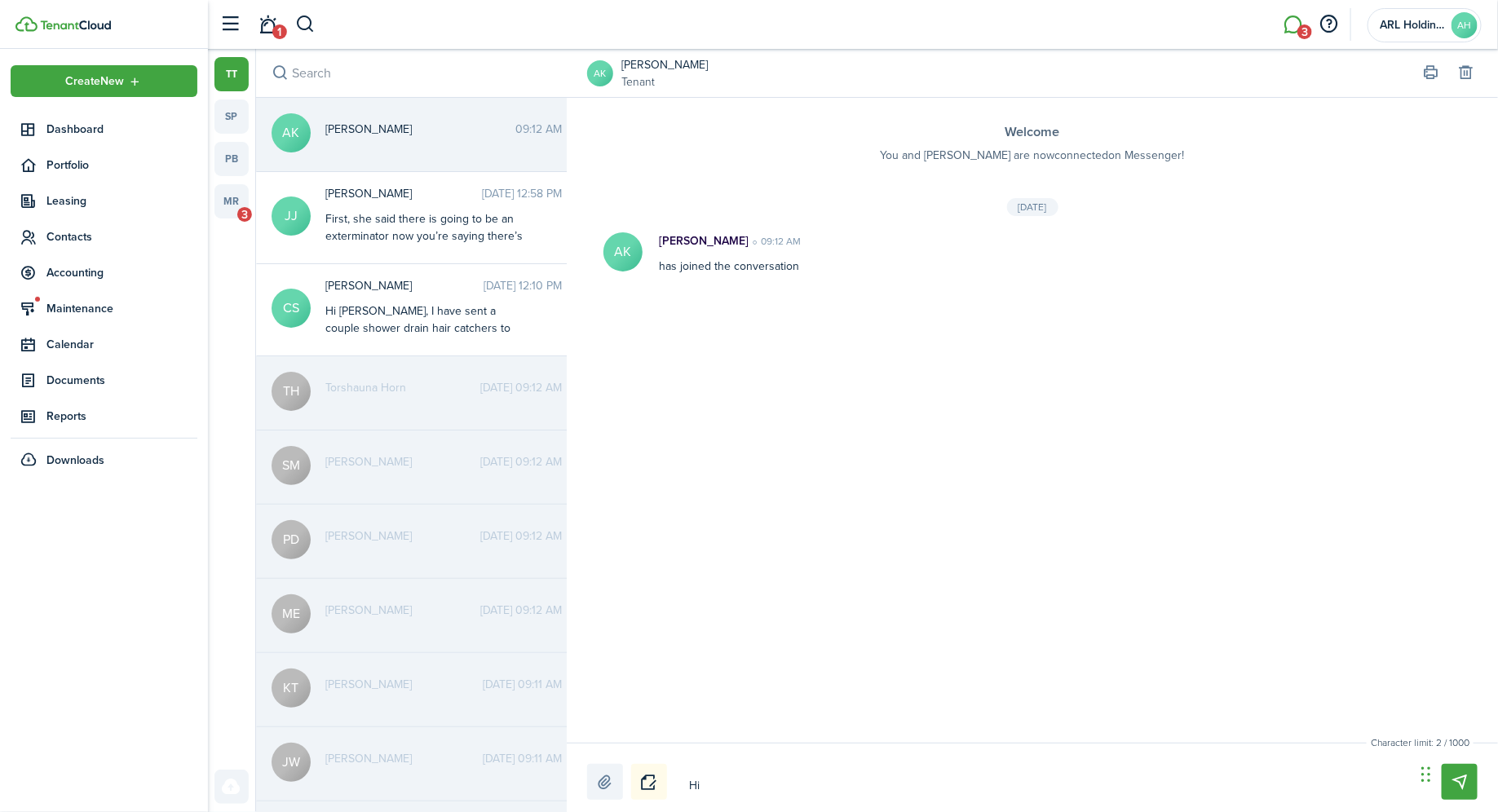
type textarea "Hi"
type textarea "Hi A"
type textarea "Hi [PERSON_NAME]"
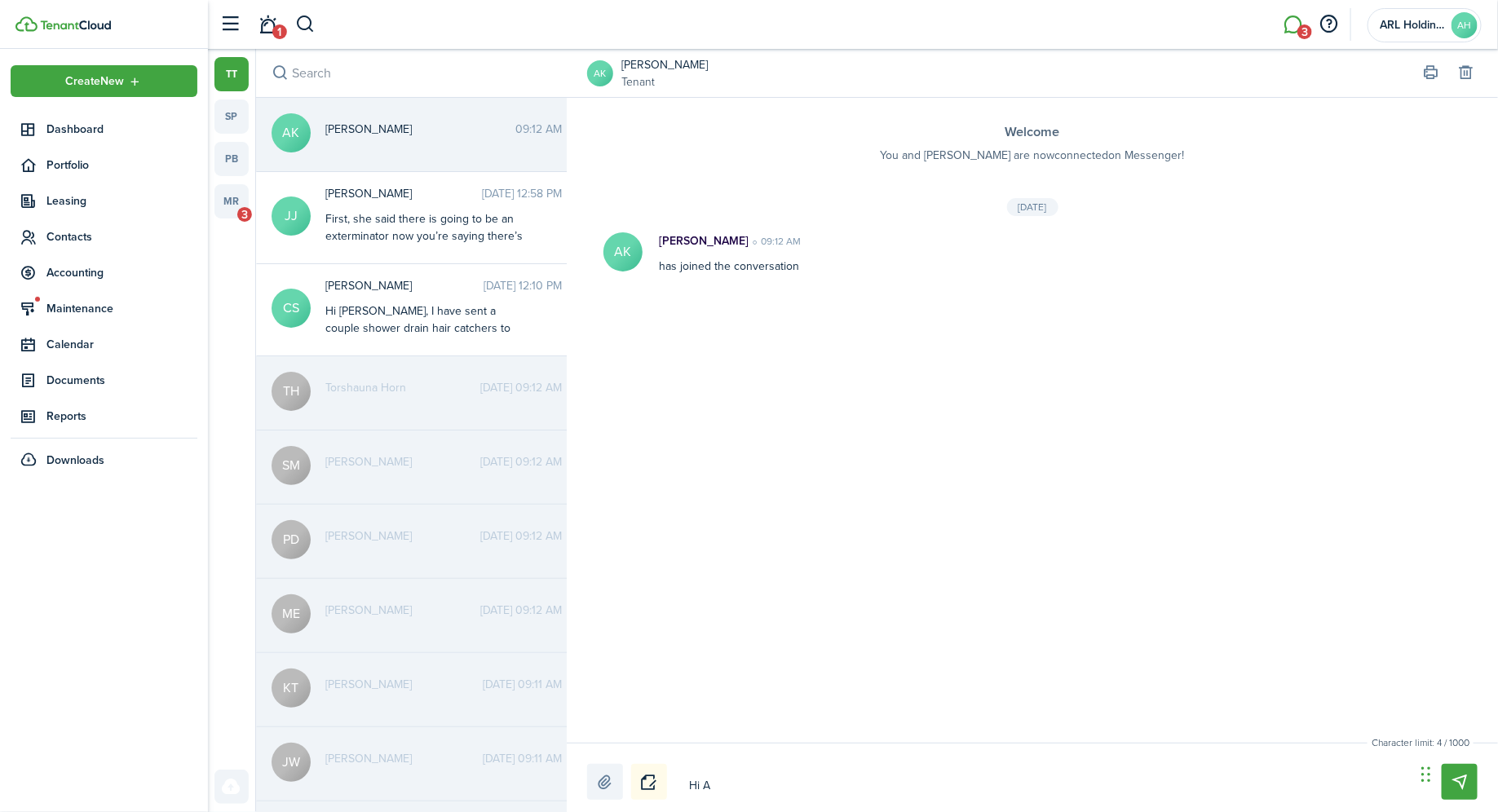
type textarea "Hi [PERSON_NAME]"
type textarea "Hi Ale"
type textarea "Hi [PERSON_NAME]"
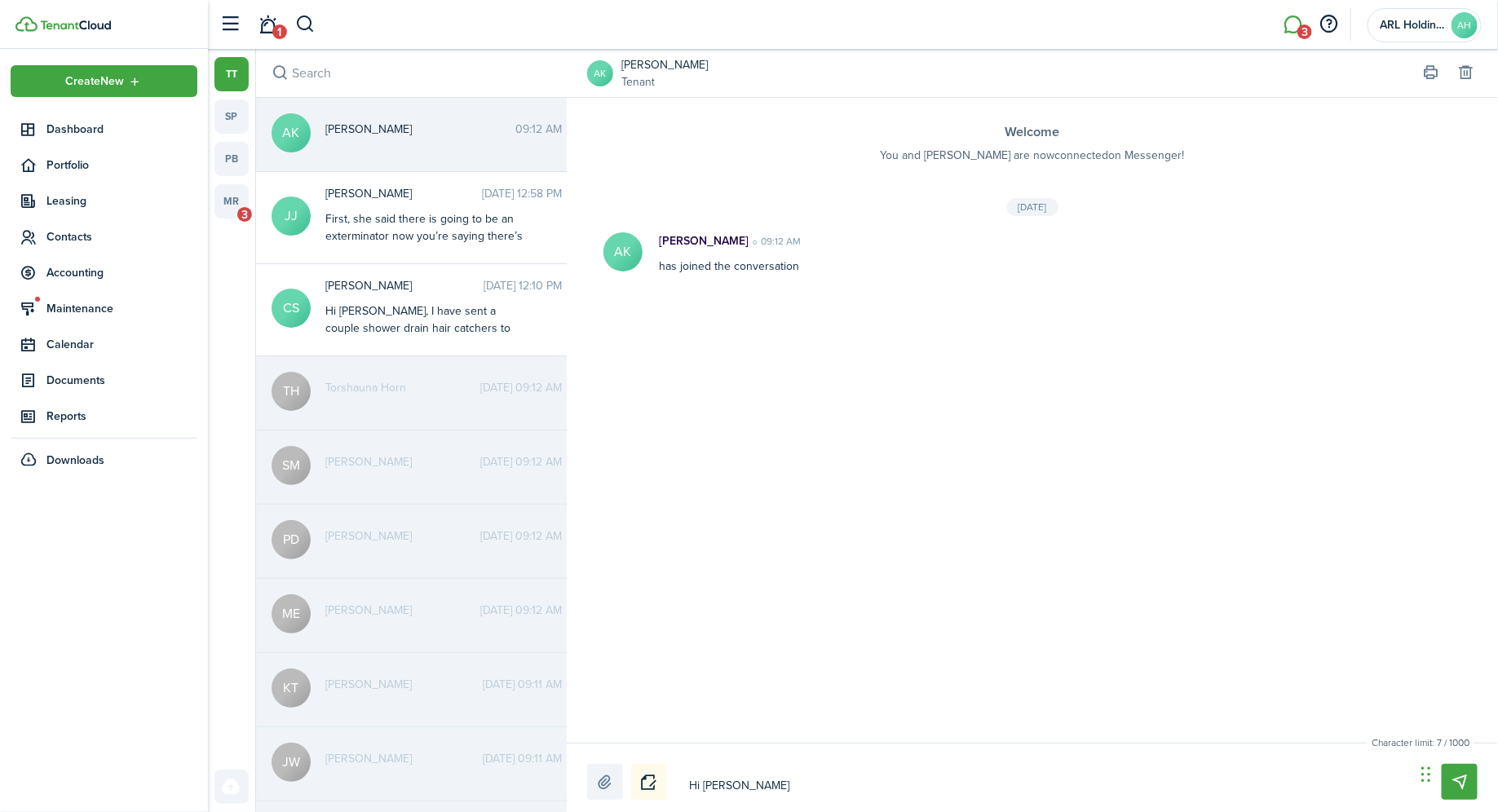
type textarea "Hi [PERSON_NAME]"
type textarea "Hi [PERSON_NAME]!"
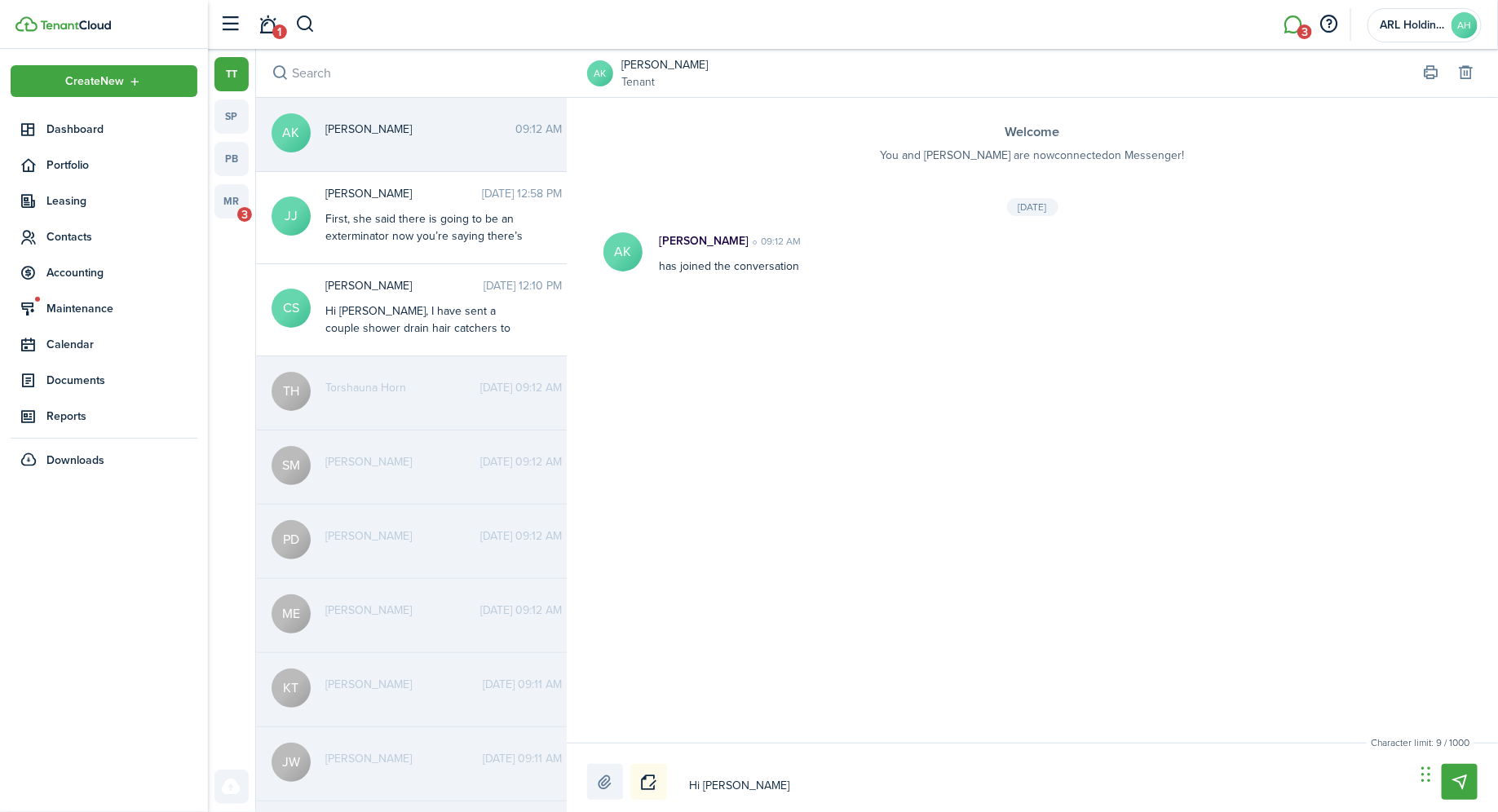
type textarea "Hi [PERSON_NAME]!"
type textarea "Hi [PERSON_NAME]! W"
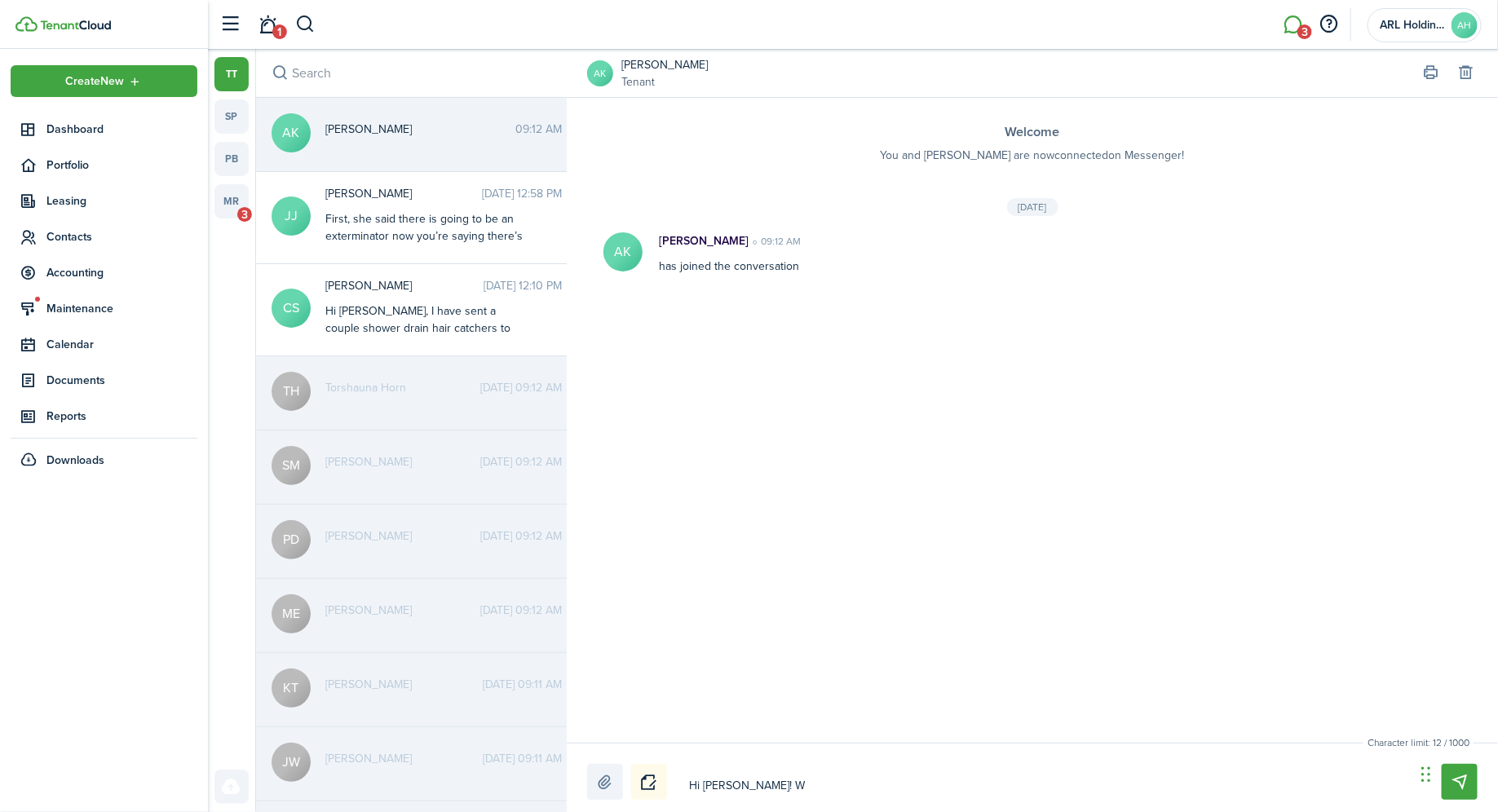
type textarea "Hi [PERSON_NAME]! We"
type textarea "Hi [PERSON_NAME]! Wel"
type textarea "Hi [PERSON_NAME]! [PERSON_NAME]"
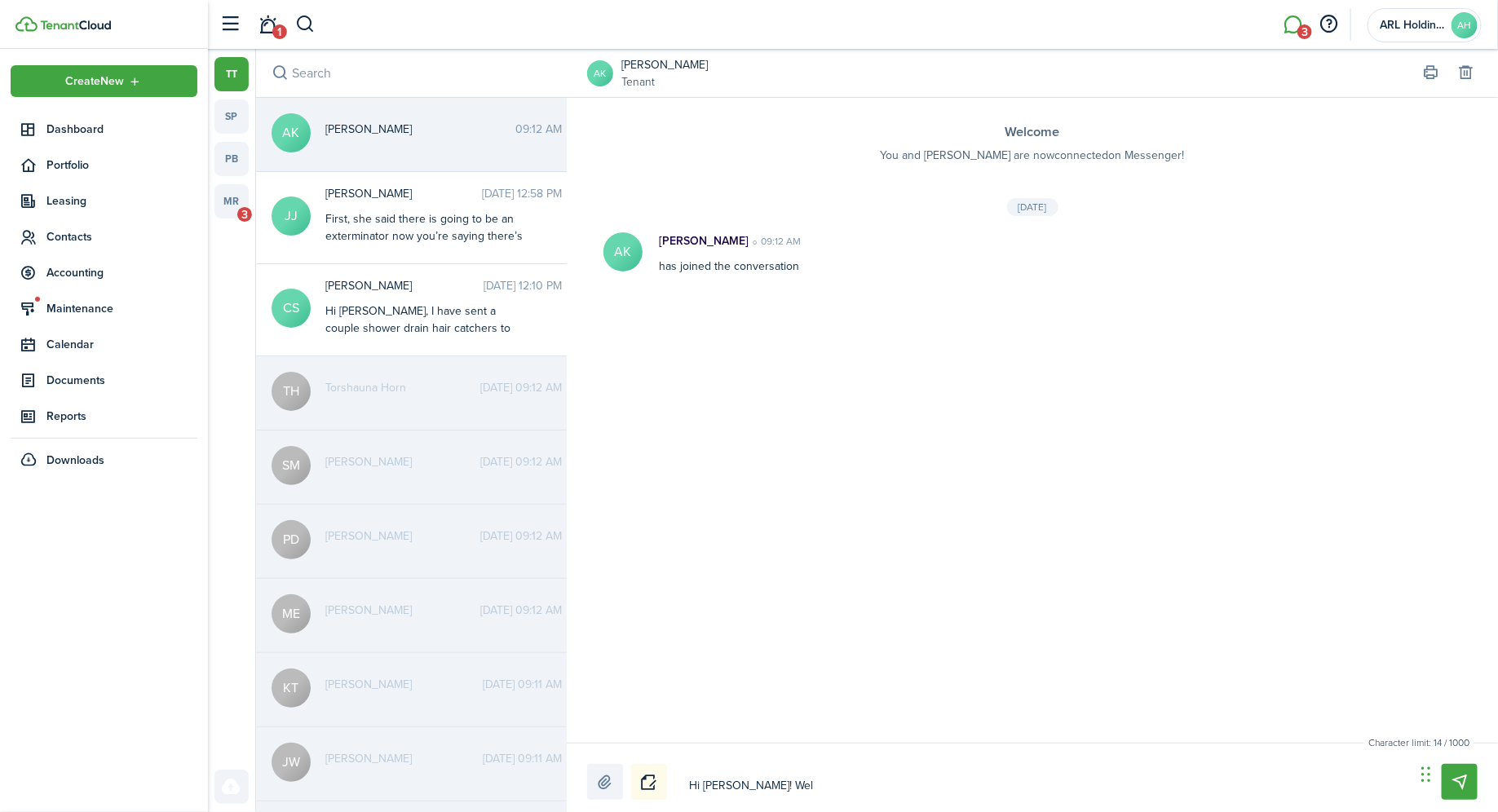
type textarea "Hi [PERSON_NAME]! [PERSON_NAME]"
type textarea "Hi [PERSON_NAME]! Welco"
type textarea "Hi [PERSON_NAME]! Welcom"
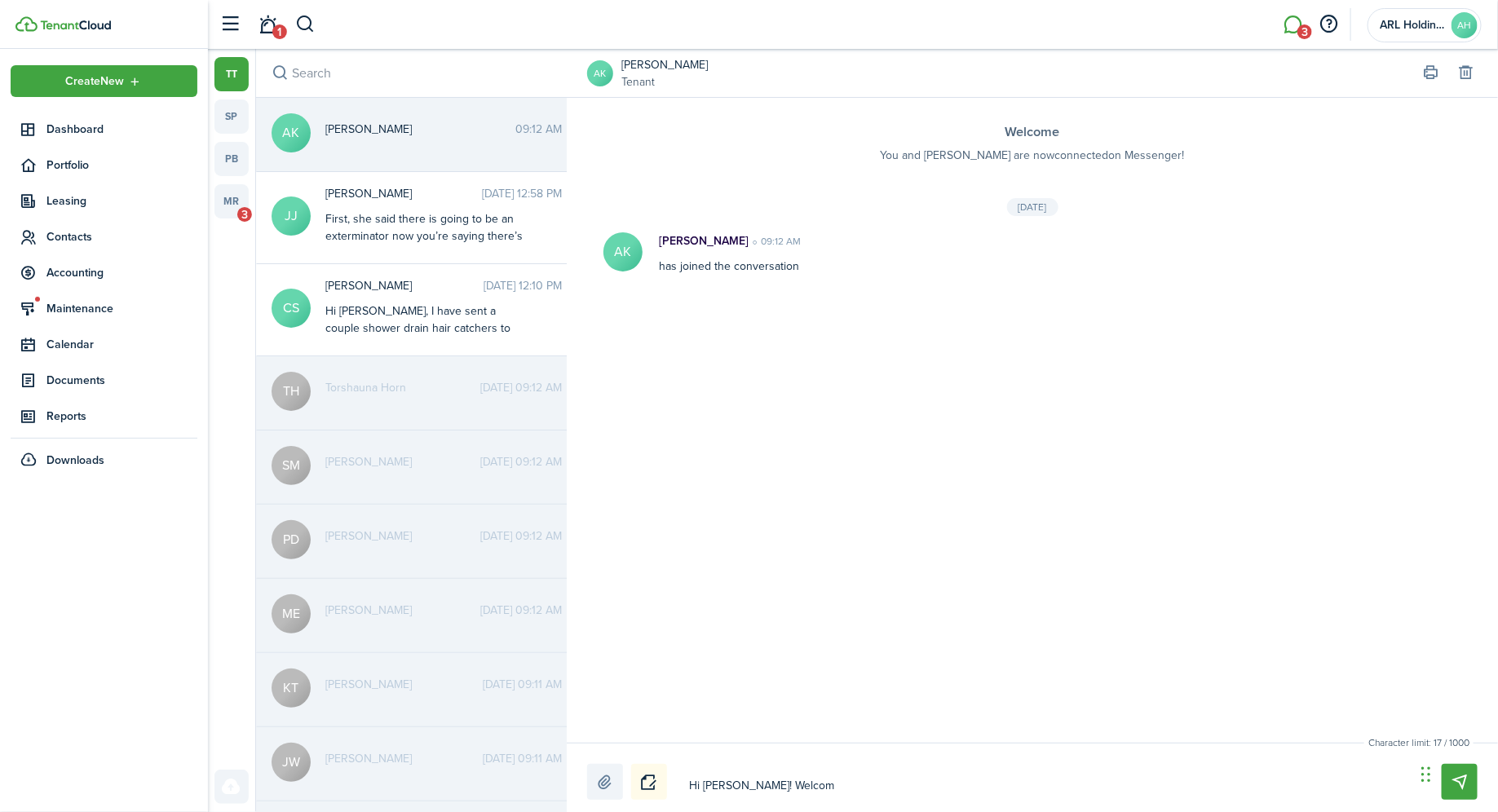
type textarea "Hi [PERSON_NAME]! Welcome"
type textarea "Hi [PERSON_NAME]! Welcome!"
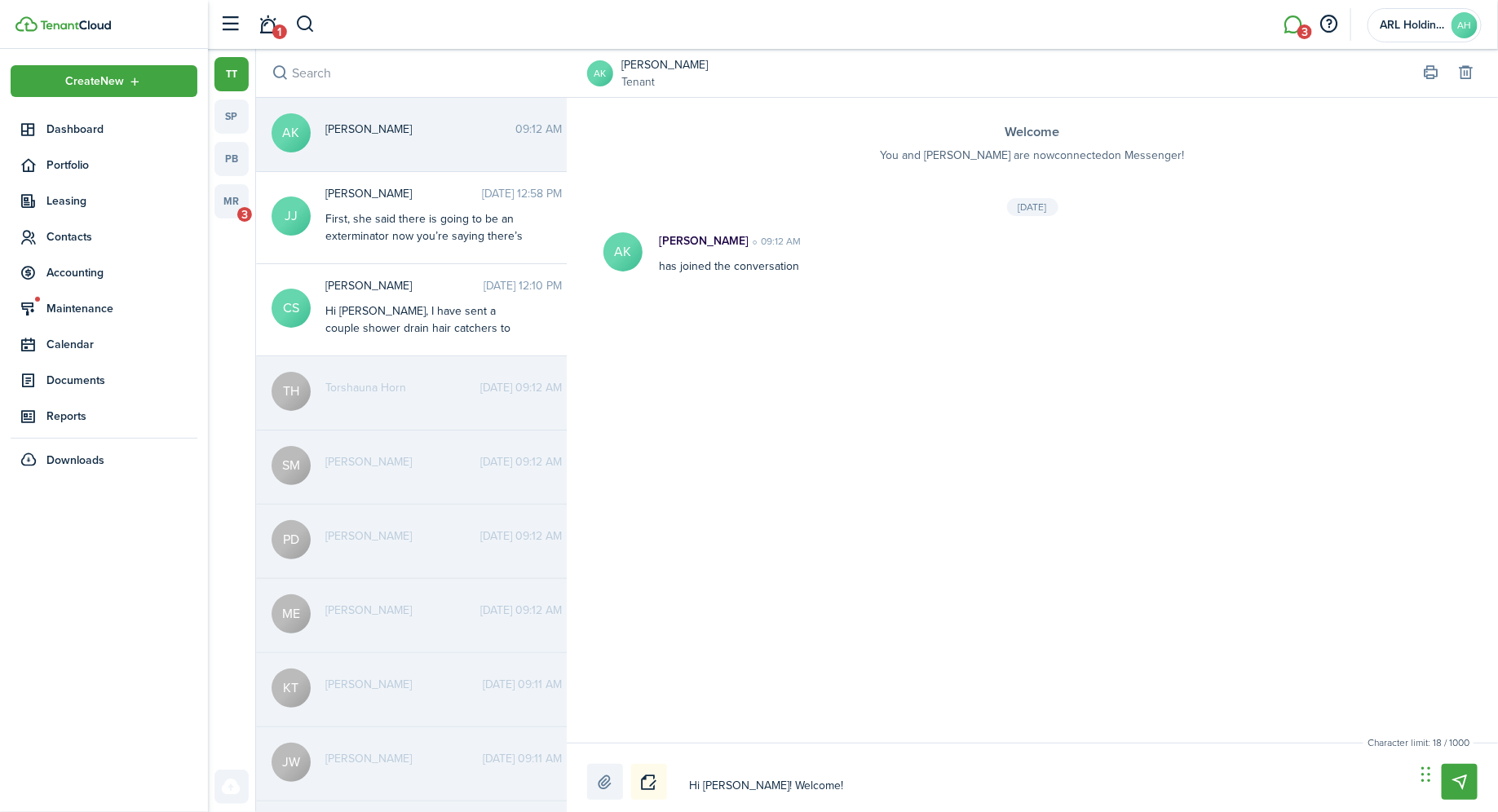
type textarea "Hi [PERSON_NAME]! Welcome!"
type textarea "Hi [PERSON_NAME]! Welcome! L"
type textarea "Hi [PERSON_NAME]! Welcome! Lo"
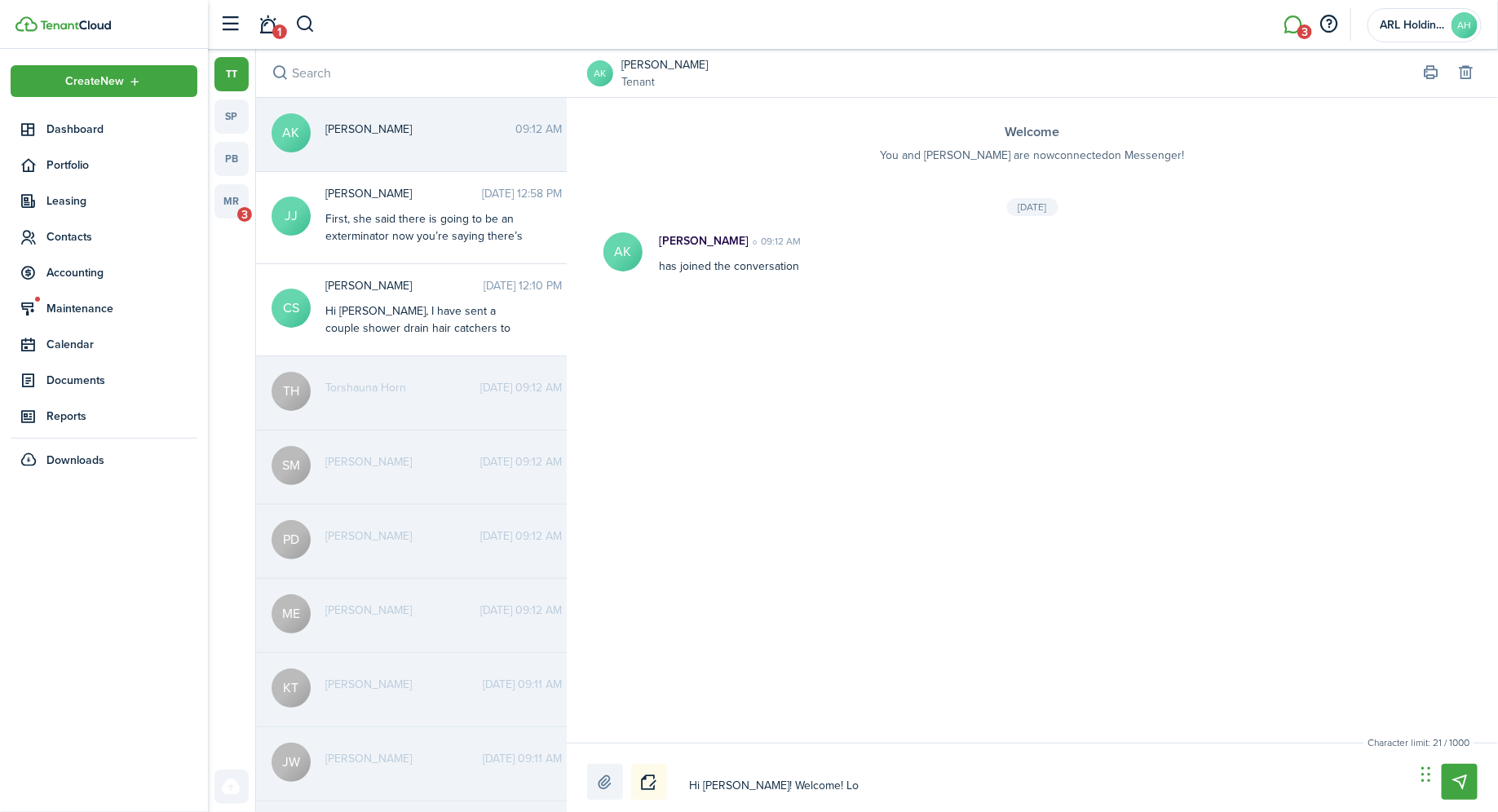
type textarea "Hi [PERSON_NAME]! Welcome! Loo"
type textarea "Hi [PERSON_NAME]! Welcome! Look"
type textarea "Hi [PERSON_NAME]! Welcome! Looki"
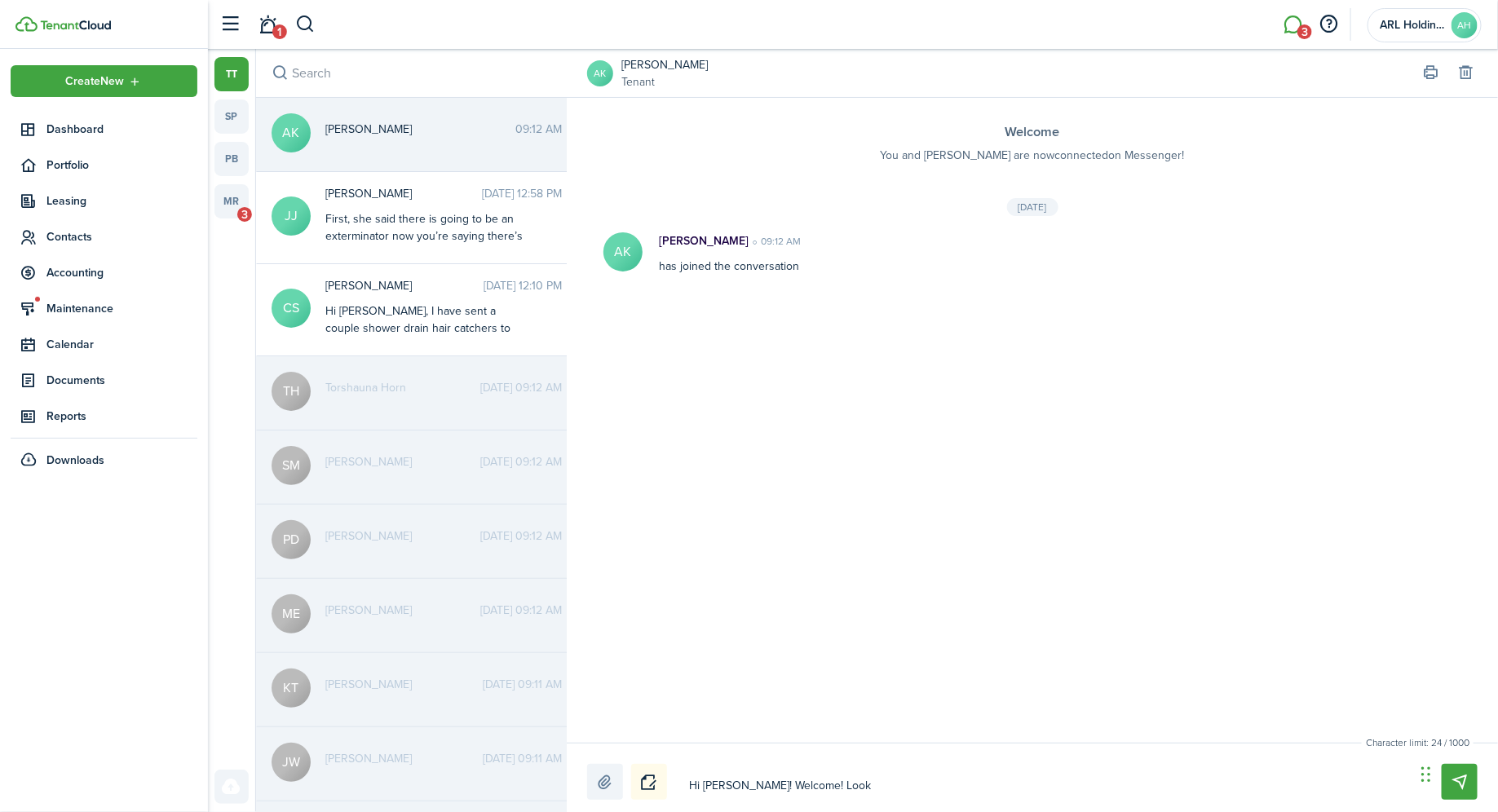
type textarea "Hi [PERSON_NAME]! Welcome! Looki"
type textarea "Hi [PERSON_NAME]! Welcome! Lookin"
type textarea "Hi [PERSON_NAME]! Welcome! Looking"
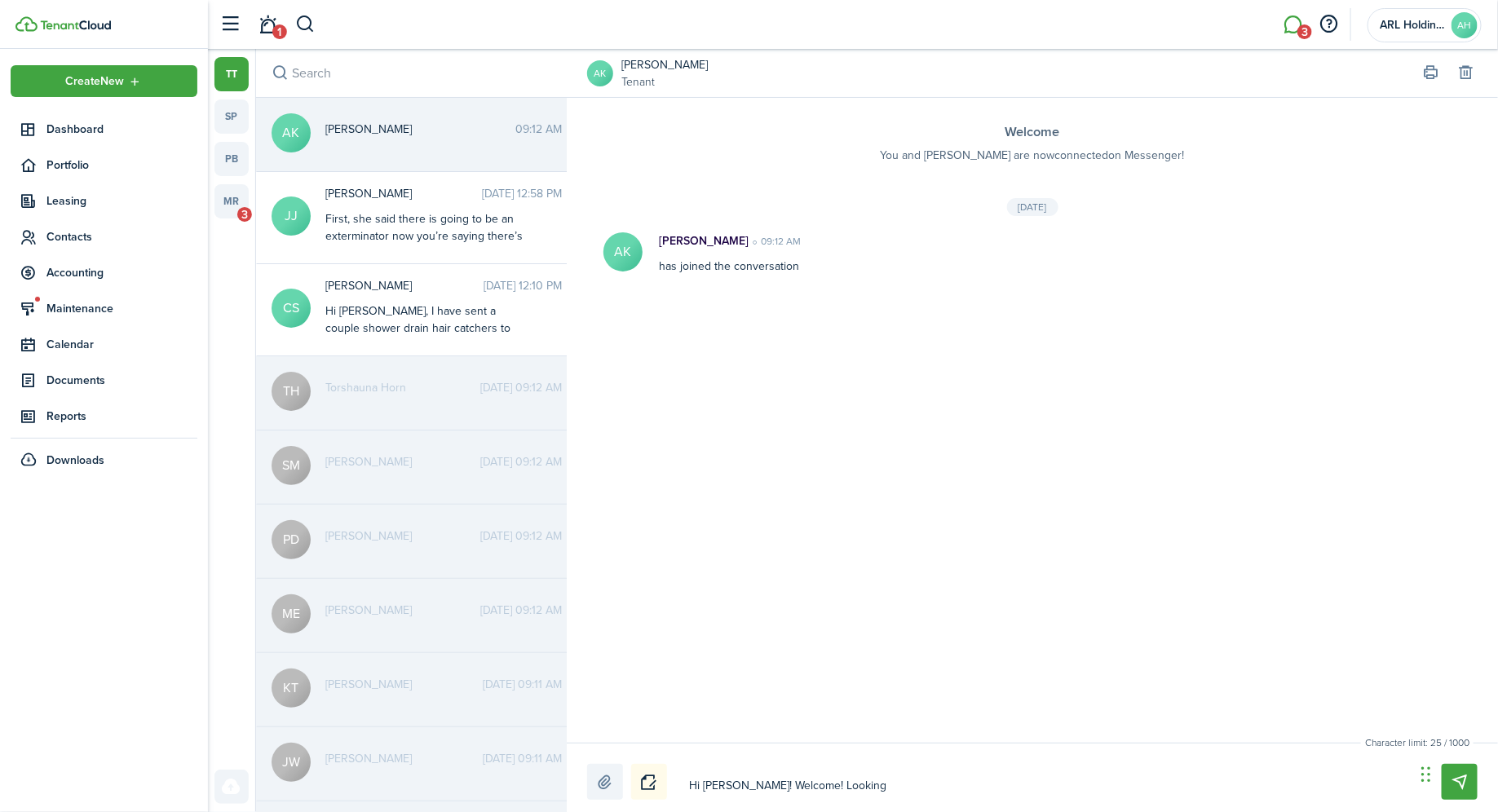
type textarea "Hi [PERSON_NAME]! Welcome! Looking"
type textarea "Hi [PERSON_NAME]! Welcome! Looking f"
type textarea "Hi [PERSON_NAME]! Welcome! Looking fo"
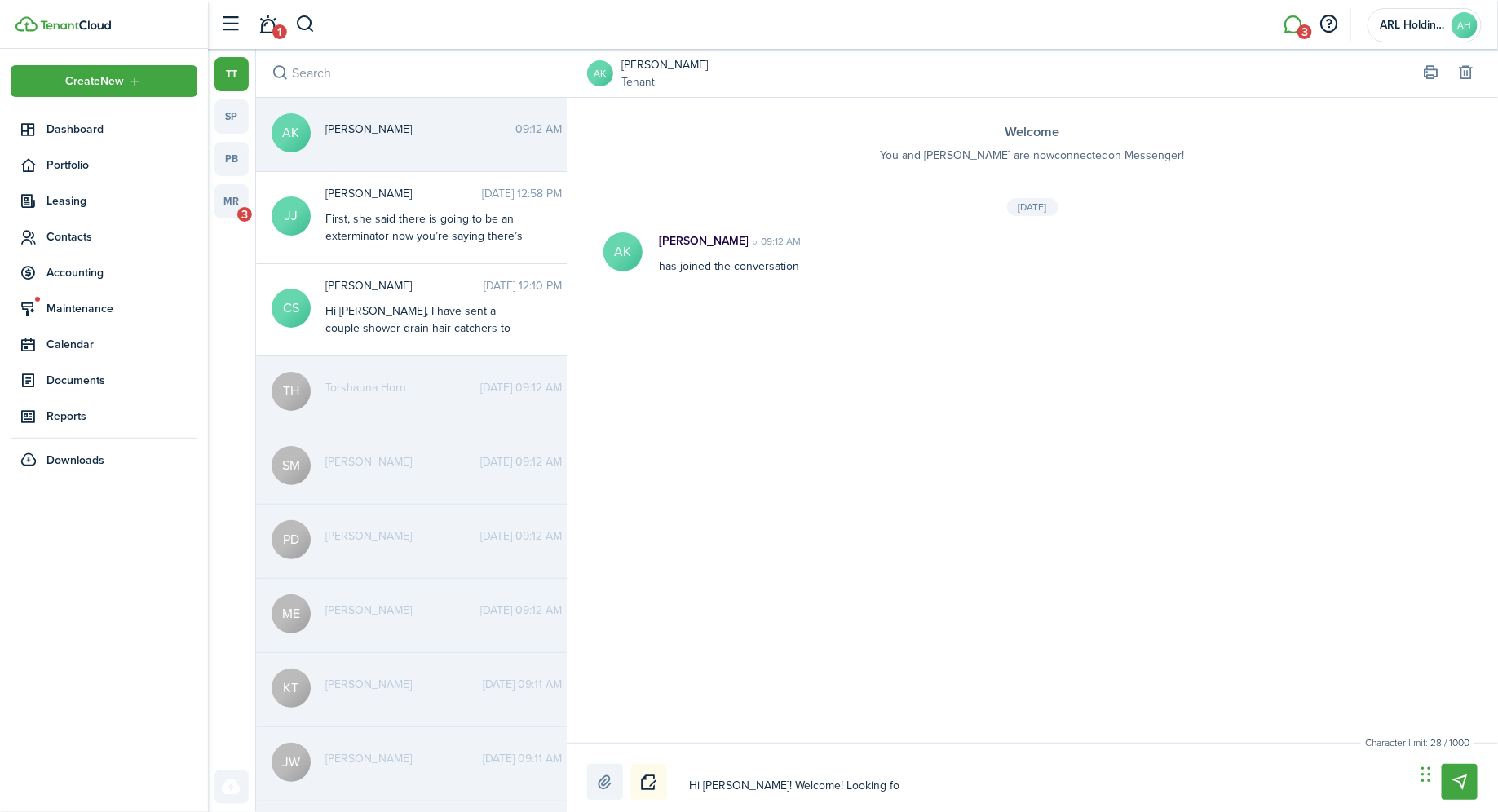
type textarea "Hi [PERSON_NAME]! Welcome! Looking fo"
type textarea "Hi [PERSON_NAME]! Welcome! Looking for"
type textarea "Hi [PERSON_NAME]! Welcome! Looking forw"
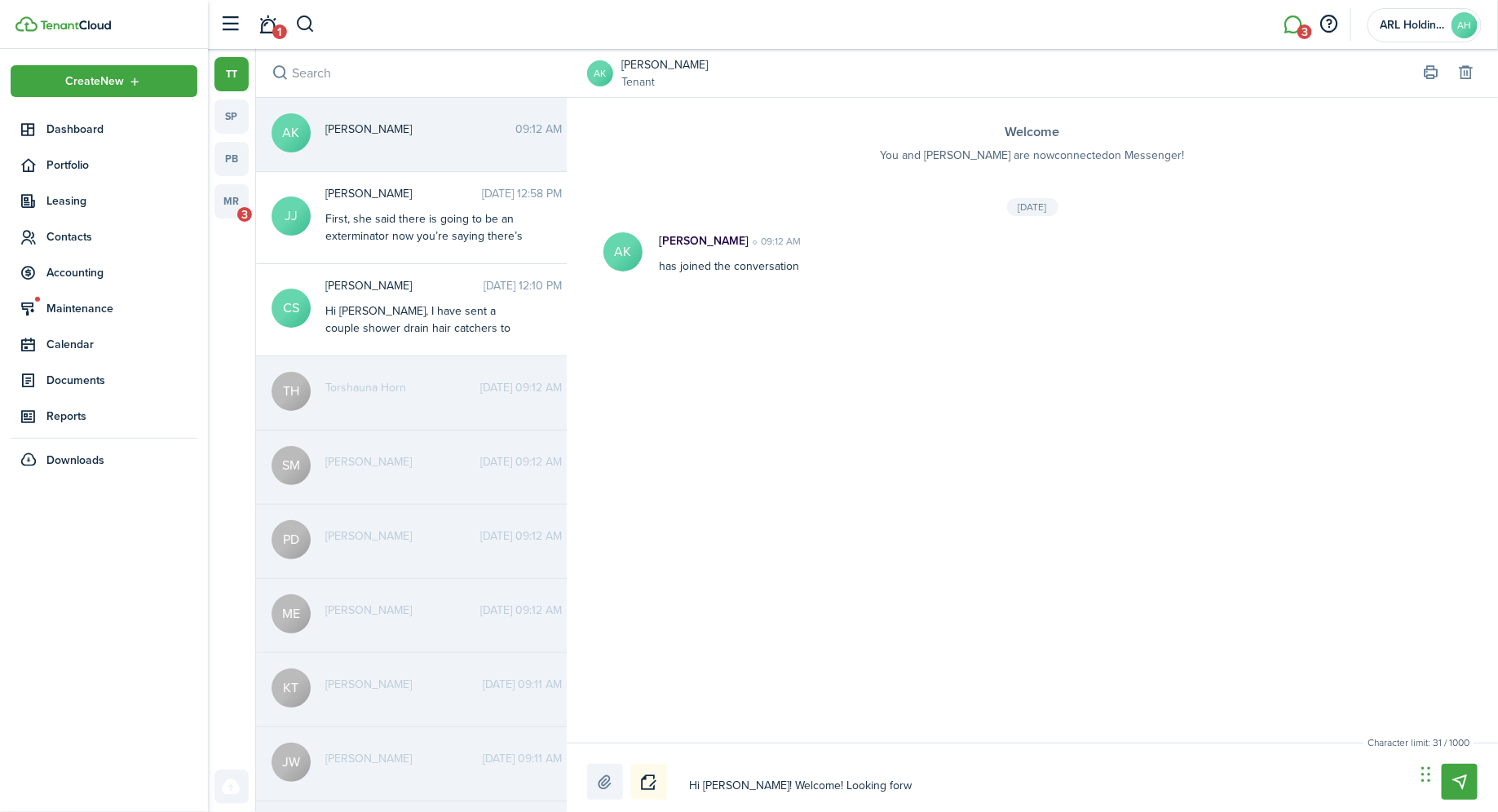
type textarea "Hi [PERSON_NAME]! Welcome! Looking forwa"
type textarea "Hi [PERSON_NAME]! Welcome! Looking forwar"
type textarea "Hi [PERSON_NAME]! Welcome! Looking forward"
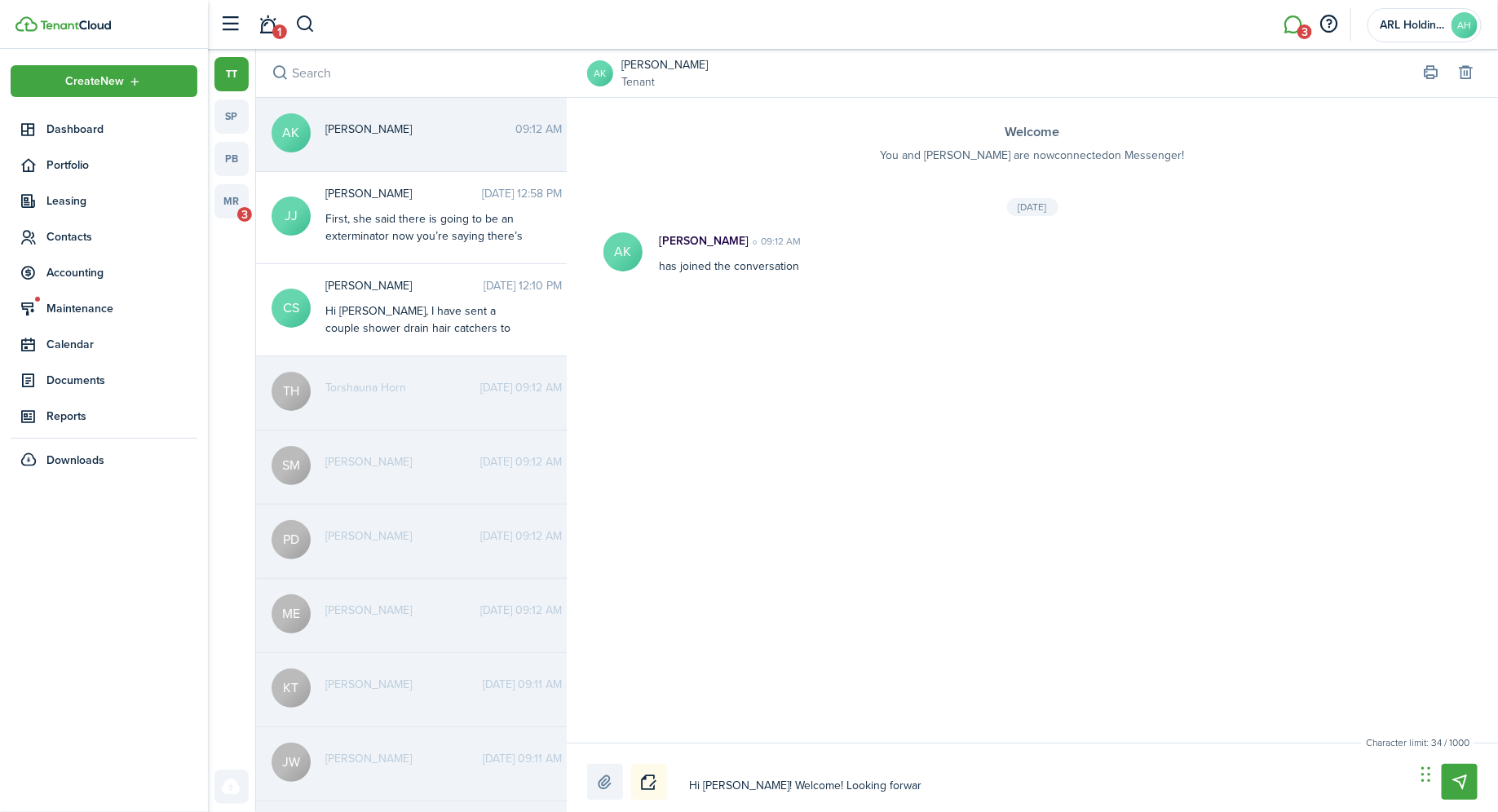
type textarea "Hi [PERSON_NAME]! Welcome! Looking forward"
type textarea "Hi [PERSON_NAME]! Welcome! Looking forward t"
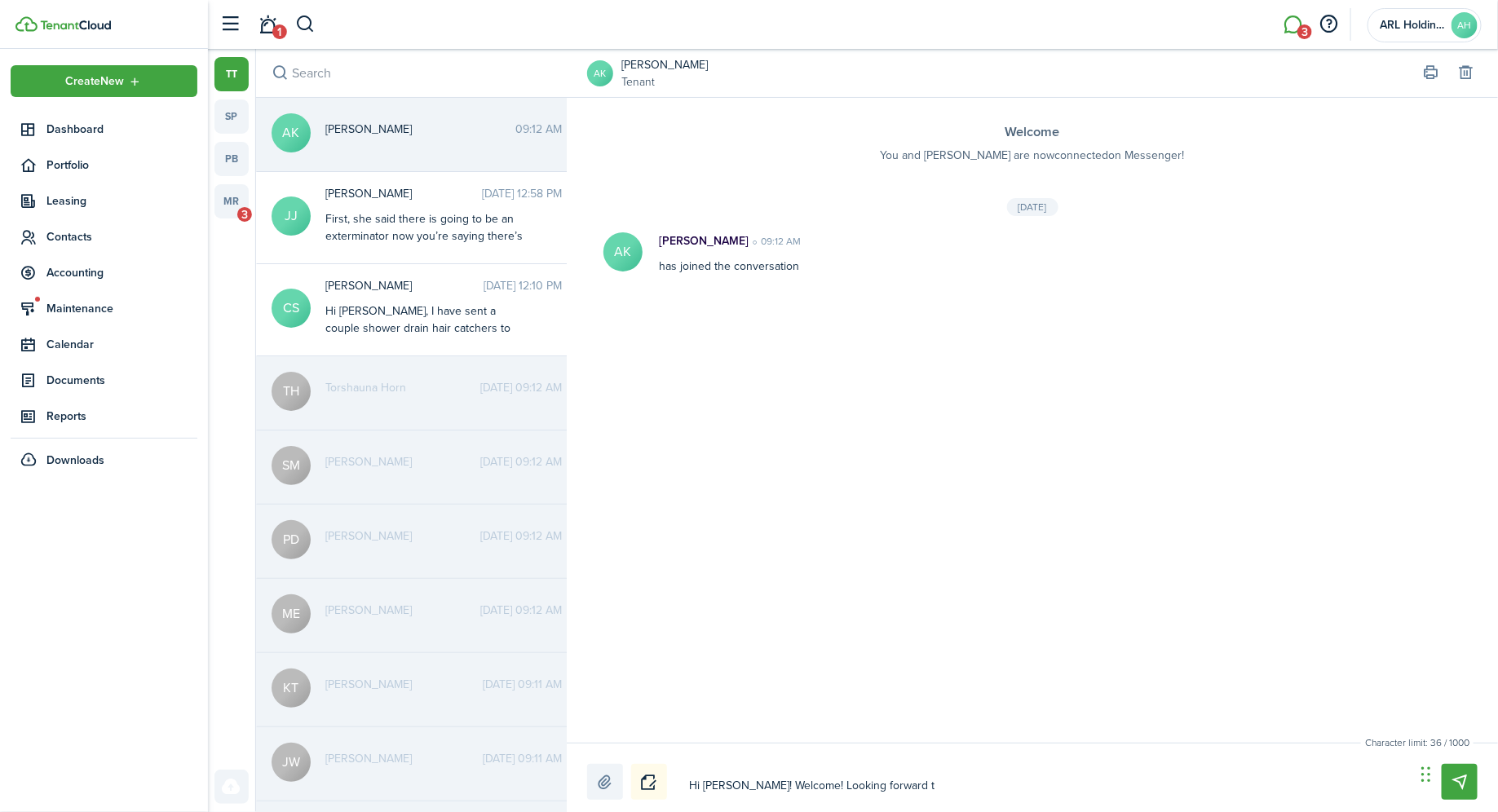
type textarea "Hi [PERSON_NAME]! Welcome! Looking forward to"
type textarea "Hi [PERSON_NAME]! Welcome! Looking forward to s"
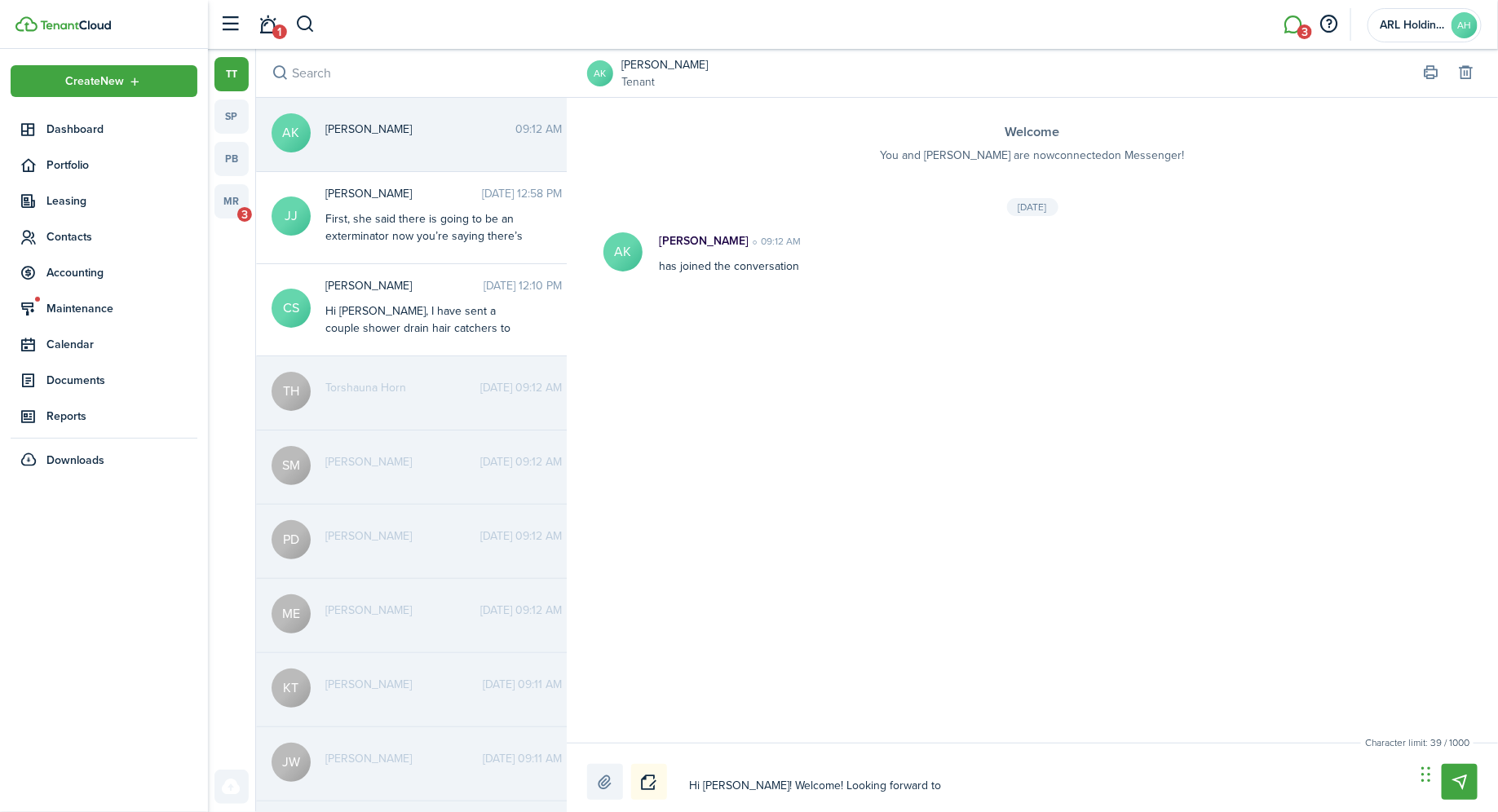
type textarea "Hi [PERSON_NAME]! Welcome! Looking forward to s"
type textarea "Hi [PERSON_NAME]! Welcome! Looking forward to se"
type textarea "Hi [PERSON_NAME]! Welcome! Looking forward to ser"
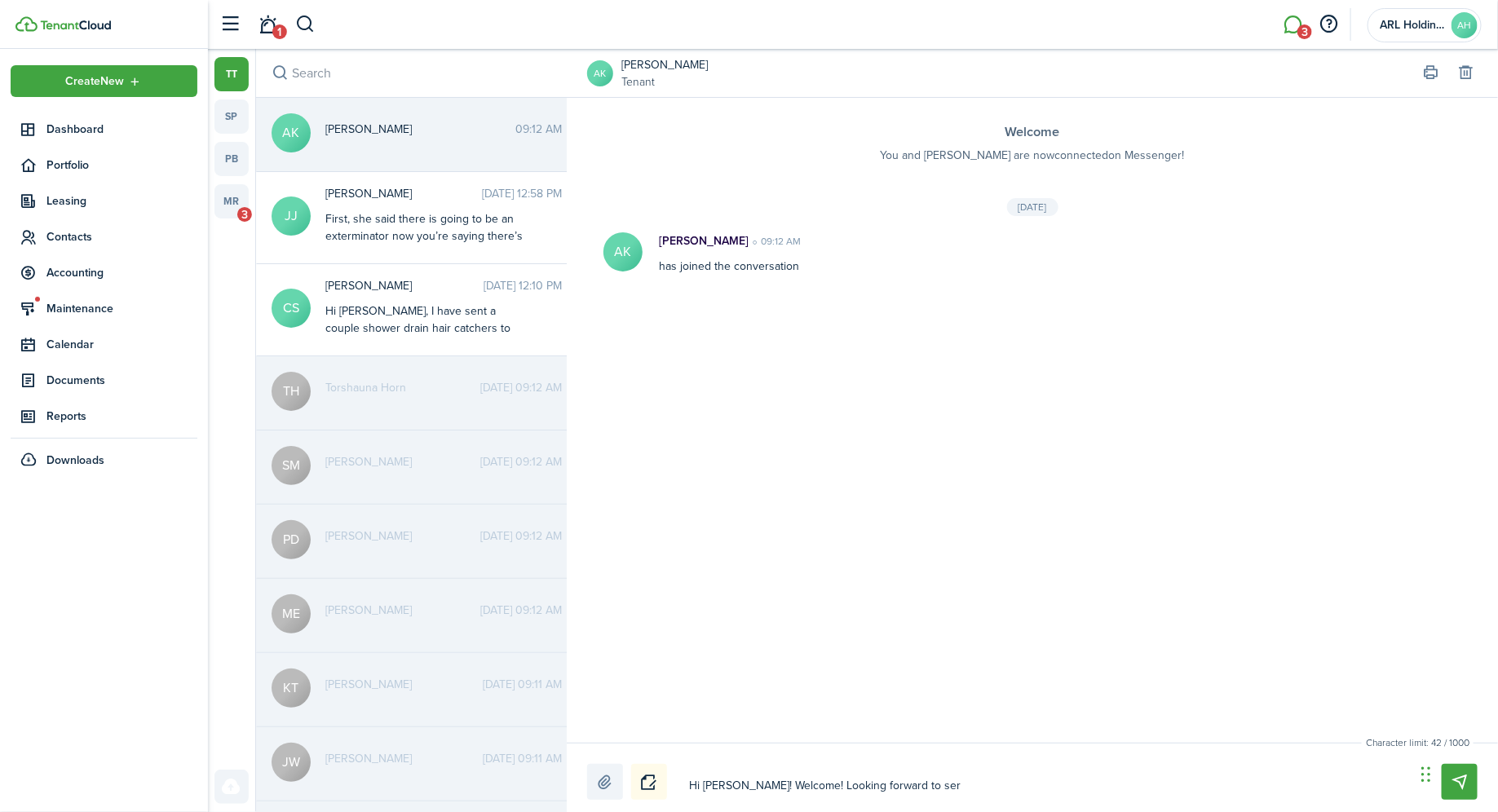
type textarea "Hi [PERSON_NAME]! Welcome! Looking forward to serv"
type textarea "Hi [PERSON_NAME]! Welcome! Looking forward to servi"
type textarea "Hi [PERSON_NAME]! Welcome! Looking forward to [PERSON_NAME]"
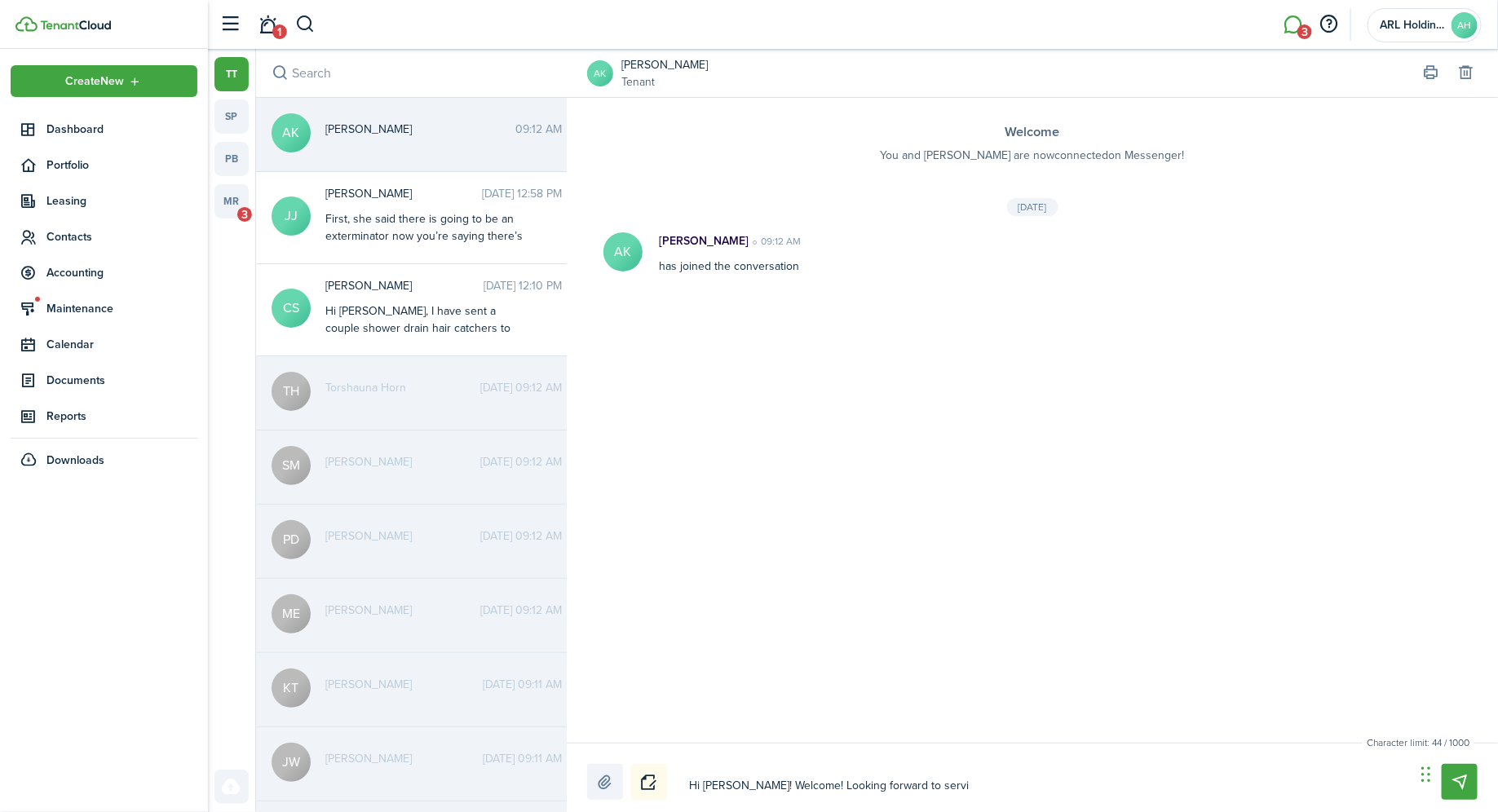
type textarea "Hi [PERSON_NAME]! Welcome! Looking forward to [PERSON_NAME]"
type textarea "Hi [PERSON_NAME]! Welcome! Looking forward to serving"
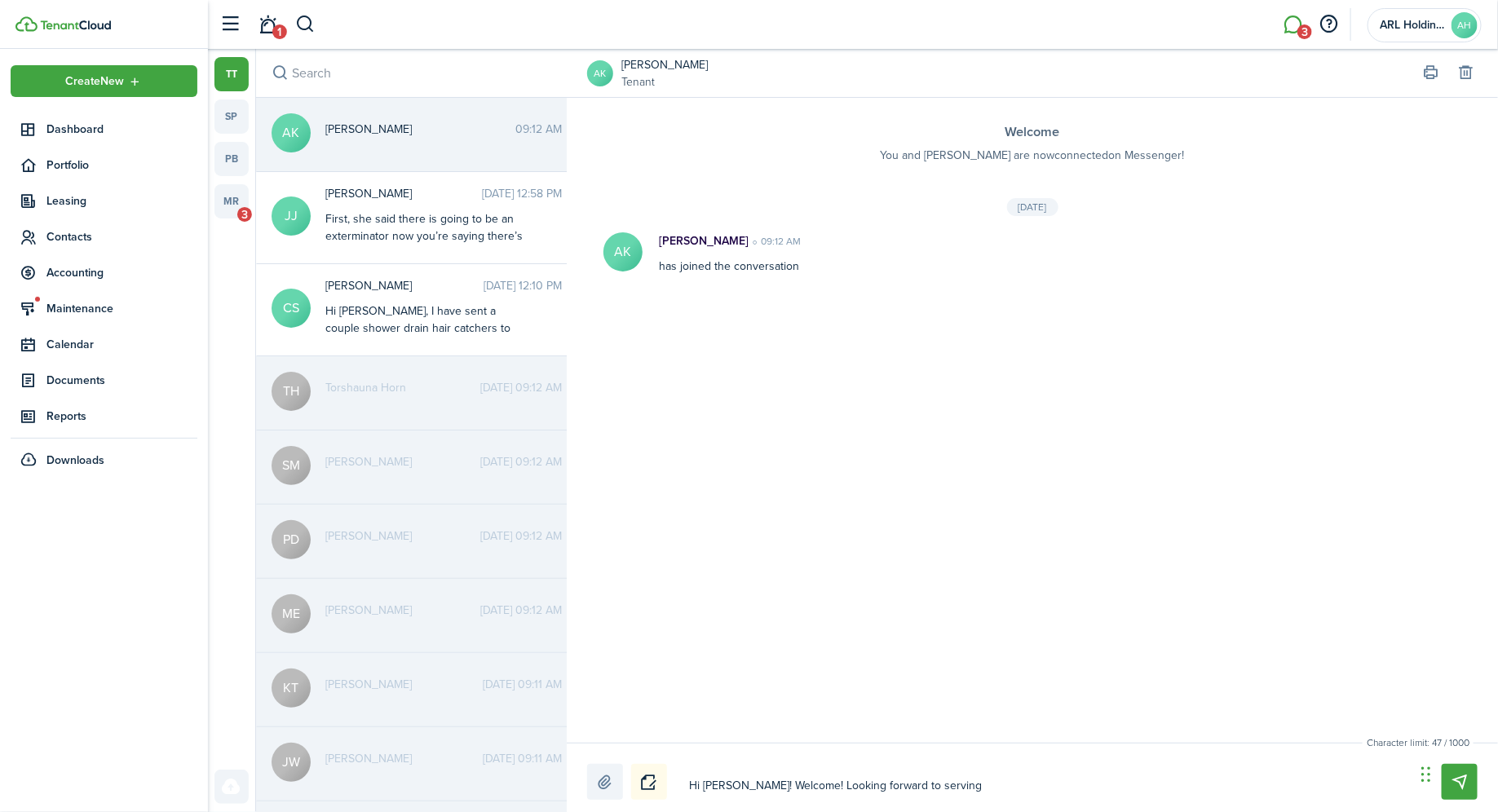
type textarea "Hi [PERSON_NAME]! Welcome! Looking forward to serving y"
type textarea "Hi [PERSON_NAME]! Welcome! Looking forward to serving yo"
type textarea "Hi [PERSON_NAME]! Welcome! Looking forward to serving you"
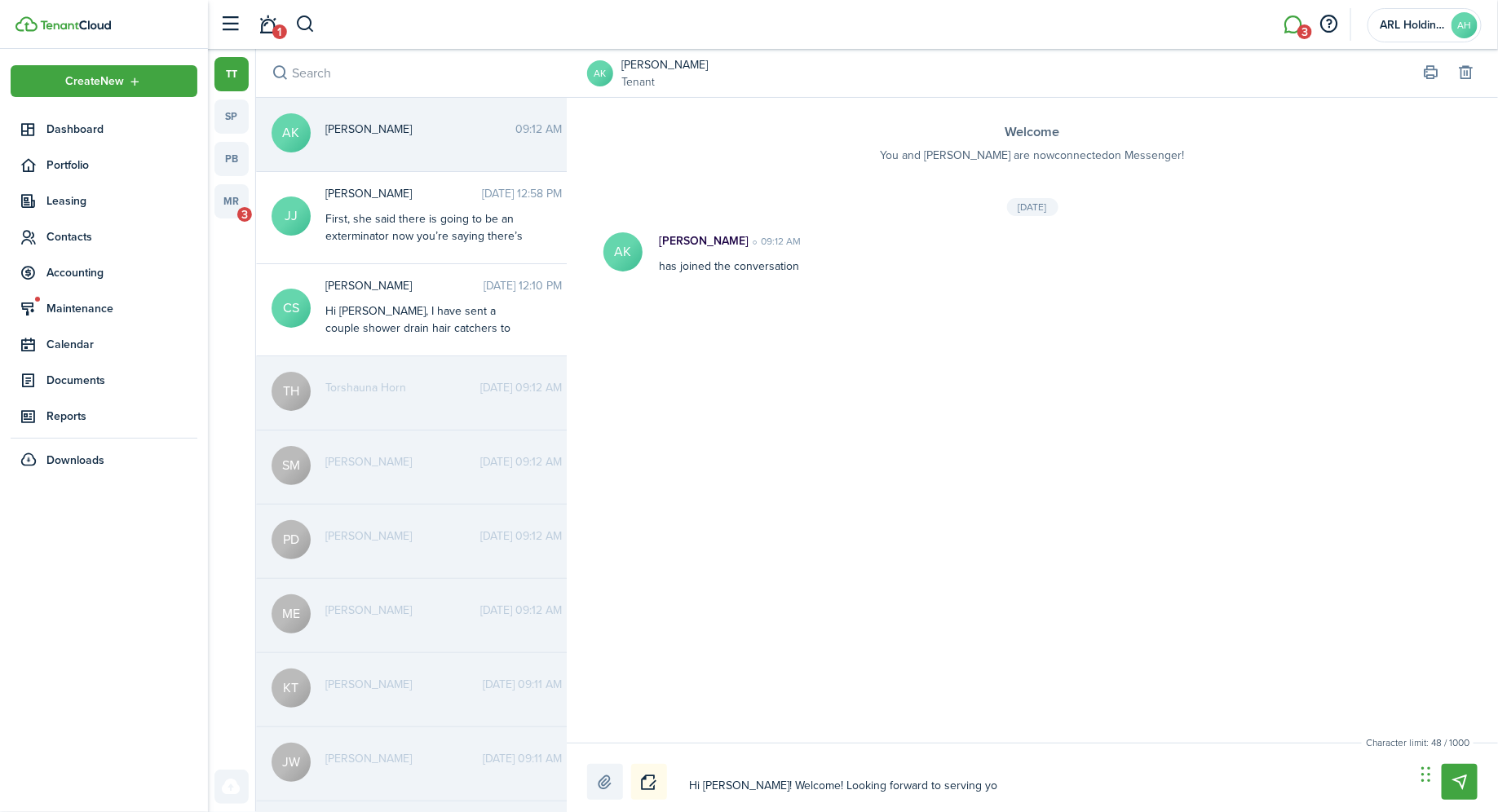
type textarea "Hi [PERSON_NAME]! Welcome! Looking forward to serving you"
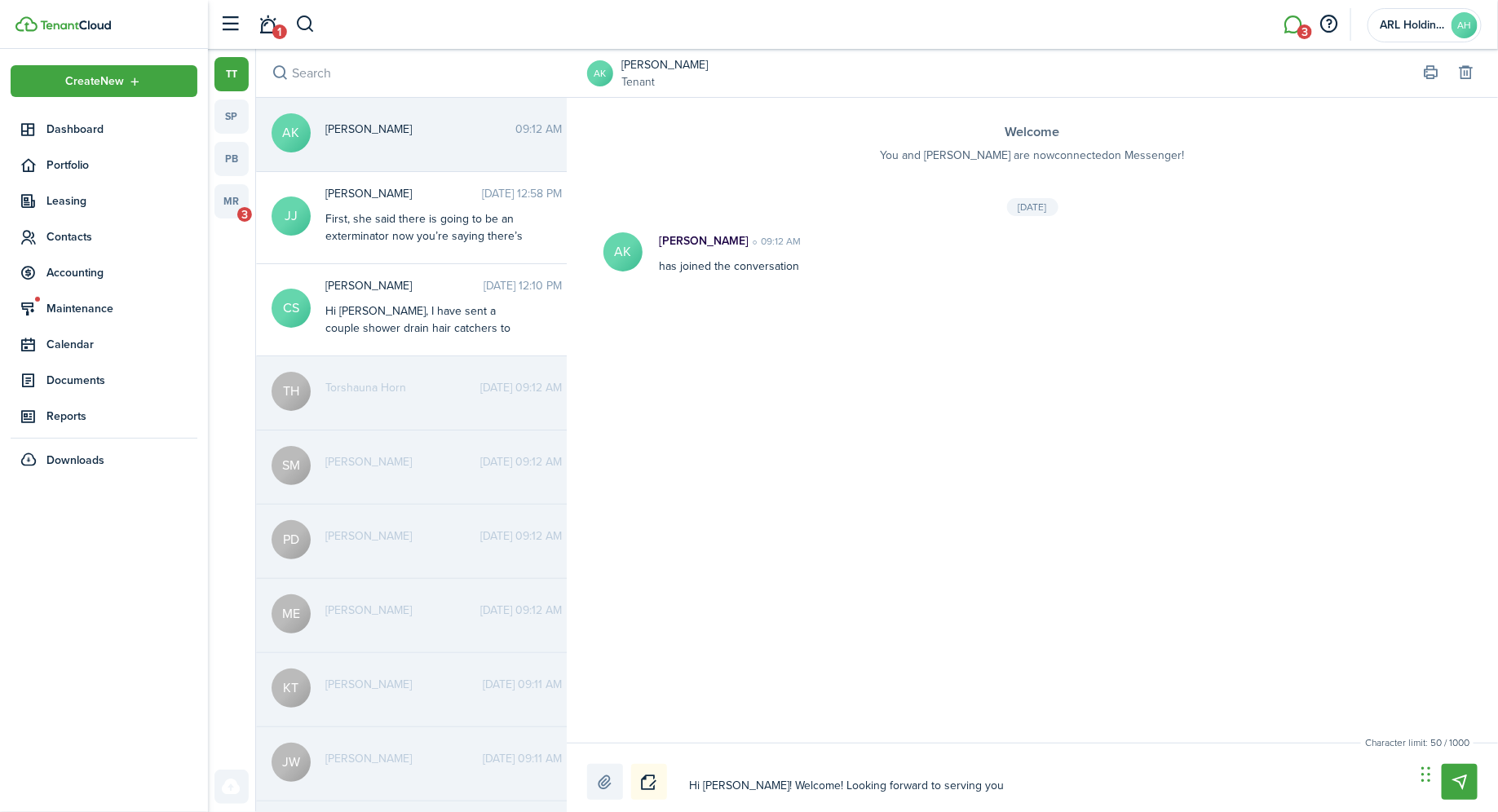
type textarea "Hi [PERSON_NAME]! Welcome! Looking forward to serving you"
type textarea "Hi [PERSON_NAME]! Welcome! Looking forward to serving you a"
type textarea "Hi [PERSON_NAME]! Welcome! Looking forward to serving you al"
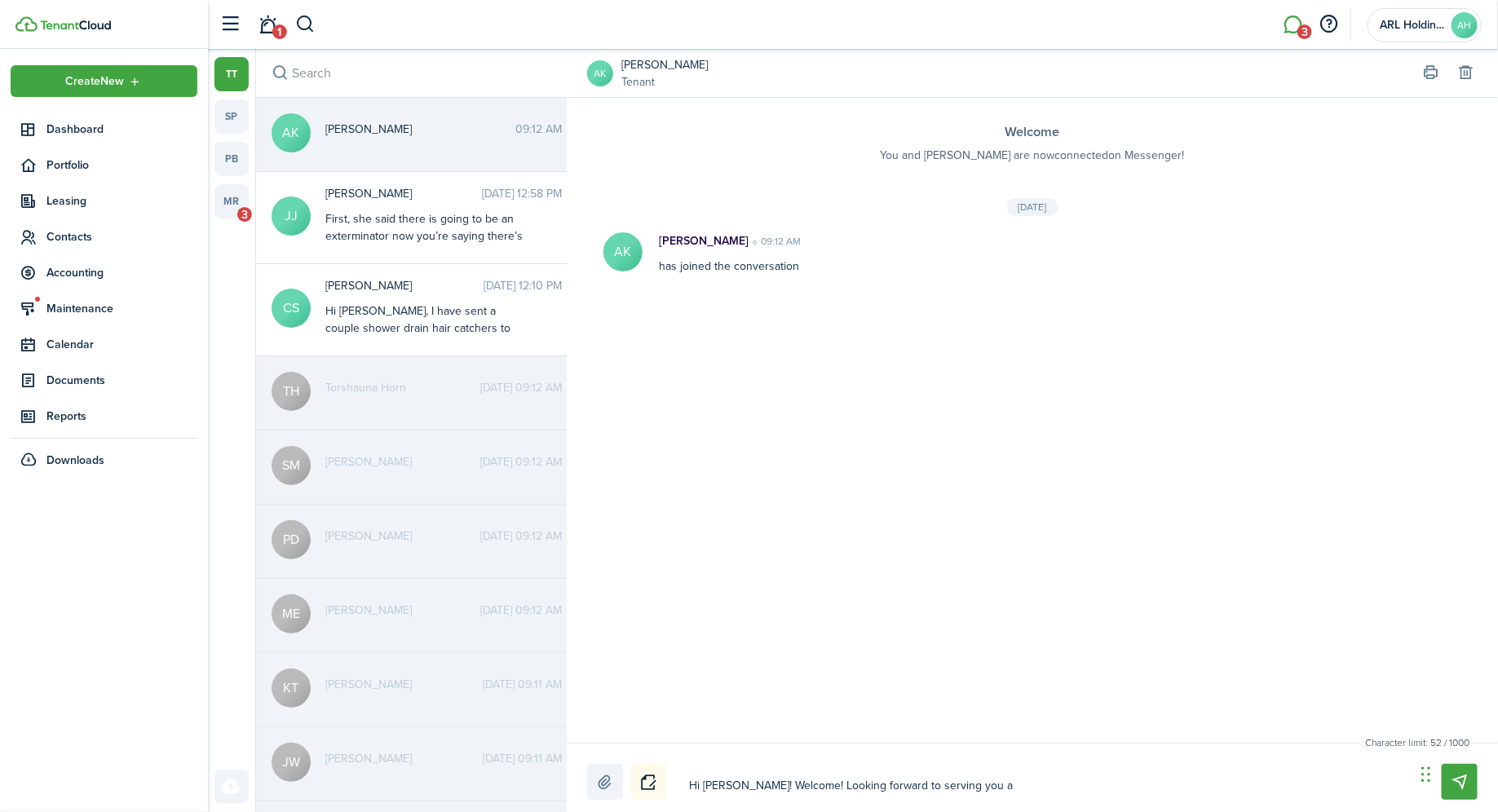
type textarea "Hi [PERSON_NAME]! Welcome! Looking forward to serving you al"
type textarea "Hi [PERSON_NAME]! Welcome! Looking forward to serving you all"
type textarea "Hi [PERSON_NAME]! Welcome! Looking forward to serving you all!"
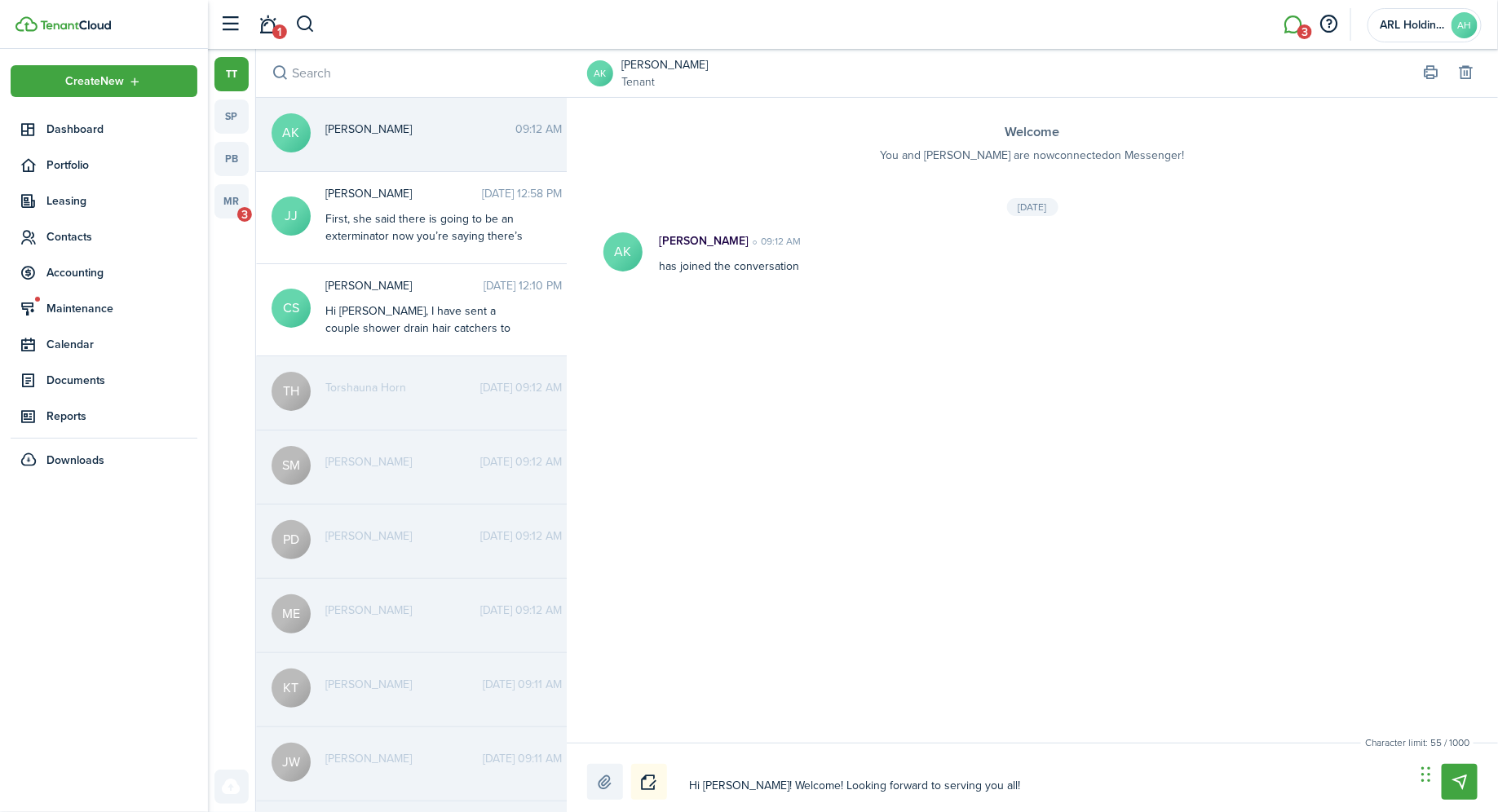
type textarea "Hi [PERSON_NAME]! Welcome! Looking forward to serving you all!"
type textarea "Hi [PERSON_NAME]! Welcome! Looking forward to serving you all! A"
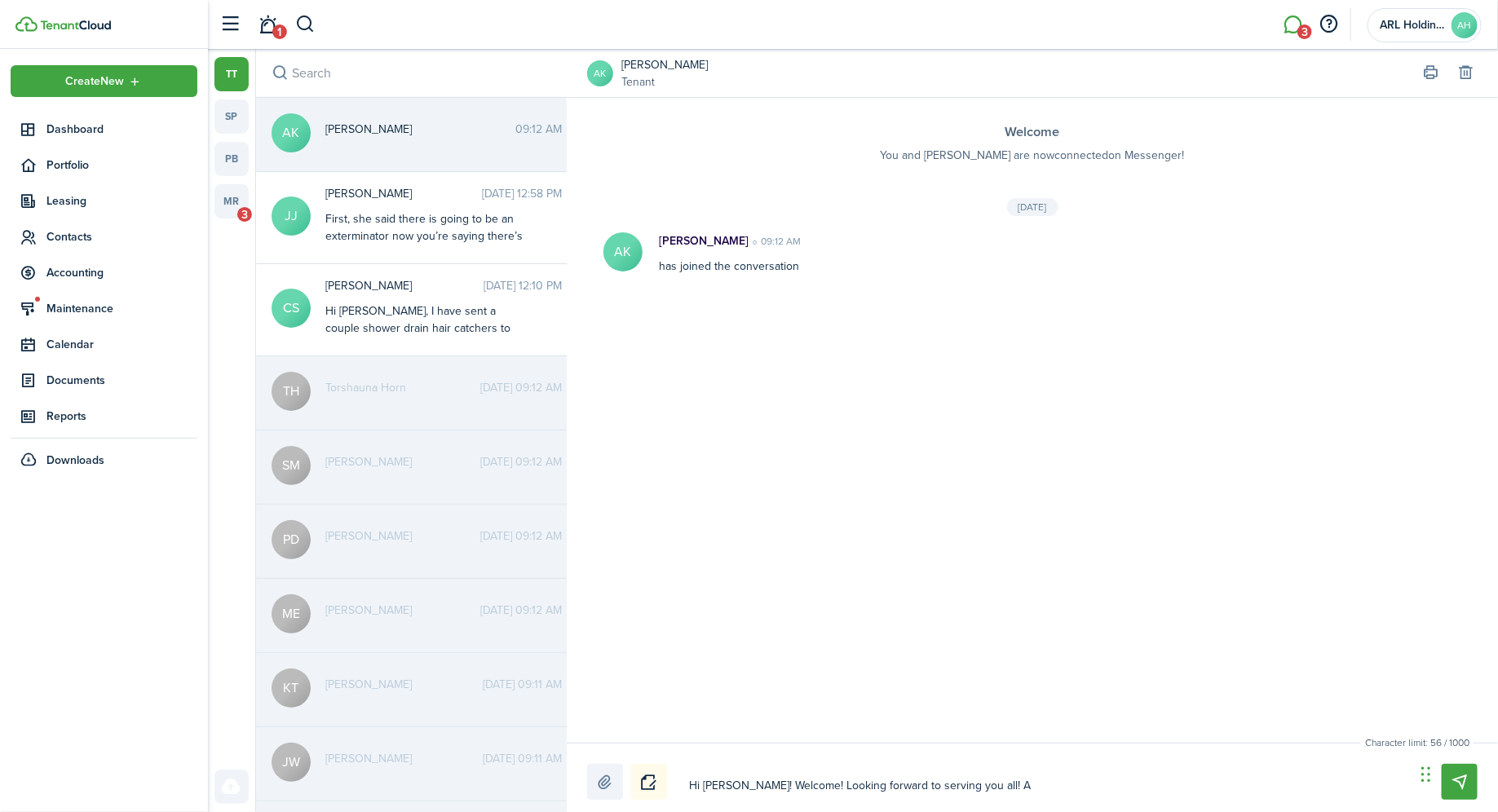
type textarea "Hi [PERSON_NAME]! Welcome! Looking forward to serving you all! A"
type textarea "Hi [PERSON_NAME]! Welcome! Looking forward to serving you all! A r"
type textarea "Hi [PERSON_NAME]! Welcome! Looking forward to serving you all! A re"
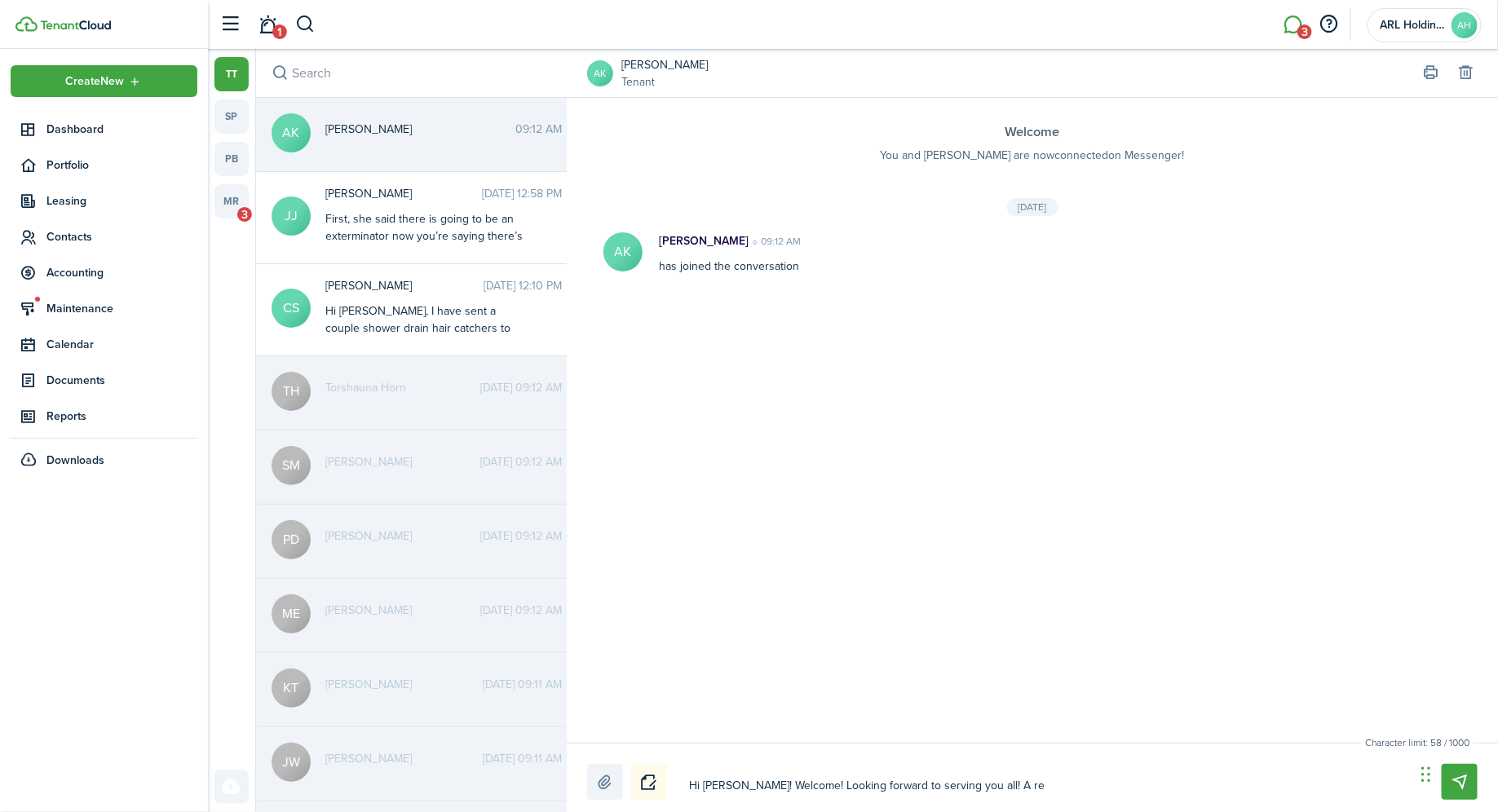
type textarea "Hi [PERSON_NAME]! Welcome! Looking forward to serving you all! A rem"
type textarea "Hi [PERSON_NAME]! Welcome! Looking forward to serving you all! A remi"
type textarea "Hi [PERSON_NAME]! Welcome! Looking forward to serving you all! A remin"
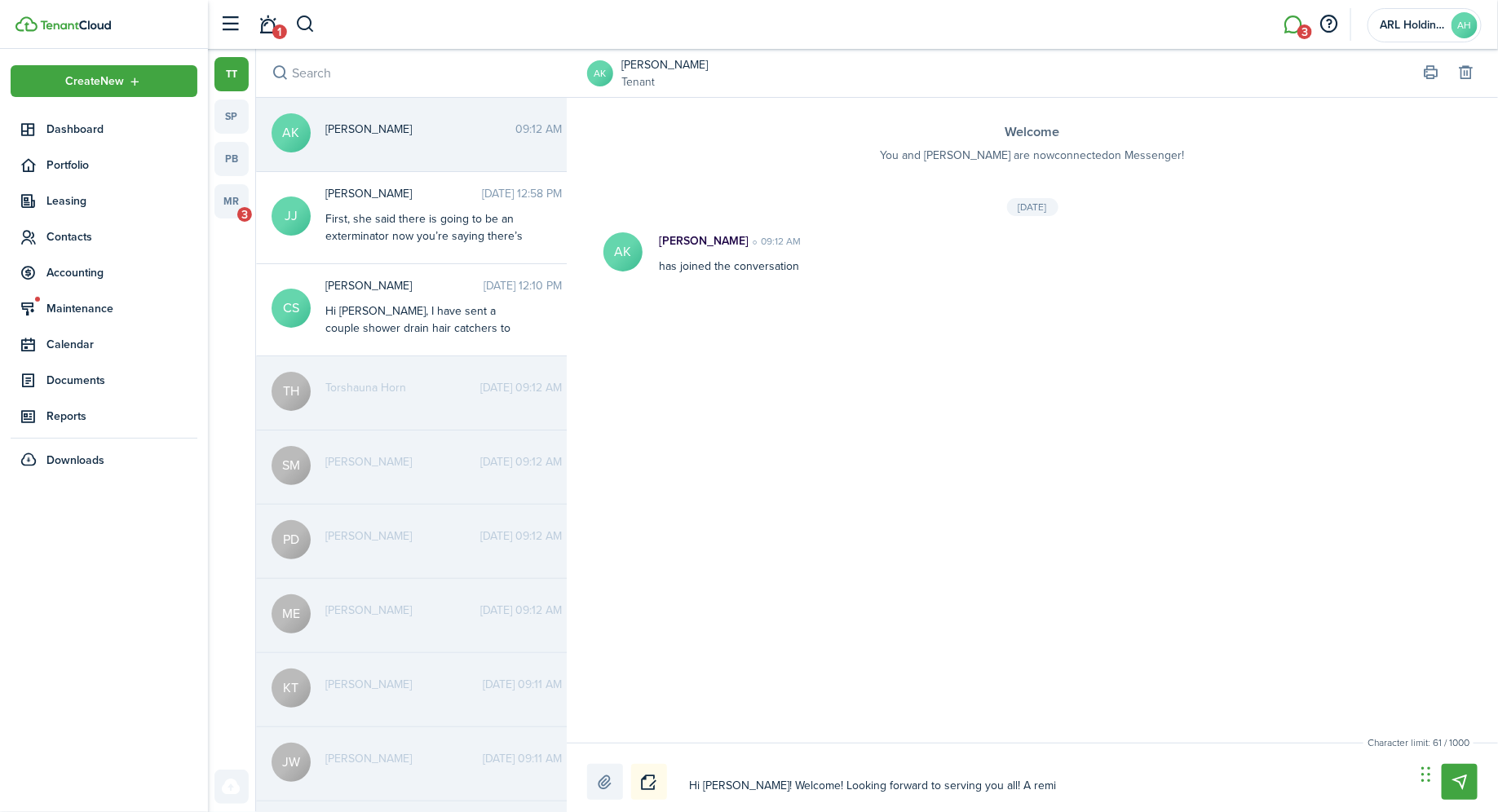
type textarea "Hi [PERSON_NAME]! Welcome! Looking forward to serving you all! A remin"
type textarea "Hi [PERSON_NAME]! Welcome! Looking forward to serving you all! A remind"
type textarea "Hi [PERSON_NAME]! Welcome! Looking forward to serving you all! A reminde"
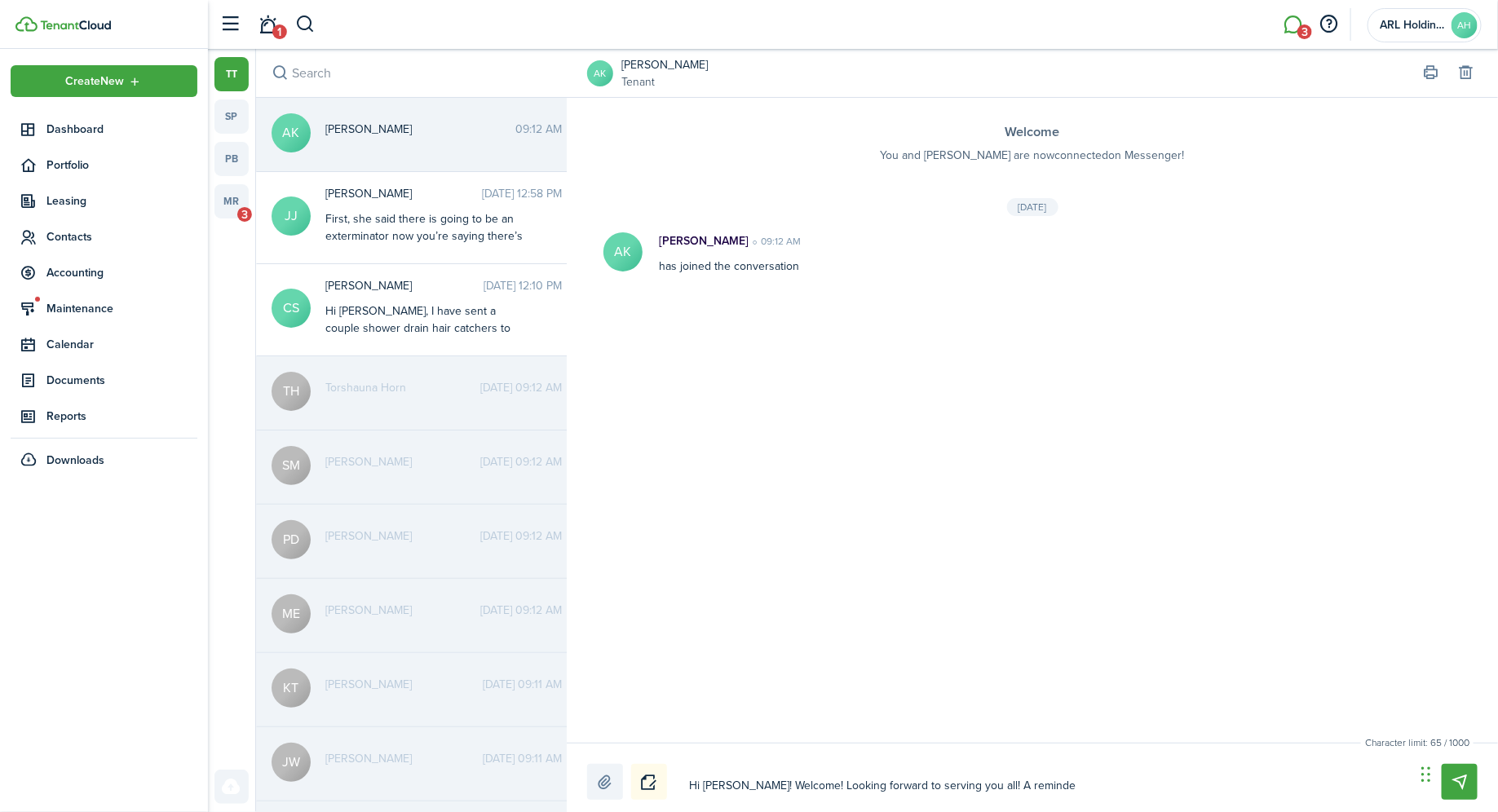
type textarea "Hi [PERSON_NAME]! Welcome! Looking forward to serving you all! A reminder"
type textarea "Hi [PERSON_NAME]! Welcome! Looking forward to serving you all! A reminder r"
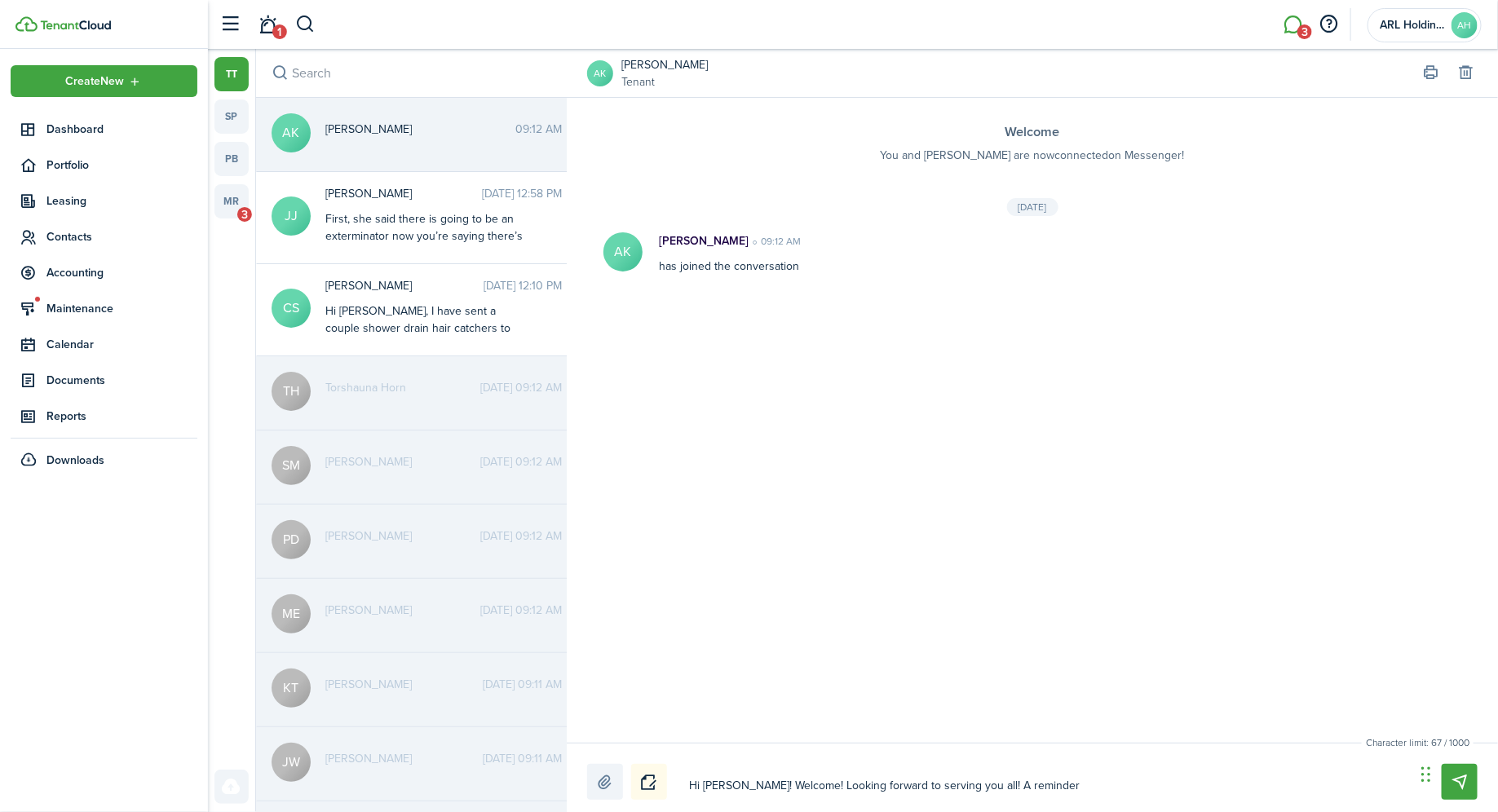
type textarea "Hi [PERSON_NAME]! Welcome! Looking forward to serving you all! A reminder r"
type textarea "Hi [PERSON_NAME]! Welcome! Looking forward to serving you all! A reminder re"
type textarea "Hi [PERSON_NAME]! Welcome! Looking forward to serving you all! A reminder re:"
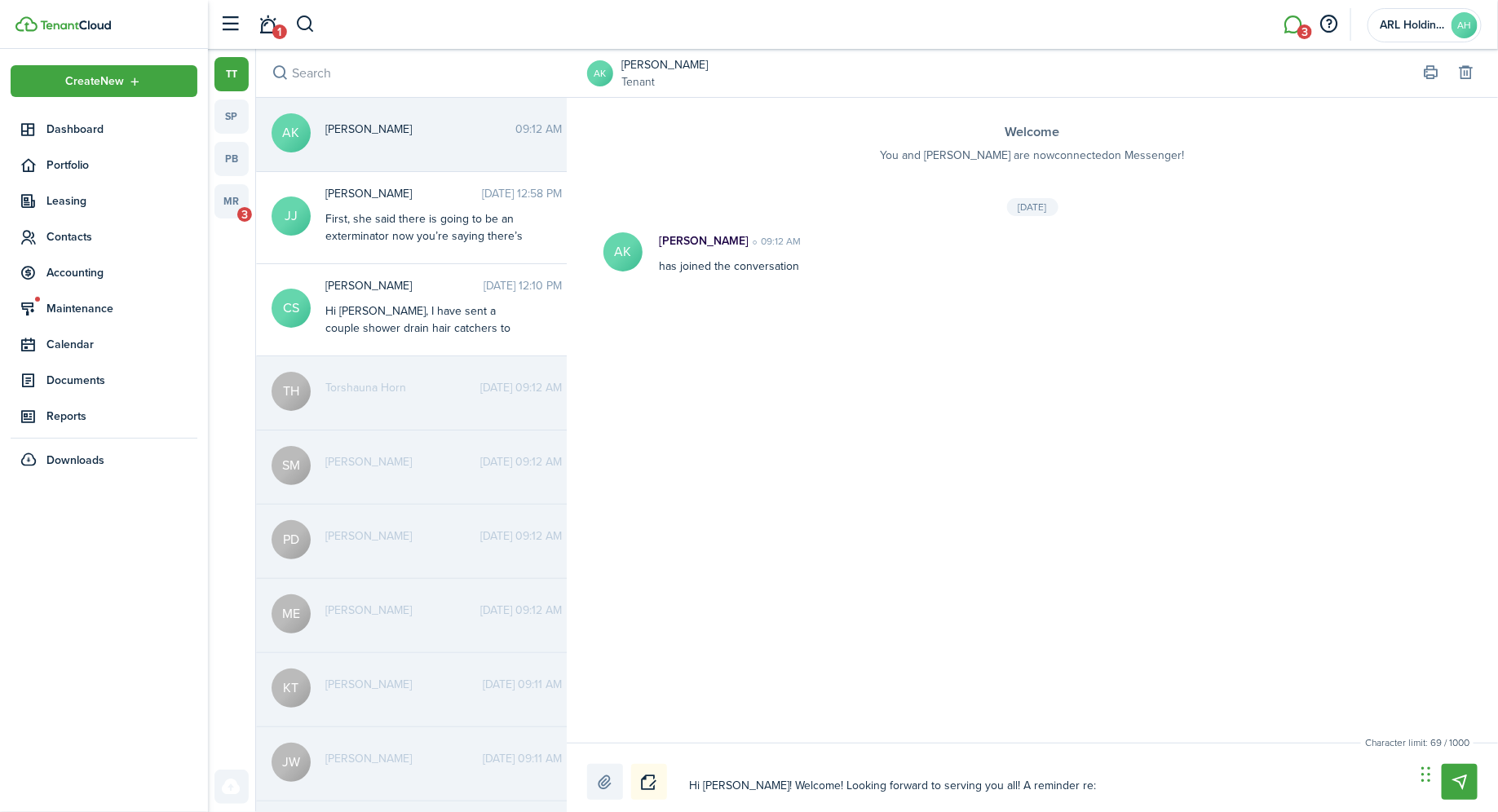
type textarea "Hi [PERSON_NAME]! Welcome! Looking forward to serving you all! A reminder re:"
type textarea "Hi [PERSON_NAME]! Welcome! Looking forward to serving you all! A reminder re: t"
